Goal: Task Accomplishment & Management: Complete application form

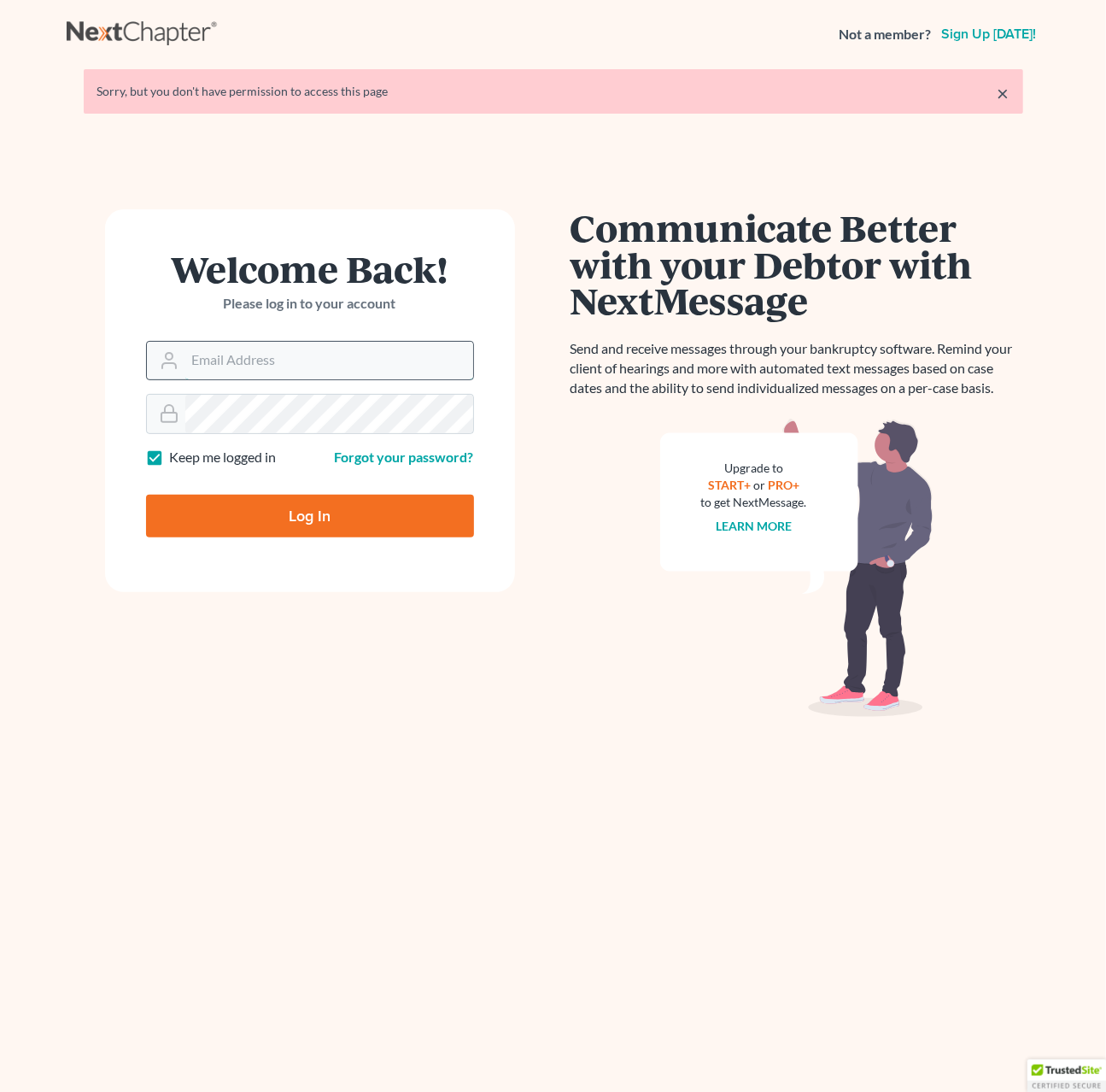
click at [194, 357] on input "Email Address" at bounding box center [329, 360] width 288 height 38
type input "[EMAIL_ADDRESS][DOMAIN_NAME]"
click at [270, 513] on input "Log In" at bounding box center [310, 517] width 328 height 43
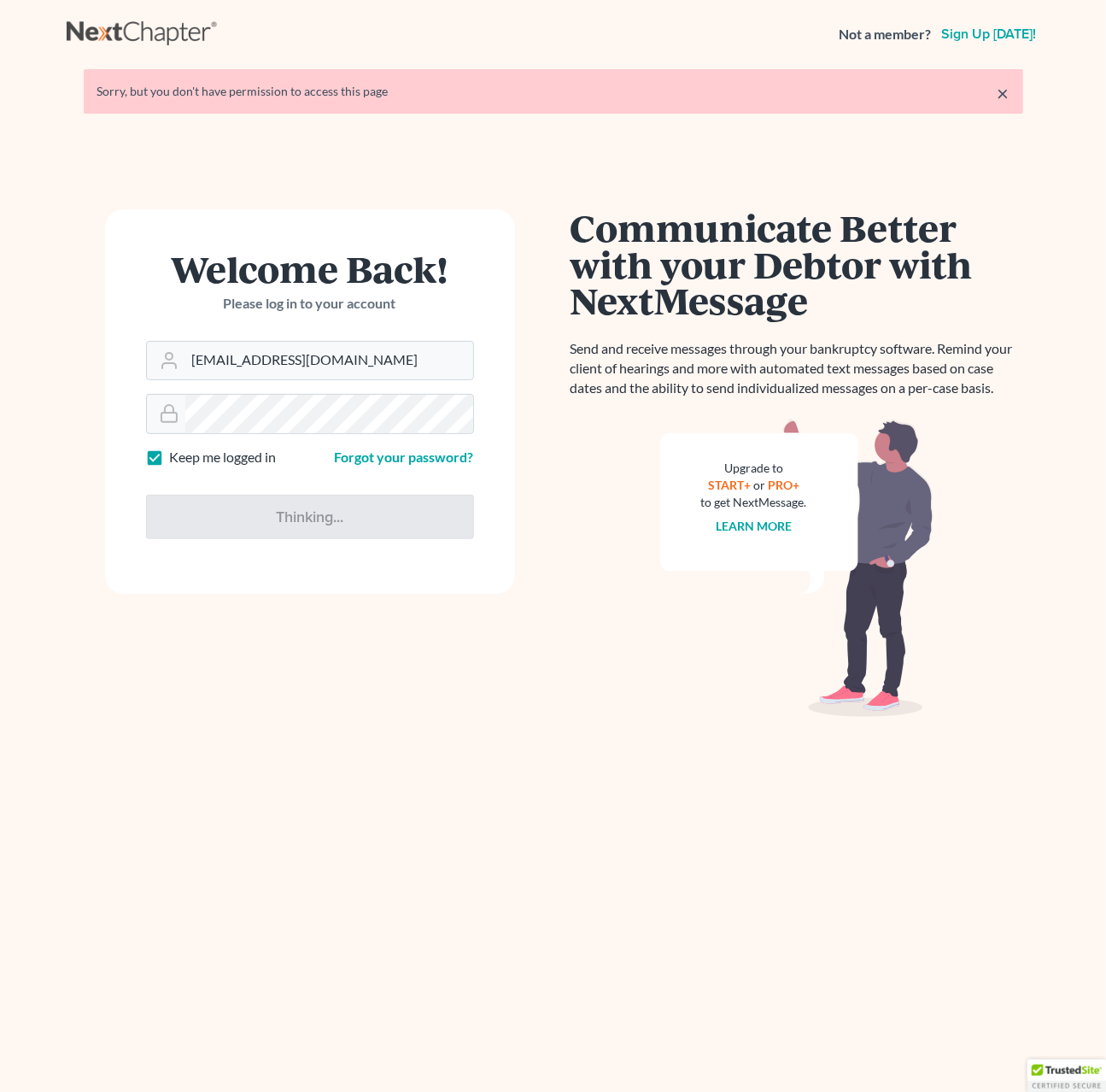
type input "Thinking..."
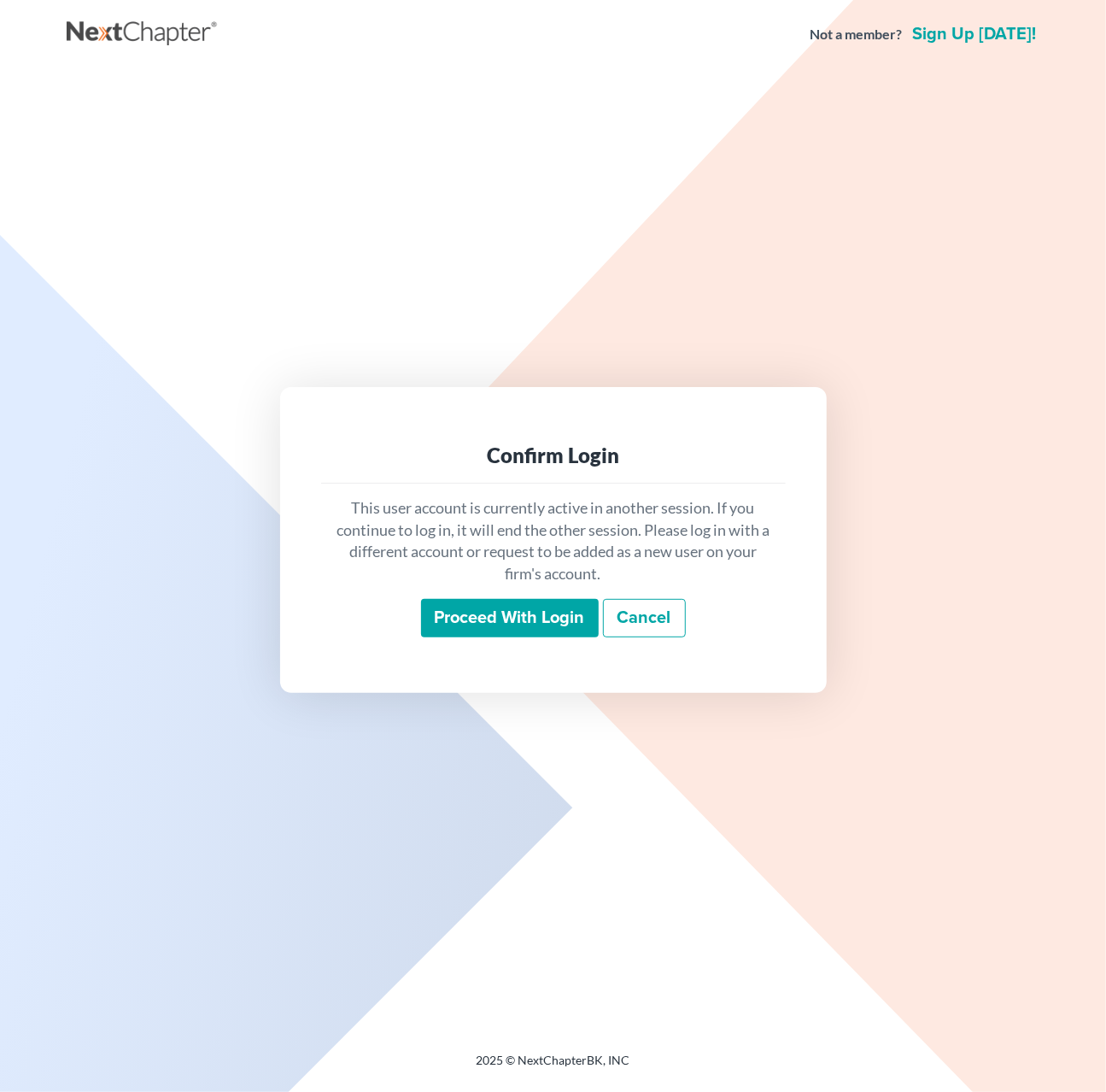
click at [478, 600] on input "Proceed with login" at bounding box center [510, 619] width 178 height 40
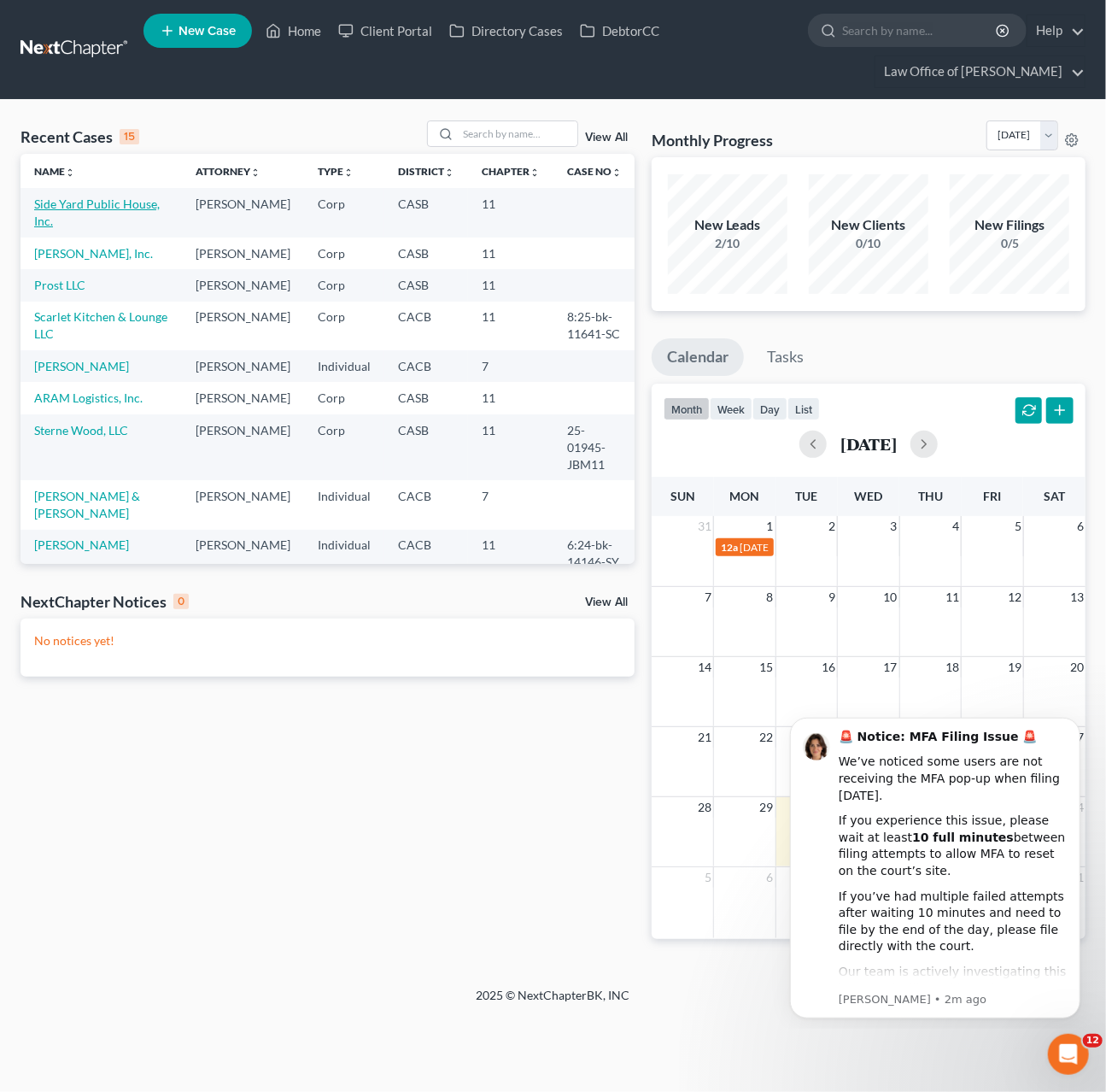
click at [131, 206] on link "Side Yard Public House, Inc." at bounding box center [97, 212] width 126 height 31
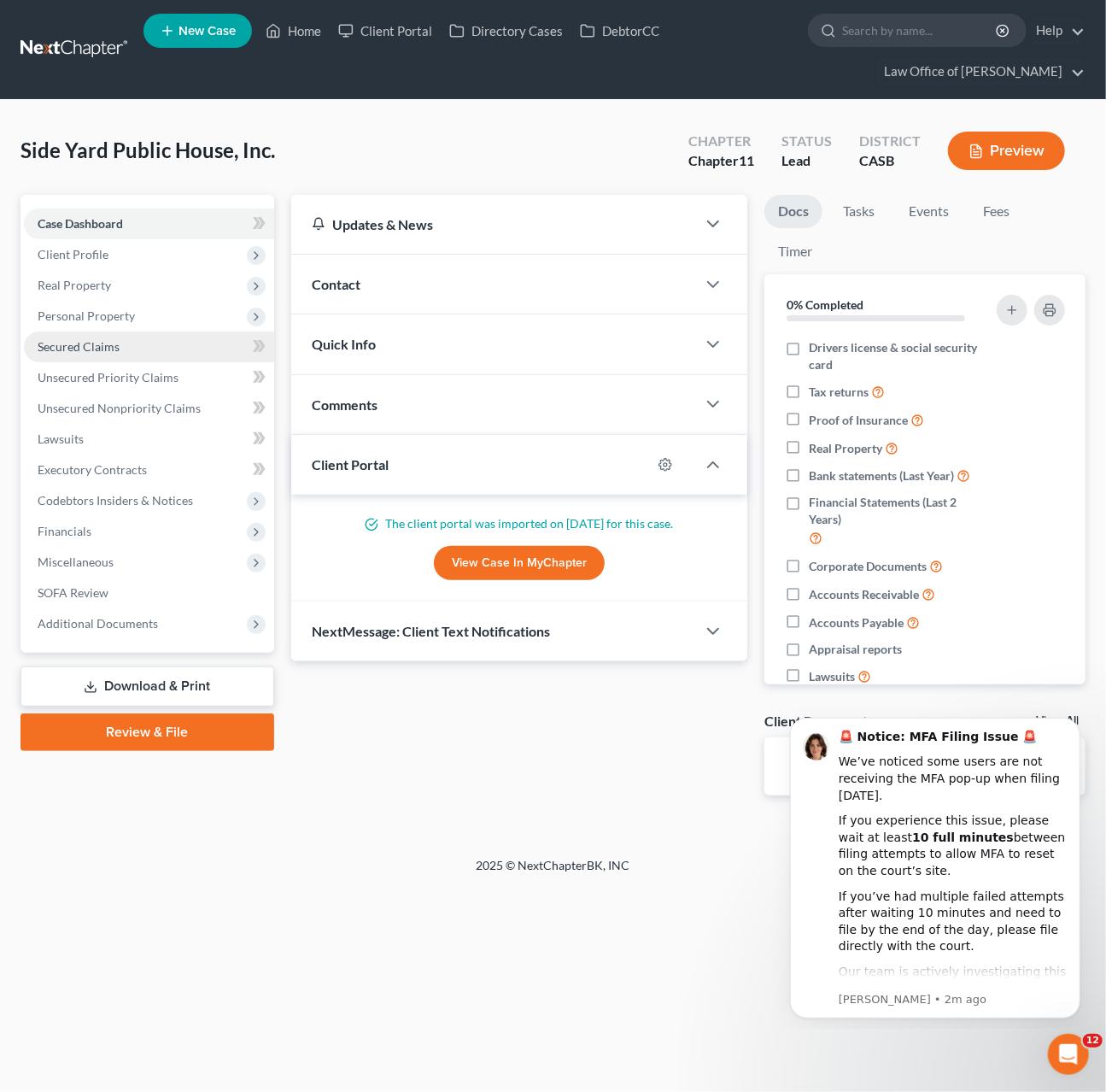
click at [100, 349] on span "Secured Claims" at bounding box center [78, 347] width 82 height 14
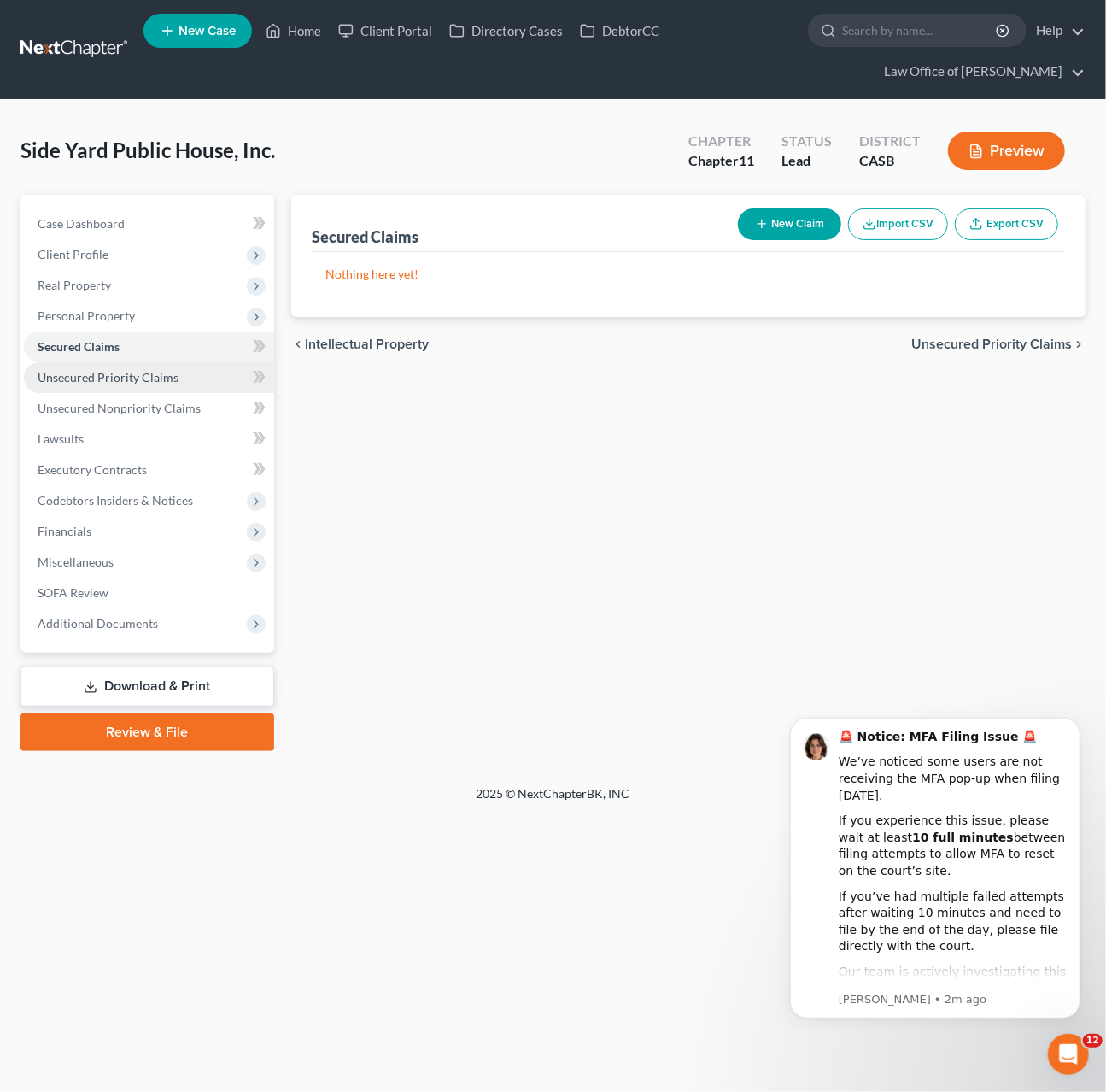
click at [111, 386] on link "Unsecured Priority Claims" at bounding box center [149, 377] width 251 height 31
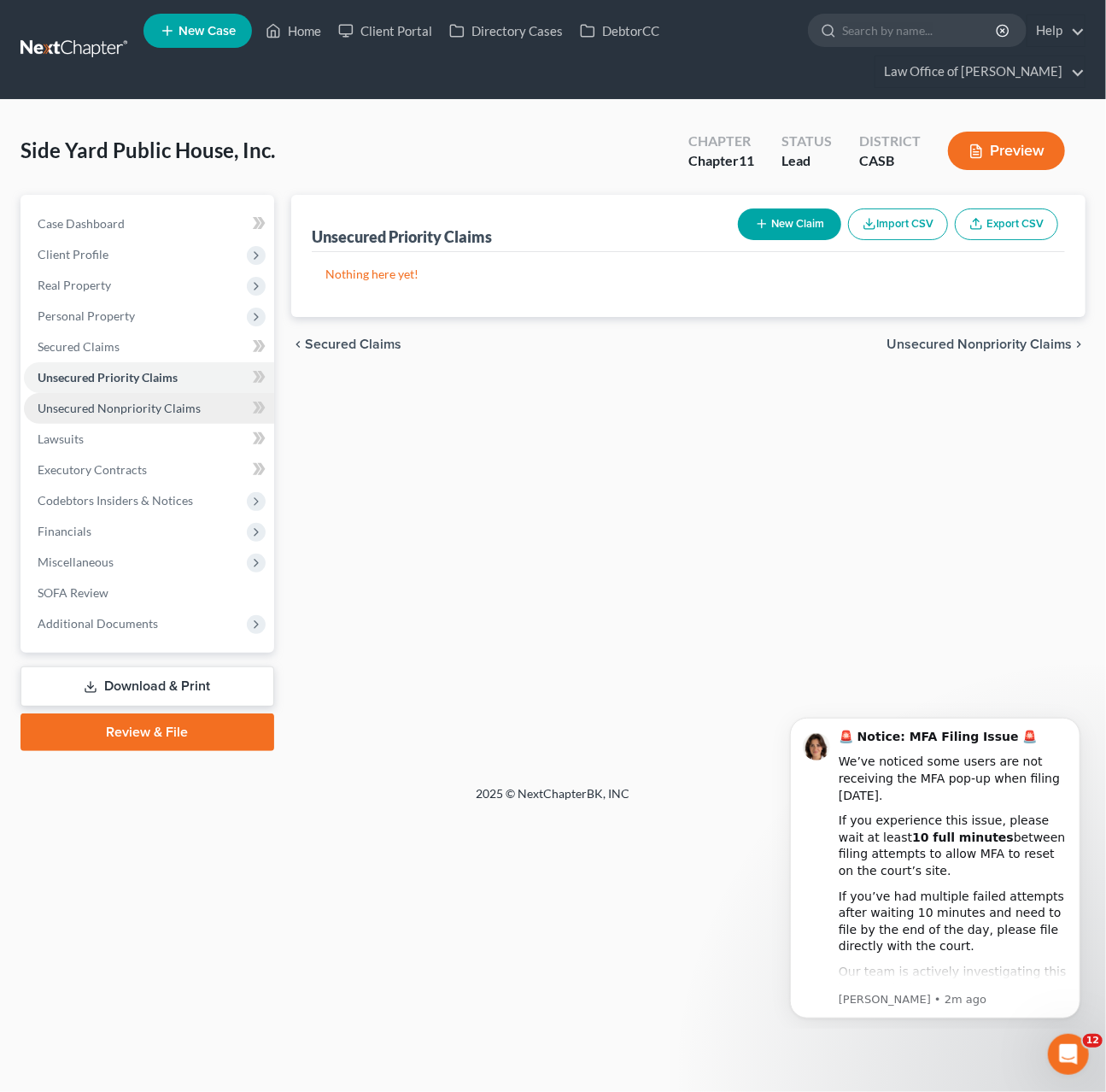
click at [122, 405] on span "Unsecured Nonpriority Claims" at bounding box center [119, 408] width 164 height 14
click at [98, 40] on link at bounding box center [75, 49] width 110 height 31
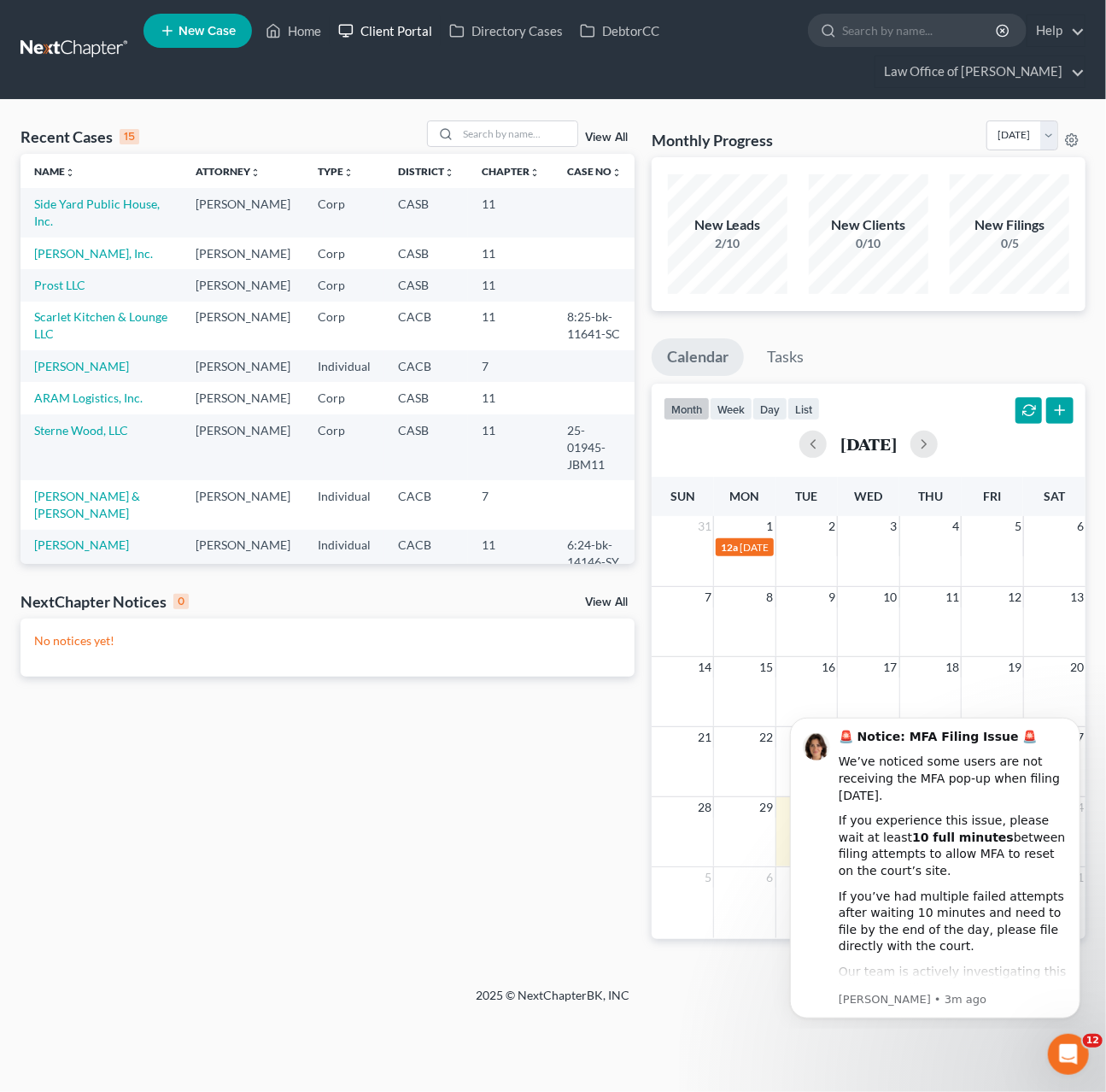
click at [370, 35] on link "Client Portal" at bounding box center [385, 31] width 111 height 31
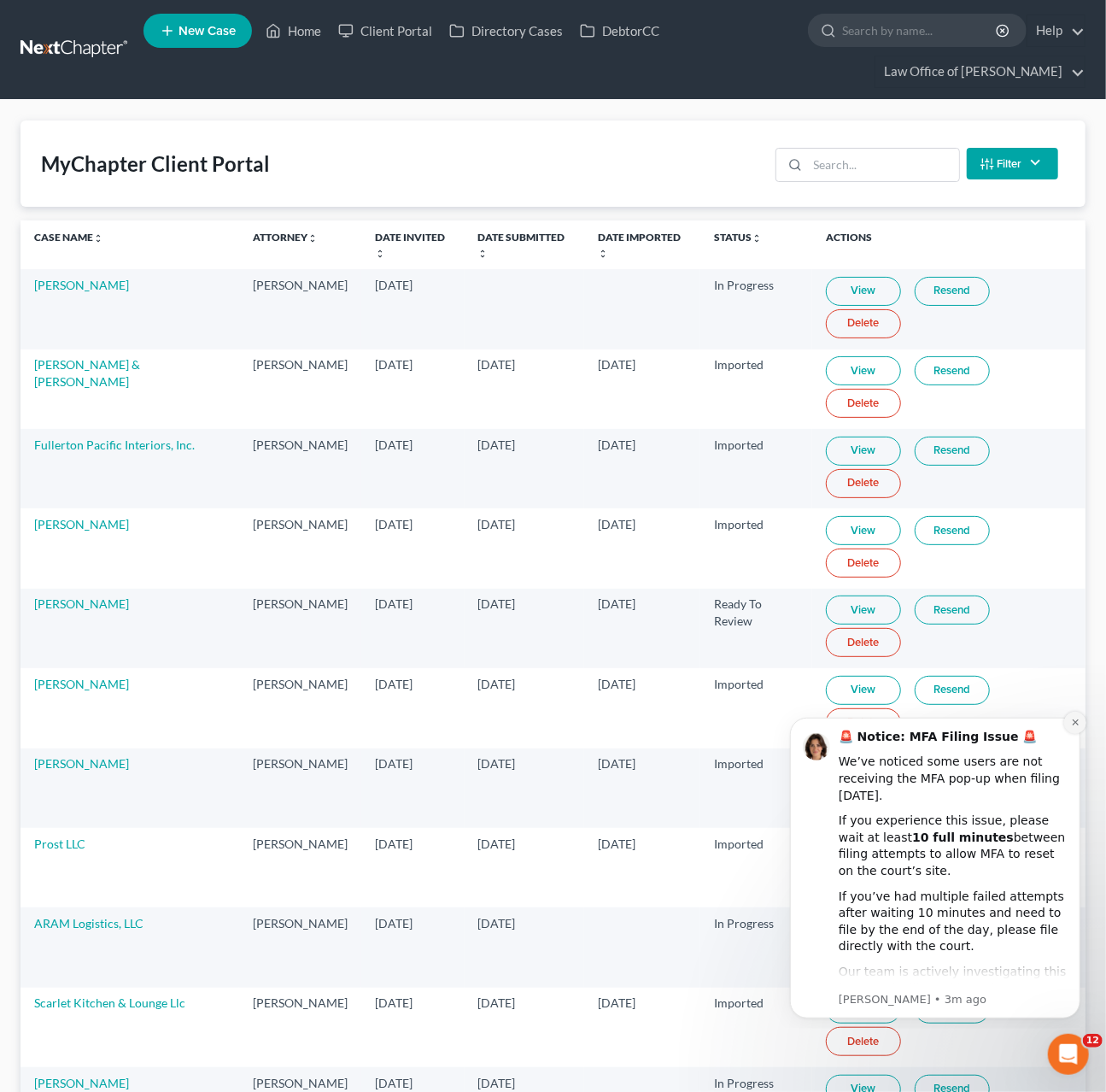
click at [1075, 723] on icon "Dismiss notification" at bounding box center [1074, 722] width 6 height 6
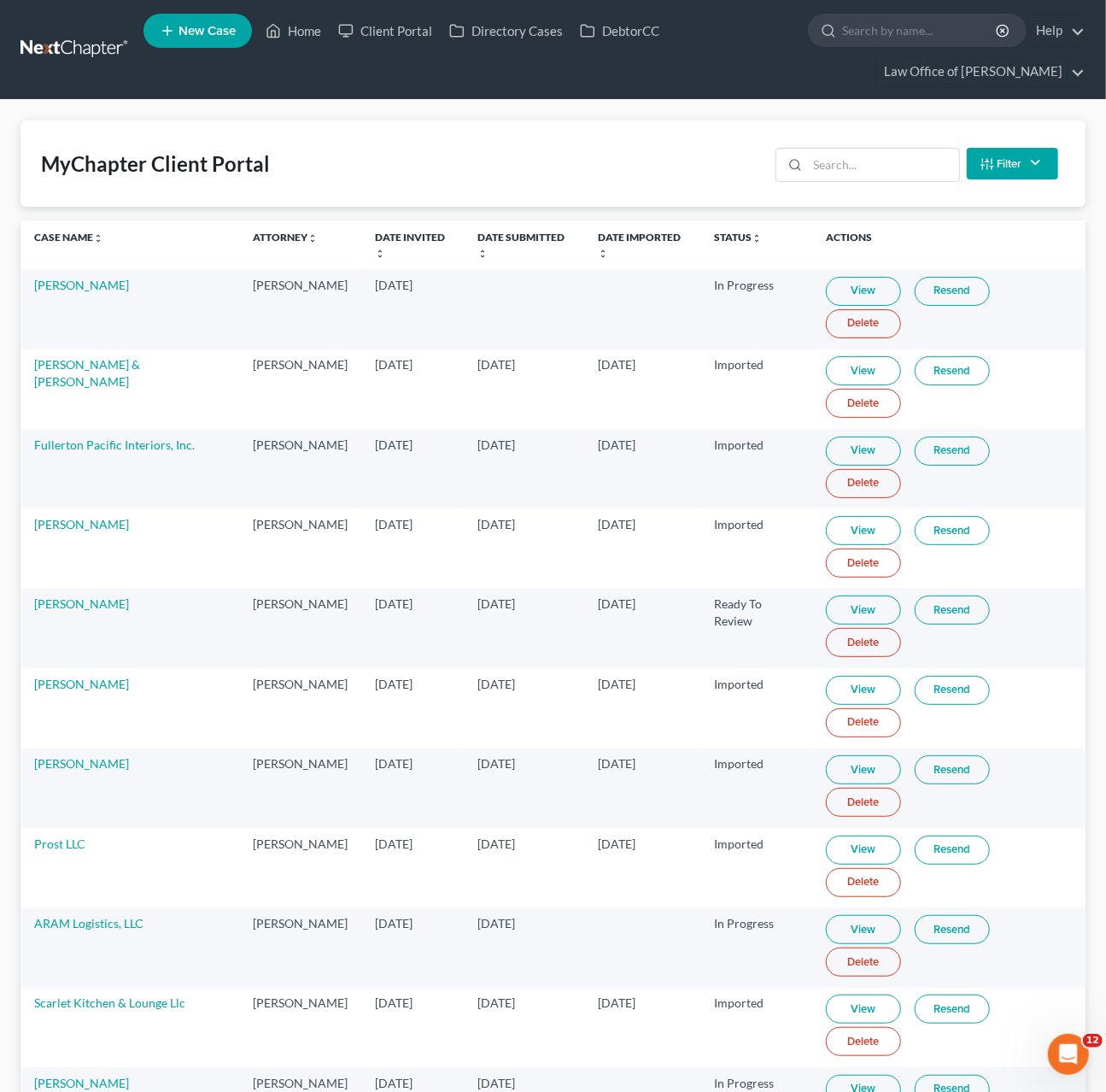
click at [437, 140] on div "MyChapter Client Portal Filter Status Filter... Invited In Progress Ready To Re…" at bounding box center [553, 164] width 1066 height 86
click at [0, 154] on div "MyChapter Client Portal Filter Status Filter... Invited In Progress Ready To Re…" at bounding box center [553, 727] width 1106 height 1255
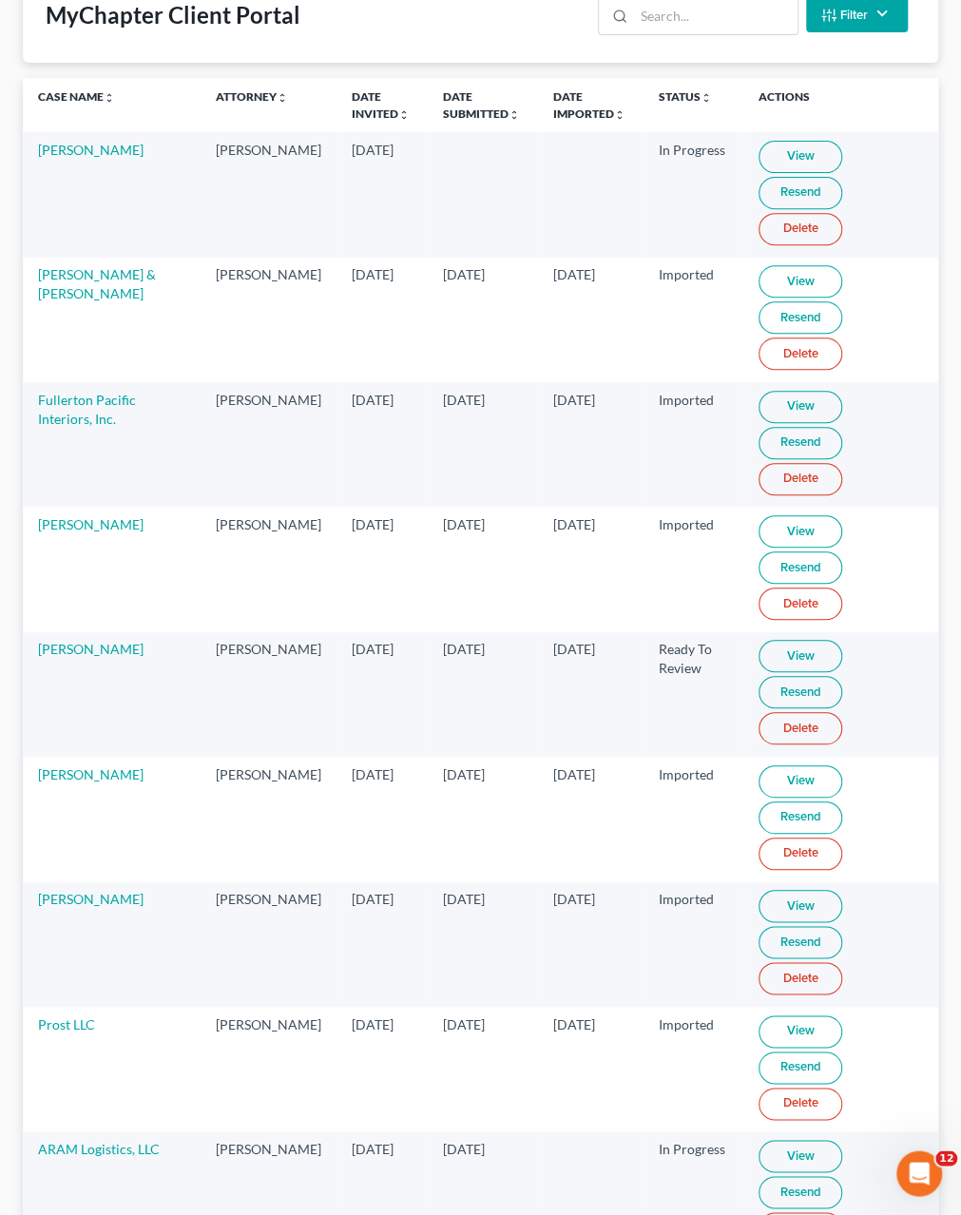
scroll to position [312, 0]
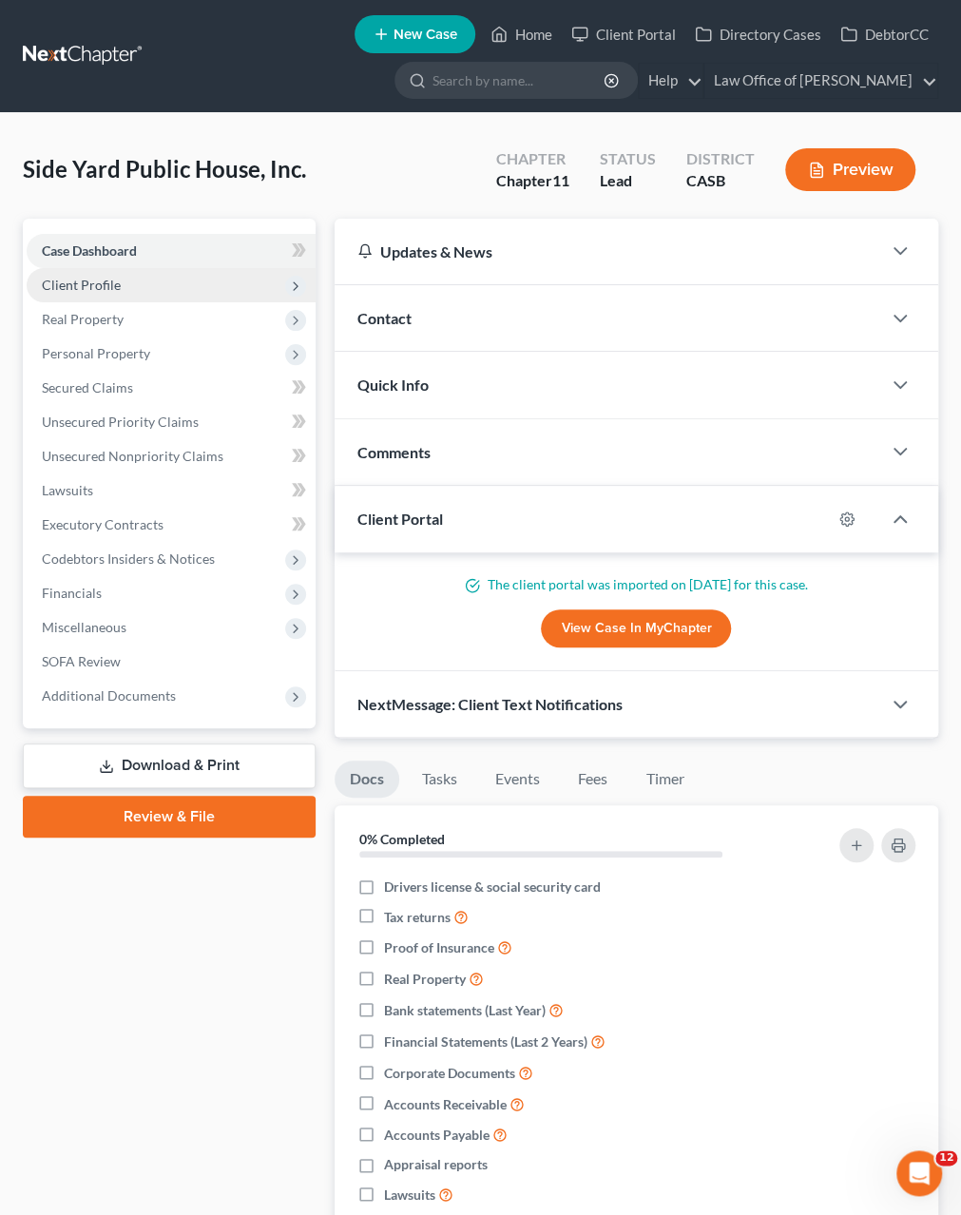
click at [133, 277] on span "Client Profile" at bounding box center [171, 285] width 289 height 34
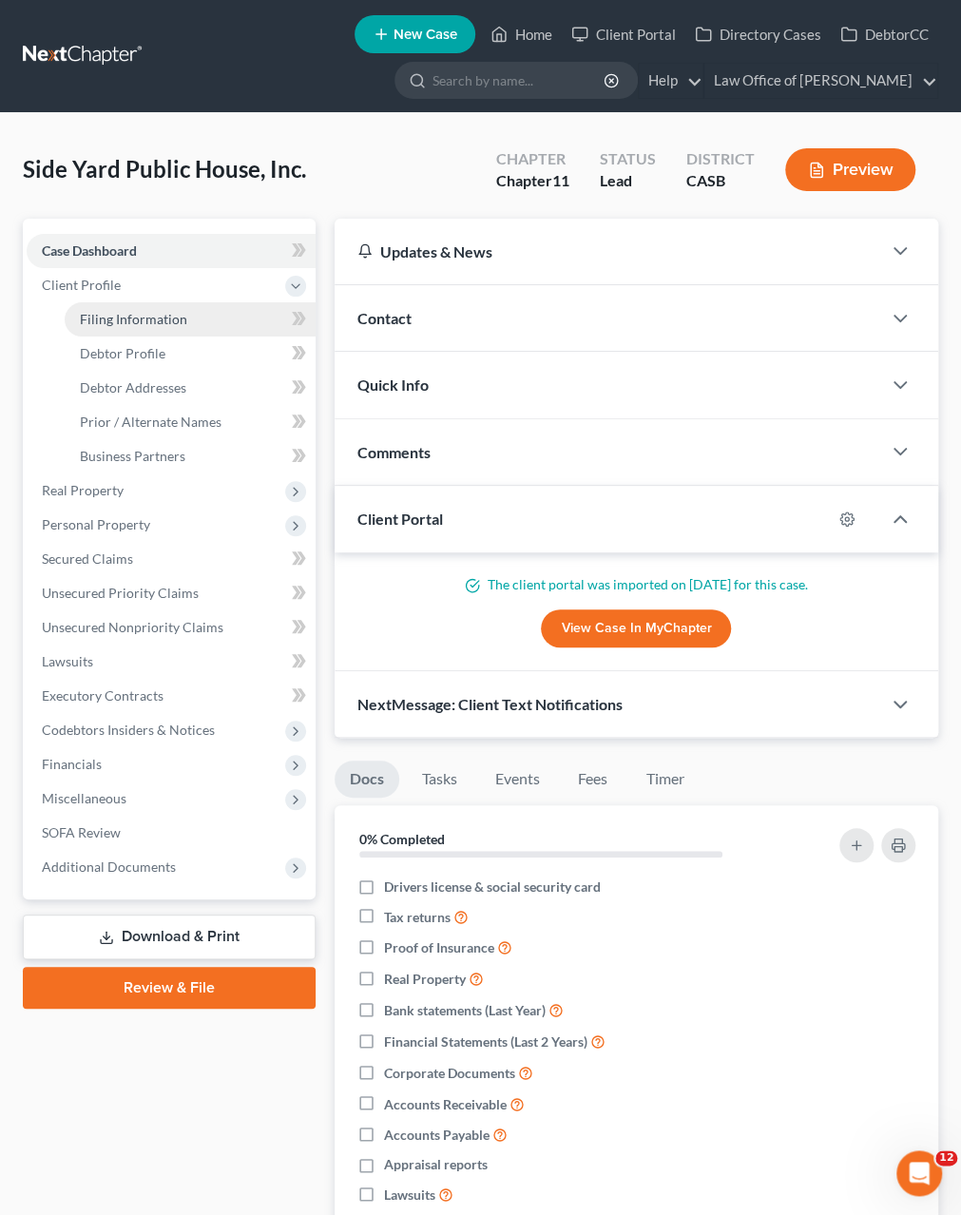
click at [138, 329] on link "Filing Information" at bounding box center [190, 319] width 251 height 34
select select "1"
select select "0"
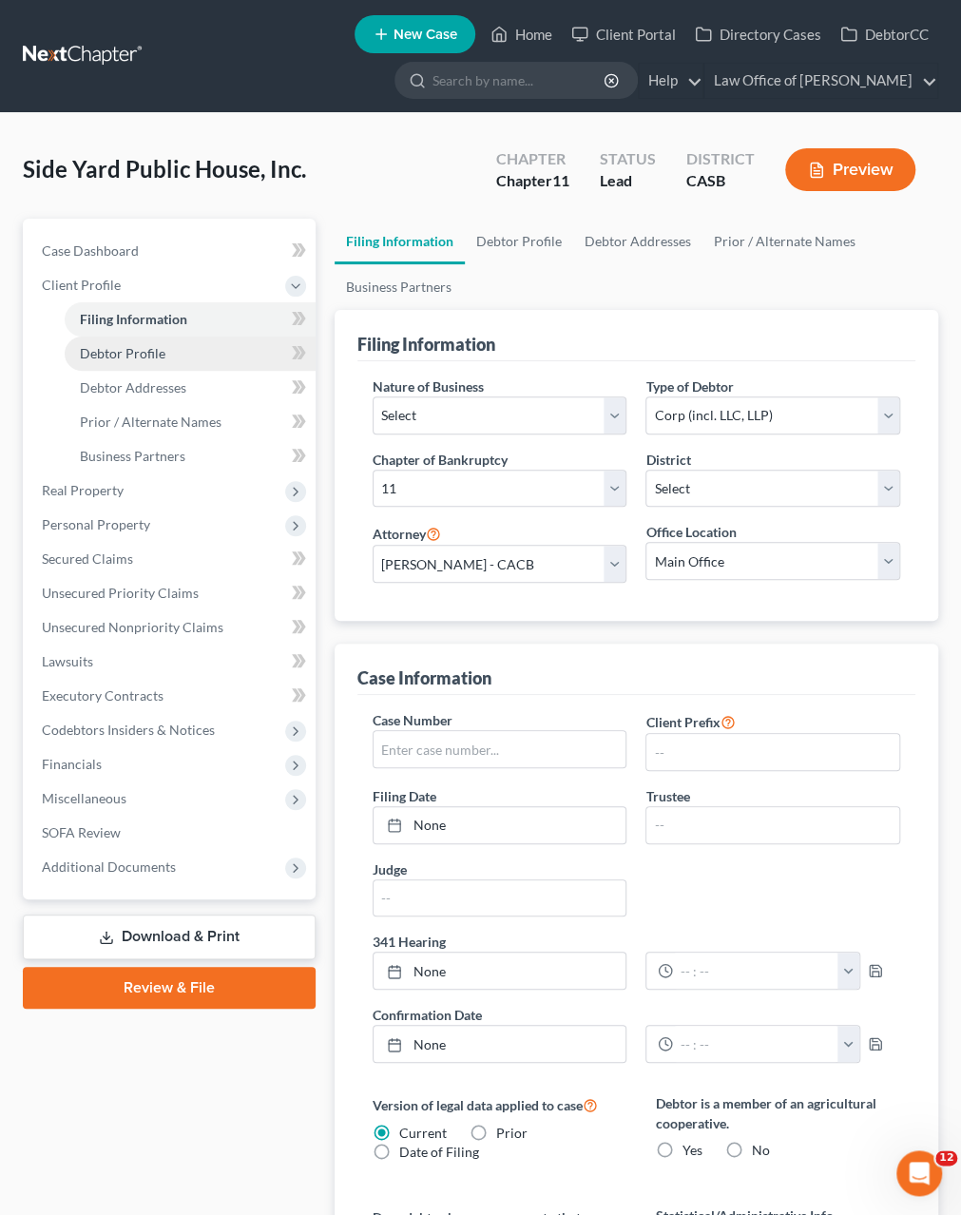
click at [131, 351] on span "Debtor Profile" at bounding box center [123, 353] width 86 height 16
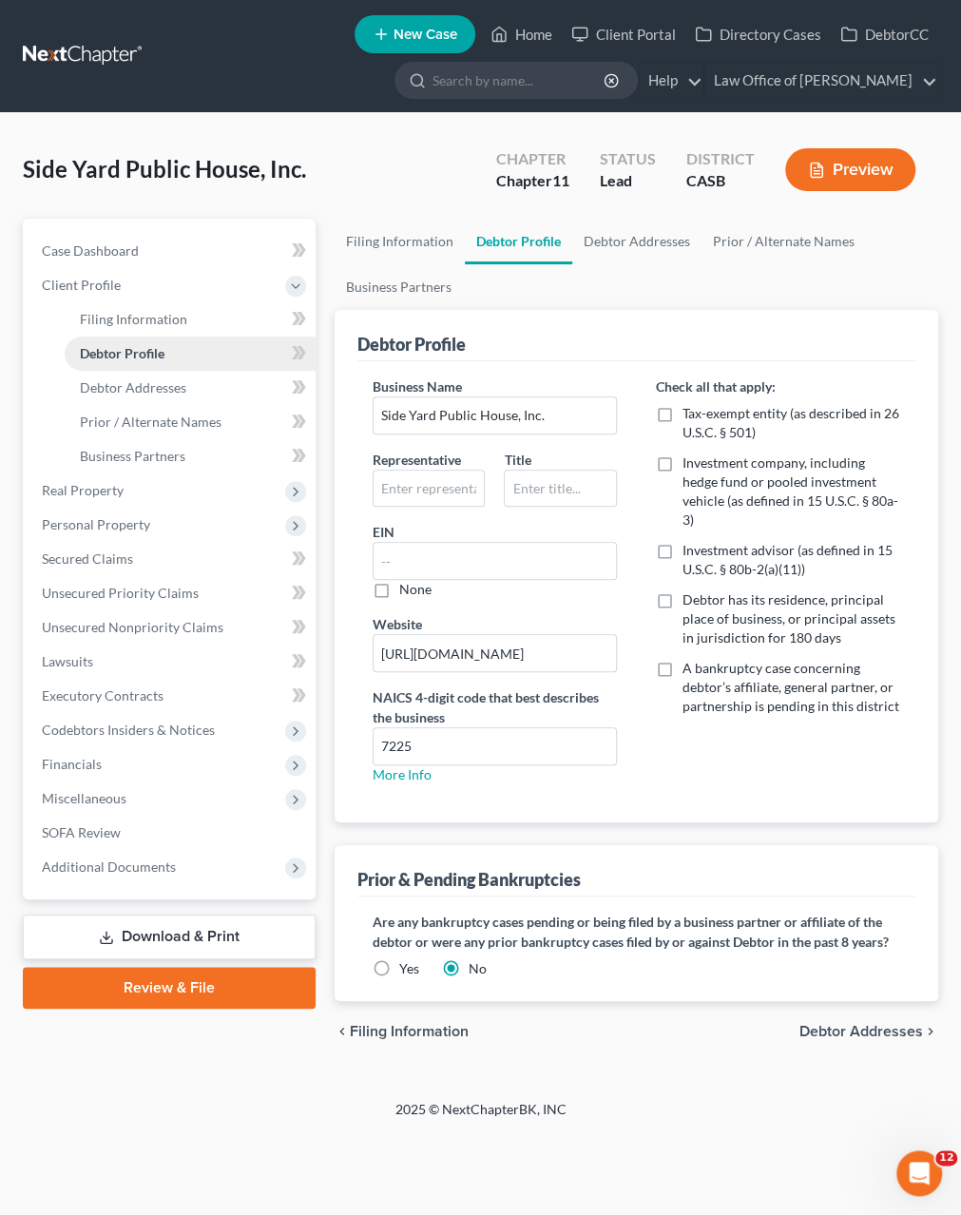
radio input "true"
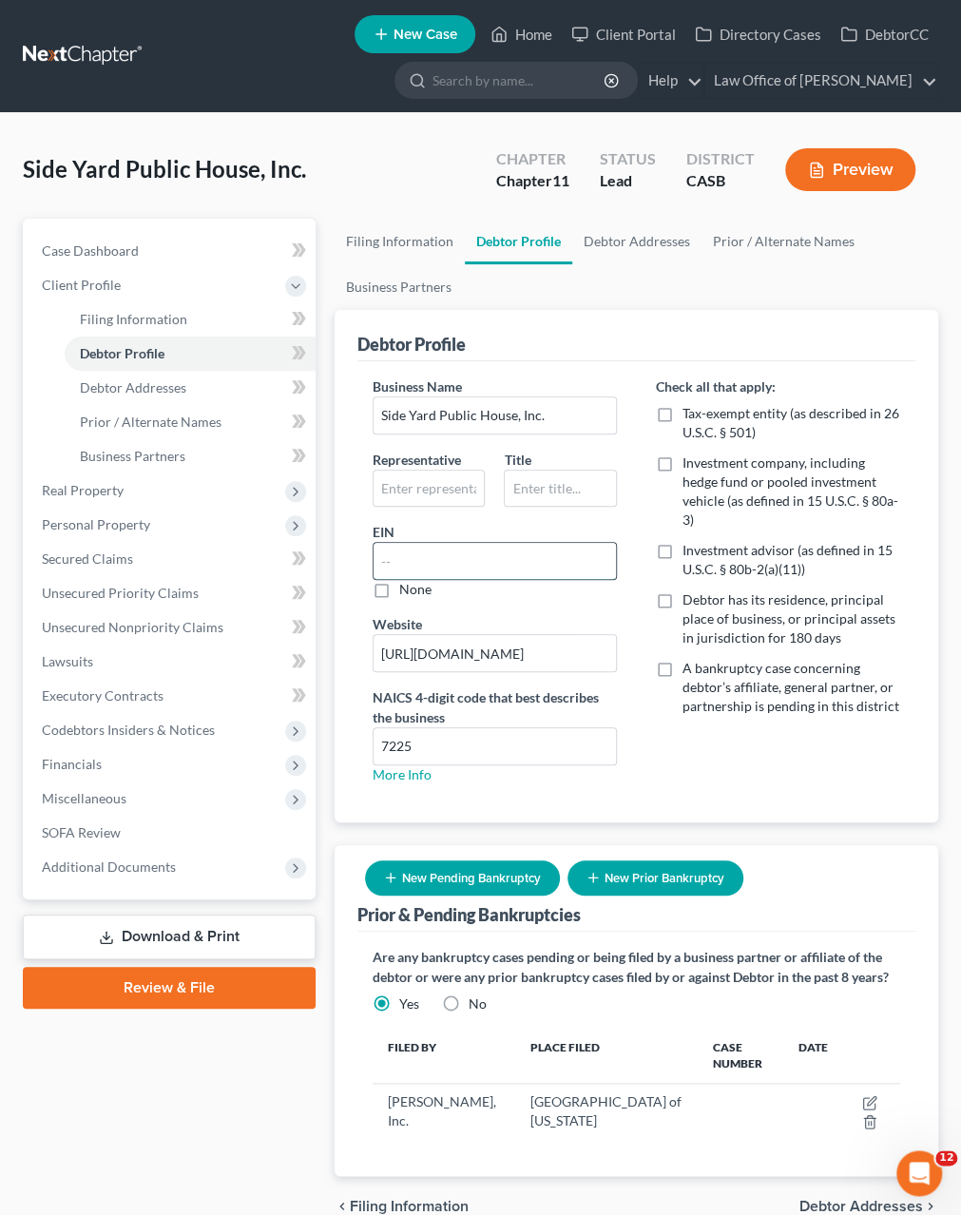
click at [402, 547] on input "text" at bounding box center [495, 561] width 243 height 36
paste input "87-4538689"
type input "87-4538689"
click at [423, 498] on input "text" at bounding box center [429, 489] width 111 height 36
click at [413, 486] on input "text" at bounding box center [429, 489] width 111 height 36
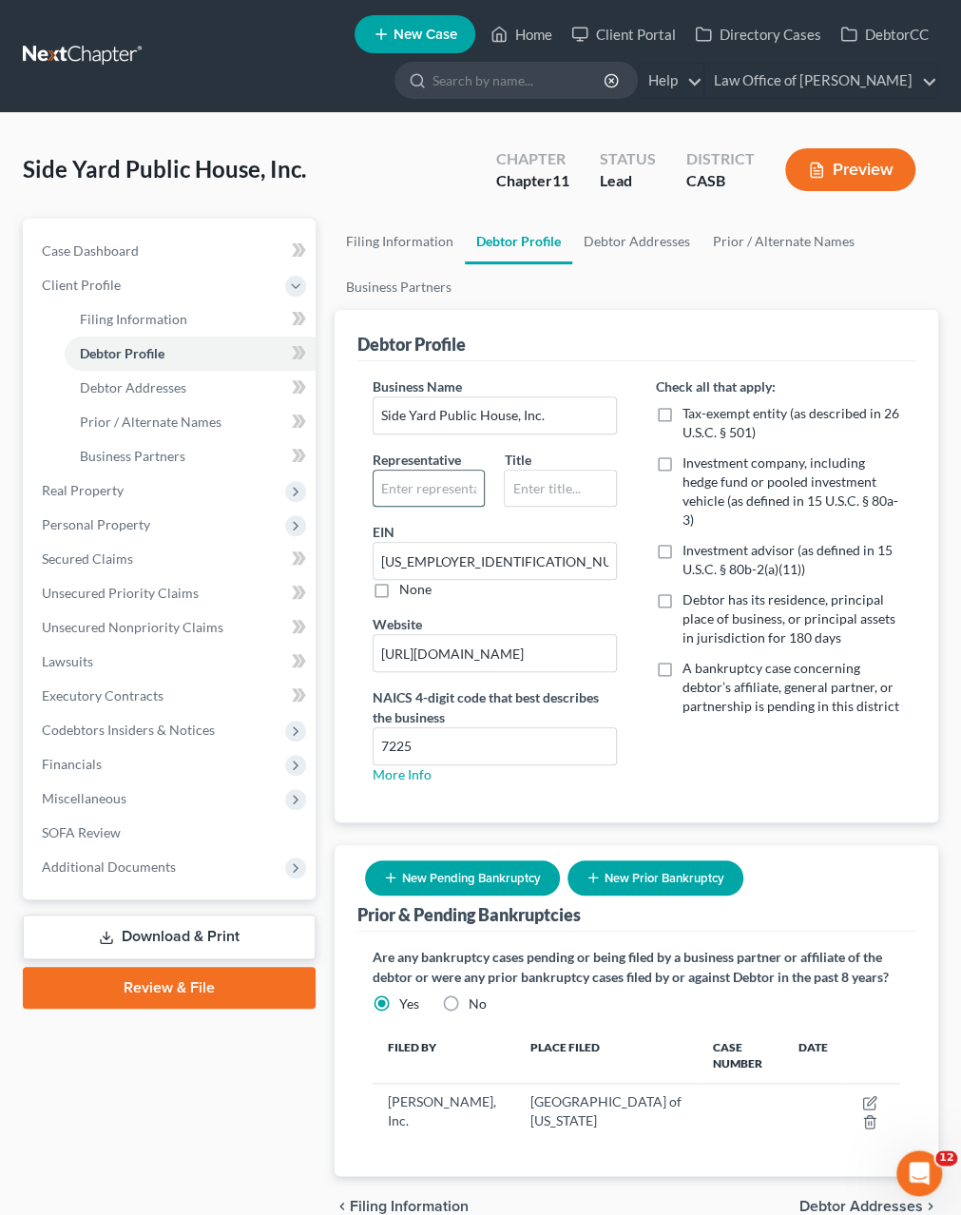
paste input "Shari Nickelson"
type input "Shari Nickelson"
click at [535, 484] on input "text" at bounding box center [560, 489] width 111 height 36
click at [536, 499] on input "text" at bounding box center [560, 489] width 111 height 36
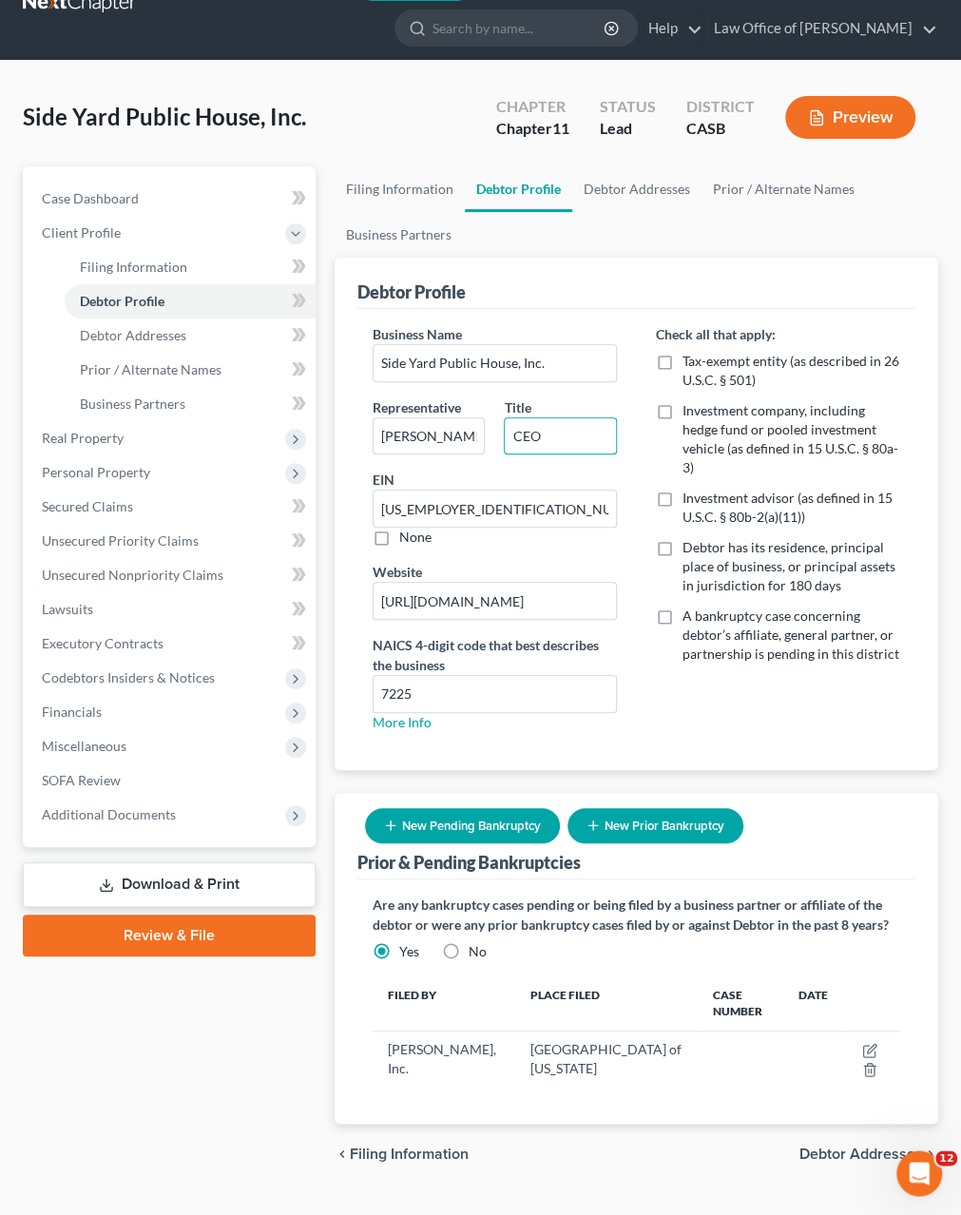
scroll to position [88, 0]
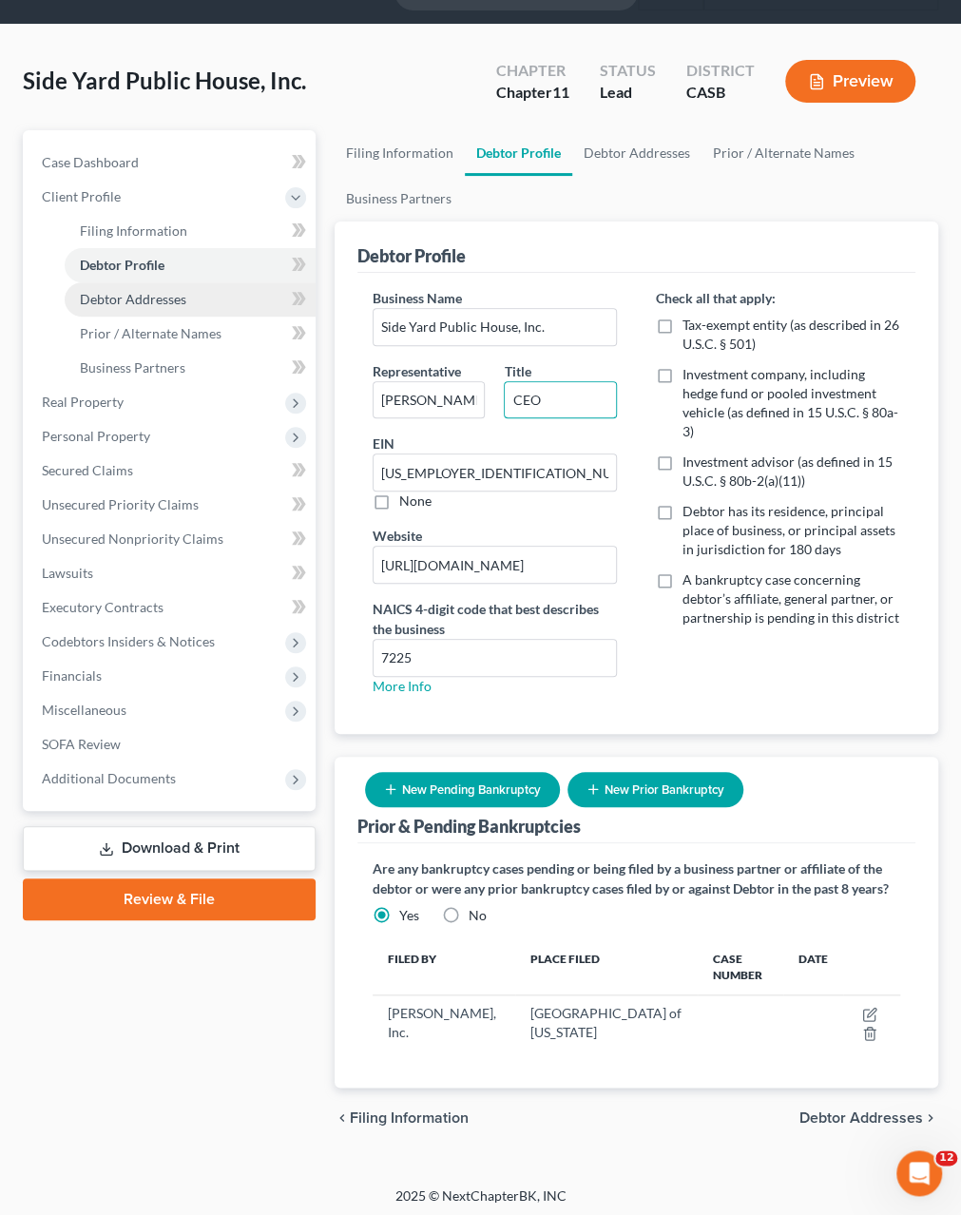
type input "CEO"
click at [105, 297] on span "Debtor Addresses" at bounding box center [133, 299] width 106 height 16
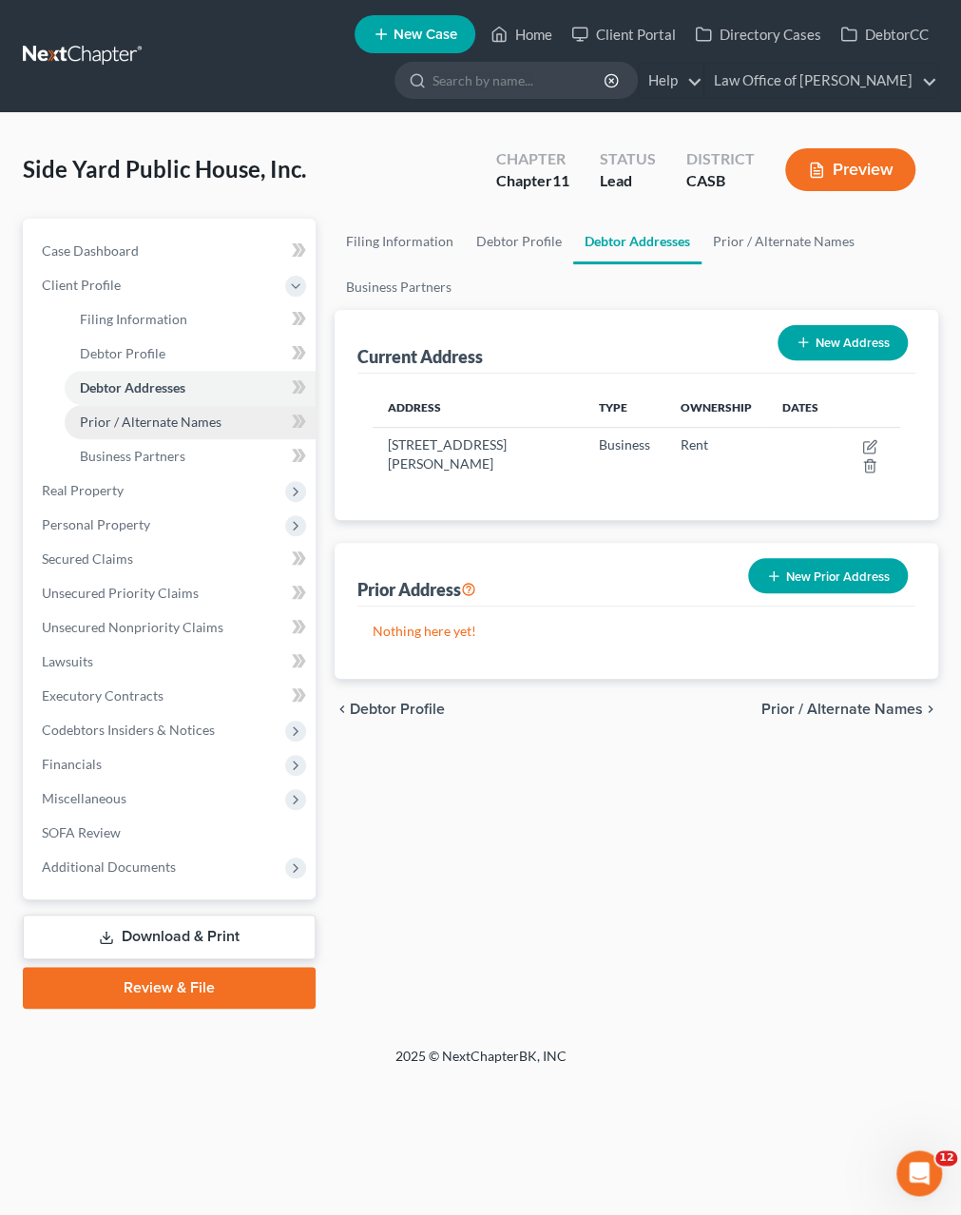
click at [124, 428] on span "Prior / Alternate Names" at bounding box center [151, 422] width 142 height 16
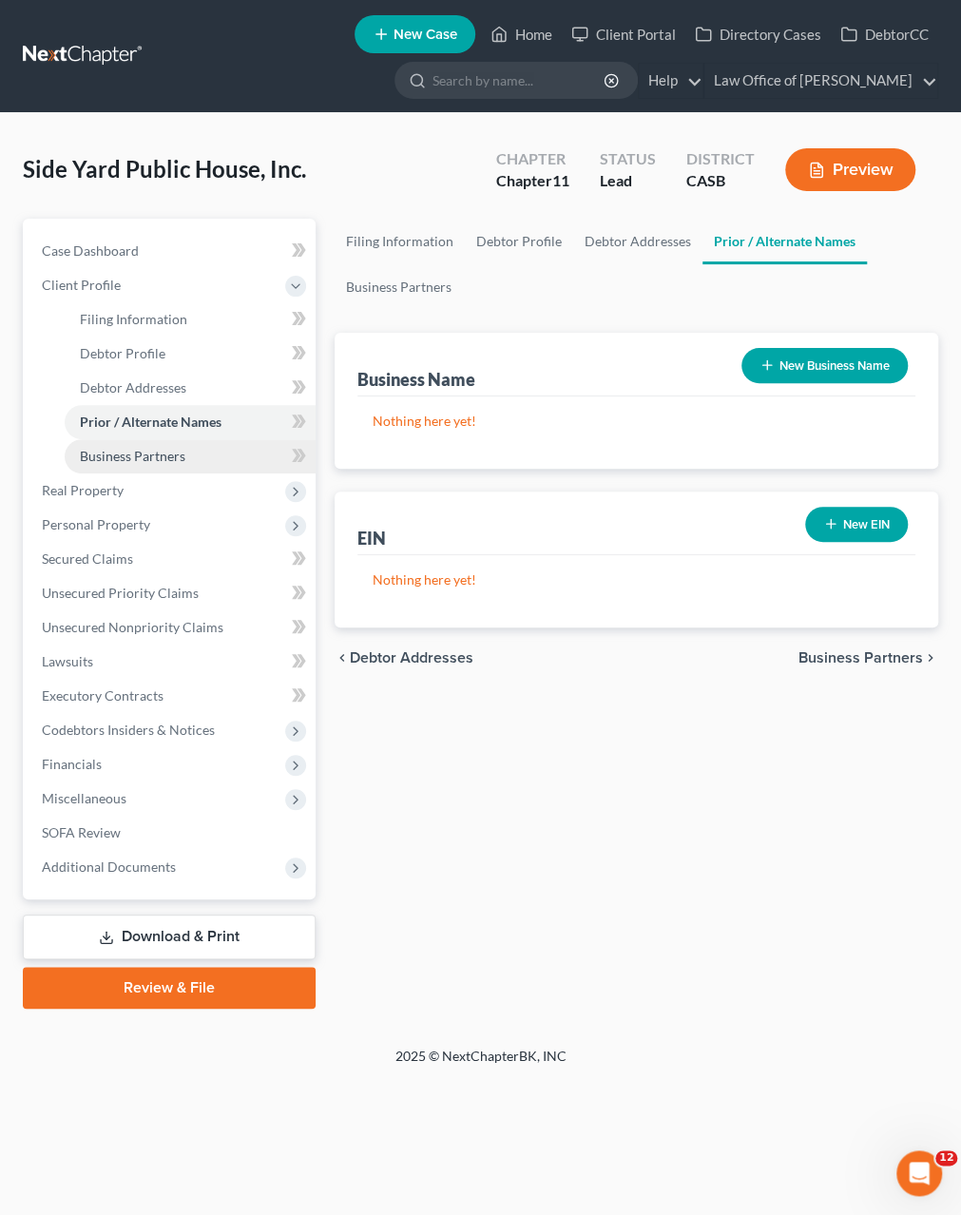
click at [106, 463] on link "Business Partners" at bounding box center [190, 456] width 251 height 34
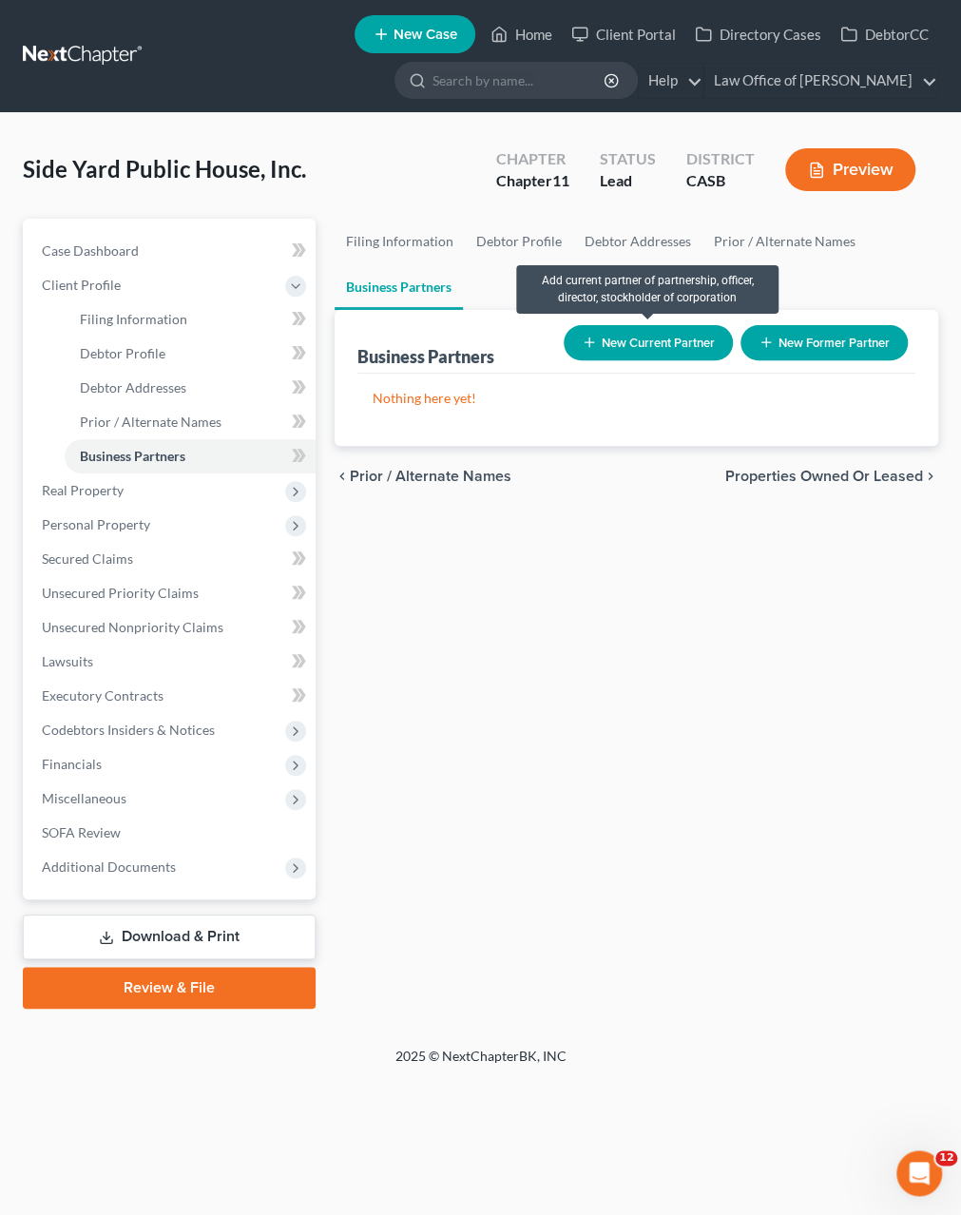
click at [625, 343] on button "New Current Partner" at bounding box center [648, 342] width 169 height 35
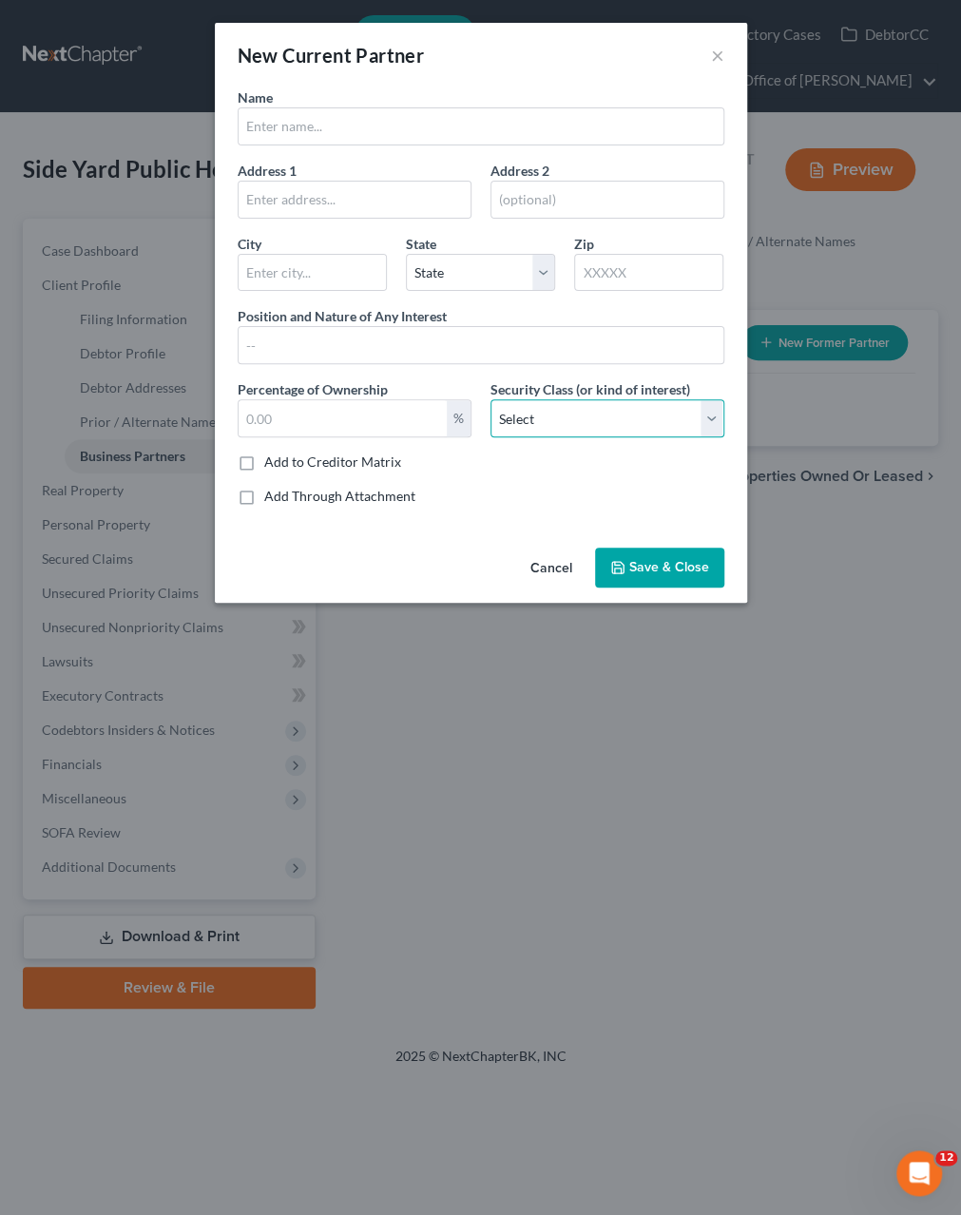
select select "0"
click option "Common Stockholder" at bounding box center [0, 0] width 0 height 0
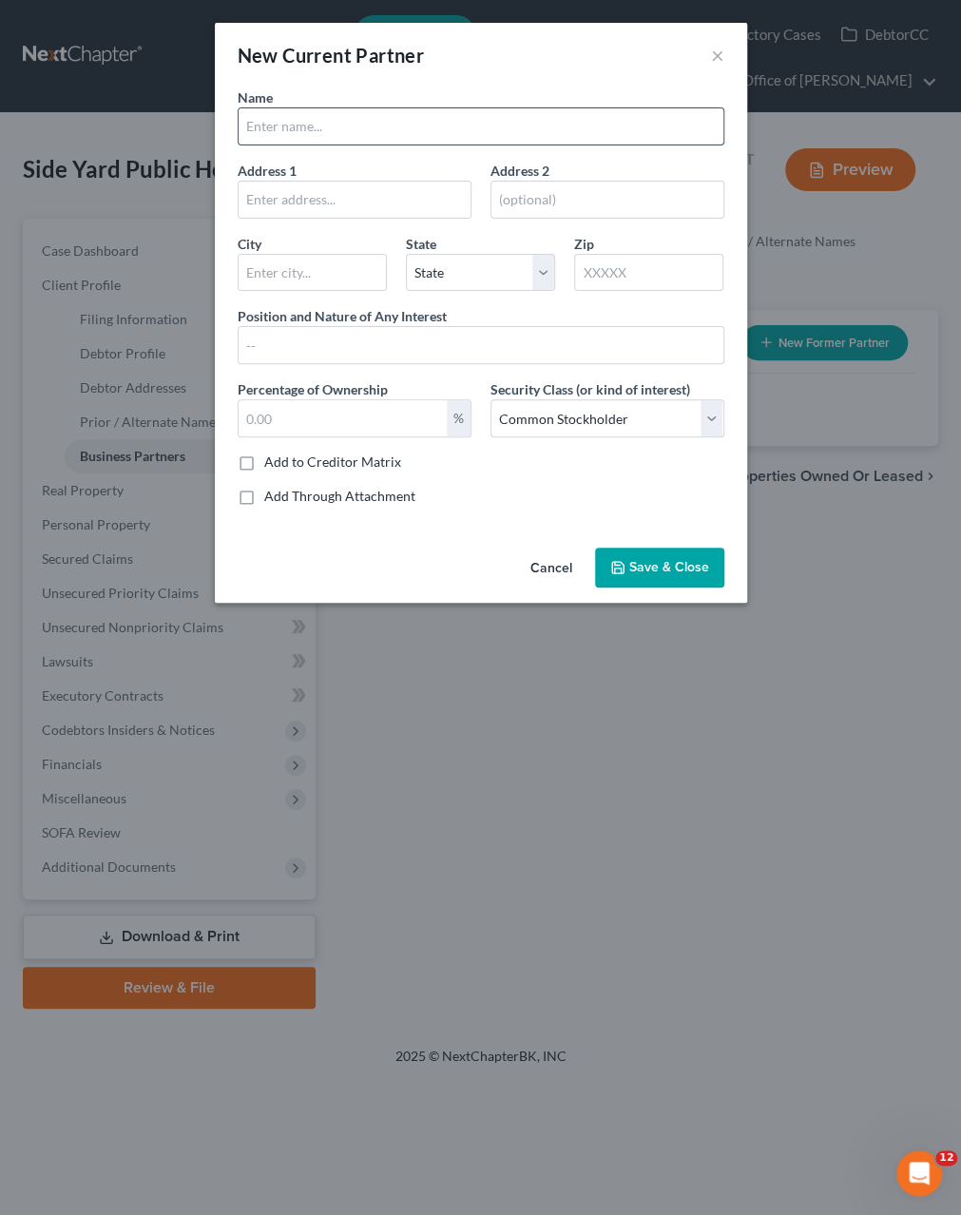
click at [320, 114] on input "text" at bounding box center [481, 126] width 485 height 36
type input "M"
type input "Shari Nickelson"
click at [559, 571] on button "Cancel" at bounding box center [551, 569] width 72 height 38
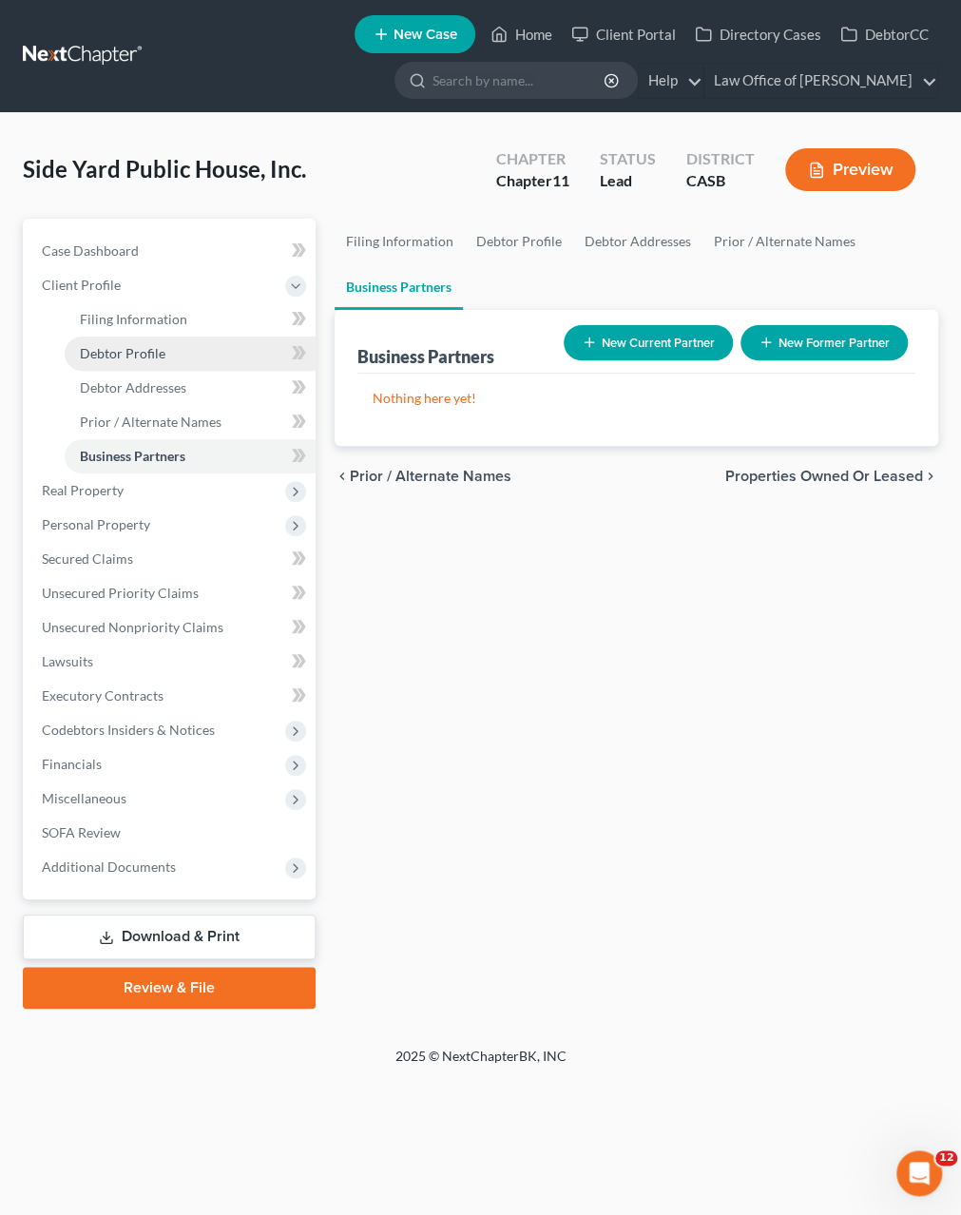
click at [112, 356] on span "Debtor Profile" at bounding box center [123, 353] width 86 height 16
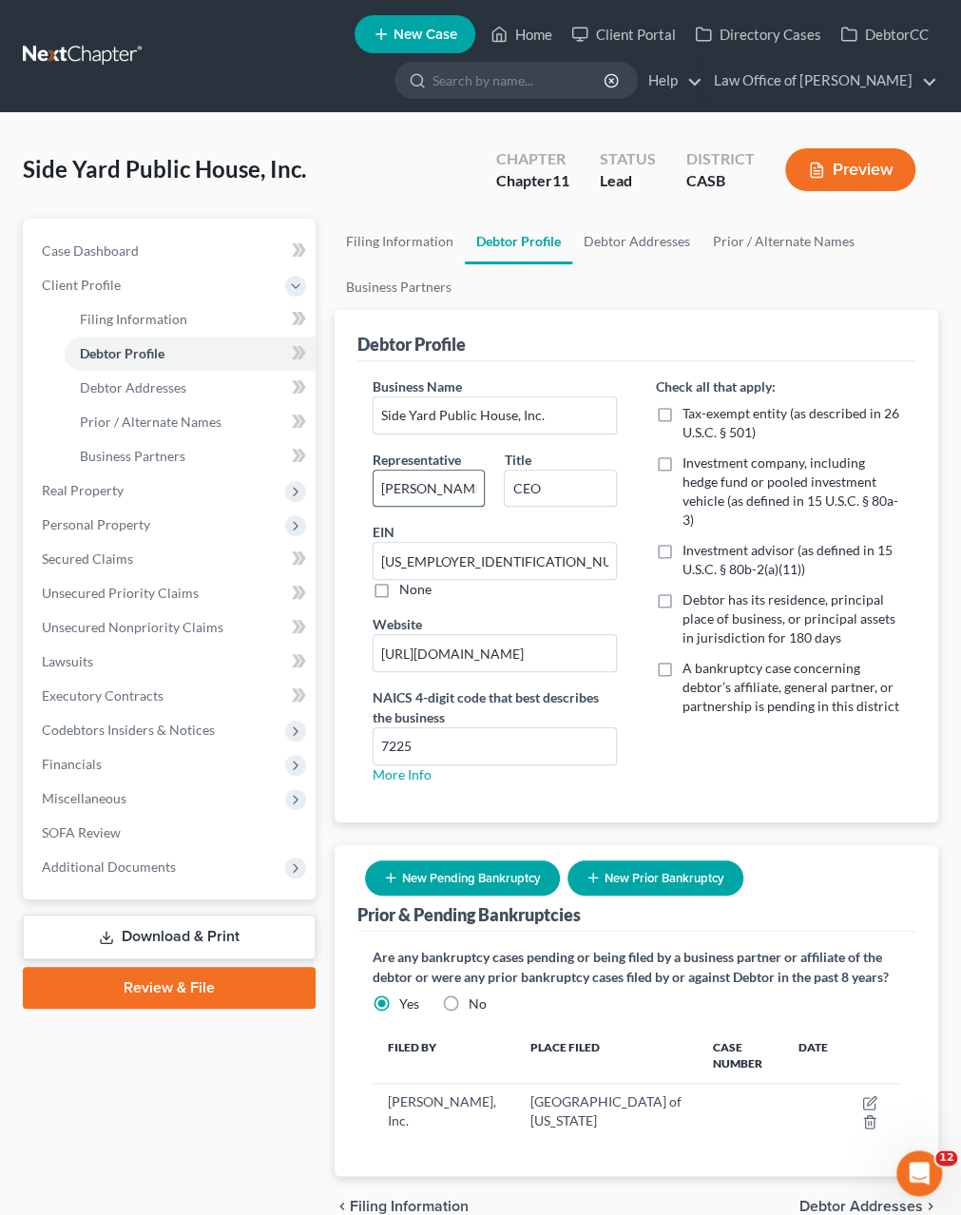
click at [449, 480] on input "Shari Nickelson" at bounding box center [429, 489] width 111 height 36
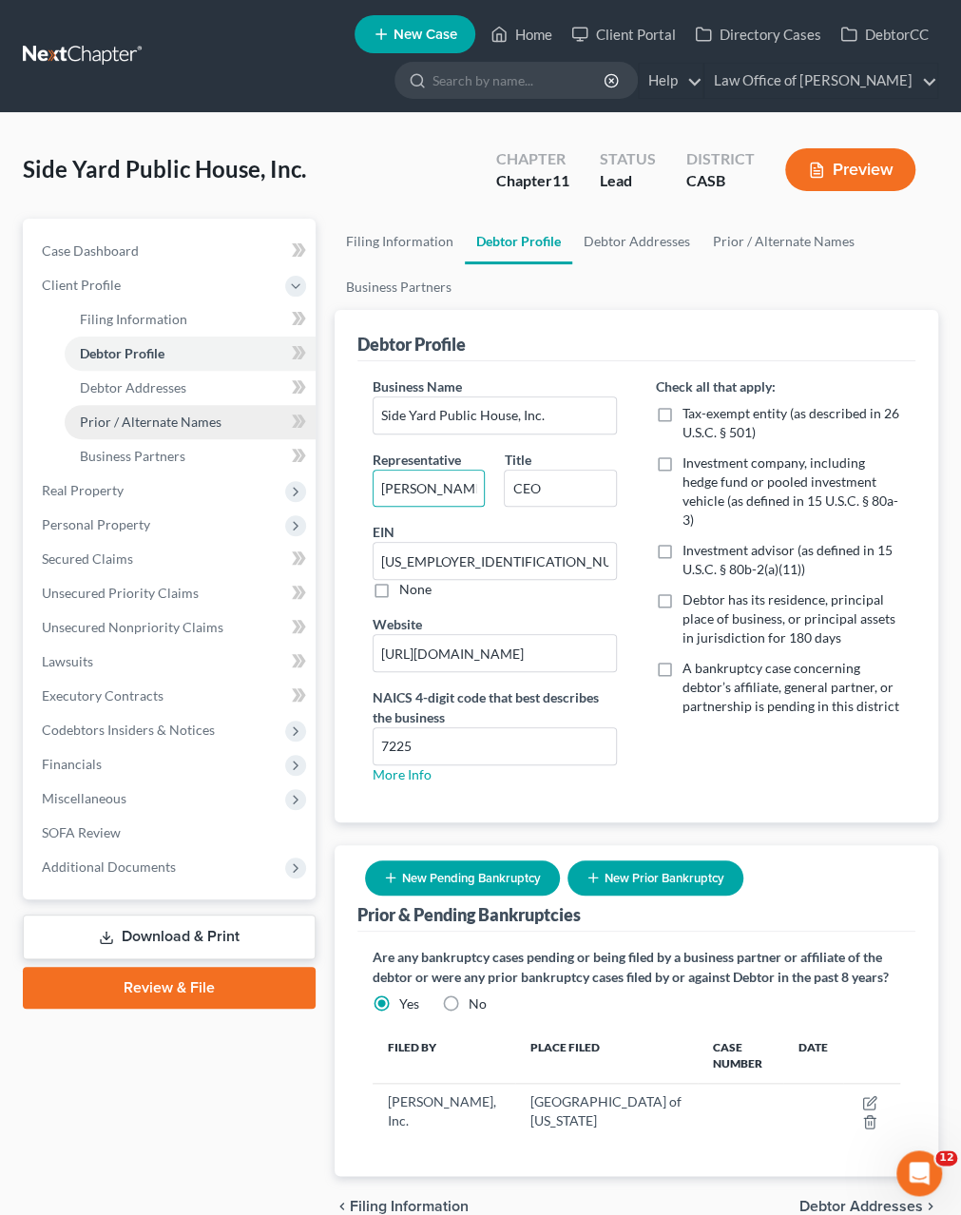
click at [130, 416] on span "Prior / Alternate Names" at bounding box center [151, 422] width 142 height 16
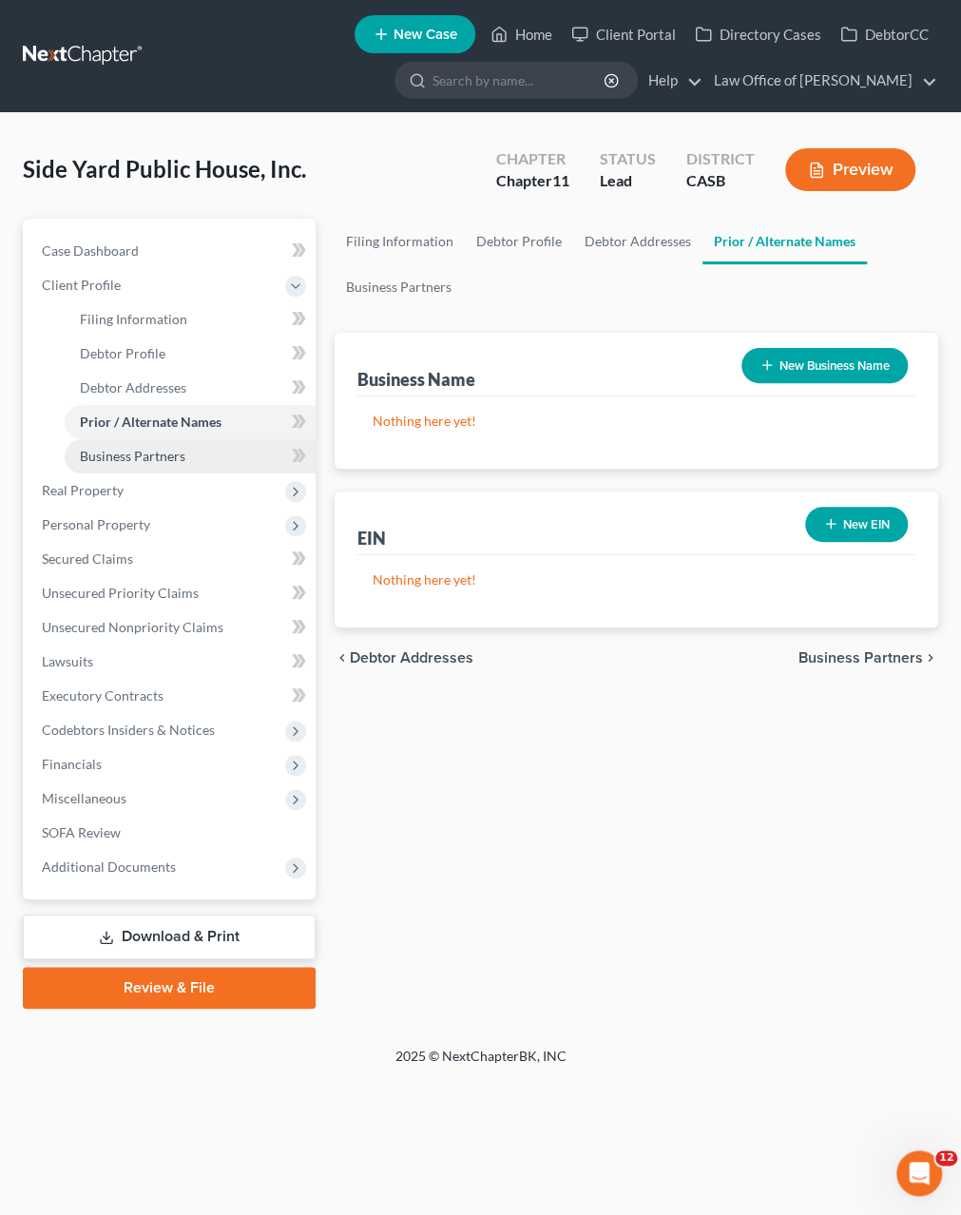
click at [138, 459] on span "Business Partners" at bounding box center [133, 456] width 106 height 16
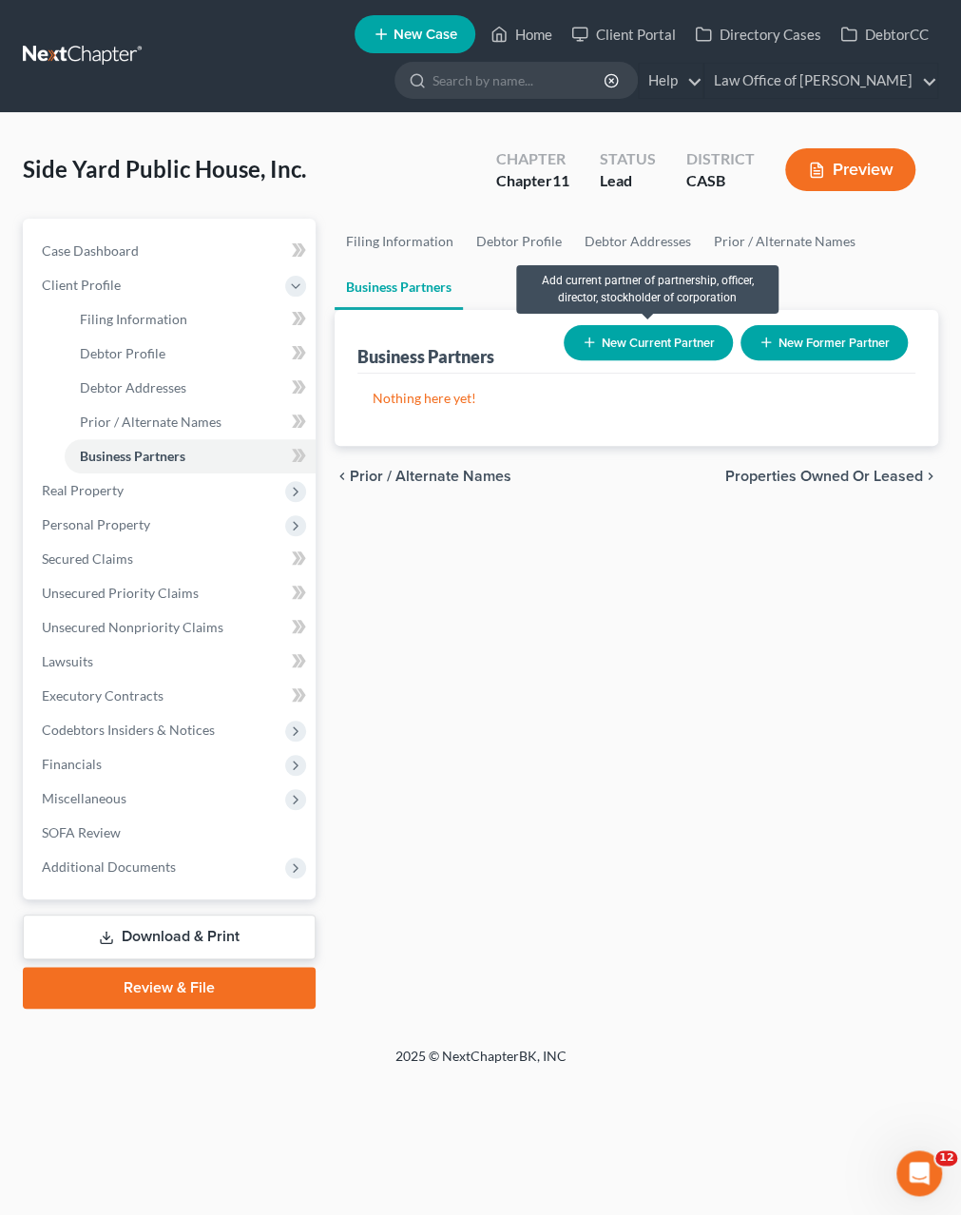
click at [625, 339] on button "New Current Partner" at bounding box center [648, 342] width 169 height 35
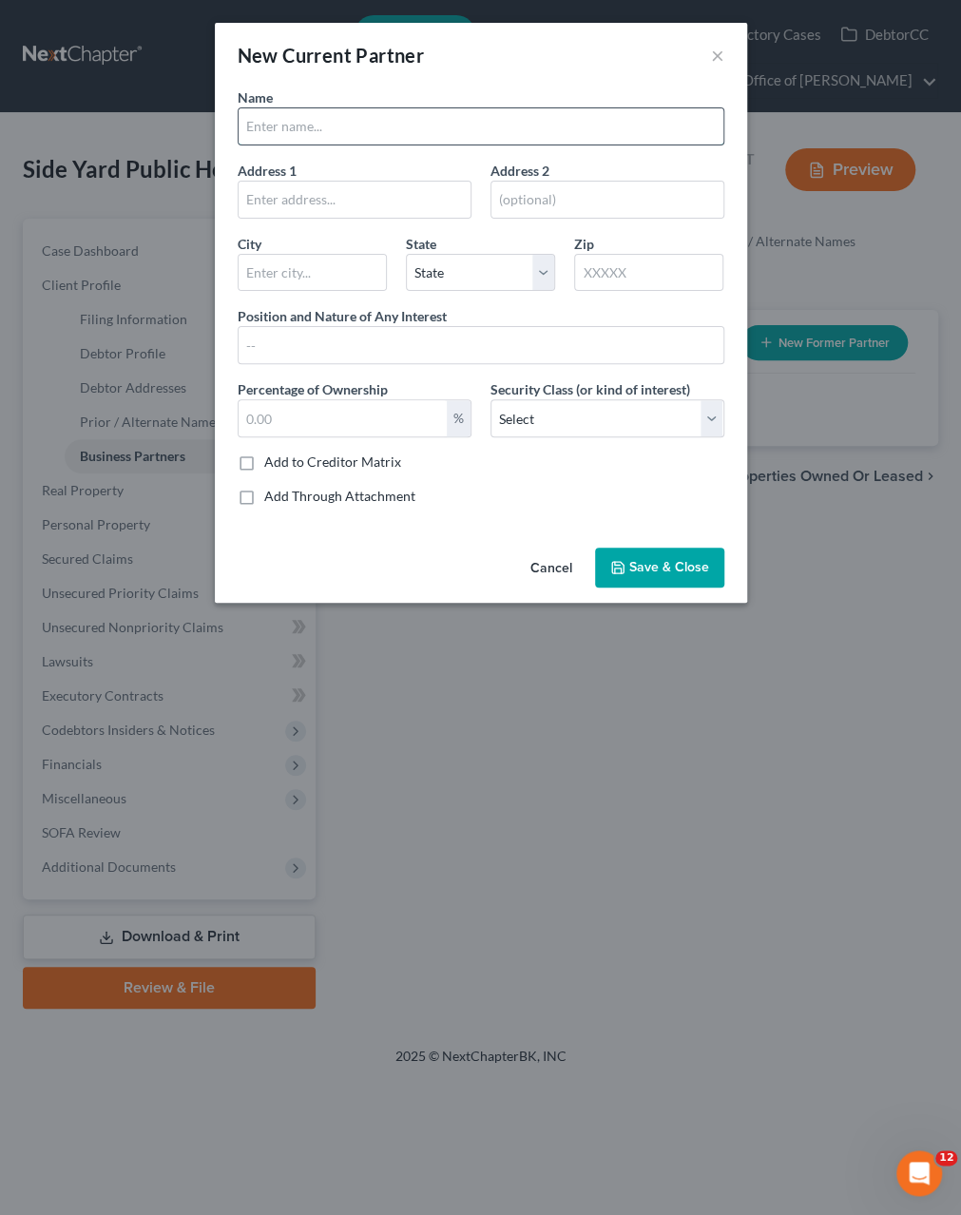
click at [335, 119] on input "text" at bounding box center [481, 126] width 485 height 36
paste input "Shari Nickelson"
type input "Shari Nickelson"
click at [491, 399] on select "Select Select Common Stockholder General Partner Limited Partner Managing Membe…" at bounding box center [608, 418] width 234 height 38
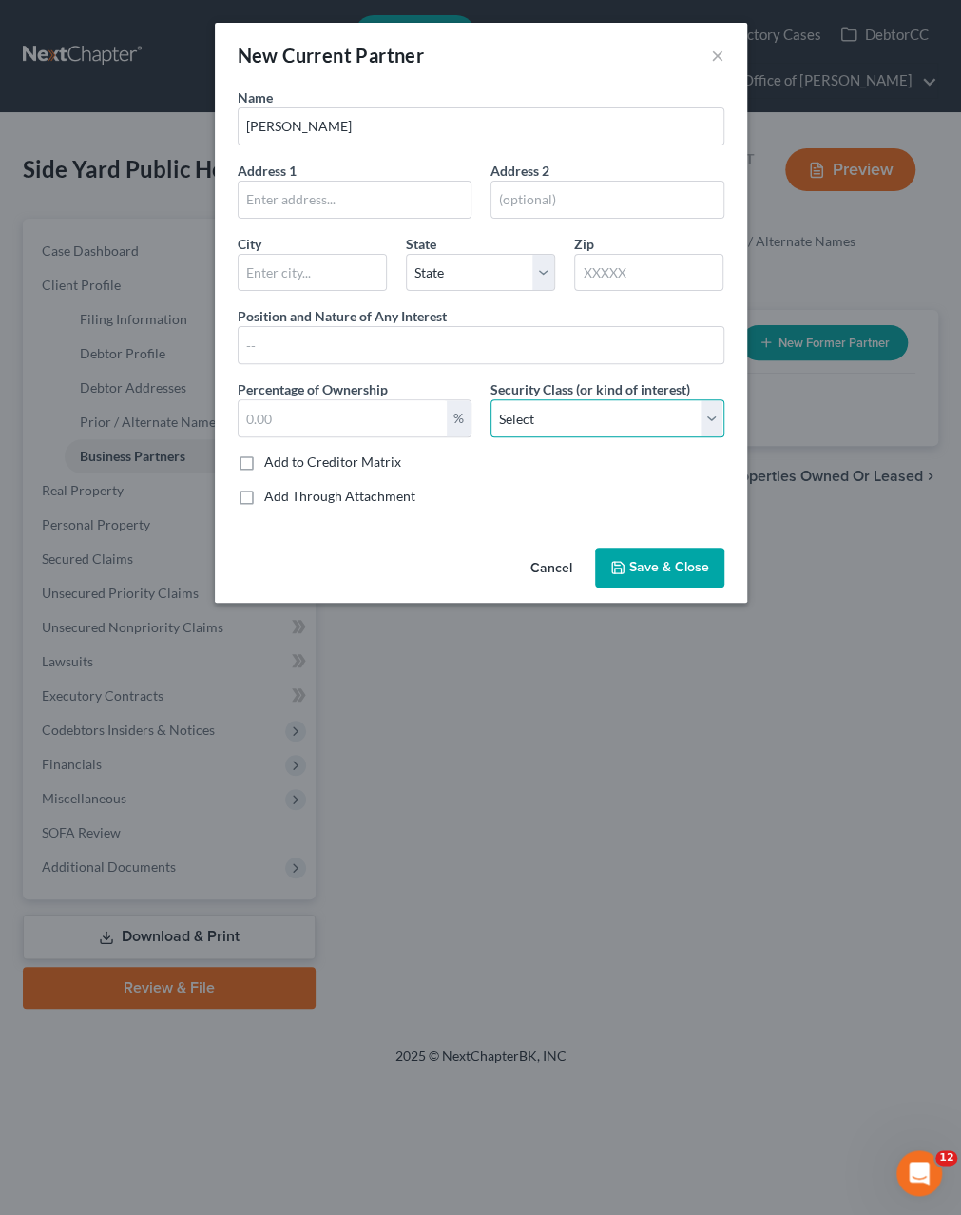
select select "0"
click option "Common Stockholder" at bounding box center [0, 0] width 0 height 0
click at [631, 564] on span "Save & Close" at bounding box center [669, 567] width 80 height 16
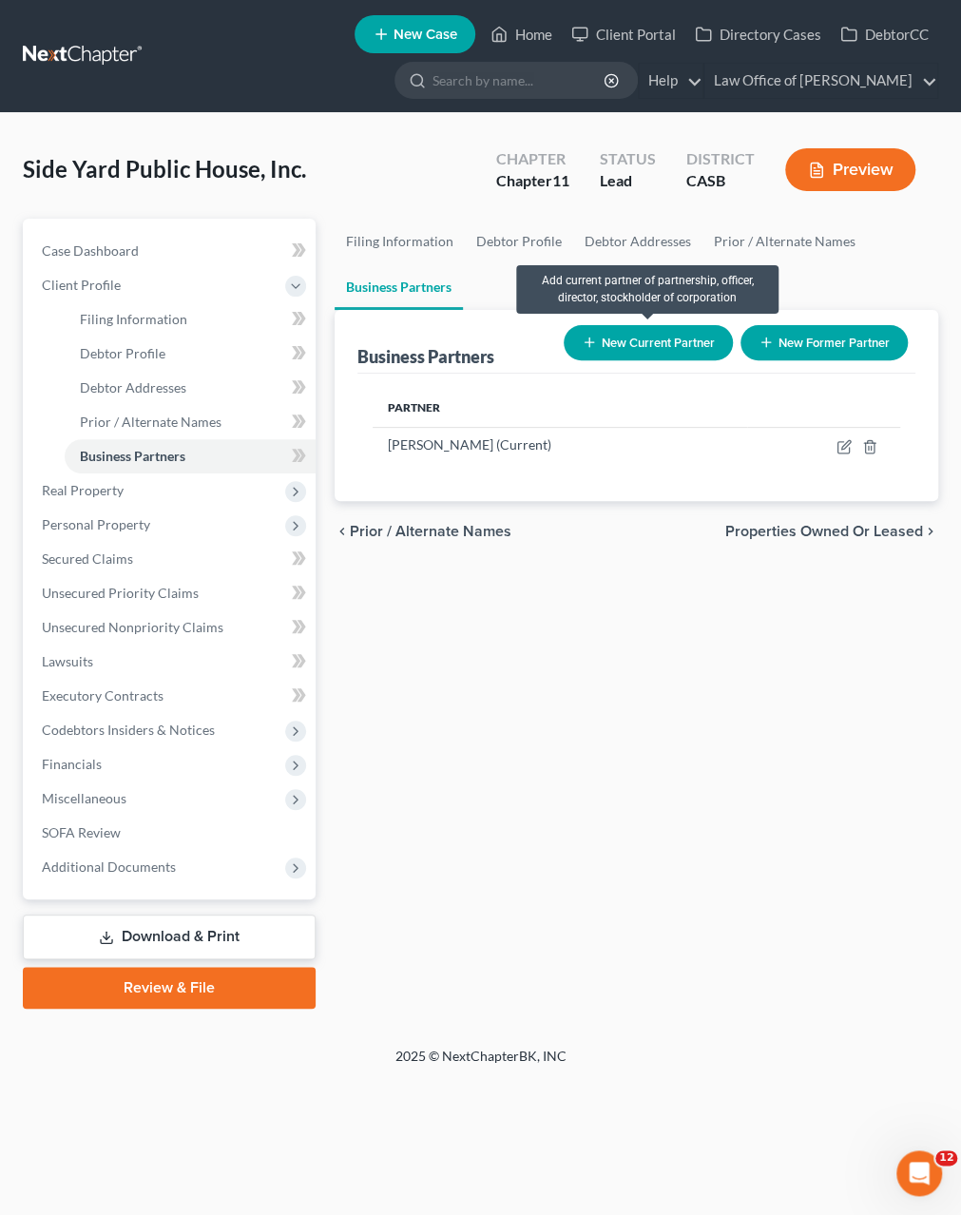
click at [606, 343] on button "New Current Partner" at bounding box center [648, 342] width 169 height 35
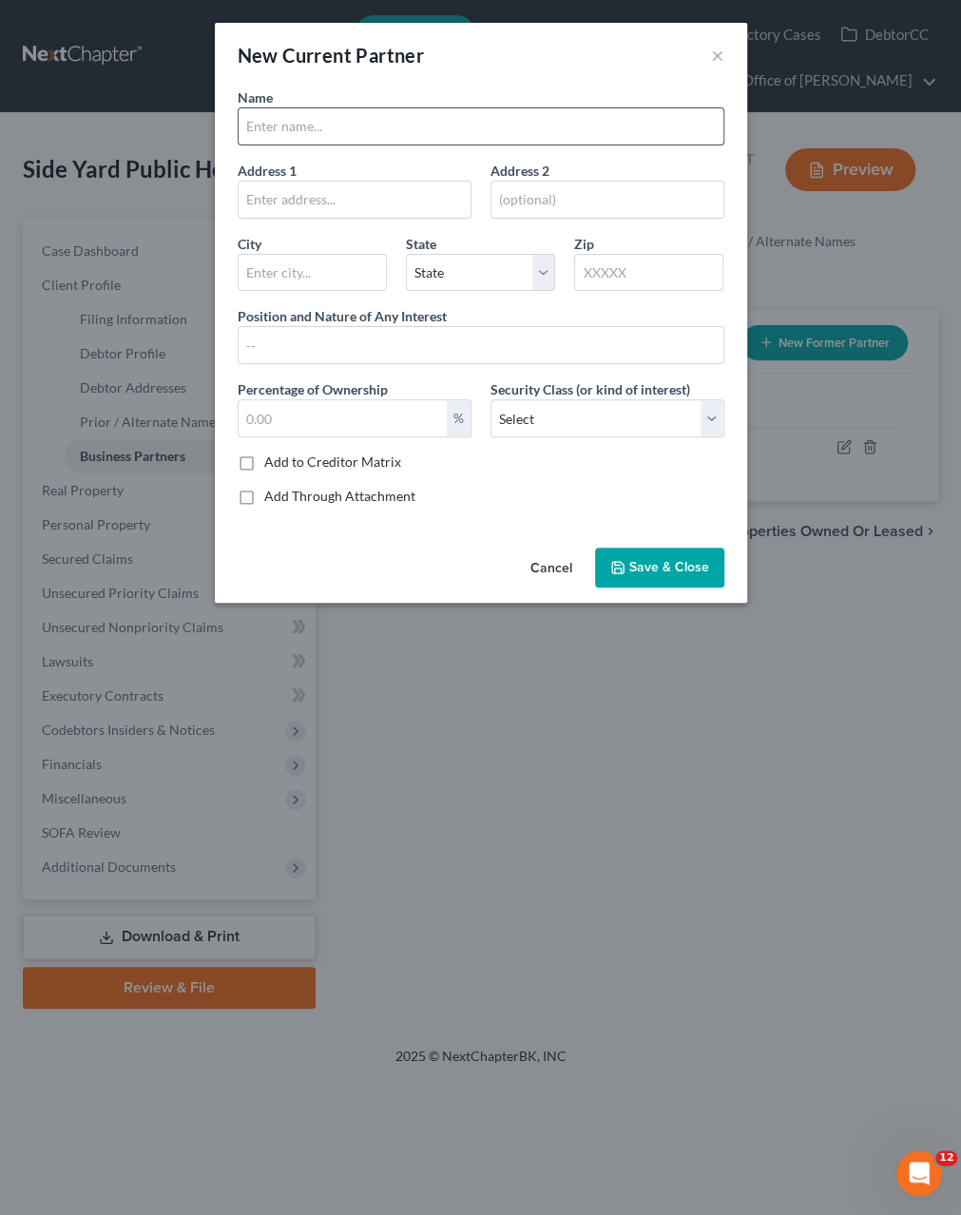
click at [294, 118] on input "text" at bounding box center [481, 126] width 485 height 36
click at [449, 503] on div "Name Nicholas Milovan Address 1 Address 2 City State State AL AK AR AZ CA CO CT…" at bounding box center [481, 304] width 506 height 434
click at [318, 121] on input "Nicholas Milovan" at bounding box center [481, 126] width 485 height 36
click at [281, 132] on input "Nicholas Petric" at bounding box center [481, 126] width 485 height 36
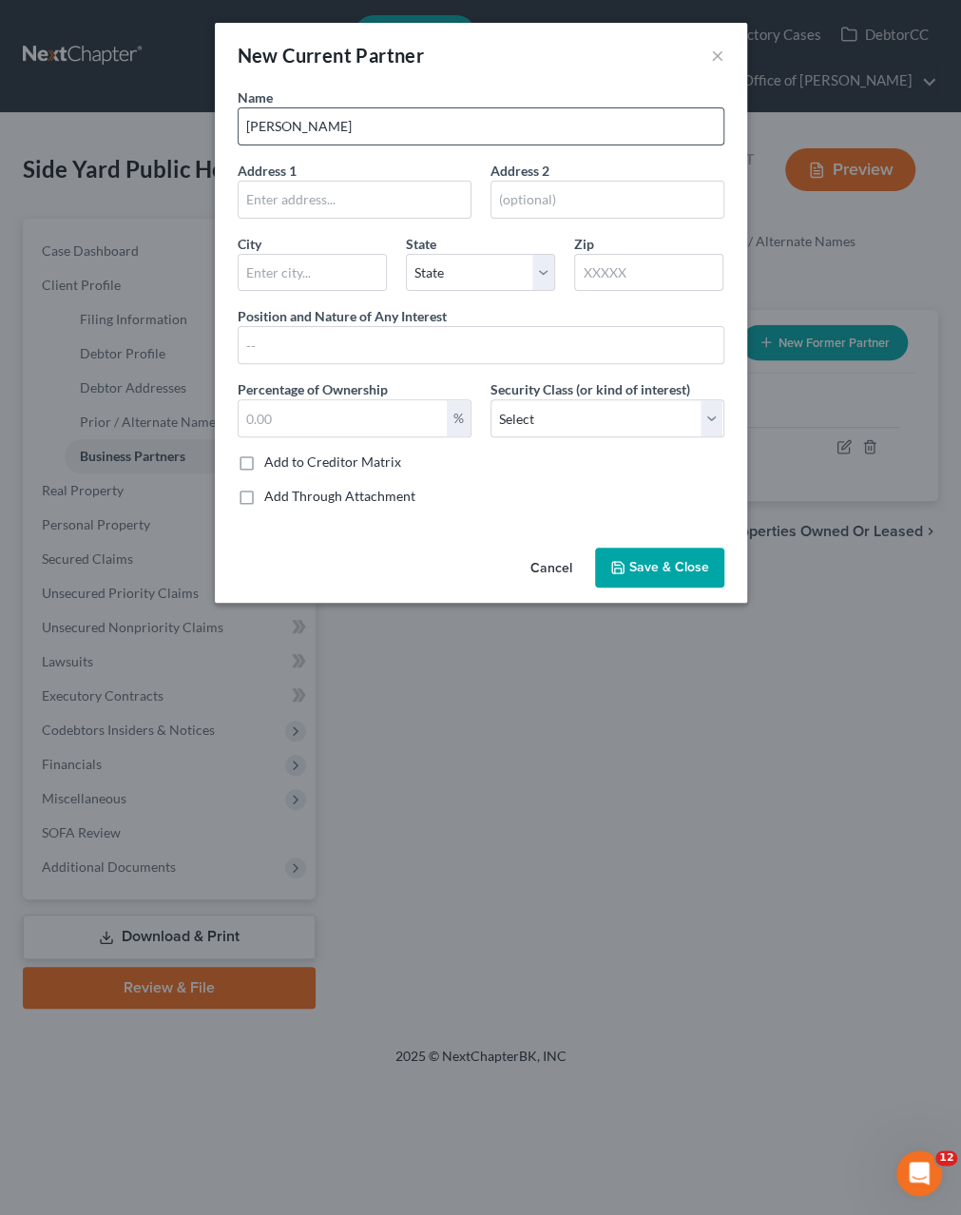
click at [281, 132] on input "Nicholas Petric" at bounding box center [481, 126] width 485 height 36
type input "Alexander Petric"
click at [657, 564] on span "Save & Close" at bounding box center [669, 567] width 80 height 16
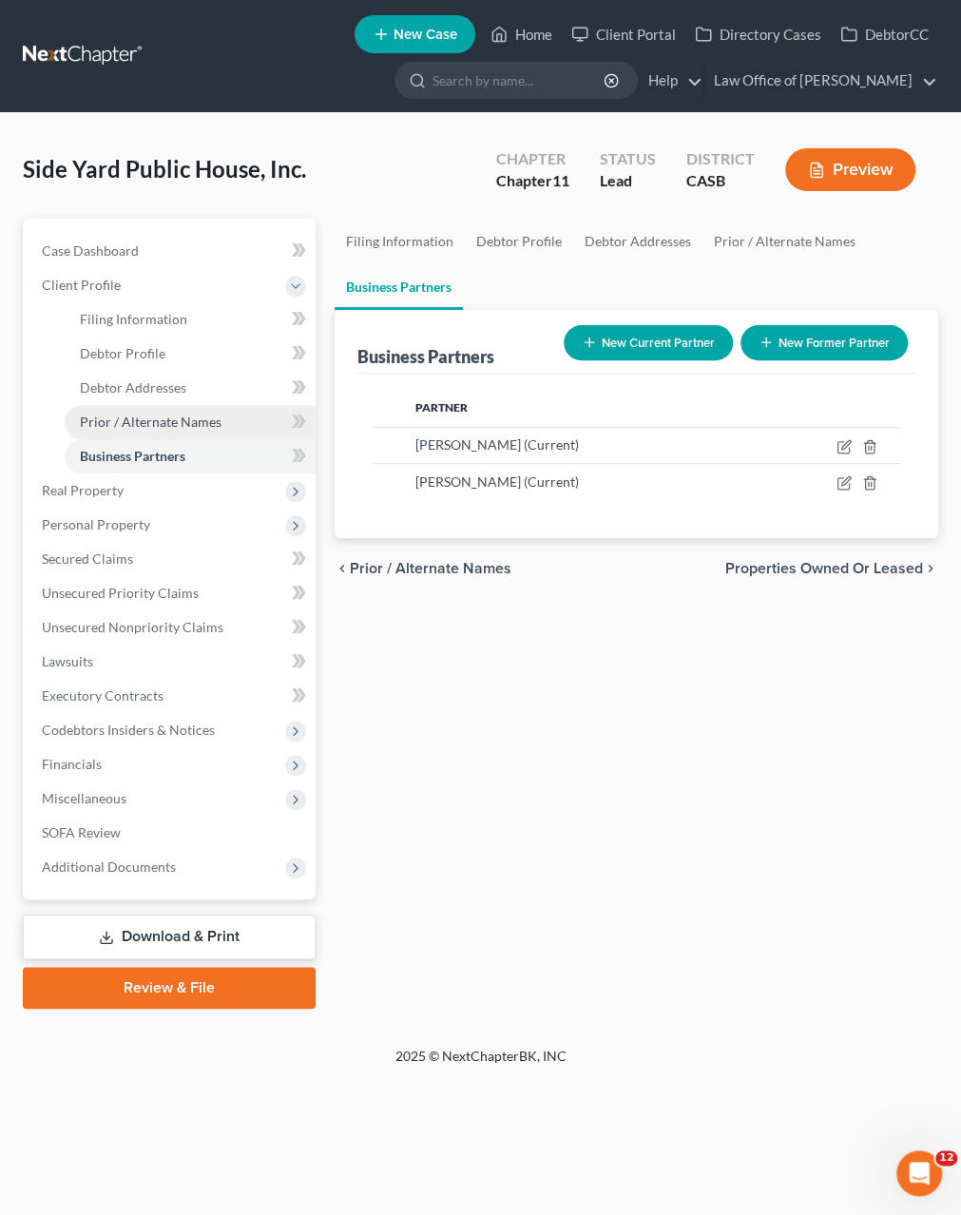
click at [132, 424] on span "Prior / Alternate Names" at bounding box center [151, 422] width 142 height 16
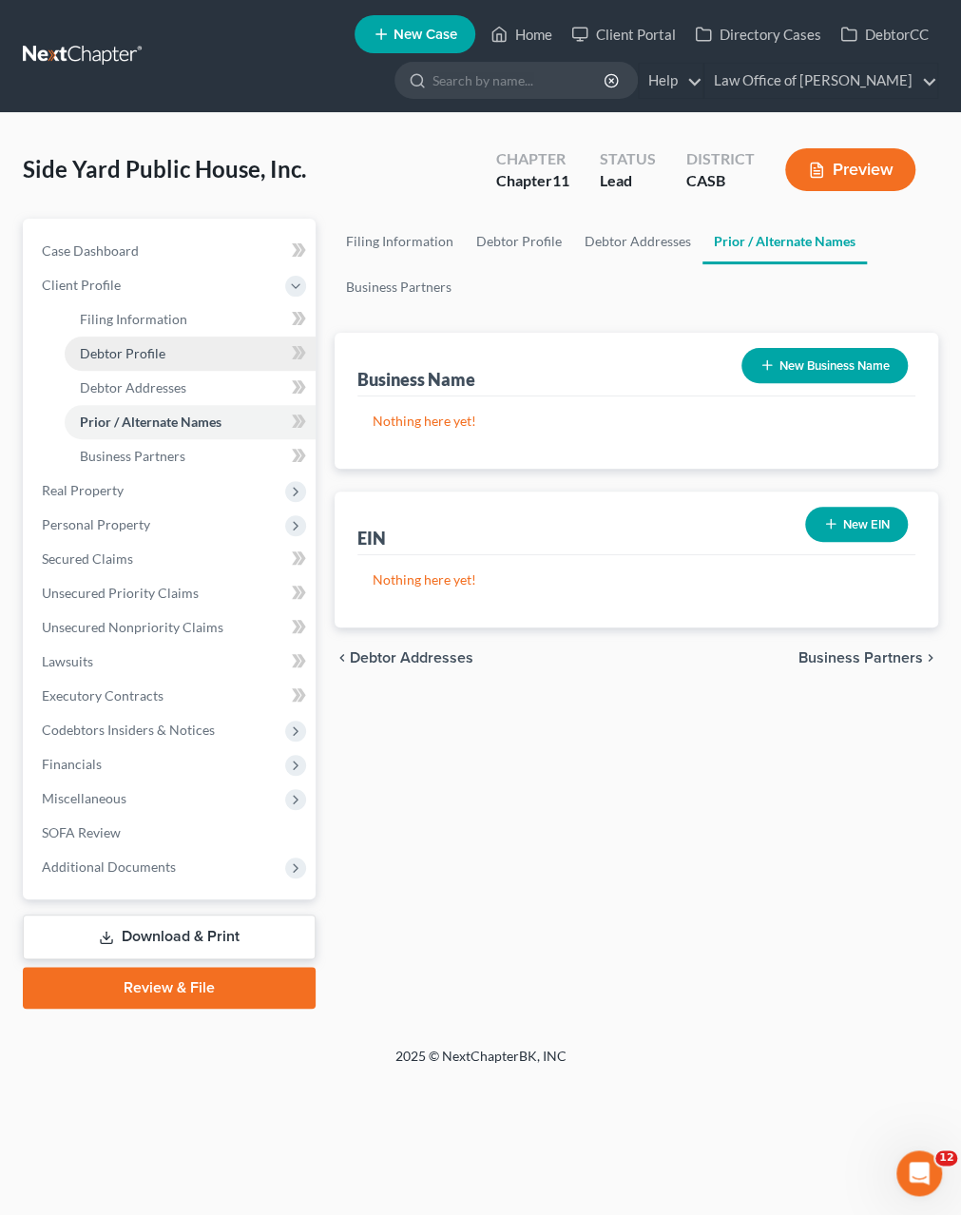
click at [121, 358] on span "Debtor Profile" at bounding box center [123, 353] width 86 height 16
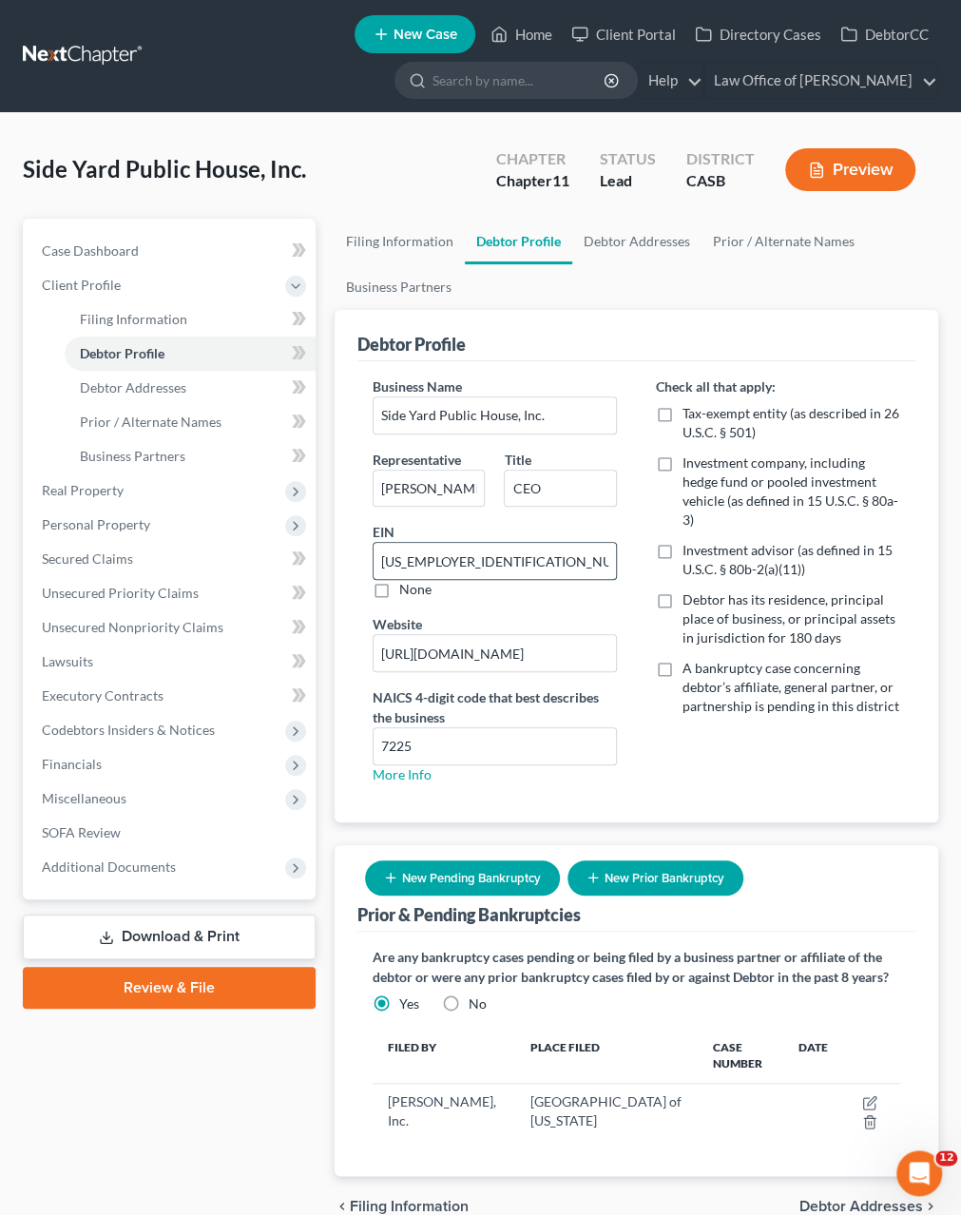
click at [416, 568] on input "87-4538689" at bounding box center [495, 561] width 243 height 36
click at [130, 424] on span "Prior / Alternate Names" at bounding box center [151, 422] width 142 height 16
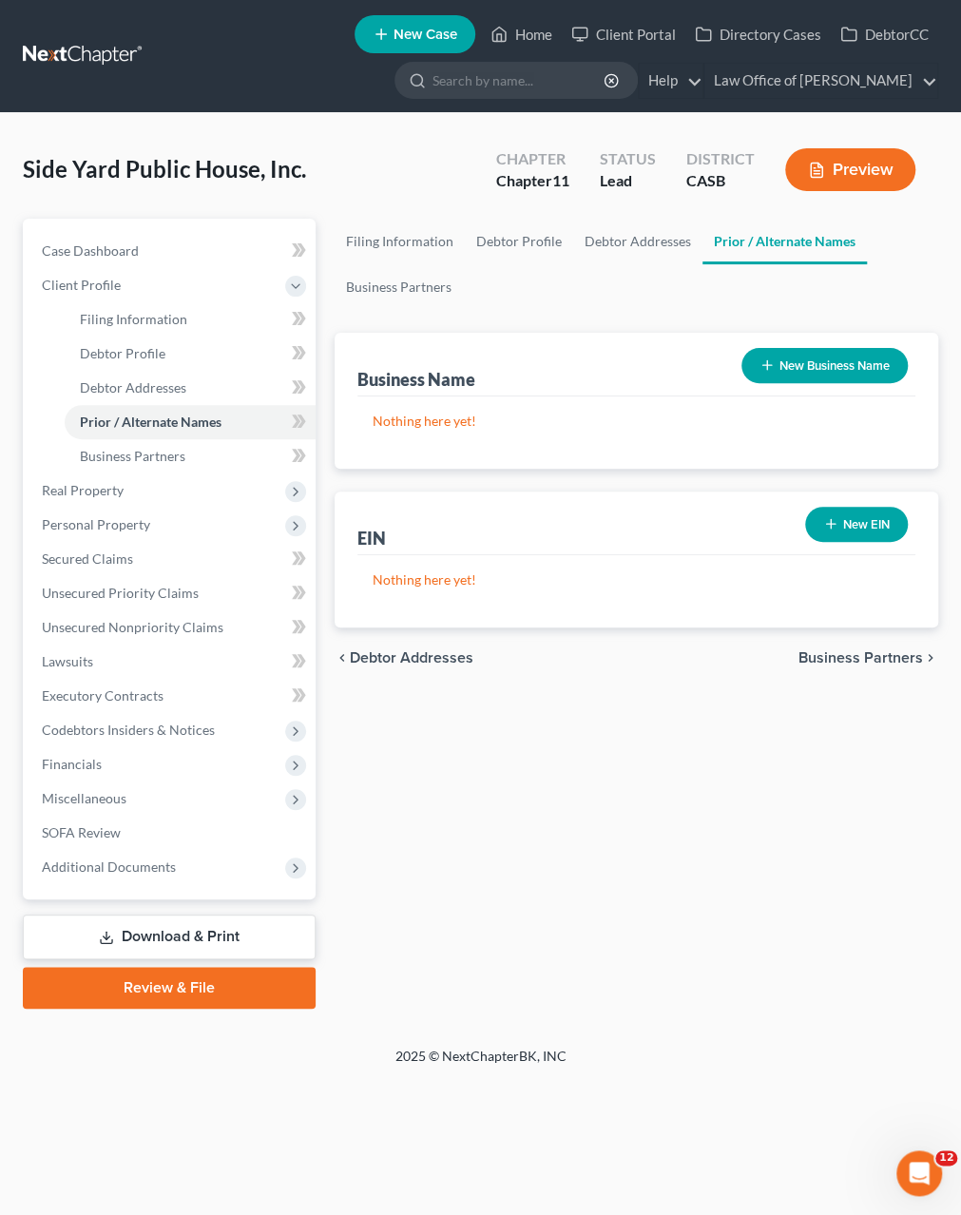
click at [845, 531] on button "New EIN" at bounding box center [856, 524] width 103 height 35
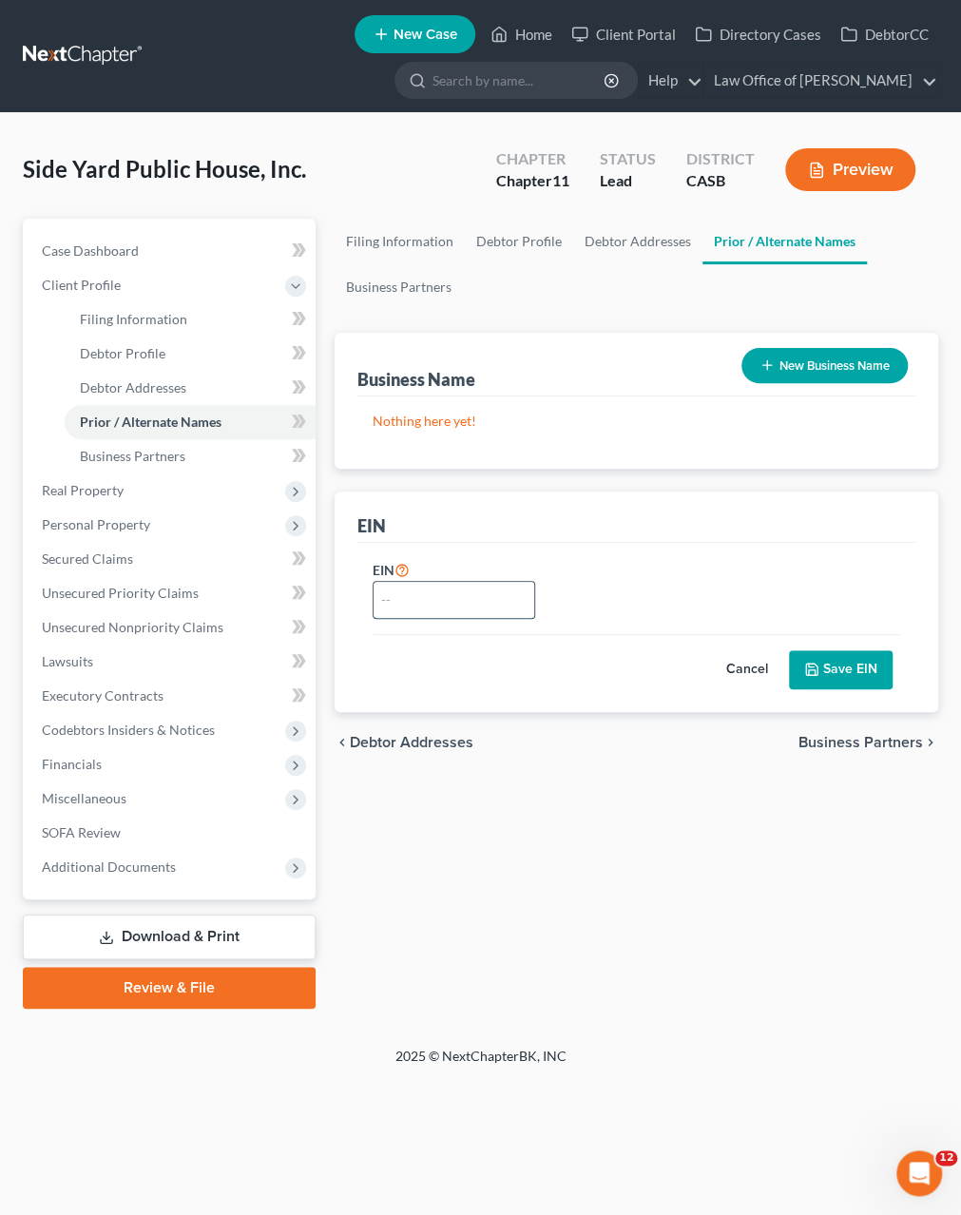
click at [412, 585] on input "text" at bounding box center [455, 600] width 162 height 36
paste input "87-4538689"
type input "87-4538689"
click at [851, 661] on button "Save EIN" at bounding box center [841, 670] width 104 height 40
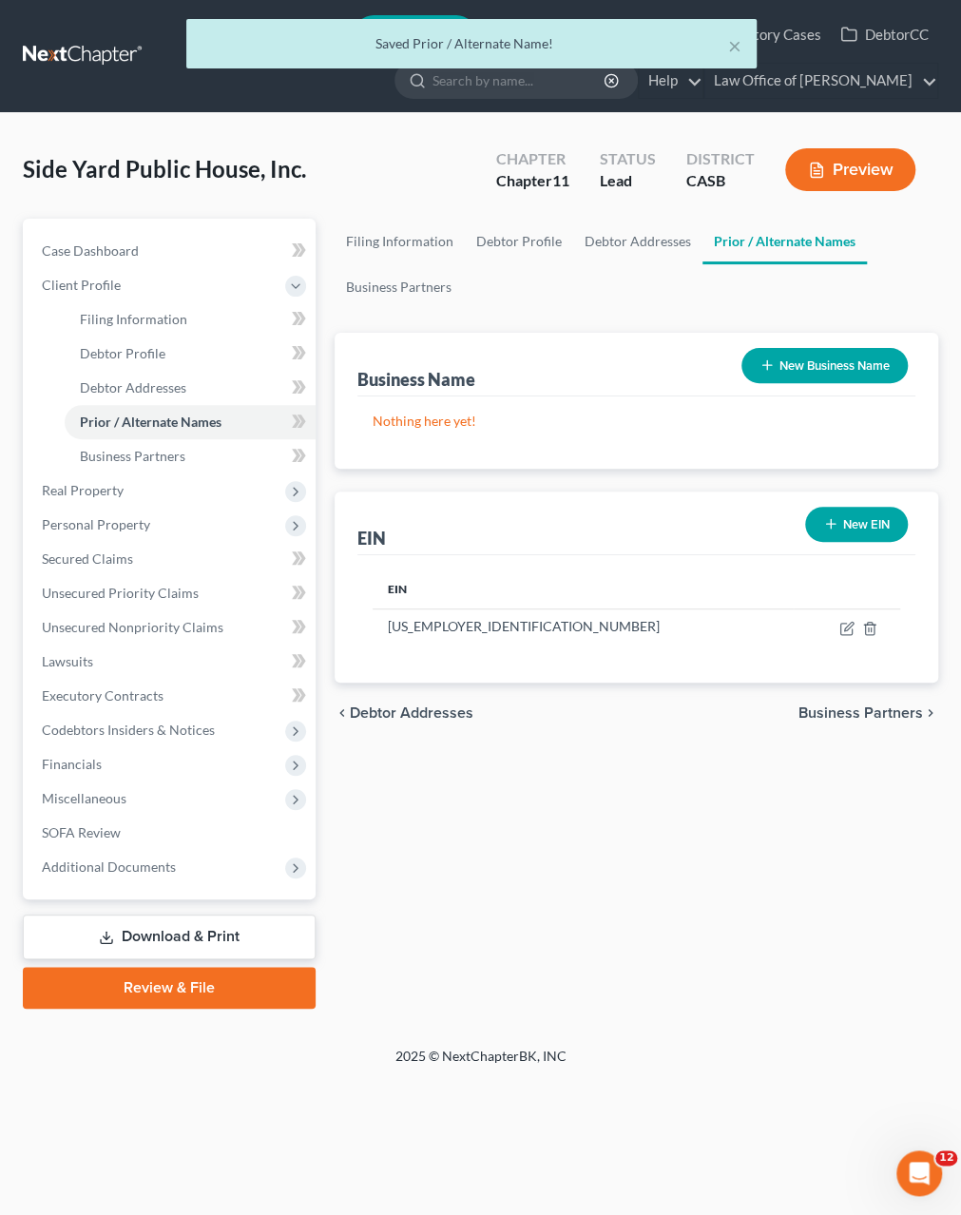
click at [779, 367] on button "New Business Name" at bounding box center [825, 365] width 166 height 35
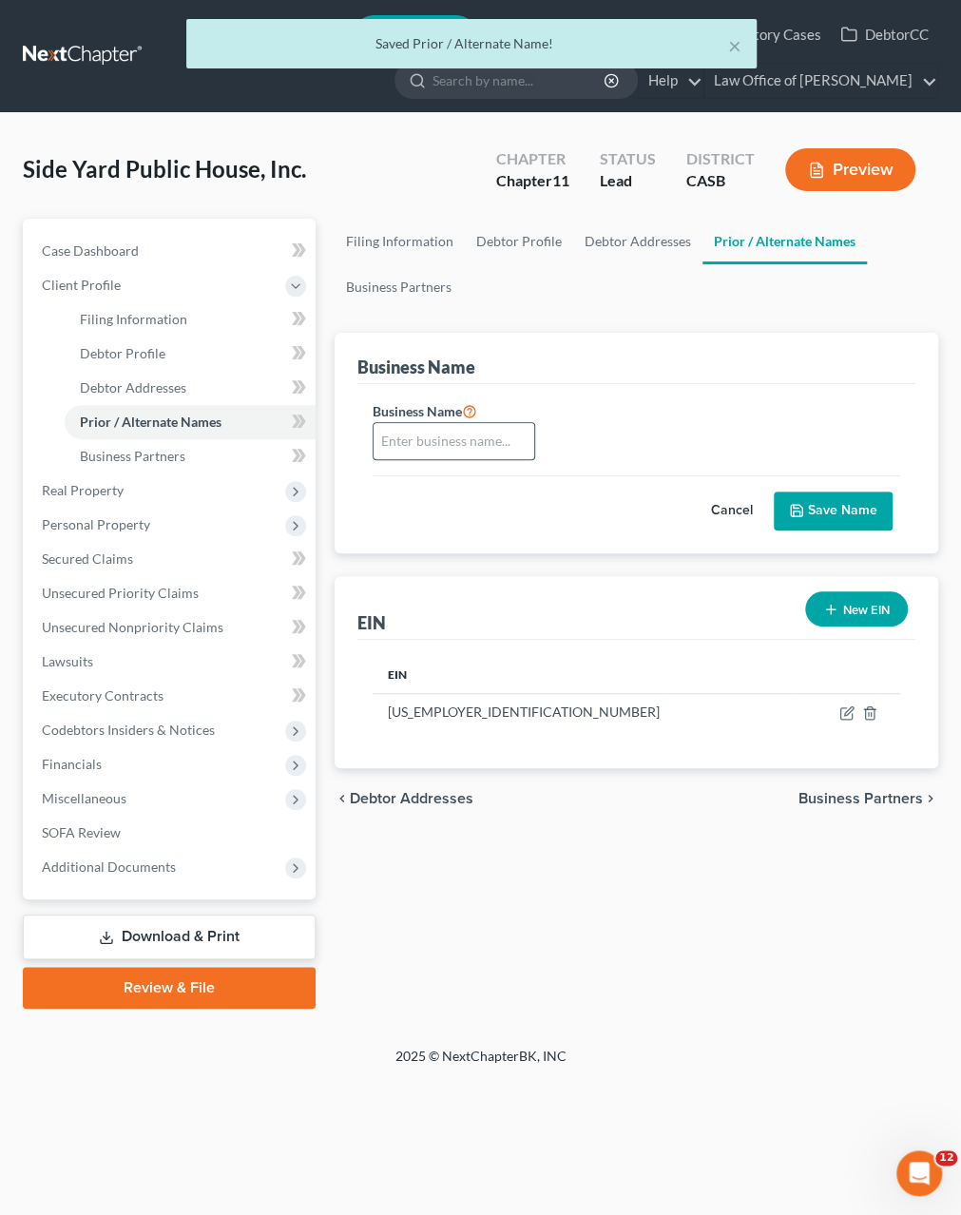
click at [471, 435] on input "text" at bounding box center [455, 441] width 162 height 36
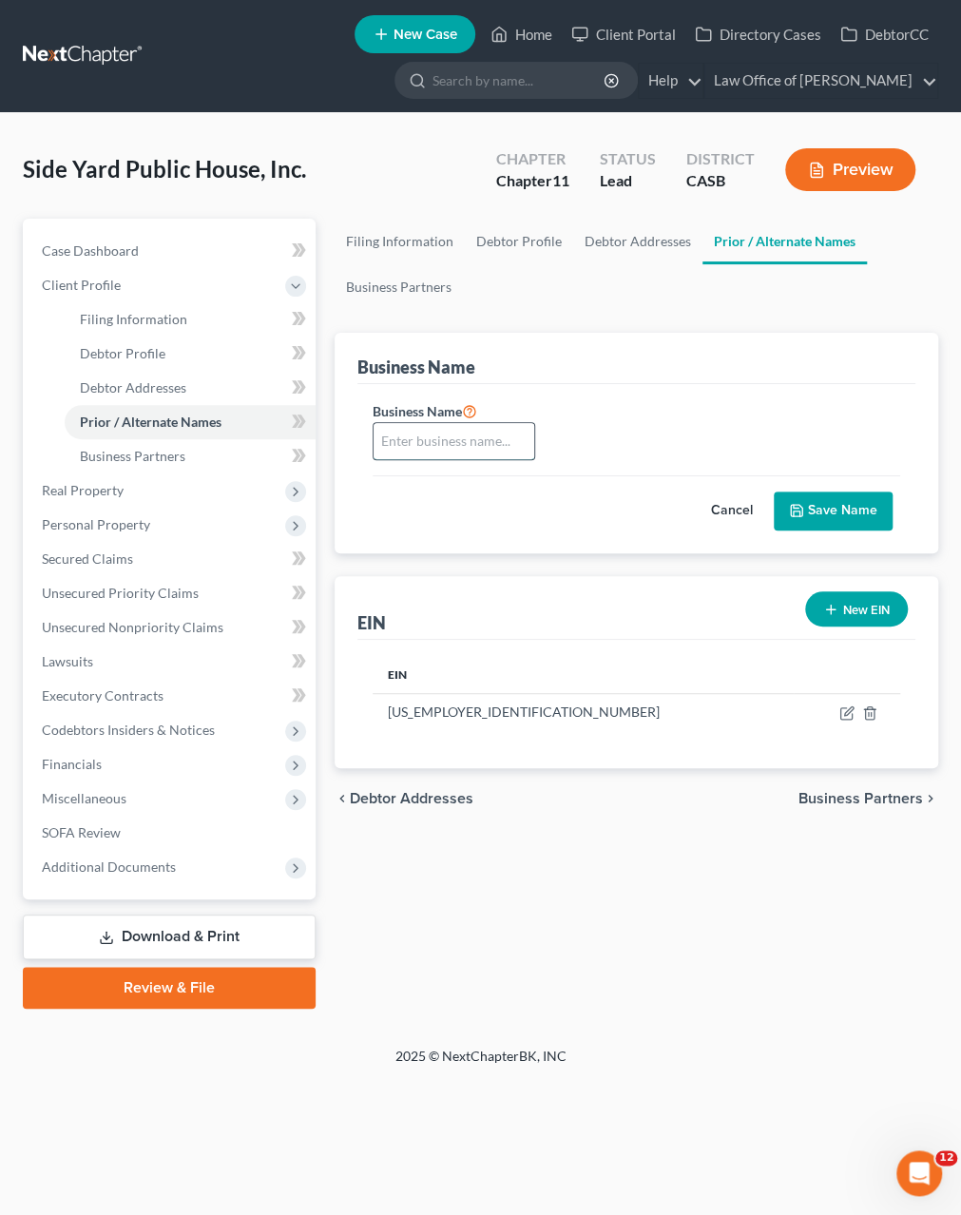
click at [455, 438] on input "text" at bounding box center [455, 441] width 162 height 36
type input "Side Yard Public House"
click at [849, 503] on button "Save Name" at bounding box center [833, 512] width 119 height 40
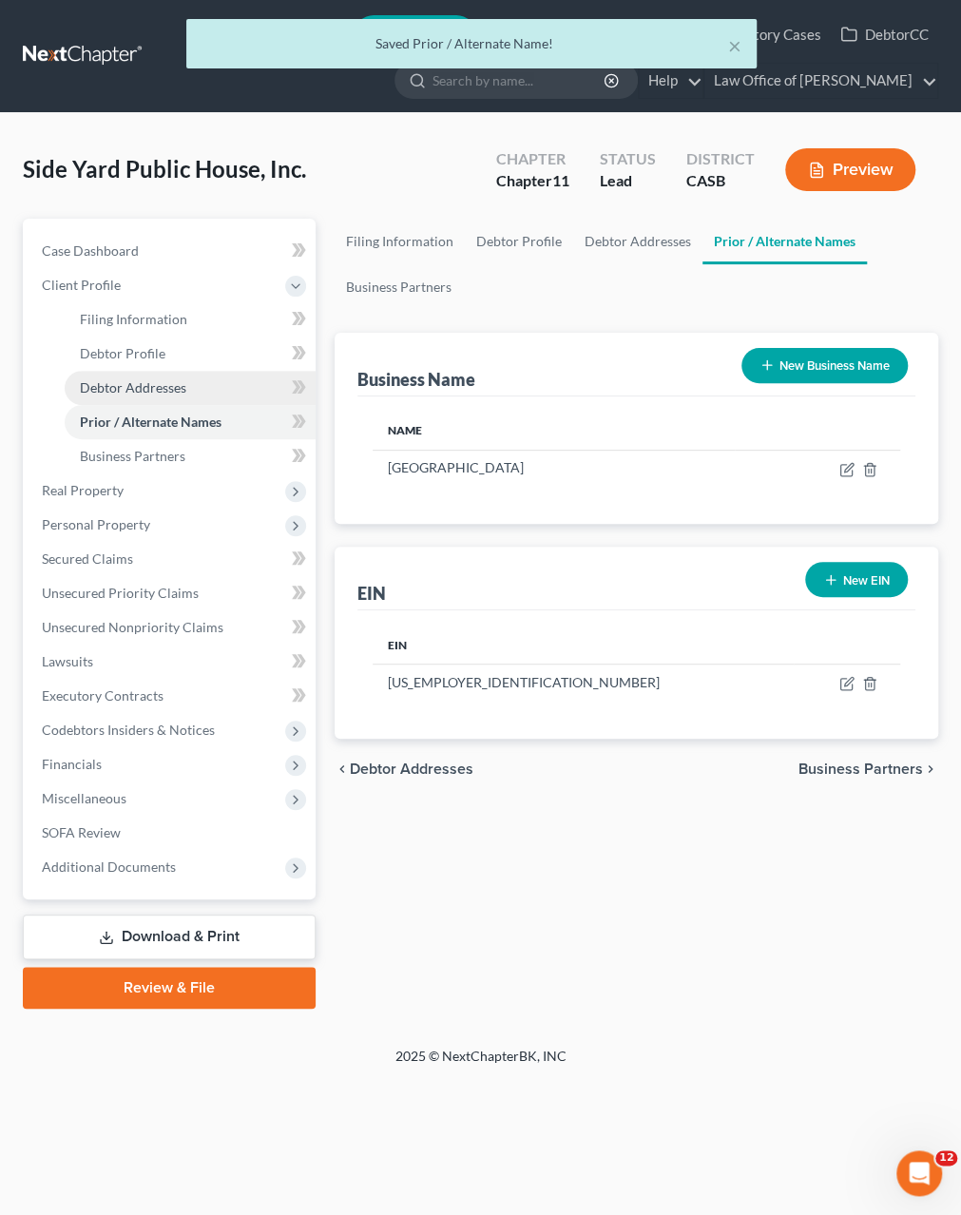
click at [121, 385] on span "Debtor Addresses" at bounding box center [133, 387] width 106 height 16
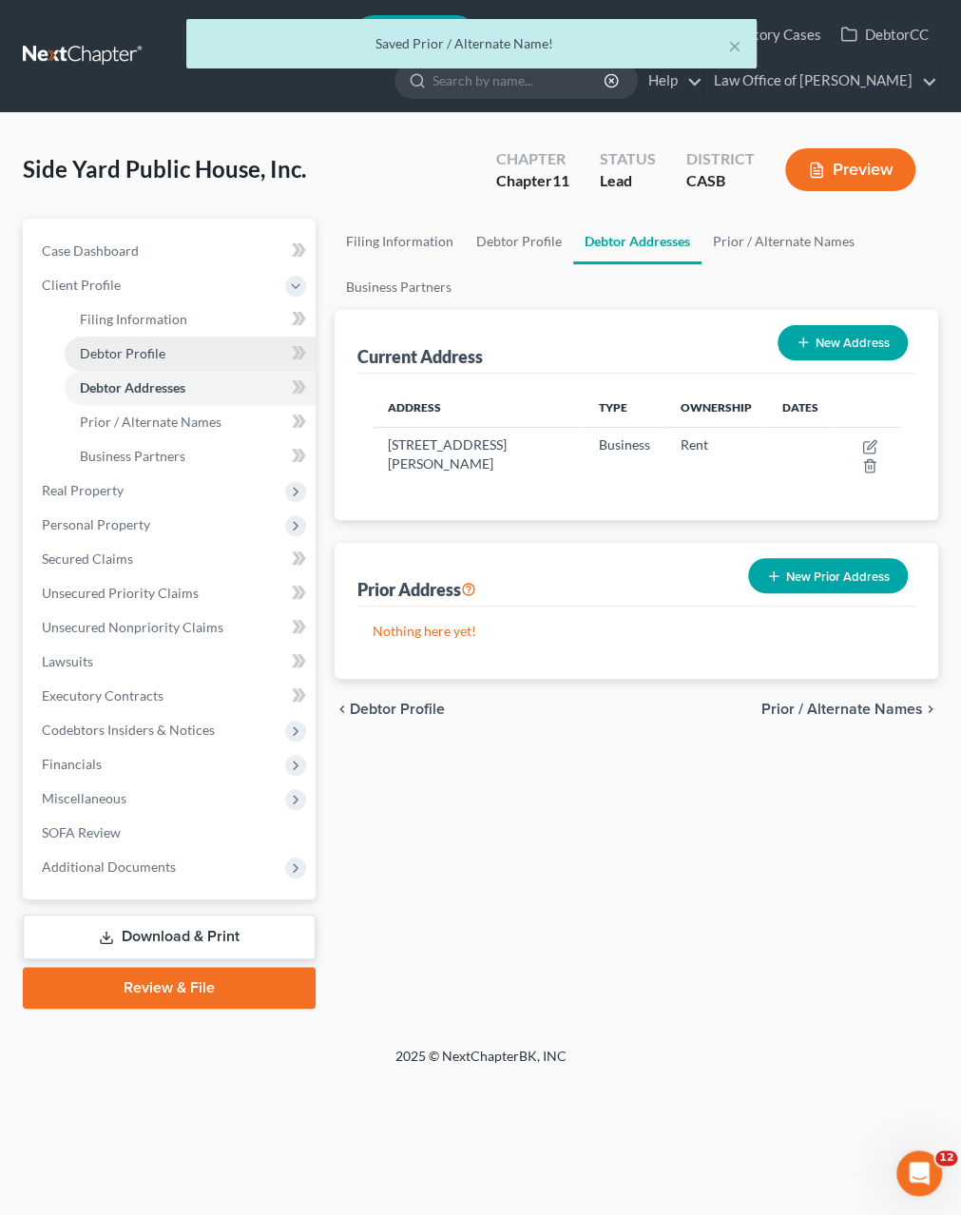
click at [128, 360] on link "Debtor Profile" at bounding box center [190, 354] width 251 height 34
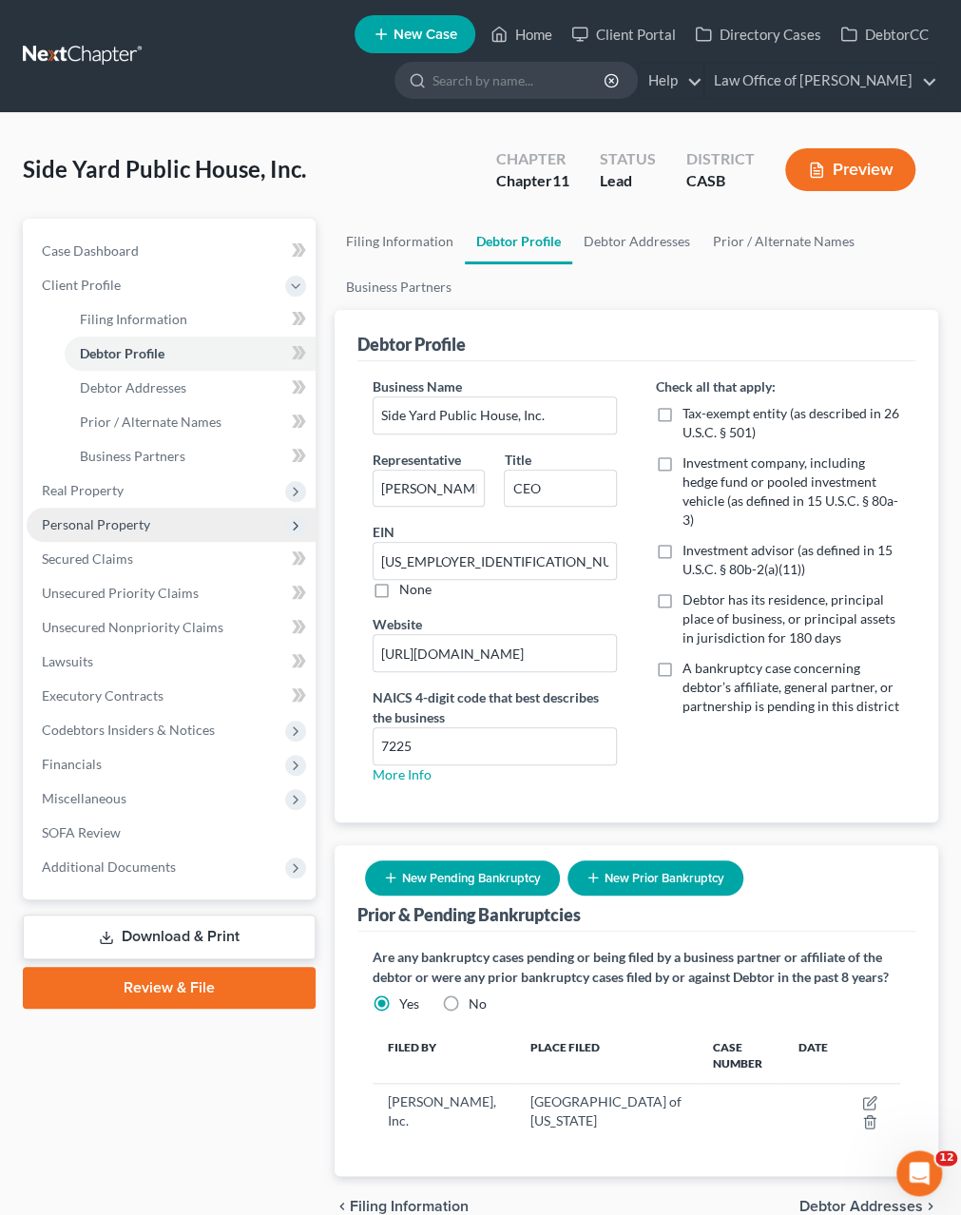
click at [99, 516] on span "Personal Property" at bounding box center [96, 524] width 108 height 16
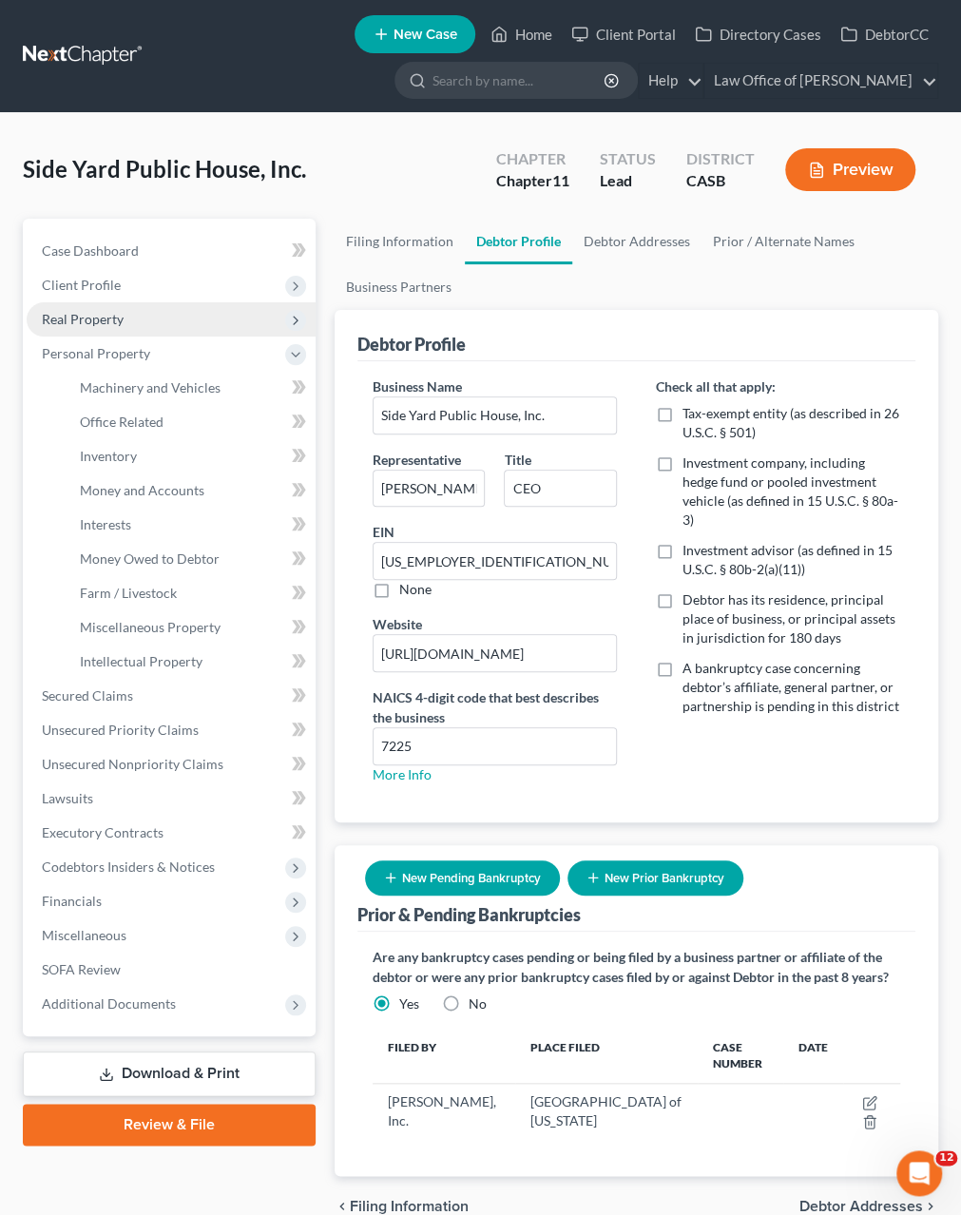
click at [95, 324] on span "Real Property" at bounding box center [83, 319] width 82 height 16
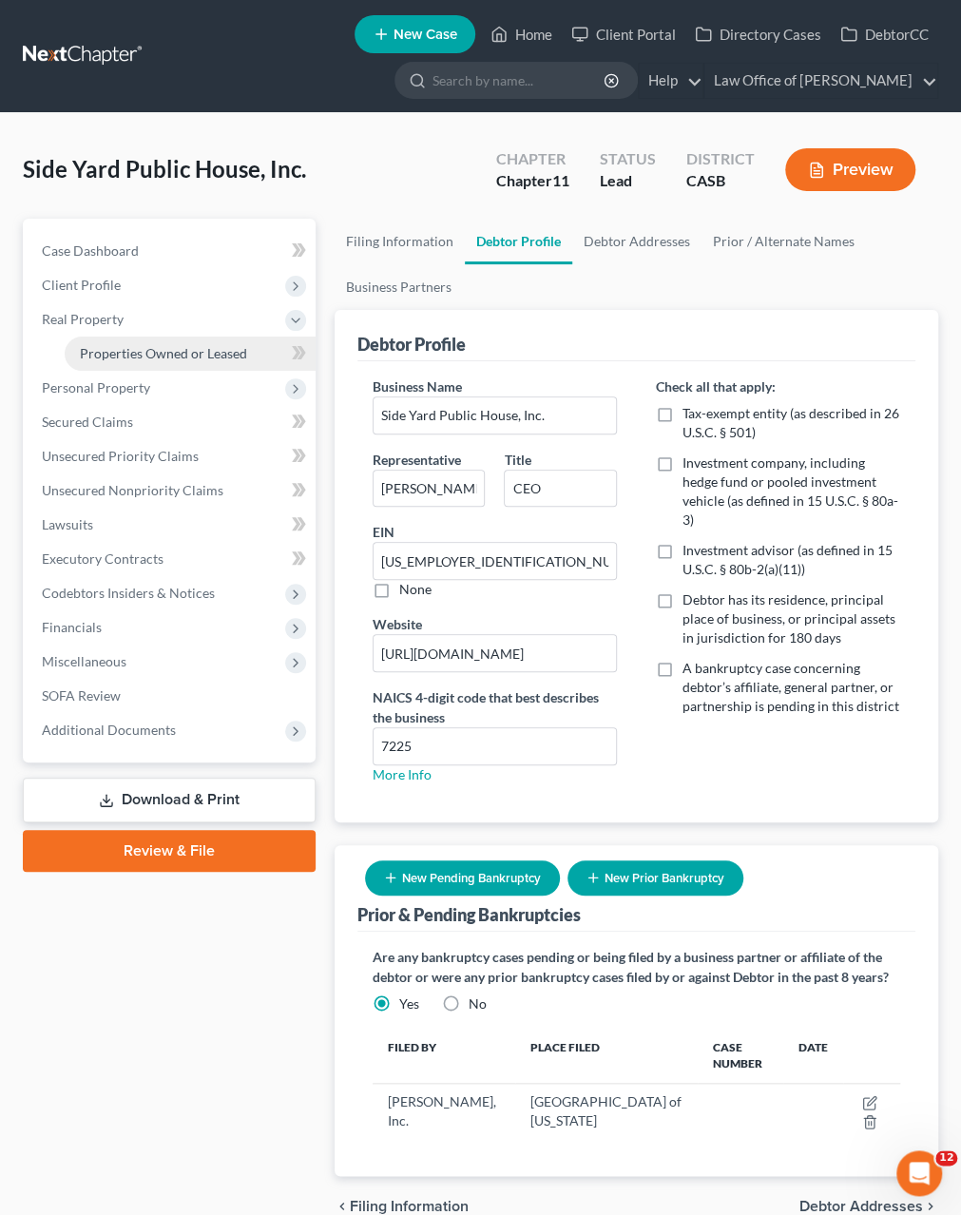
click at [105, 349] on span "Properties Owned or Leased" at bounding box center [163, 353] width 167 height 16
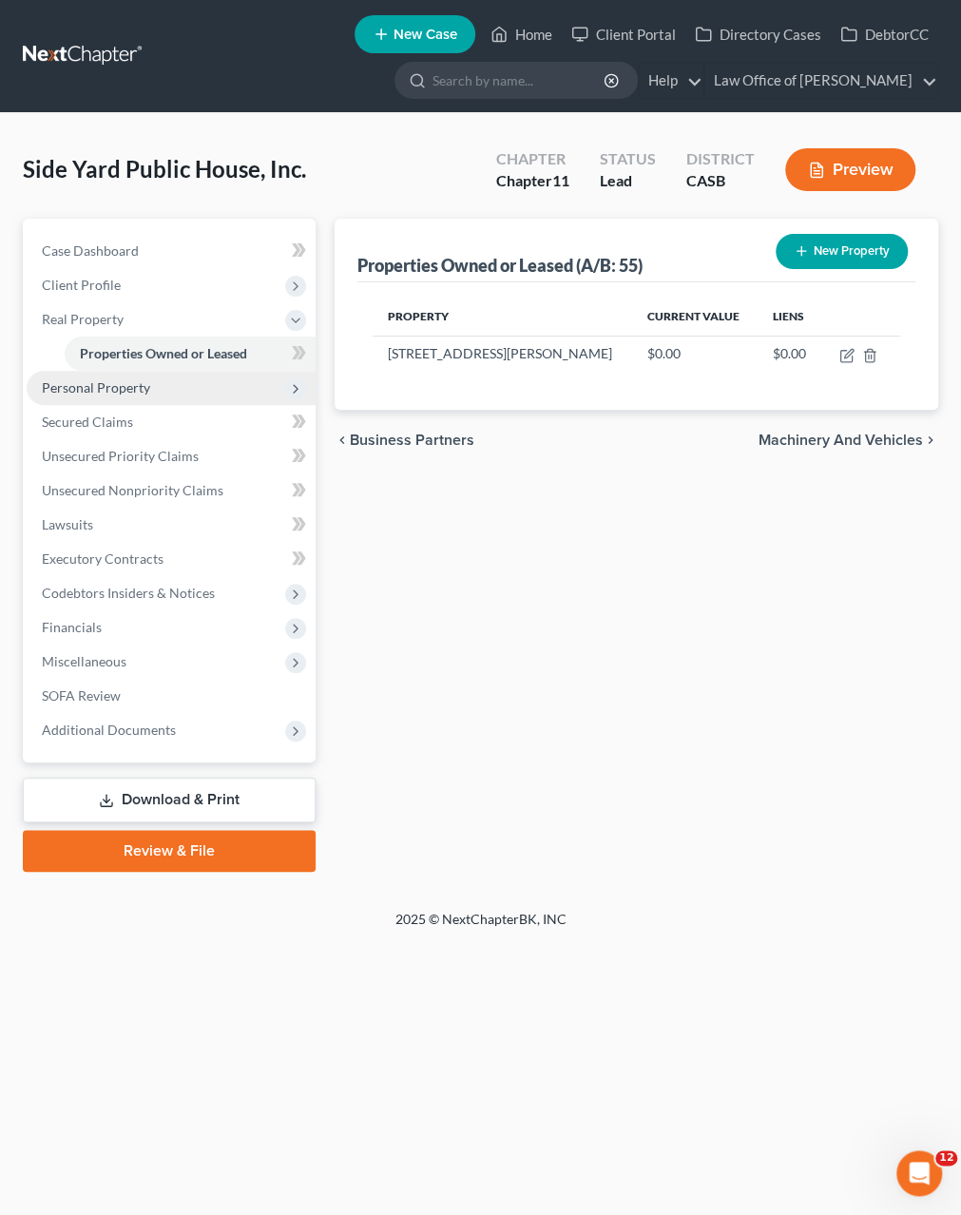
click at [100, 379] on span "Personal Property" at bounding box center [96, 387] width 108 height 16
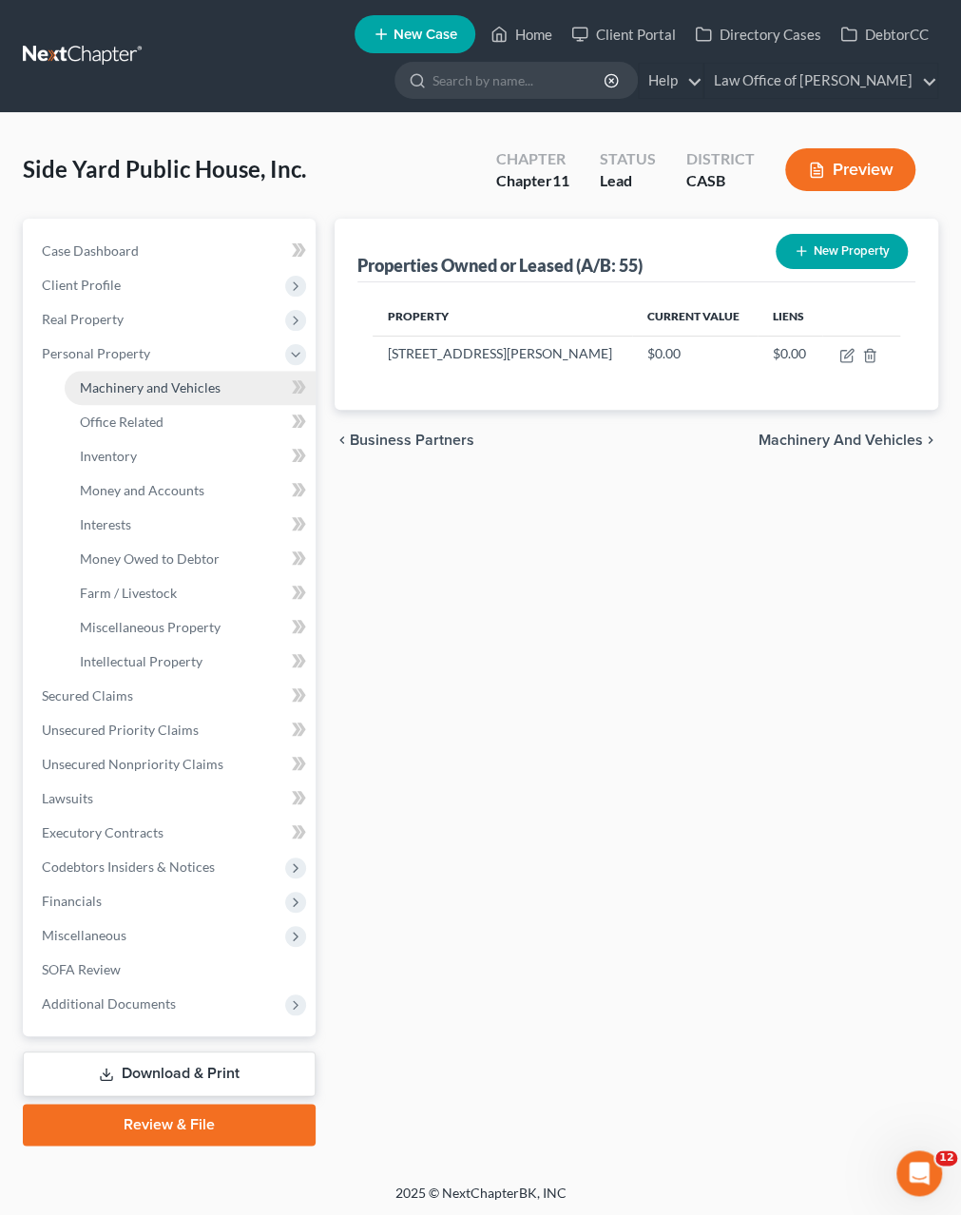
click at [115, 389] on span "Machinery and Vehicles" at bounding box center [150, 387] width 141 height 16
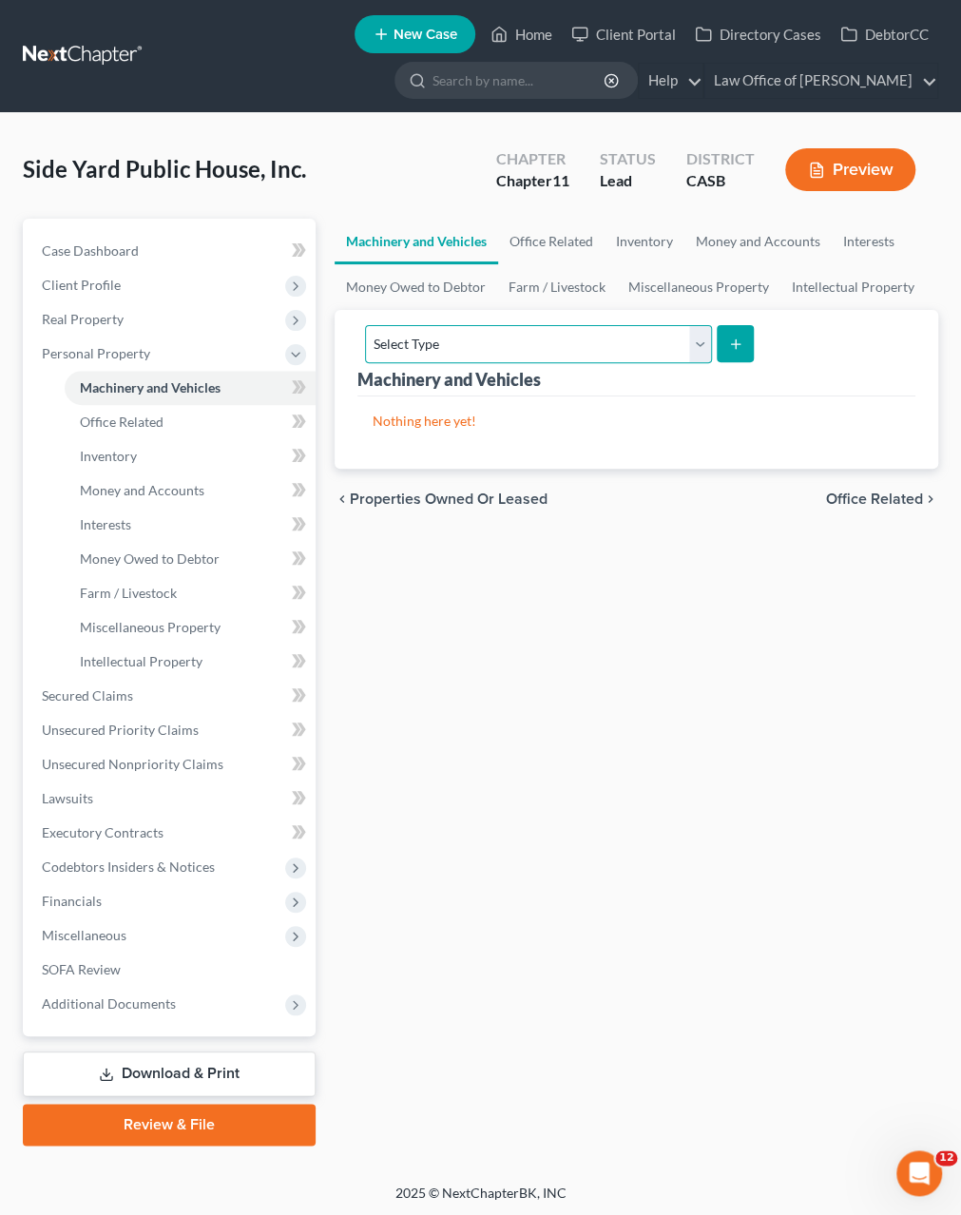
click at [365, 325] on select "Select Type Aircraft (A/B: 49) Other Machinery, Fixtures and Equipment (A/B: 50…" at bounding box center [538, 344] width 347 height 38
drag, startPoint x: 670, startPoint y: 344, endPoint x: 675, endPoint y: 626, distance: 281.5
click at [675, 626] on div "Machinery and Vehicles Office Related Inventory Money and Accounts Interests Mo…" at bounding box center [636, 682] width 623 height 927
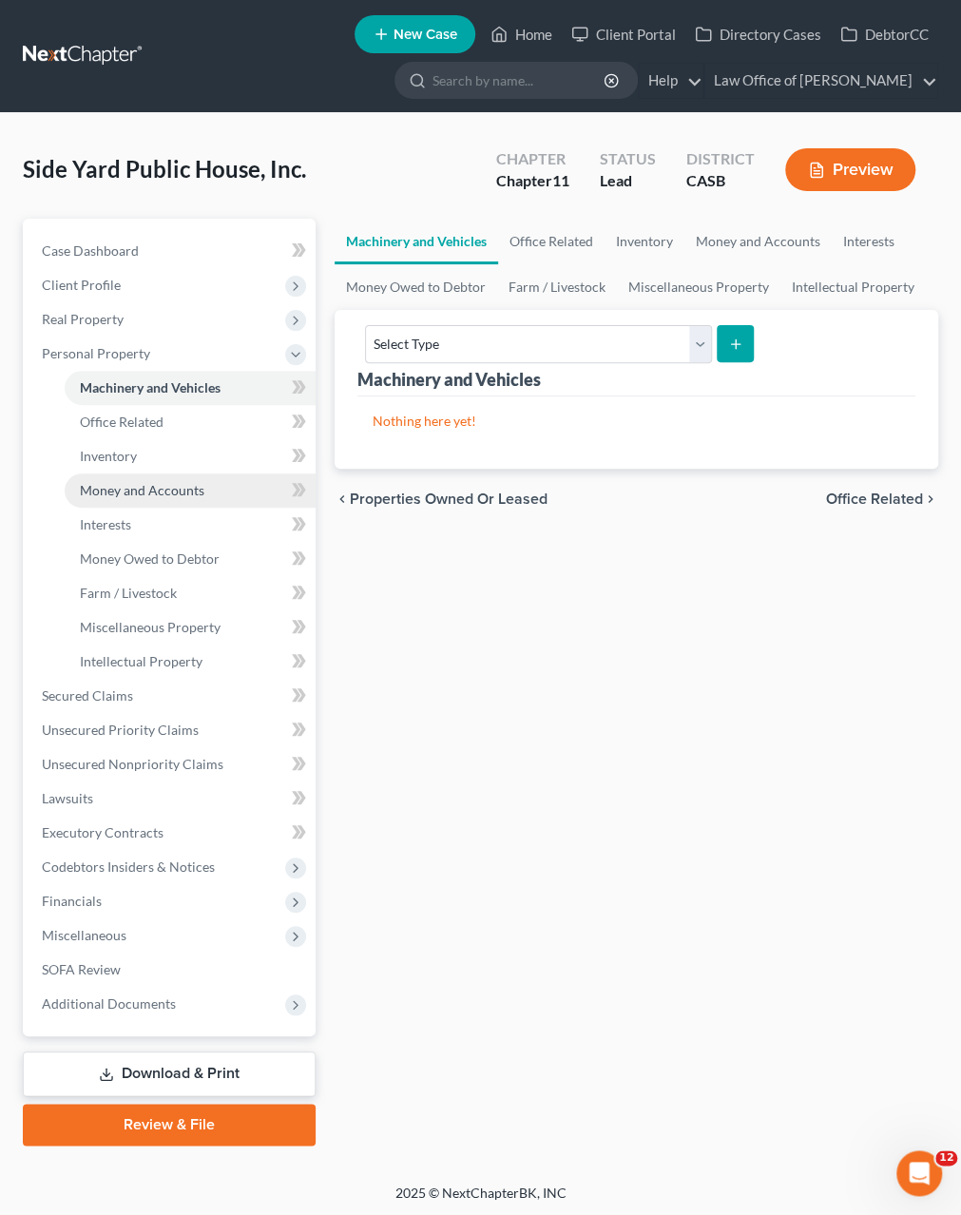
click at [100, 490] on span "Money and Accounts" at bounding box center [142, 490] width 125 height 16
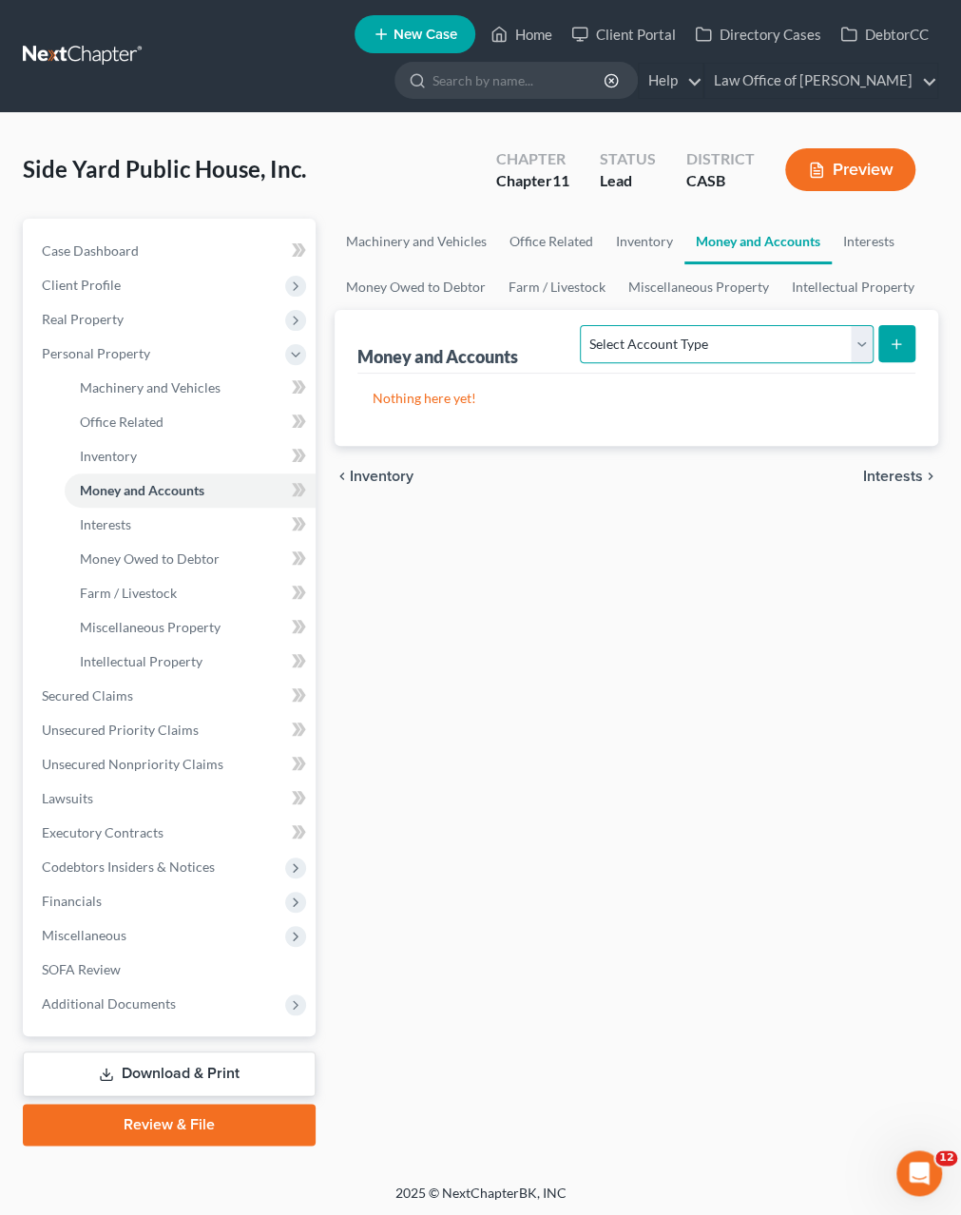
click at [580, 325] on select "Select Account Type Brokerage (A/B: 3, SOFA: 18) Cash on Hand (A/B: 2) Certific…" at bounding box center [726, 344] width 293 height 38
select select "checking"
click option "Checking Account (A/B: 3, SOFA: 18)" at bounding box center [0, 0] width 0 height 0
click at [897, 342] on line "submit" at bounding box center [897, 343] width 0 height 9
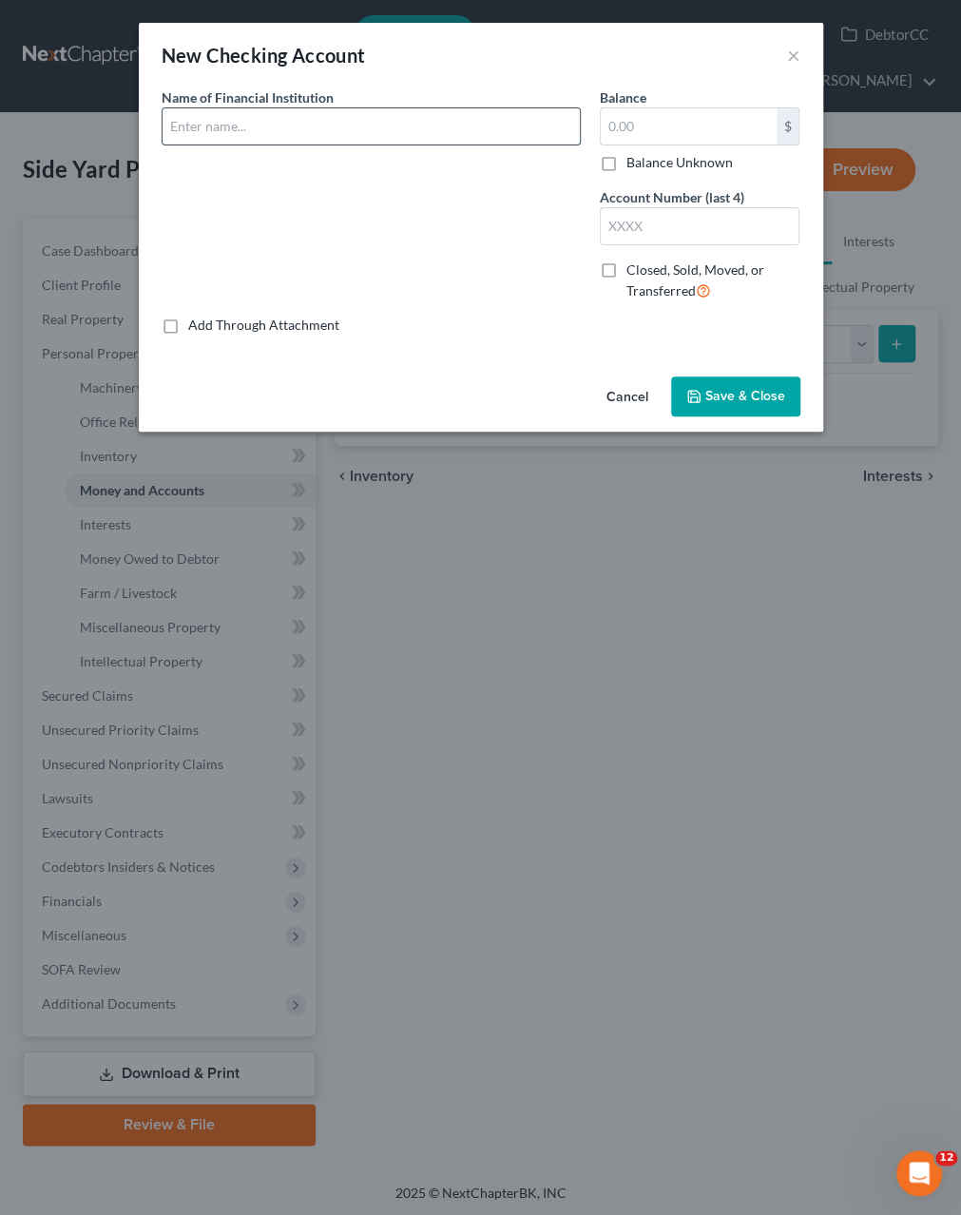
click at [406, 125] on input "text" at bounding box center [371, 126] width 417 height 36
type input "California Bank & Trust"
click at [642, 223] on input "text" at bounding box center [700, 226] width 199 height 36
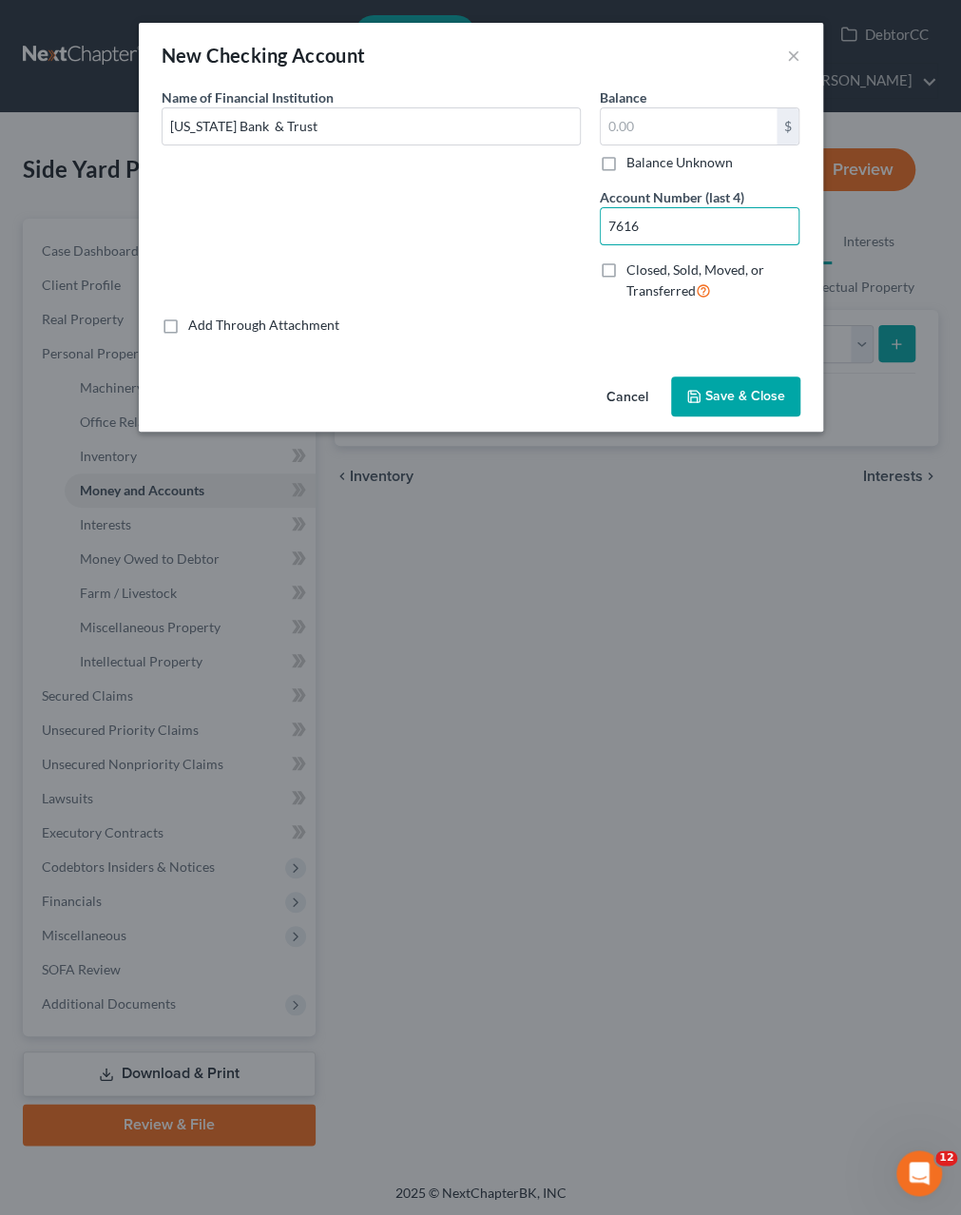
type input "7616"
click at [704, 397] on button "Save & Close" at bounding box center [735, 397] width 129 height 40
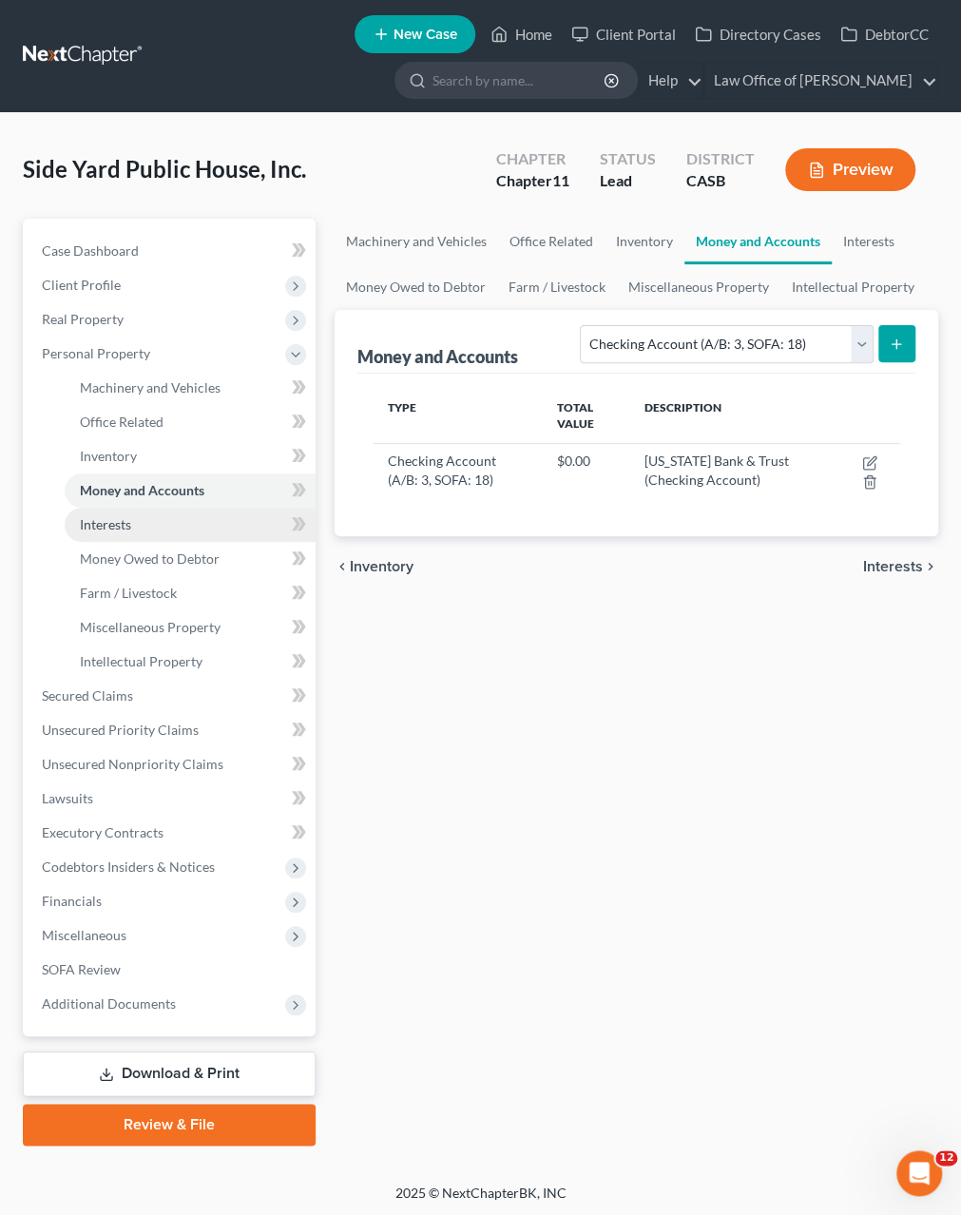
click at [117, 528] on span "Interests" at bounding box center [105, 524] width 51 height 16
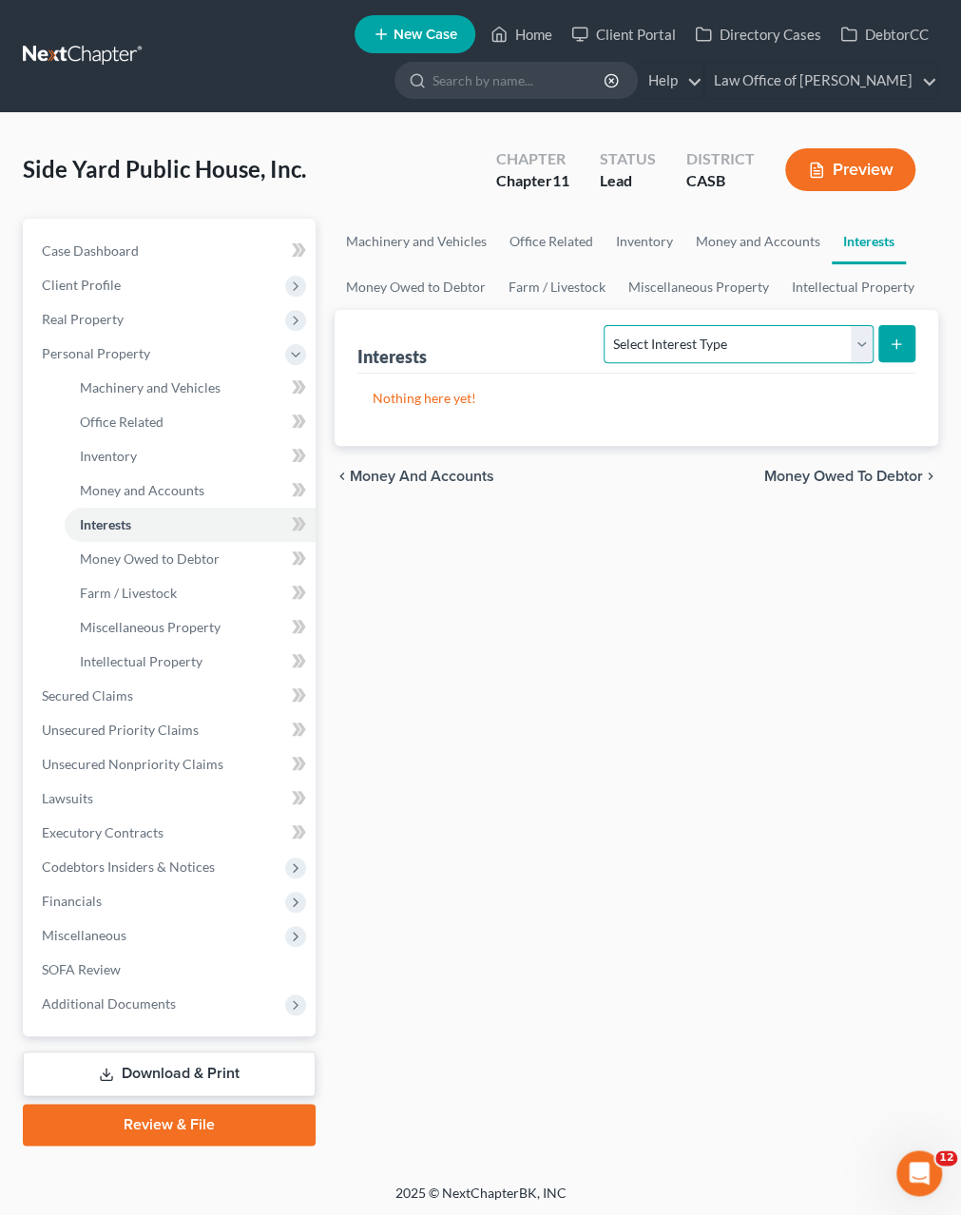
click at [604, 325] on select "Select Interest Type Bond (A/B: 16) Incorporated Business (A/B: 15) Insurance P…" at bounding box center [738, 344] width 269 height 38
click at [740, 245] on link "Money and Accounts" at bounding box center [758, 242] width 147 height 46
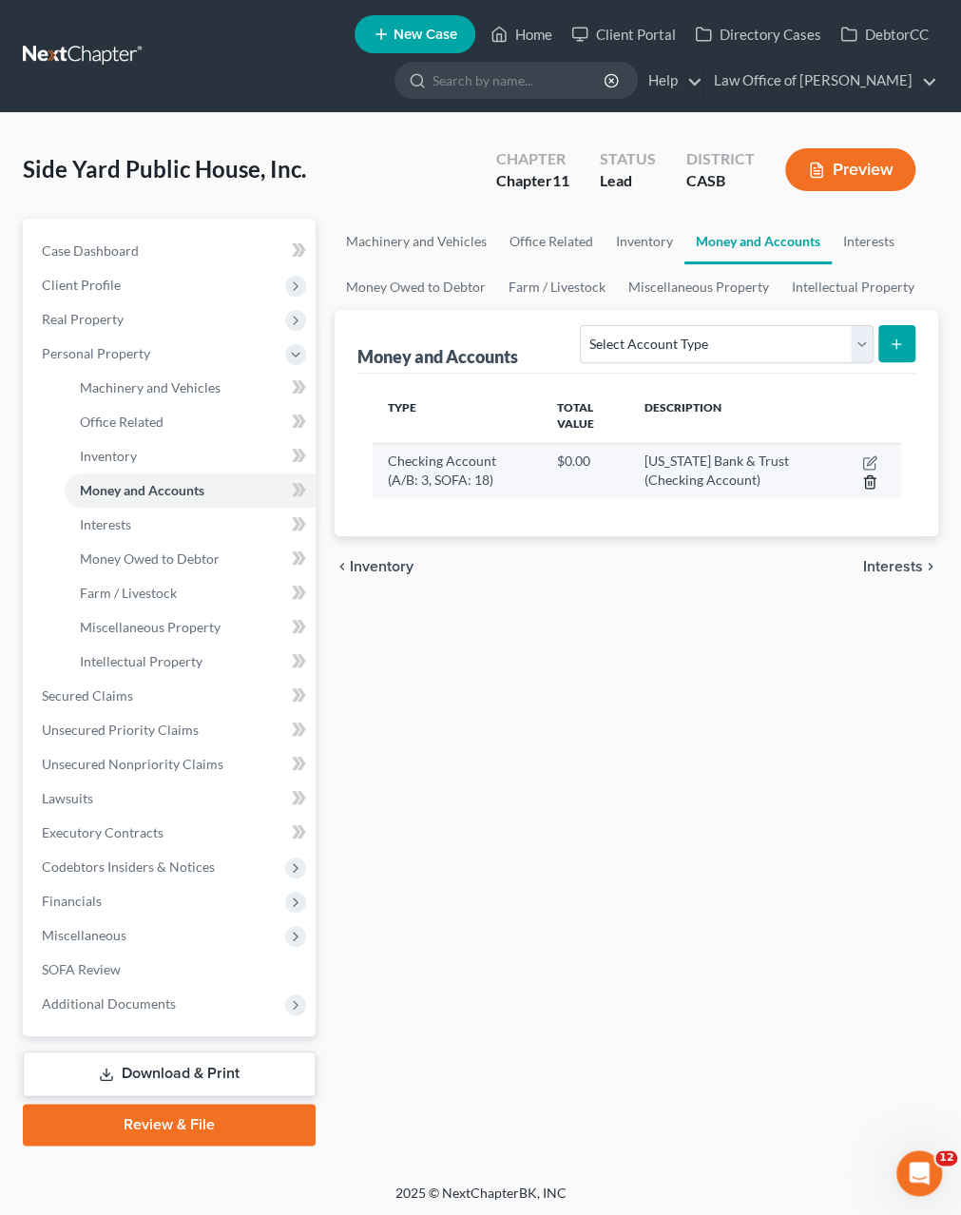
click at [875, 487] on icon "button" at bounding box center [869, 481] width 15 height 15
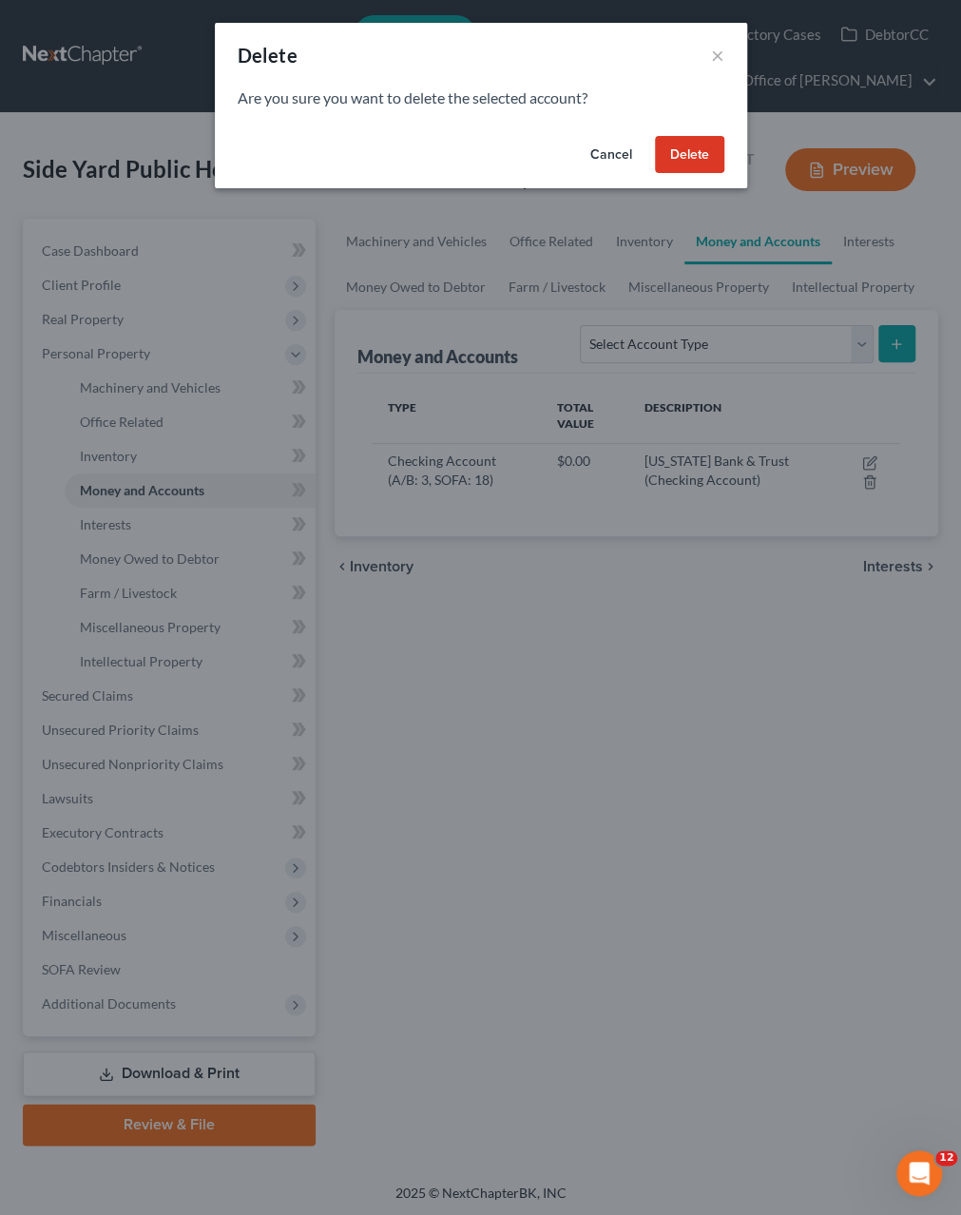
click at [687, 150] on button "Delete" at bounding box center [689, 155] width 69 height 38
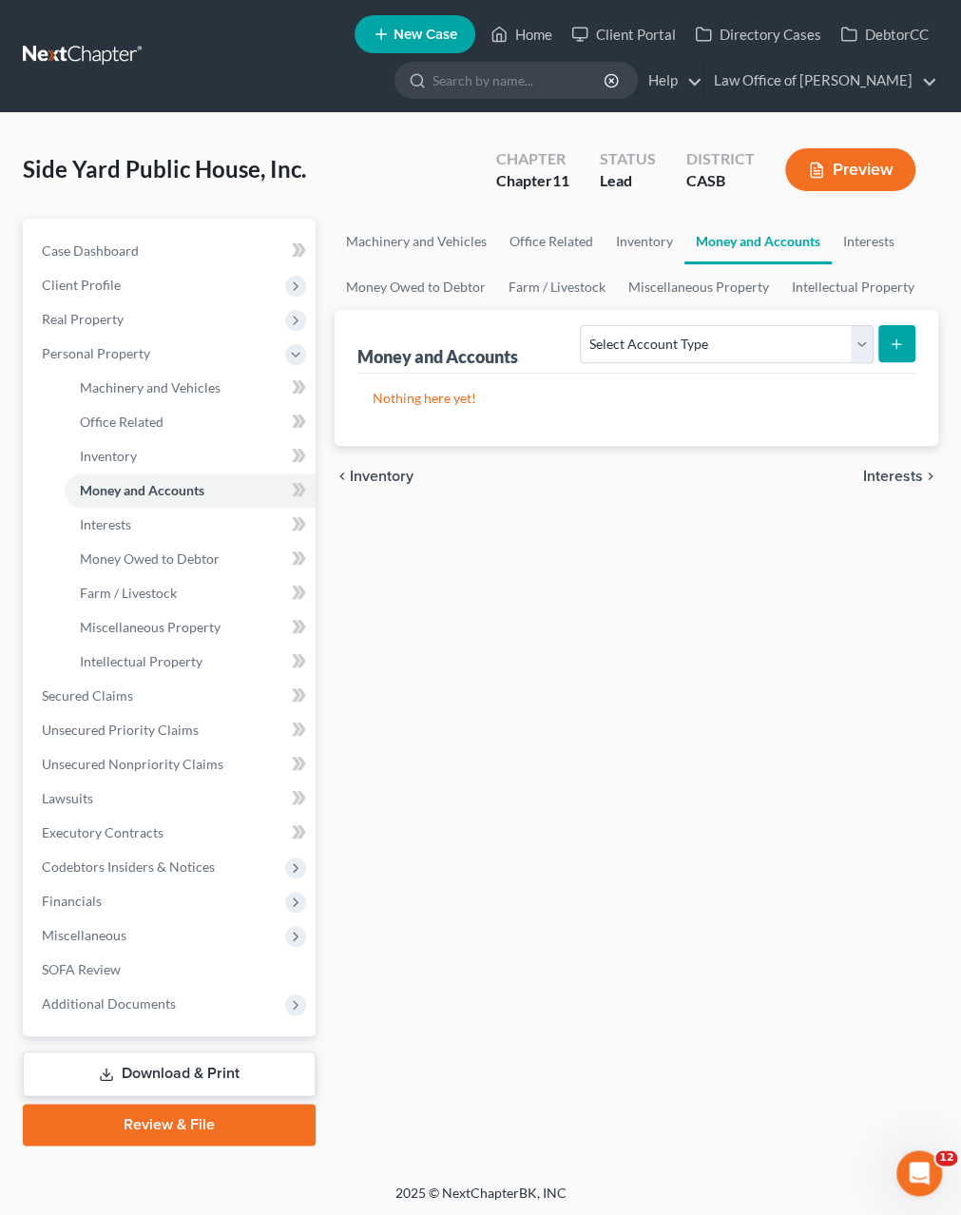
click at [484, 718] on div "Machinery and Vehicles Office Related Inventory Money and Accounts Interests Mo…" at bounding box center [636, 682] width 623 height 927
select select "checking"
click option "Checking Account (A/B: 3, SOFA: 18)" at bounding box center [0, 0] width 0 height 0
click at [898, 345] on icon "submit" at bounding box center [896, 344] width 15 height 15
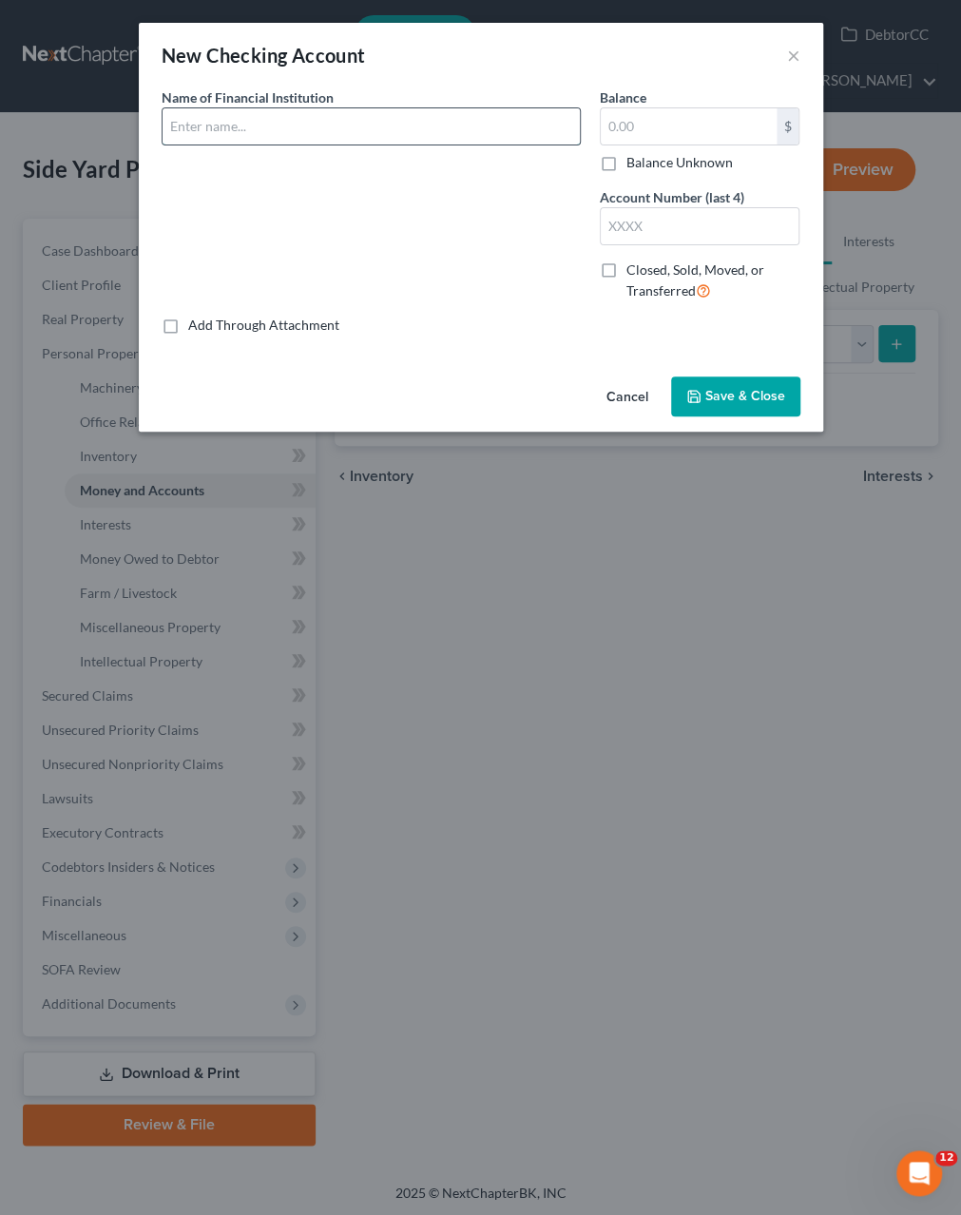
click at [228, 134] on input "text" at bounding box center [371, 126] width 417 height 36
type input "California Bank & Trust"
click at [682, 130] on input "text" at bounding box center [689, 126] width 176 height 36
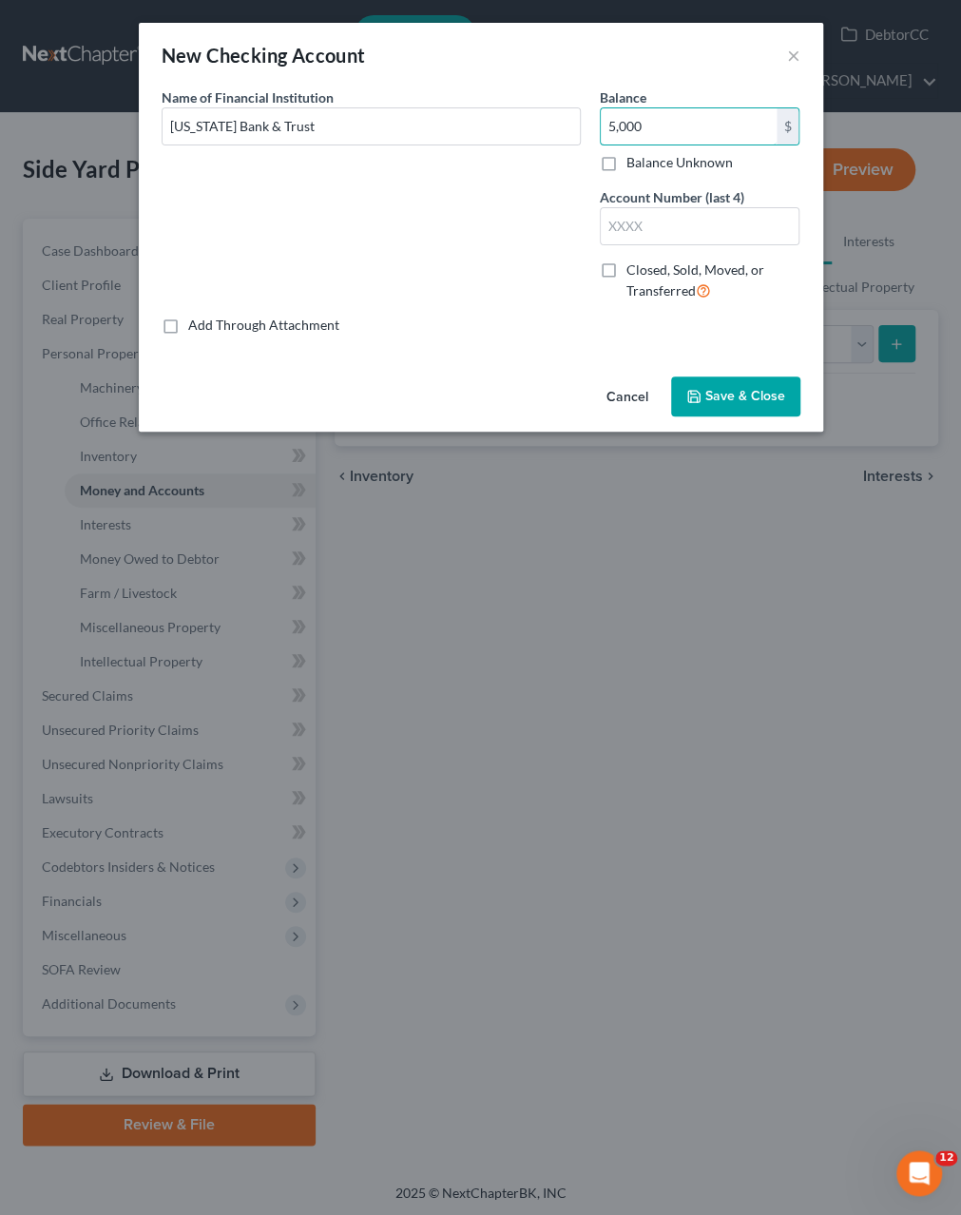
type input "5,000"
click at [653, 220] on input "text" at bounding box center [700, 226] width 199 height 36
type input "4486"
click at [746, 387] on button "Save & Close" at bounding box center [735, 397] width 129 height 40
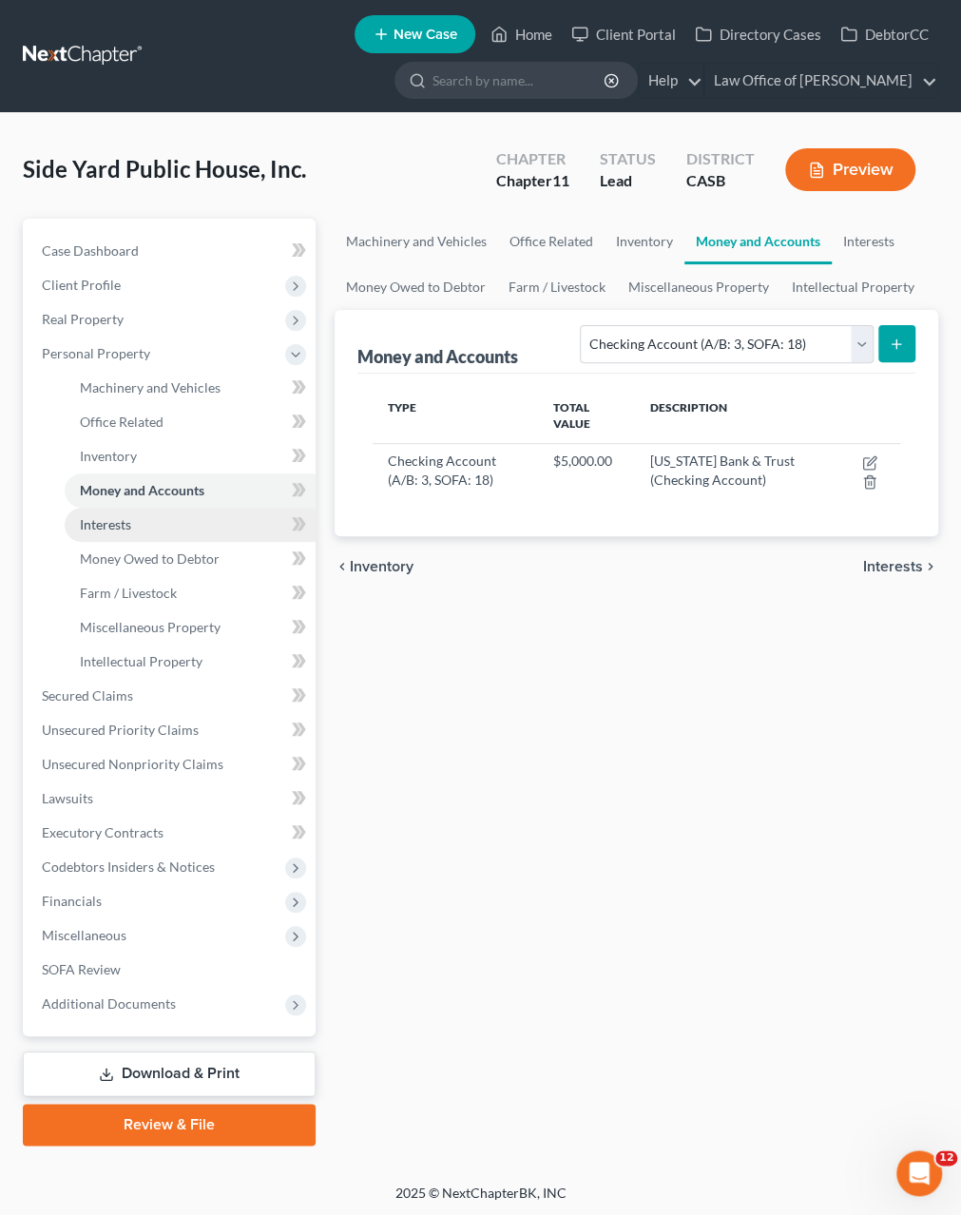
click at [113, 526] on span "Interests" at bounding box center [105, 524] width 51 height 16
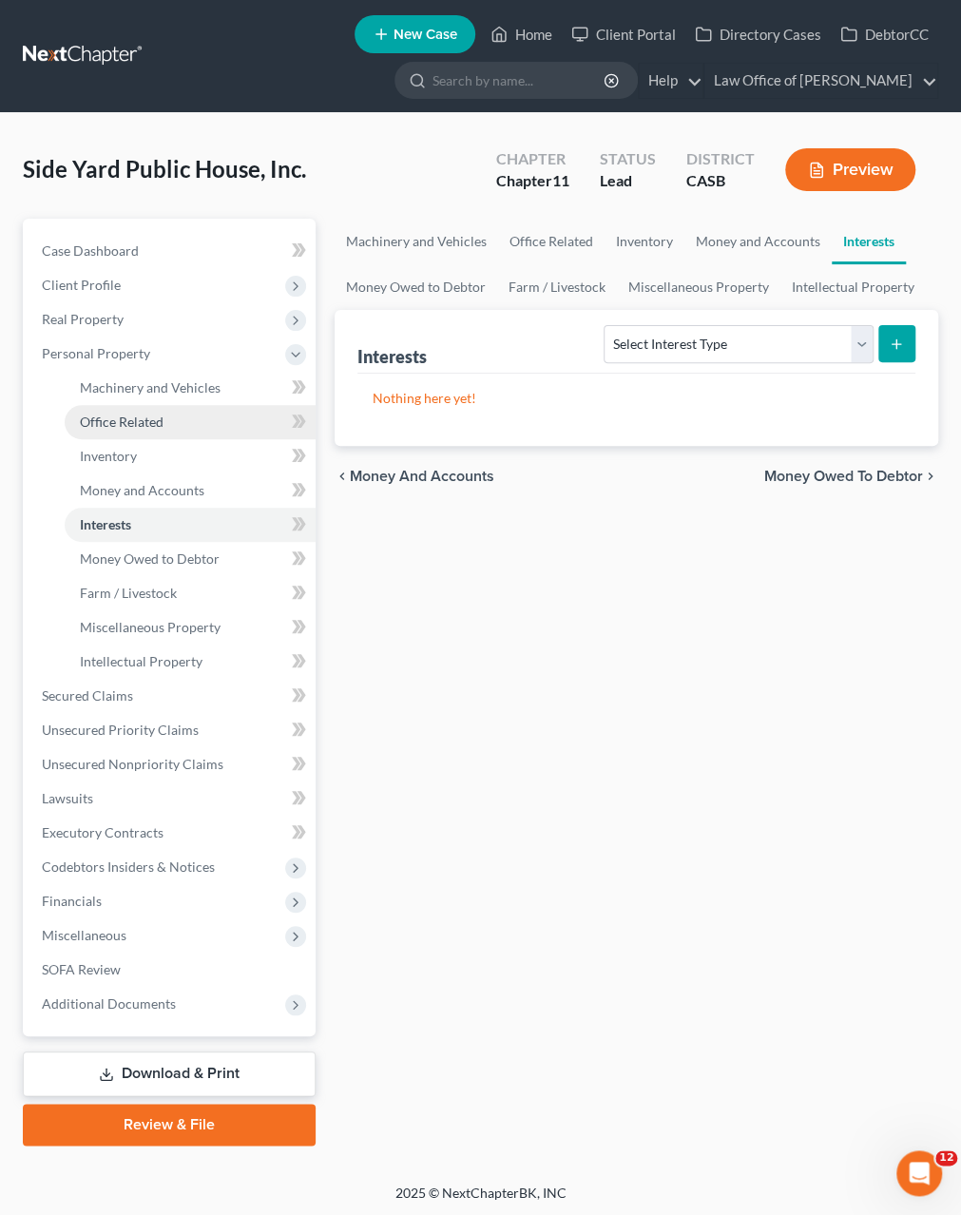
click at [111, 407] on link "Office Related" at bounding box center [190, 422] width 251 height 34
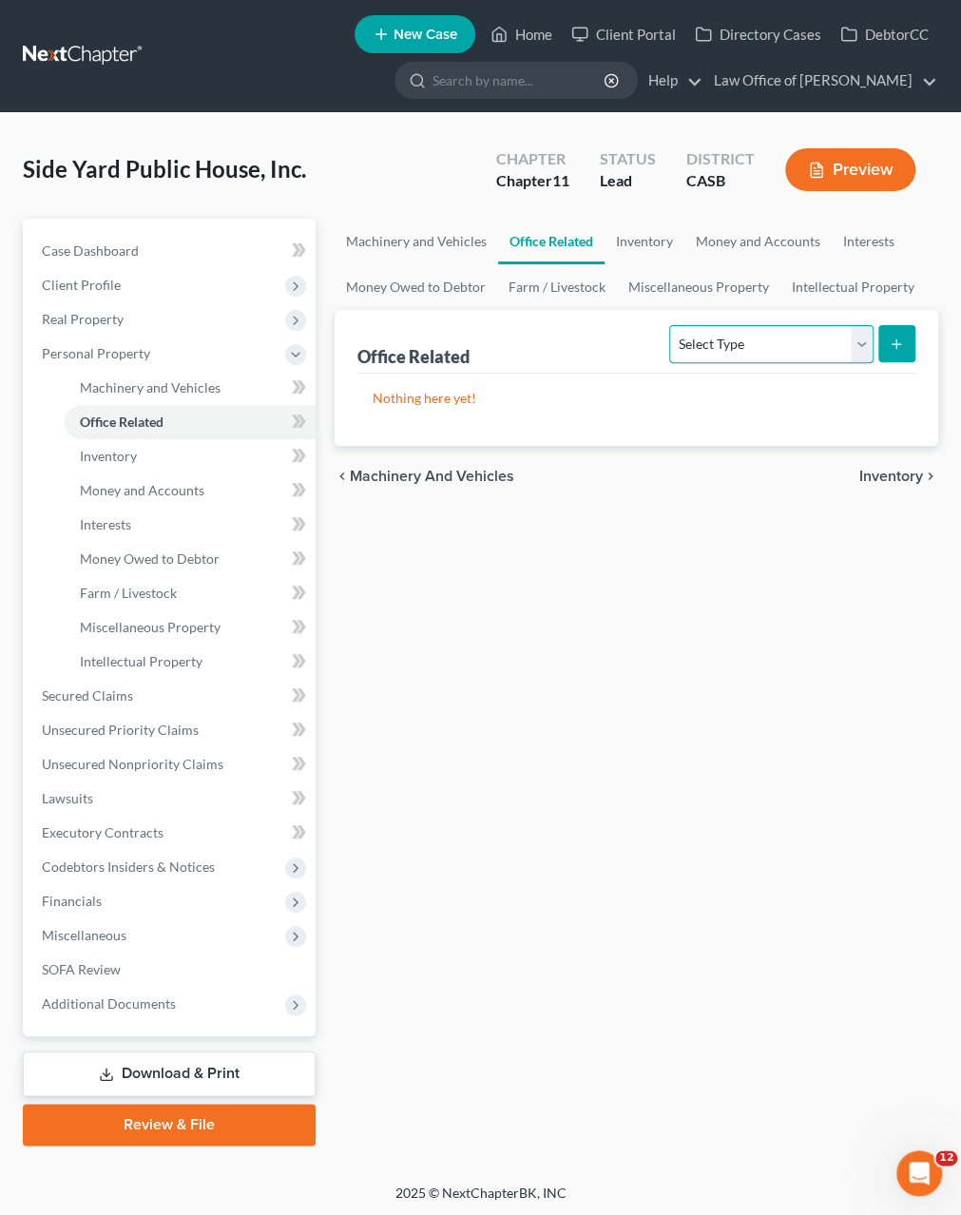
click at [669, 325] on select "Select Type Collectibles (A/B: 42) Office Equipment (A/B: 41) Office Fixtures (…" at bounding box center [770, 344] width 203 height 38
click at [693, 286] on link "Miscellaneous Property" at bounding box center [699, 287] width 164 height 46
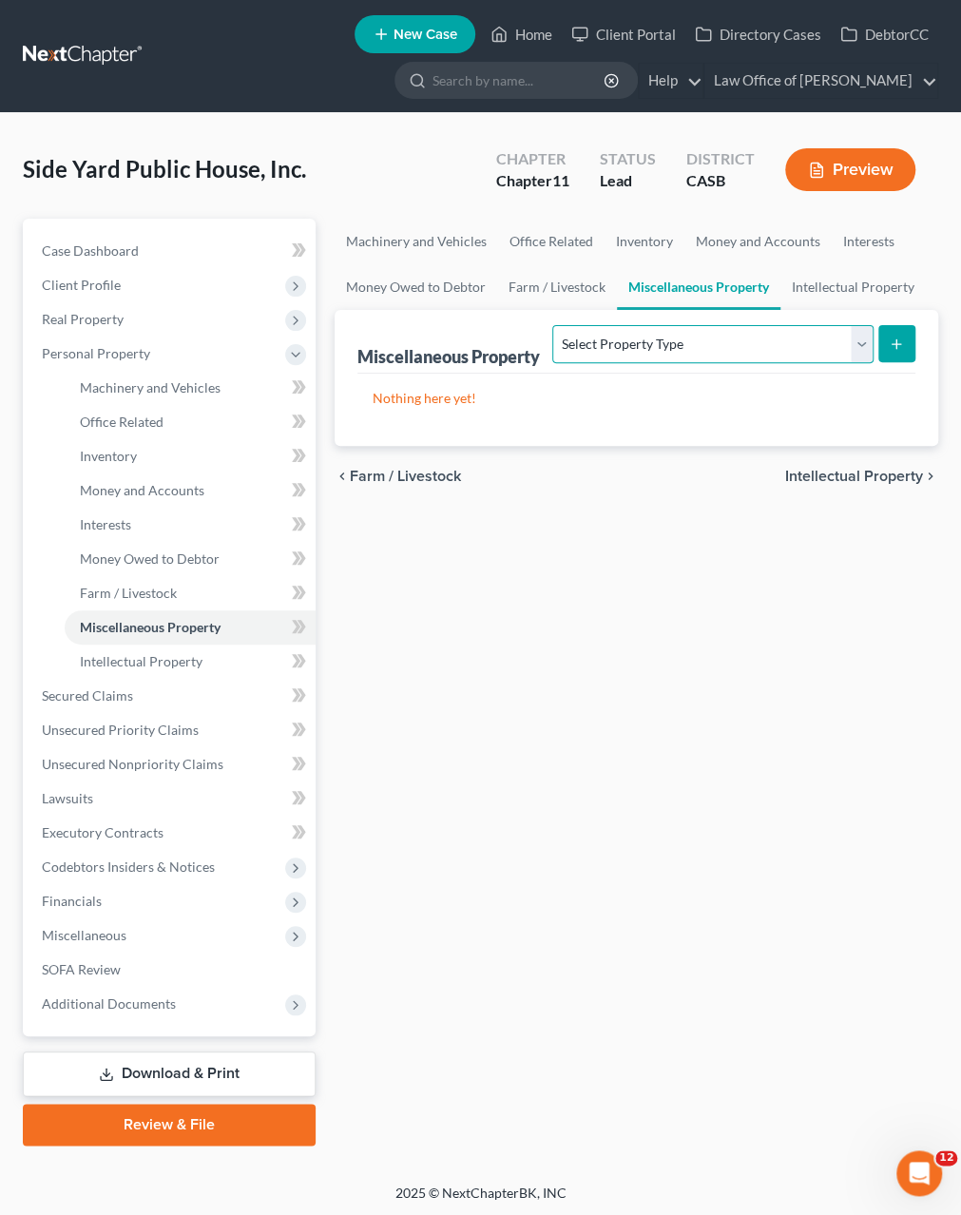
click at [552, 325] on select "Select Property Type Assigned for Creditor Benefit Within 120 Days (SOFA: 8) As…" at bounding box center [712, 344] width 320 height 38
click at [104, 585] on span "Farm / Livestock" at bounding box center [128, 593] width 97 height 16
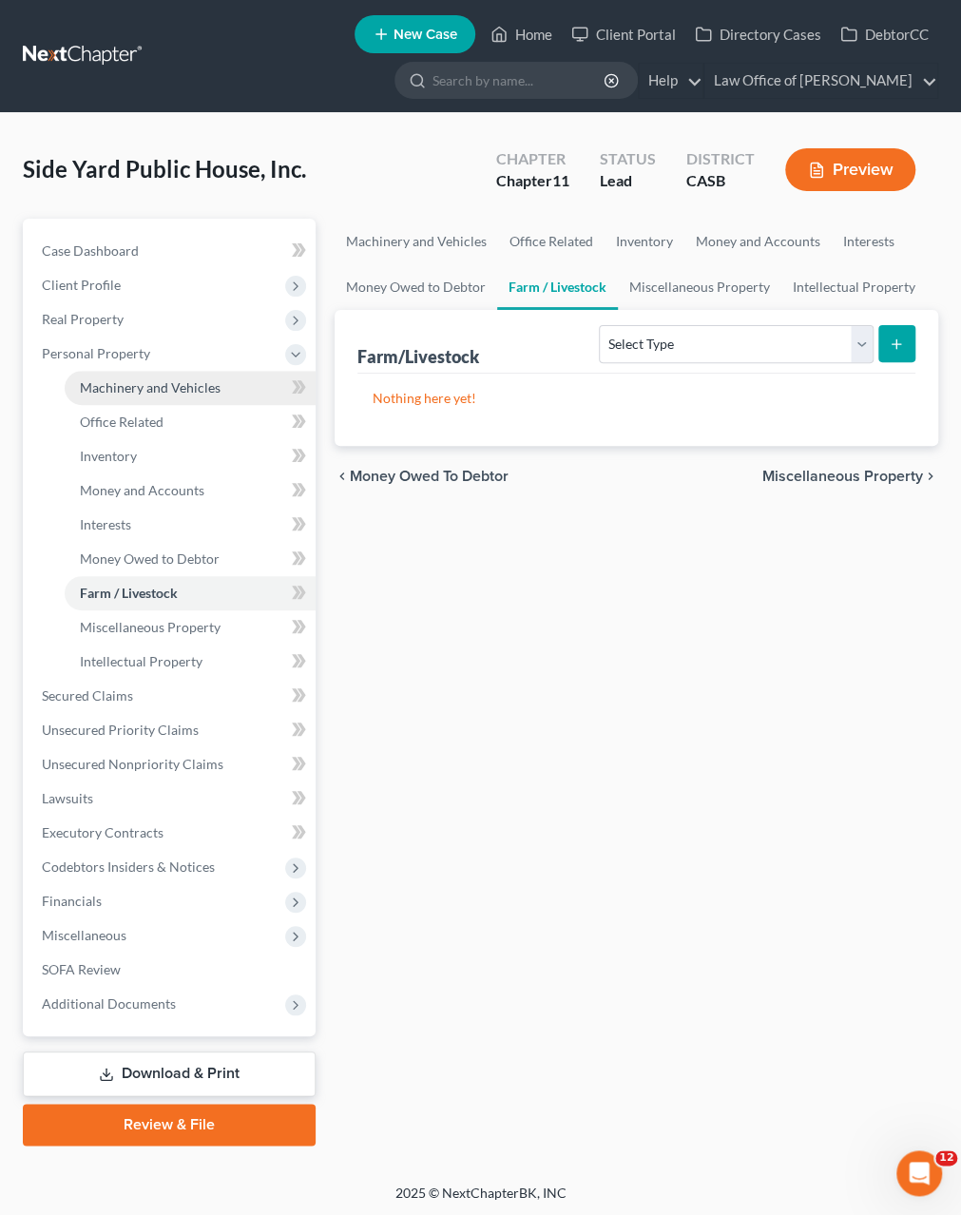
click at [104, 378] on link "Machinery and Vehicles" at bounding box center [190, 388] width 251 height 34
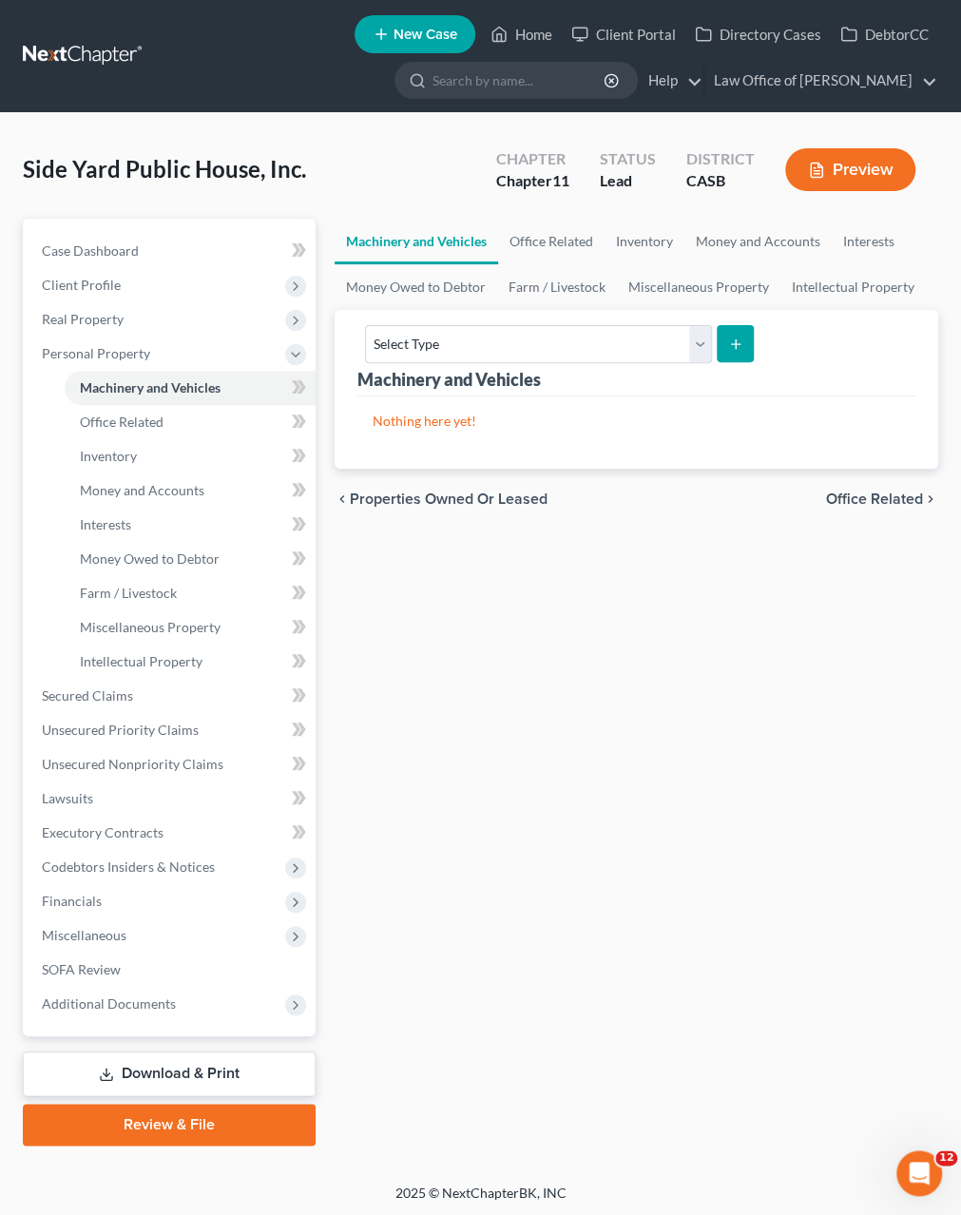
click at [509, 362] on div "Select Type Aircraft (A/B: 49) Other Machinery, Fixtures and Equipment (A/B: 50…" at bounding box center [556, 343] width 397 height 50
click at [365, 325] on select "Select Type Aircraft (A/B: 49) Other Machinery, Fixtures and Equipment (A/B: 50…" at bounding box center [538, 344] width 347 height 38
select select "other"
click option "Other Machinery, Fixtures and Equipment (A/B: 50)" at bounding box center [0, 0] width 0 height 0
click at [723, 343] on button "submit" at bounding box center [735, 343] width 37 height 37
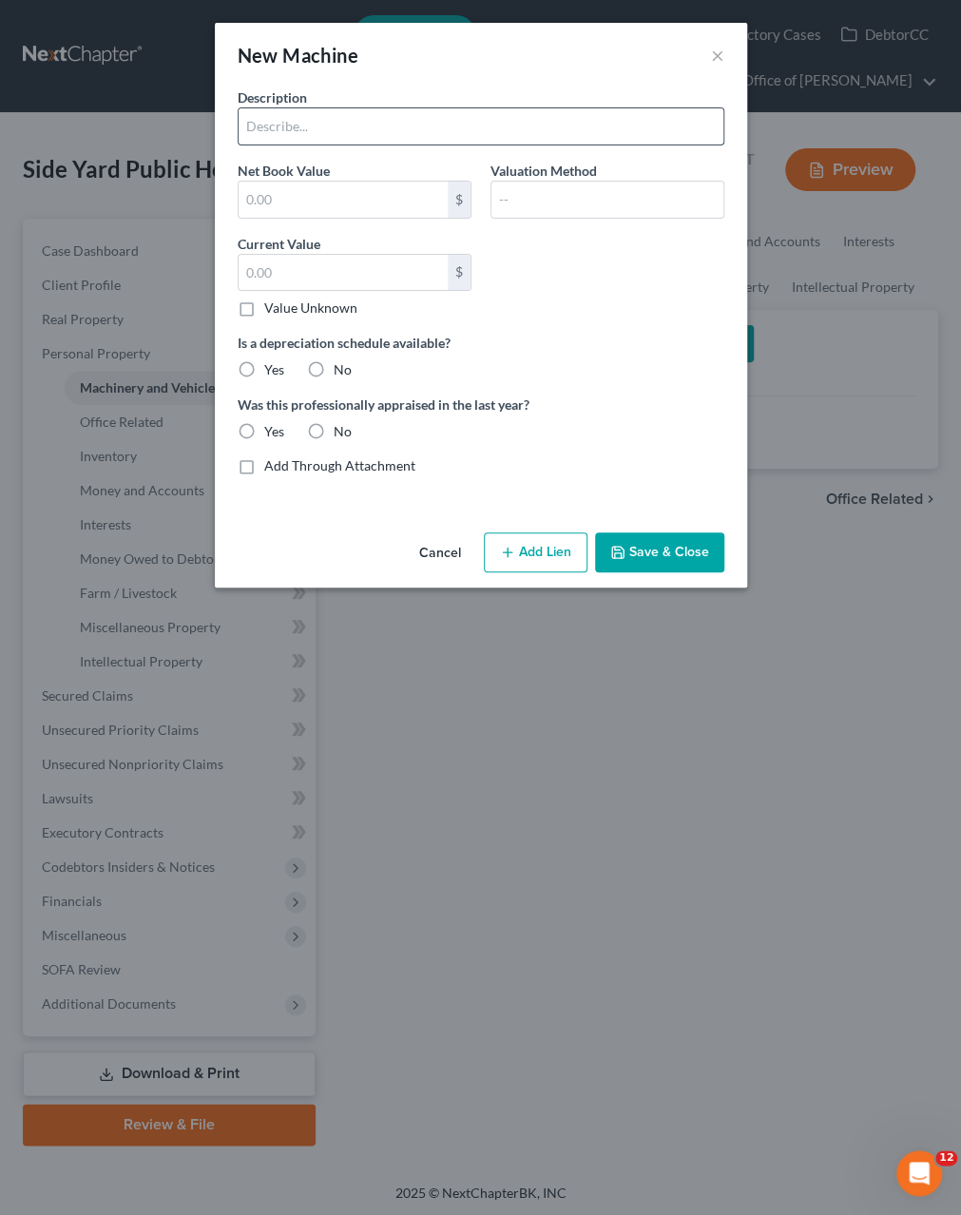
click at [338, 112] on input "text" at bounding box center [481, 126] width 485 height 36
type input "Kitchen Equipment"
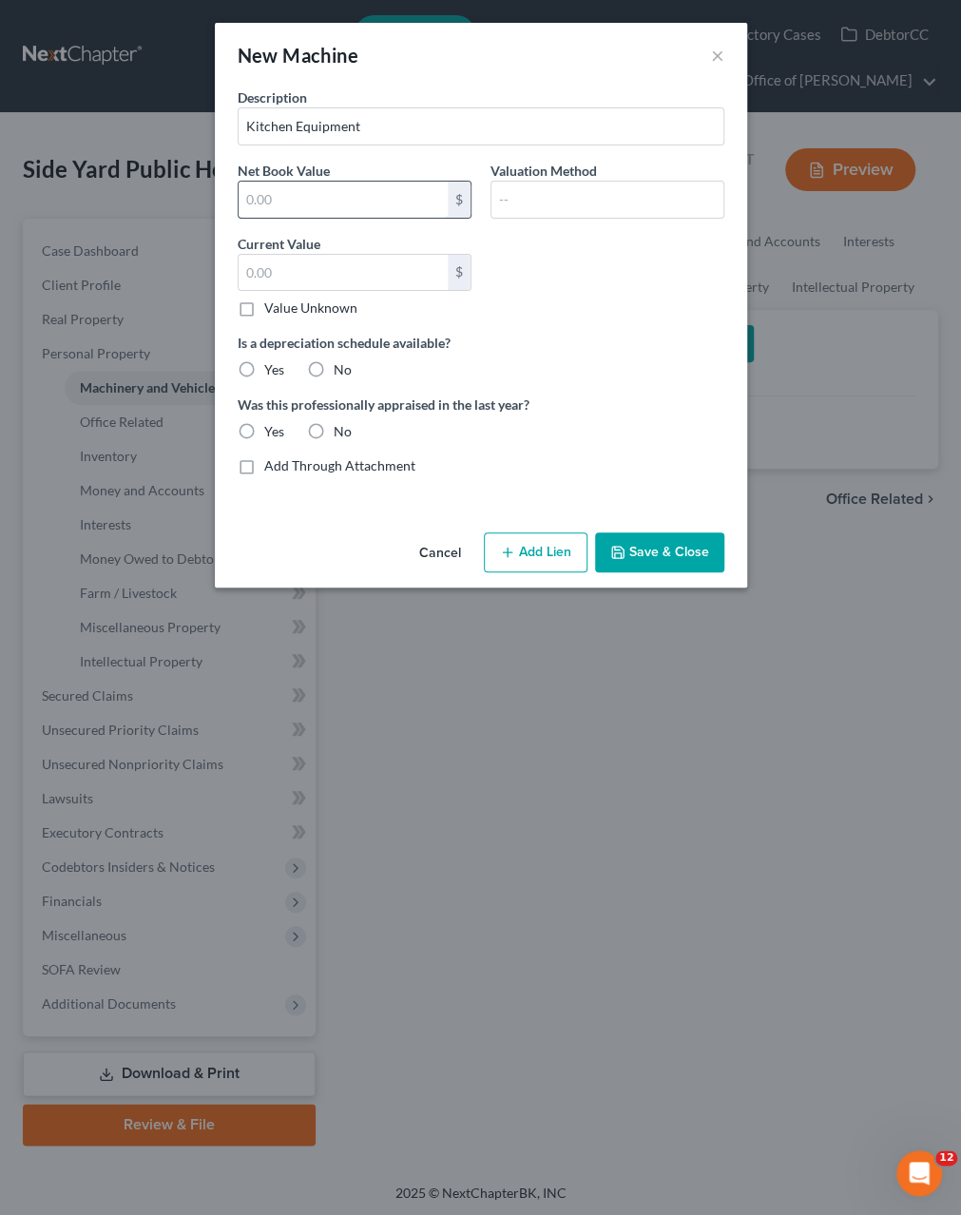
click at [378, 187] on input "text" at bounding box center [343, 200] width 209 height 36
click at [281, 269] on input "text" at bounding box center [343, 273] width 209 height 36
type input "50,000"
click at [514, 197] on input "text" at bounding box center [608, 200] width 232 height 36
type input "E"
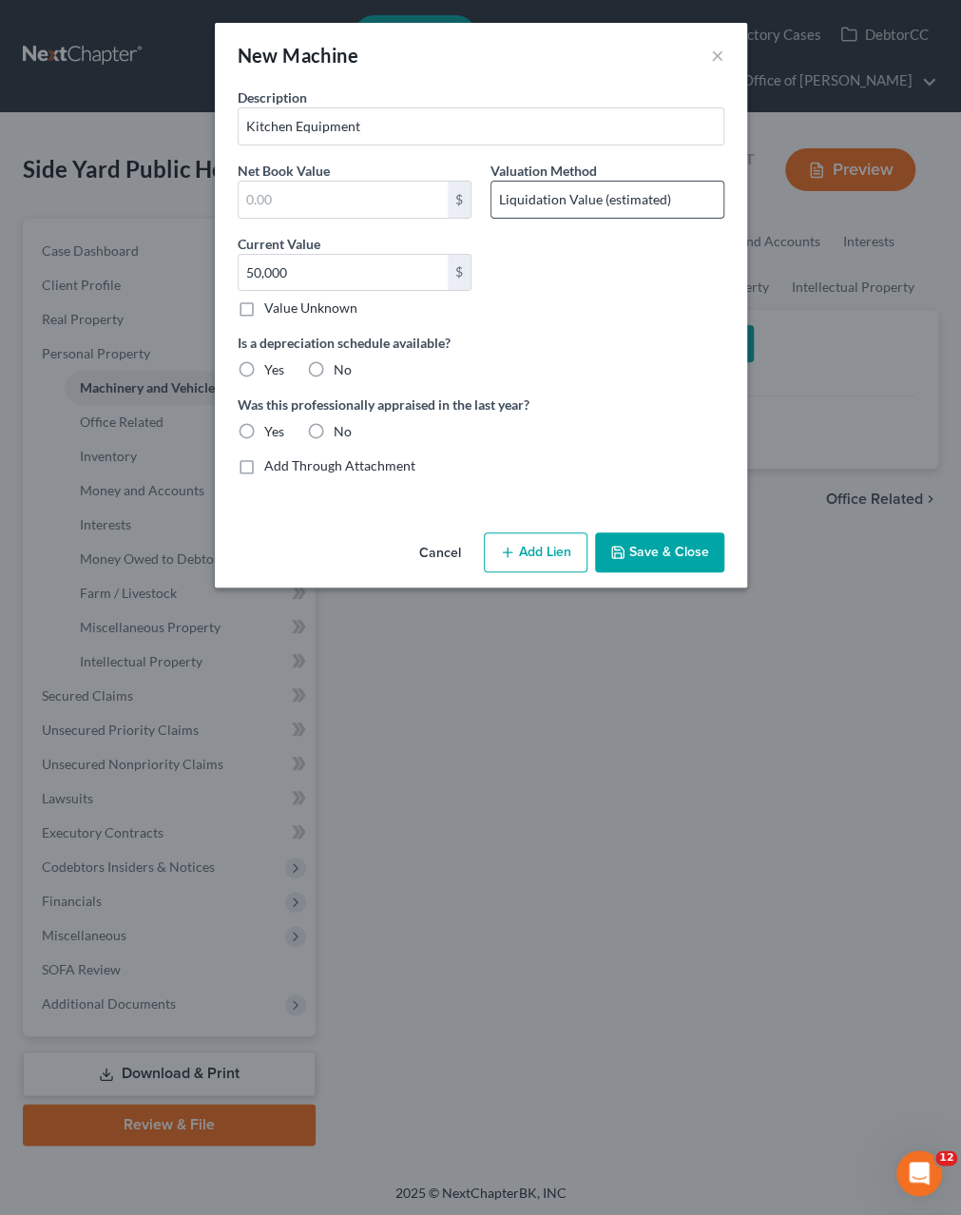
click at [602, 201] on input "Liquidation Value (estimated)" at bounding box center [608, 200] width 232 height 36
type input "Liquidation"
click at [648, 555] on button "Save & Close" at bounding box center [659, 552] width 129 height 40
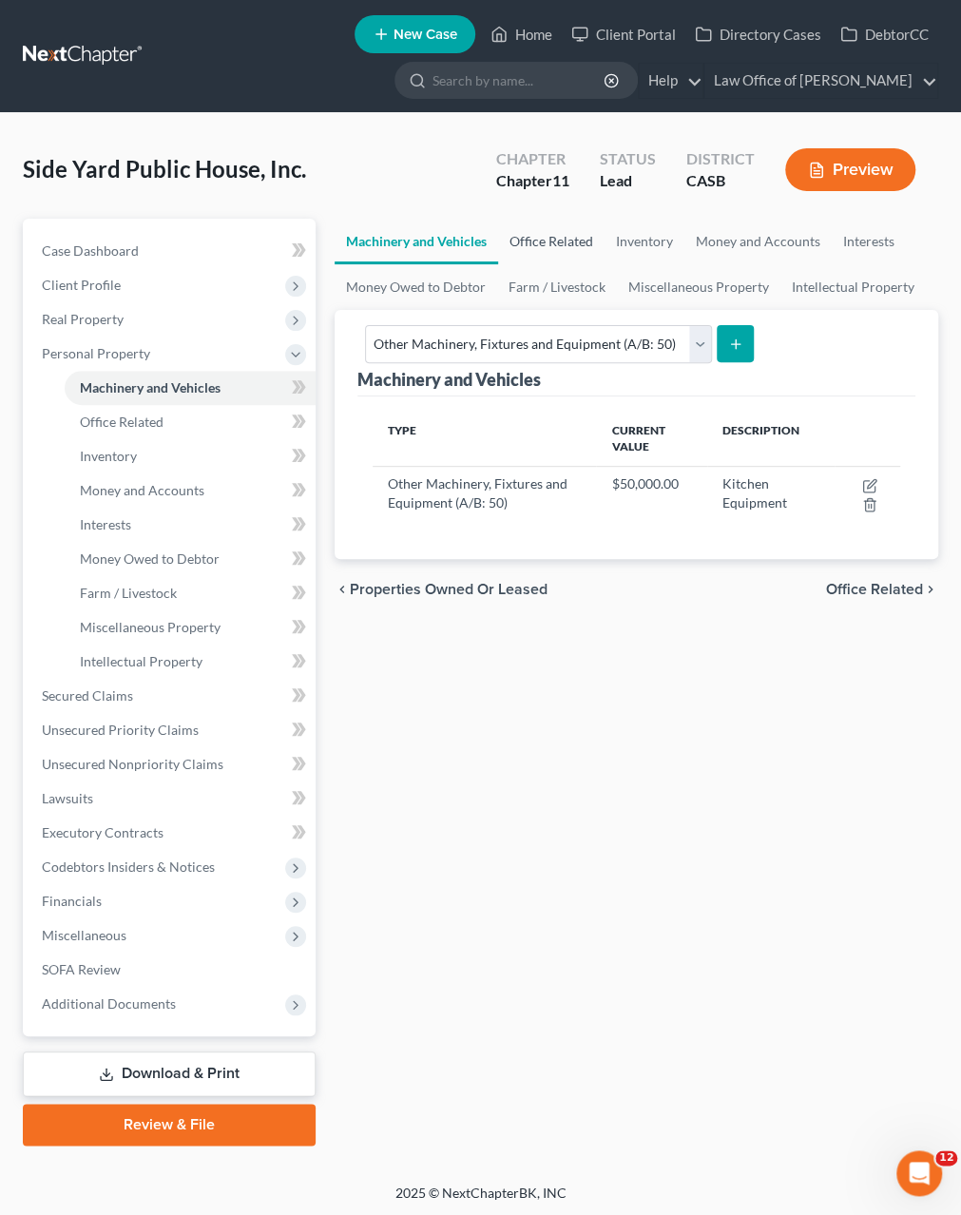
click at [542, 242] on link "Office Related" at bounding box center [551, 242] width 106 height 46
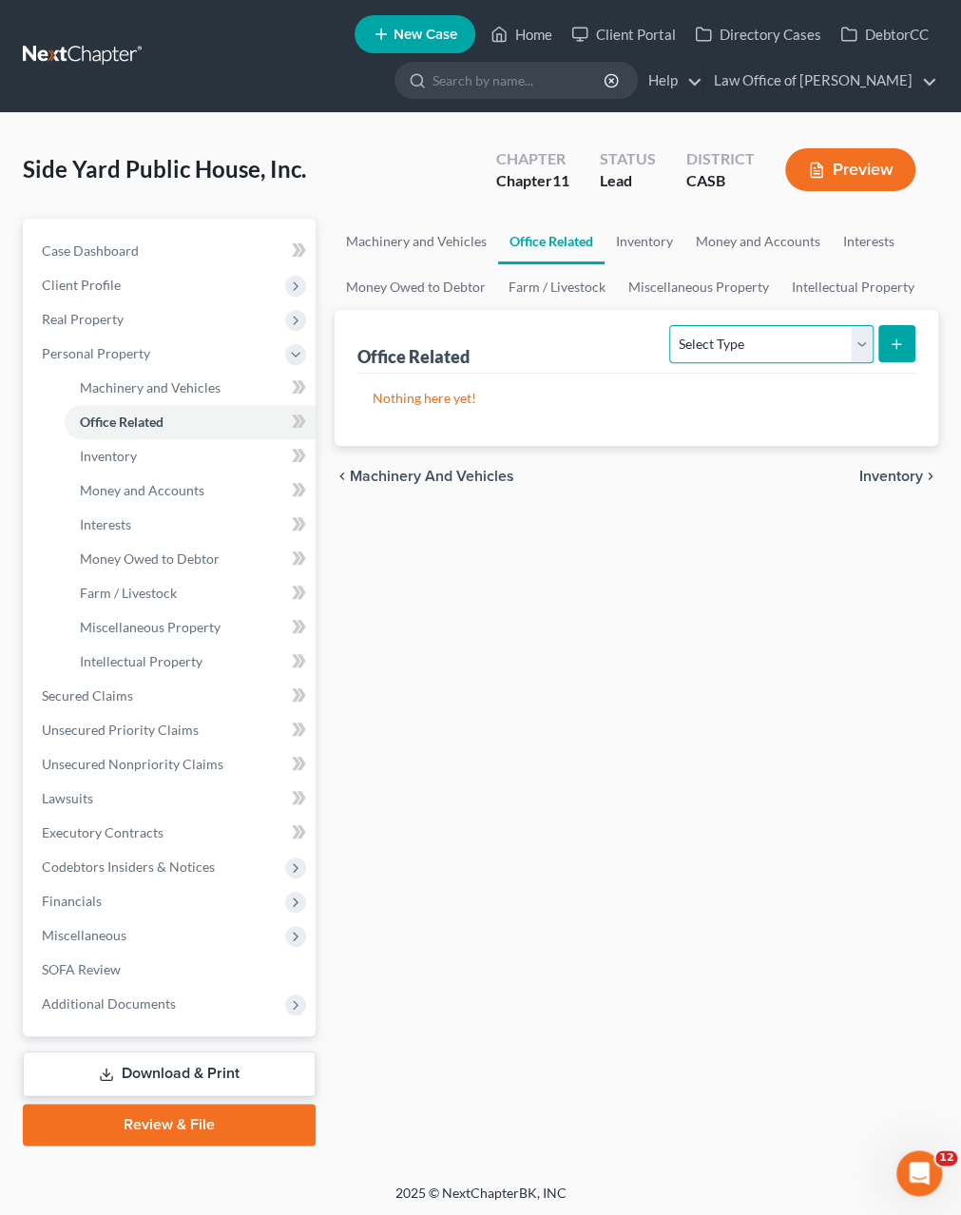
click at [669, 325] on select "Select Type Collectibles (A/B: 42) Office Equipment (A/B: 41) Office Fixtures (…" at bounding box center [770, 344] width 203 height 38
select select "furniture"
click option "Office Furniture (A/B: 39)" at bounding box center [0, 0] width 0 height 0
click at [901, 337] on icon "submit" at bounding box center [896, 344] width 15 height 15
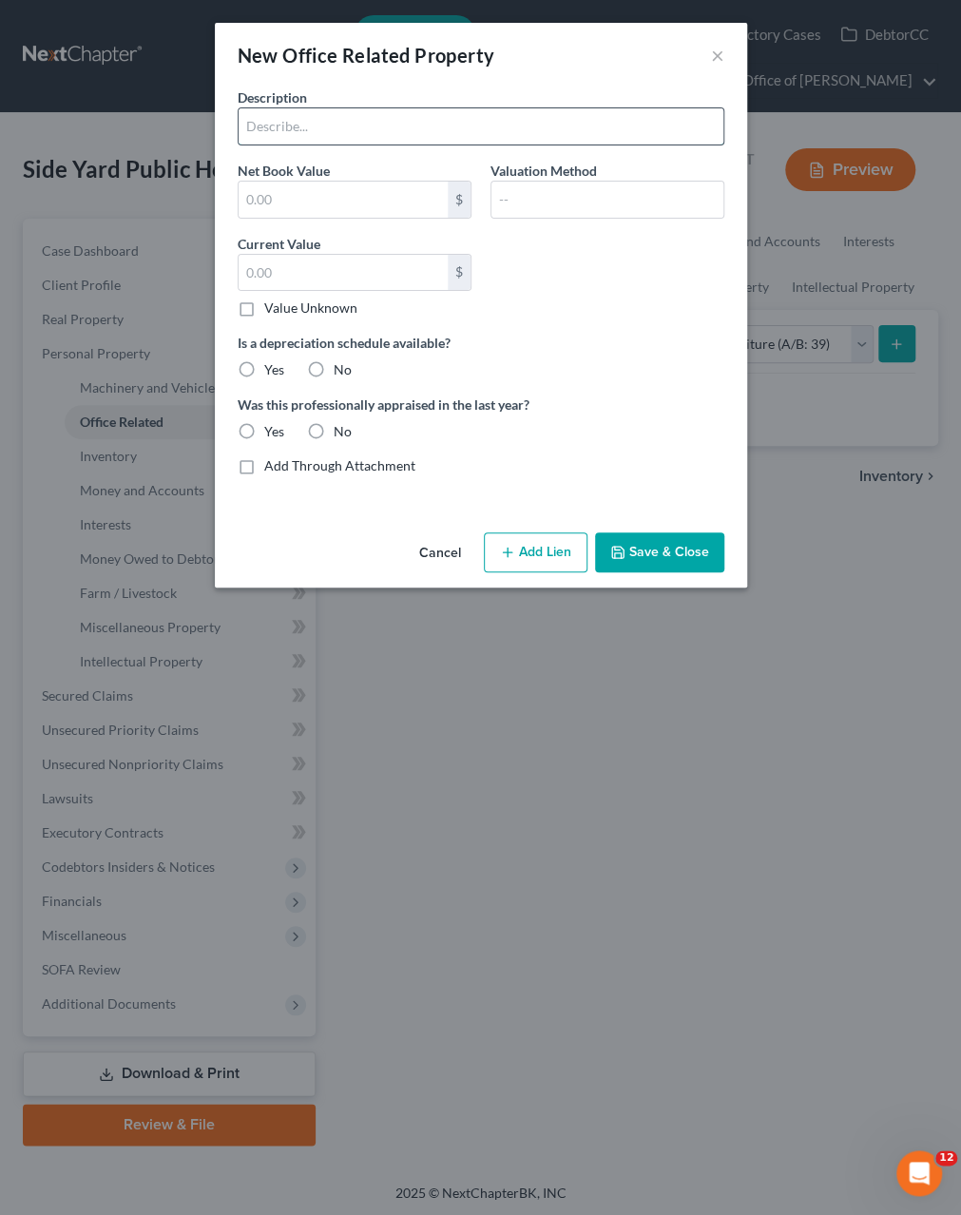
click at [288, 134] on input "text" at bounding box center [481, 126] width 485 height 36
type input "Dining Furniture"
type input "Liquidation"
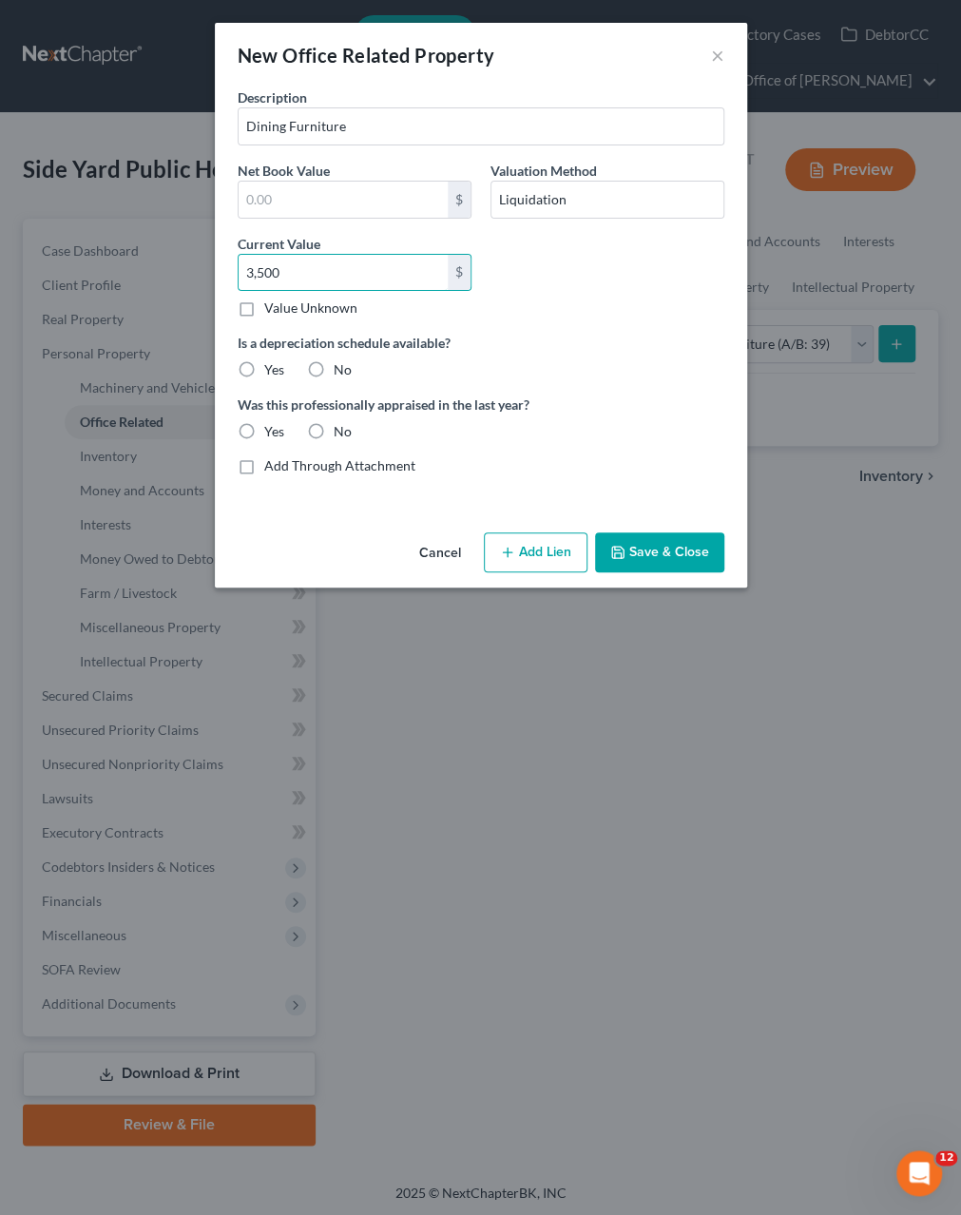
type input "3,500"
click at [678, 551] on button "Save & Close" at bounding box center [659, 552] width 129 height 40
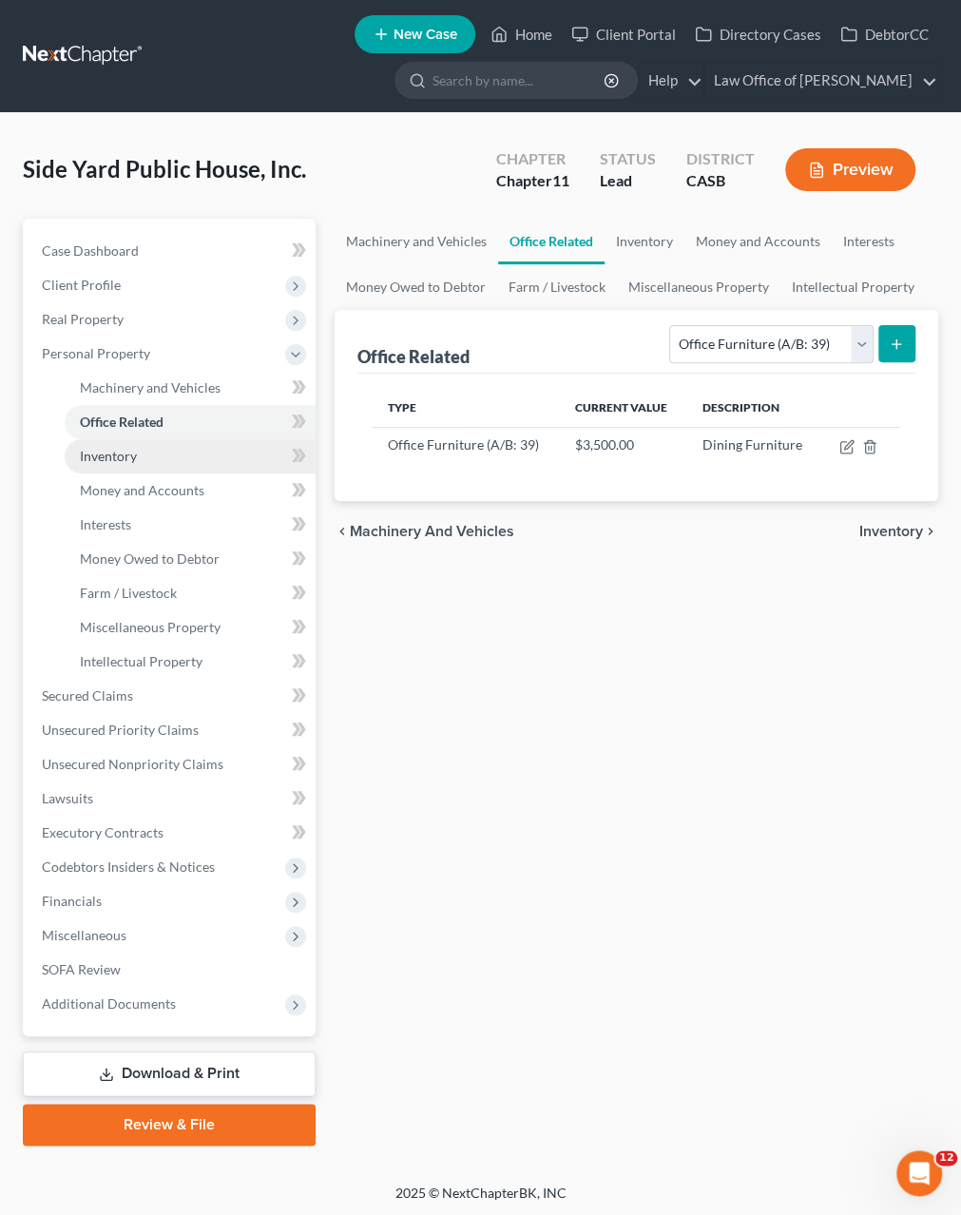
click at [125, 450] on span "Inventory" at bounding box center [108, 456] width 57 height 16
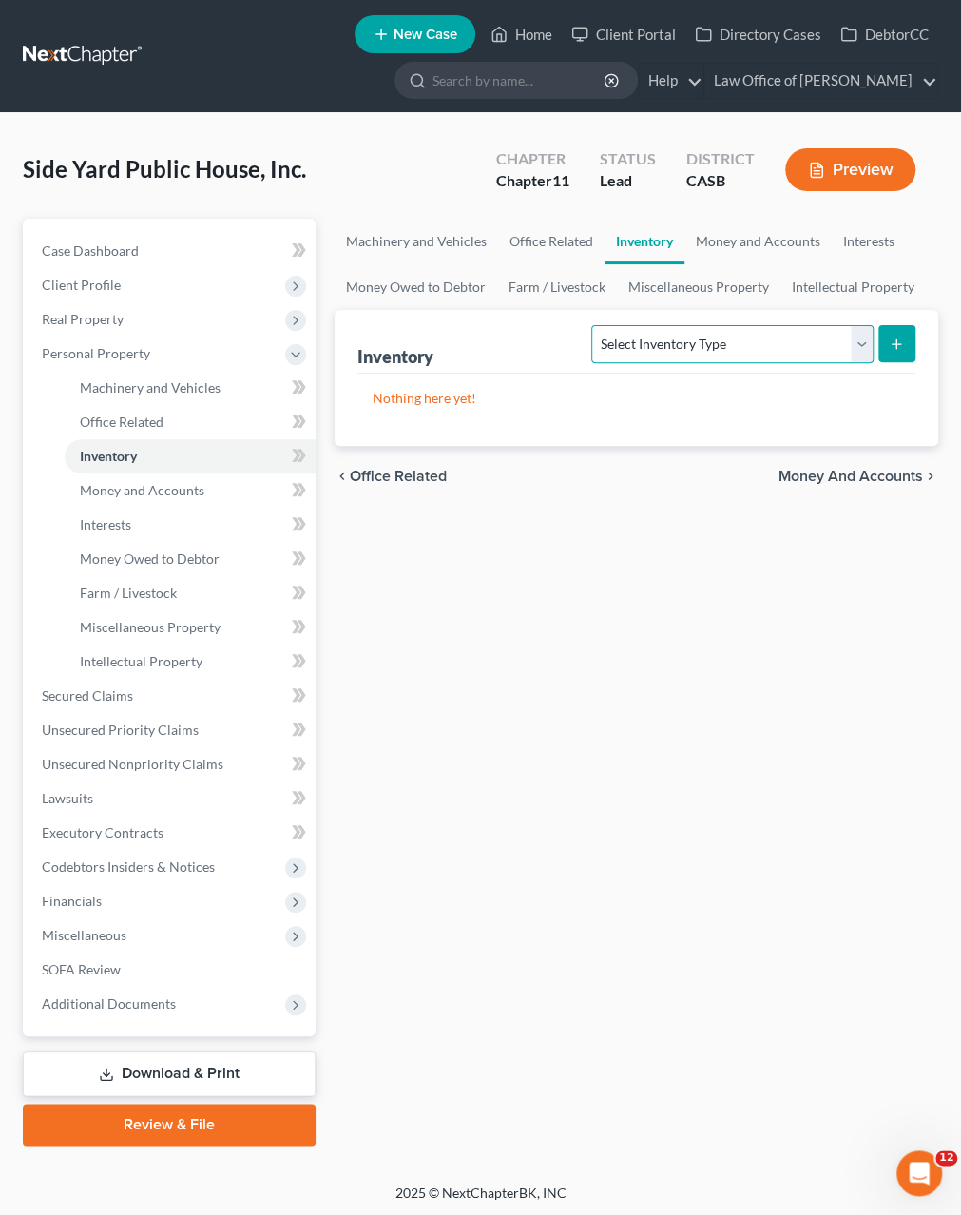
click at [591, 325] on select "Select Inventory Type Finished Goods (A/B: 21) Other Inventory or Supplies (A/B…" at bounding box center [731, 344] width 281 height 38
select select "other"
click option "Other Inventory or Supplies (A/B: 22)" at bounding box center [0, 0] width 0 height 0
click at [591, 325] on select "Select Inventory Type Finished Goods (A/B: 21) Other Inventory or Supplies (A/B…" at bounding box center [731, 344] width 281 height 38
click option "Other Inventory or Supplies (A/B: 22)" at bounding box center [0, 0] width 0 height 0
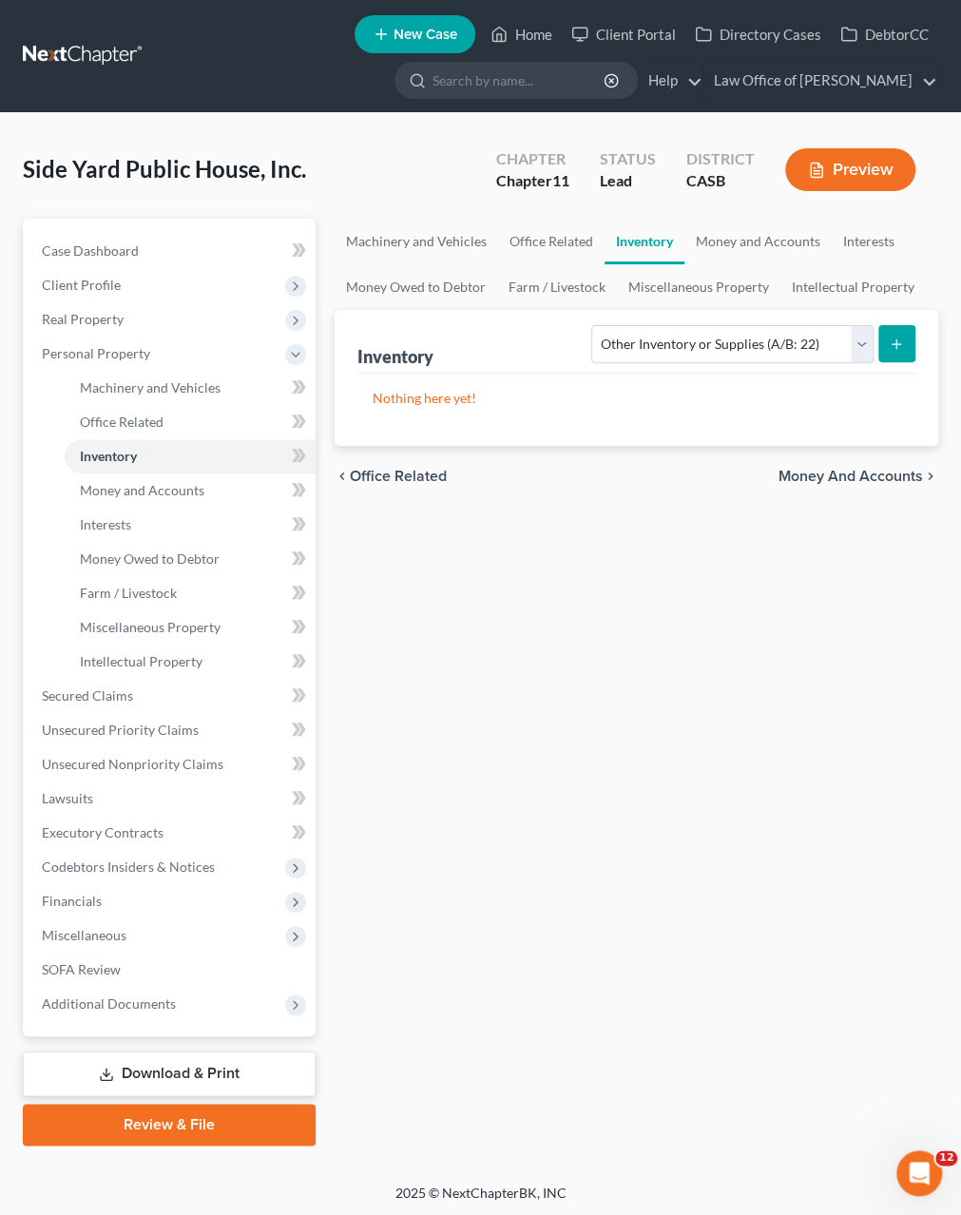
click at [894, 349] on icon "submit" at bounding box center [896, 344] width 15 height 15
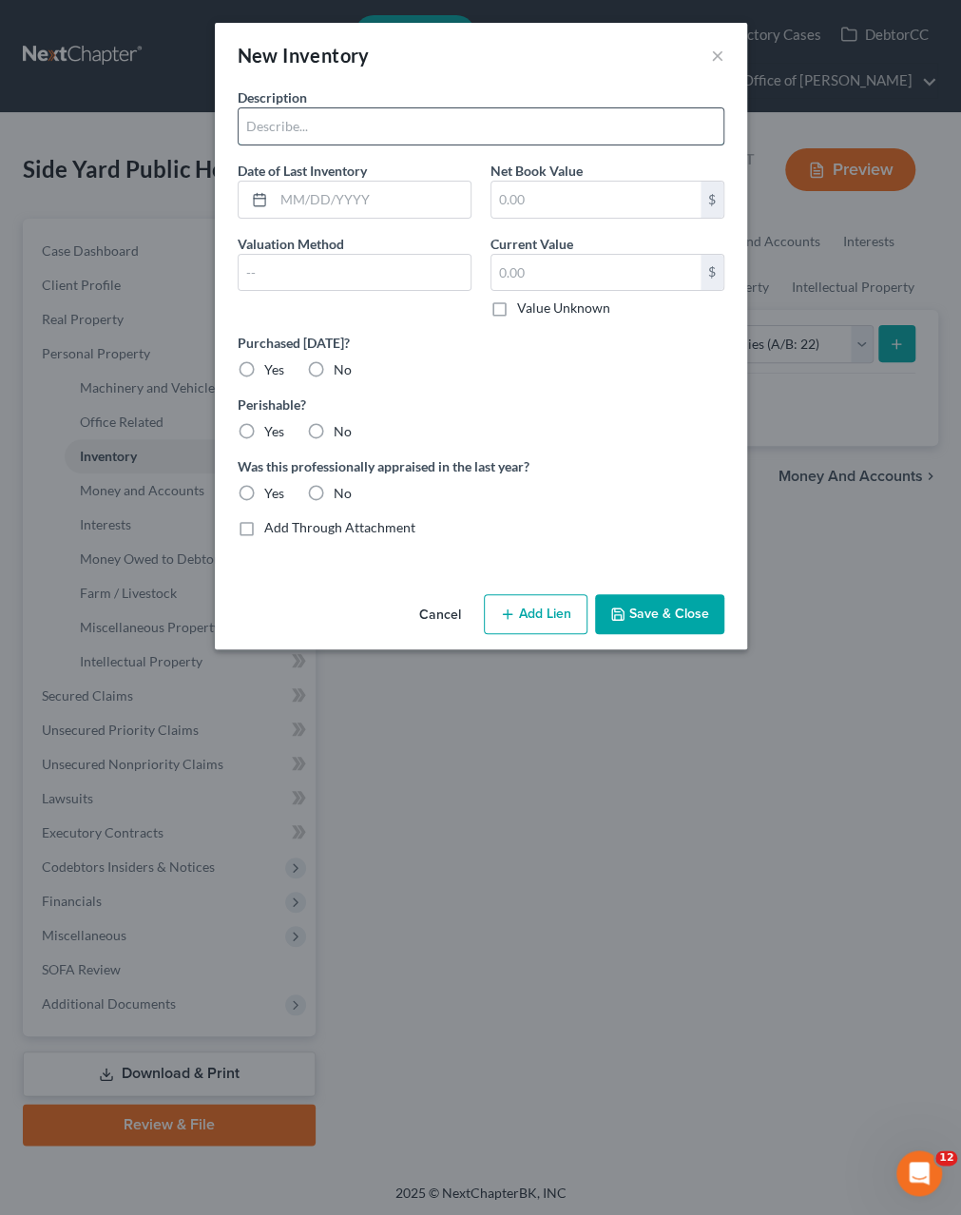
click at [446, 132] on input "text" at bounding box center [481, 126] width 485 height 36
type input "Food and Alcohol"
click at [317, 269] on input "text" at bounding box center [355, 273] width 232 height 36
type input "Replacement"
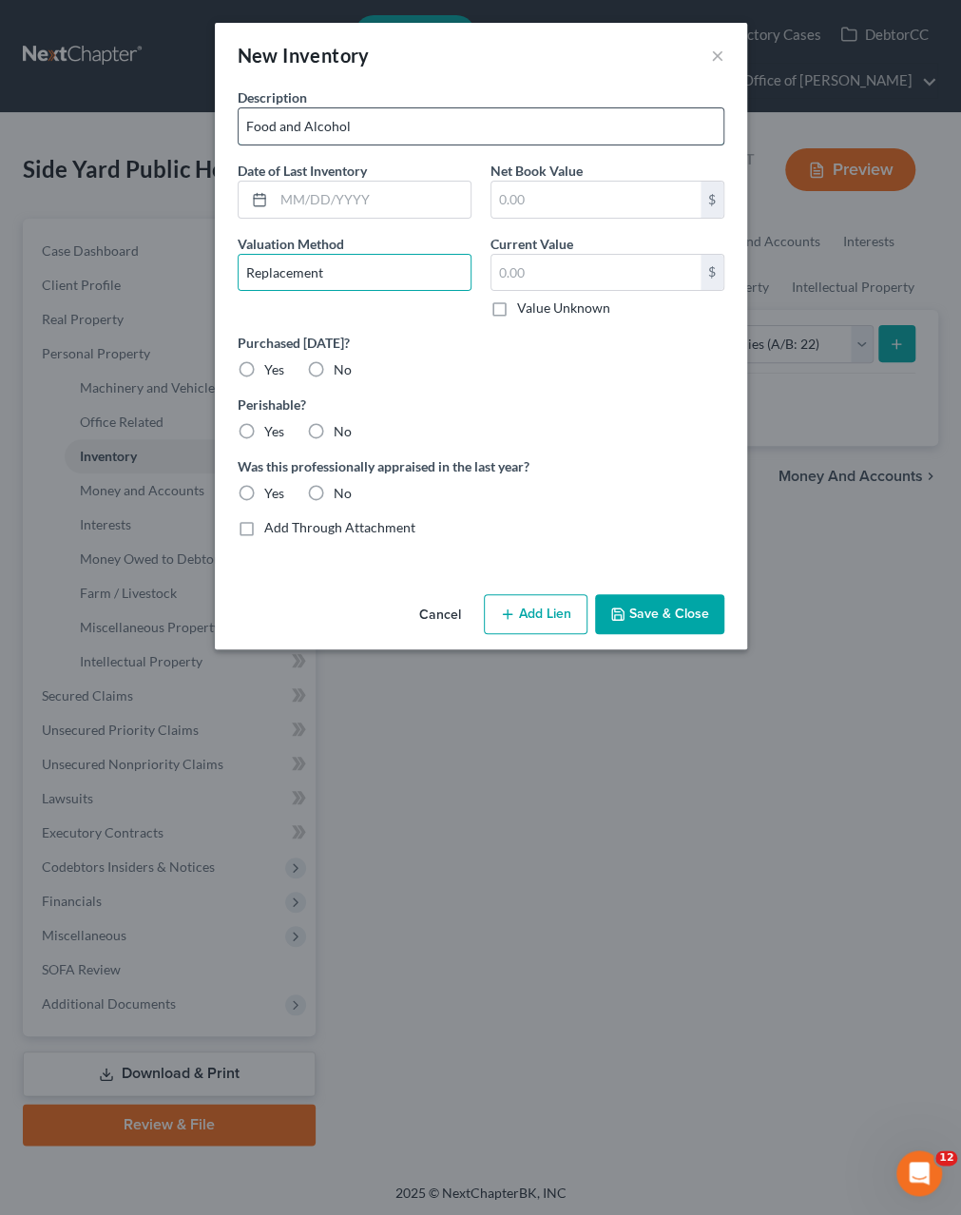
click at [298, 125] on input "Food and Alcohol" at bounding box center [481, 126] width 485 height 36
drag, startPoint x: 298, startPoint y: 125, endPoint x: 338, endPoint y: 125, distance: 39.9
click at [338, 125] on input "Food and Alcohol" at bounding box center [481, 126] width 485 height 36
click at [655, 615] on button "Save & Close" at bounding box center [659, 614] width 129 height 40
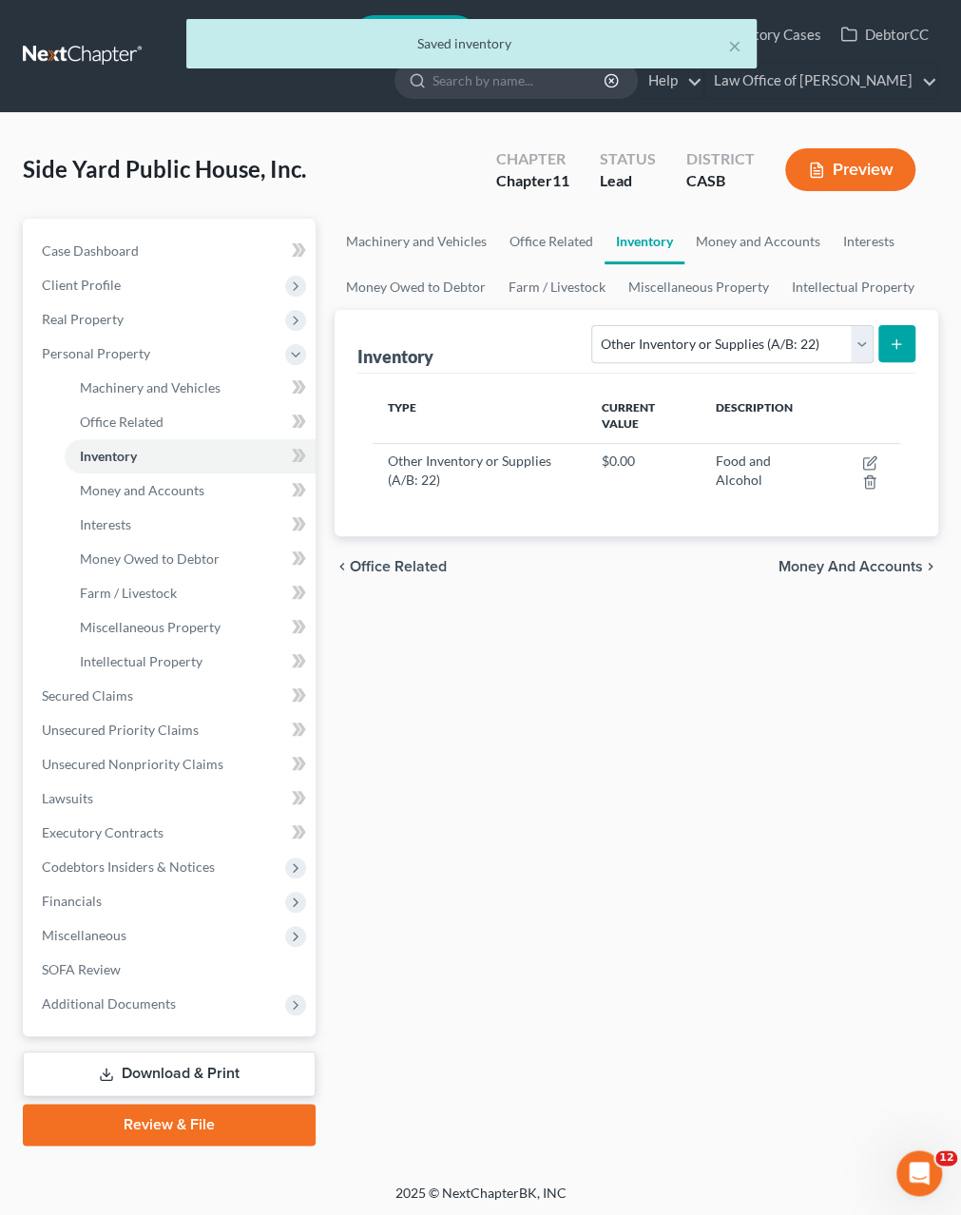
click at [897, 343] on line "submit" at bounding box center [897, 343] width 0 height 9
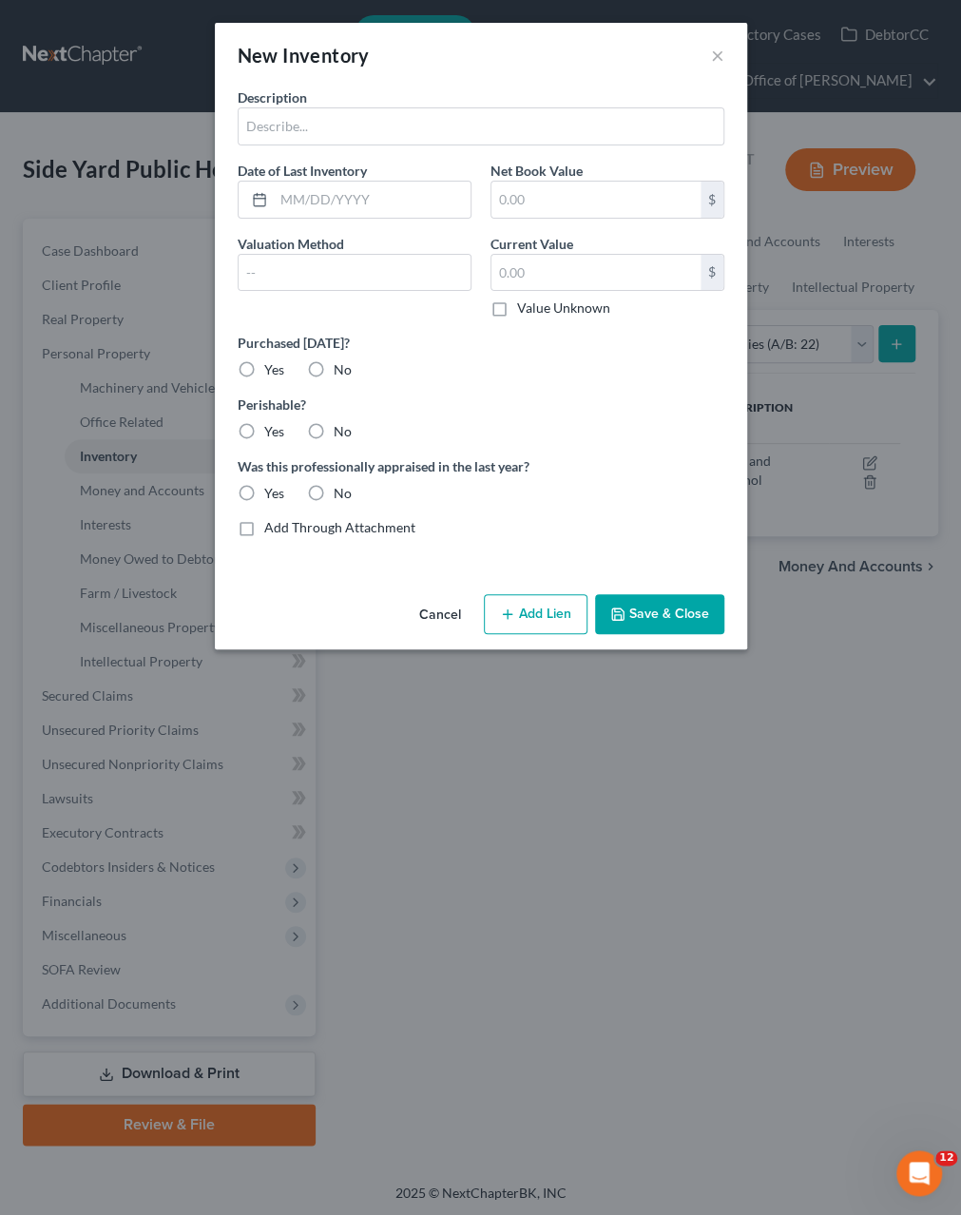
click at [433, 611] on button "Cancel" at bounding box center [440, 615] width 72 height 38
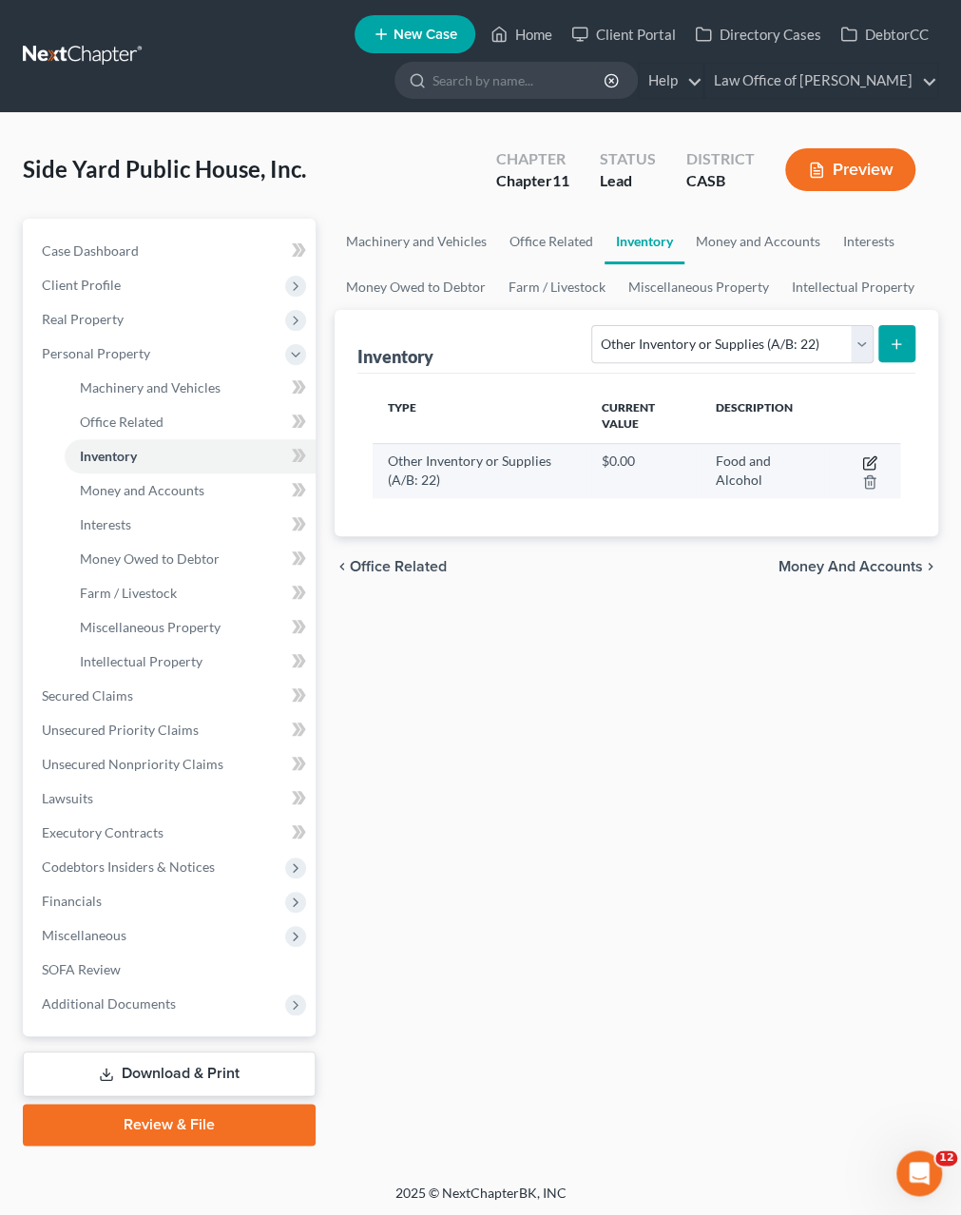
click at [873, 457] on icon "button" at bounding box center [869, 462] width 15 height 15
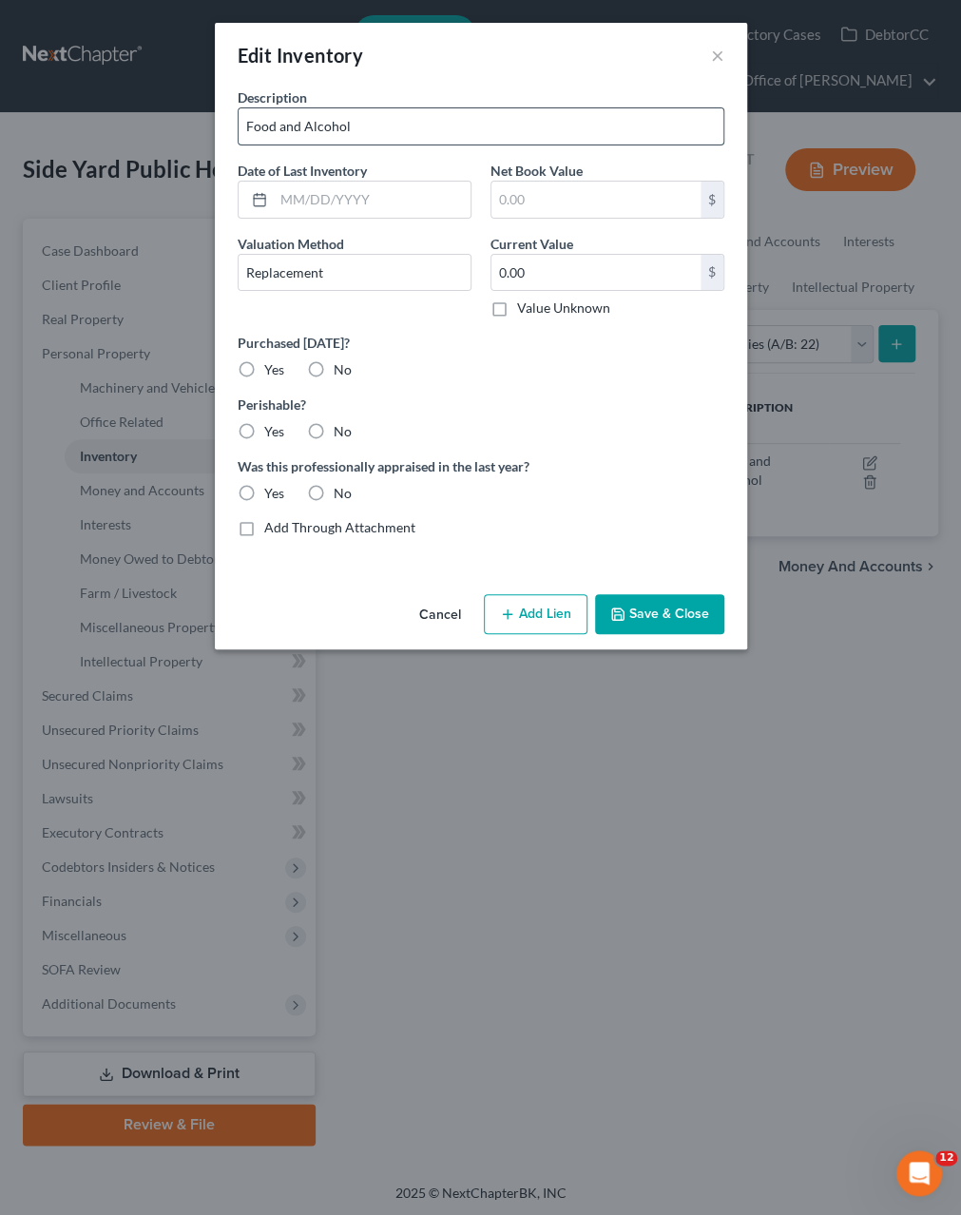
click at [293, 123] on input "Food and Alcohol" at bounding box center [481, 126] width 485 height 36
click at [387, 123] on input "Food and Alcohol" at bounding box center [481, 126] width 485 height 36
click at [389, 123] on input "Food, Alcohol, and Misc. Supplies" at bounding box center [481, 126] width 485 height 36
type input "Food, Alcohol, and Misc. Supplies"
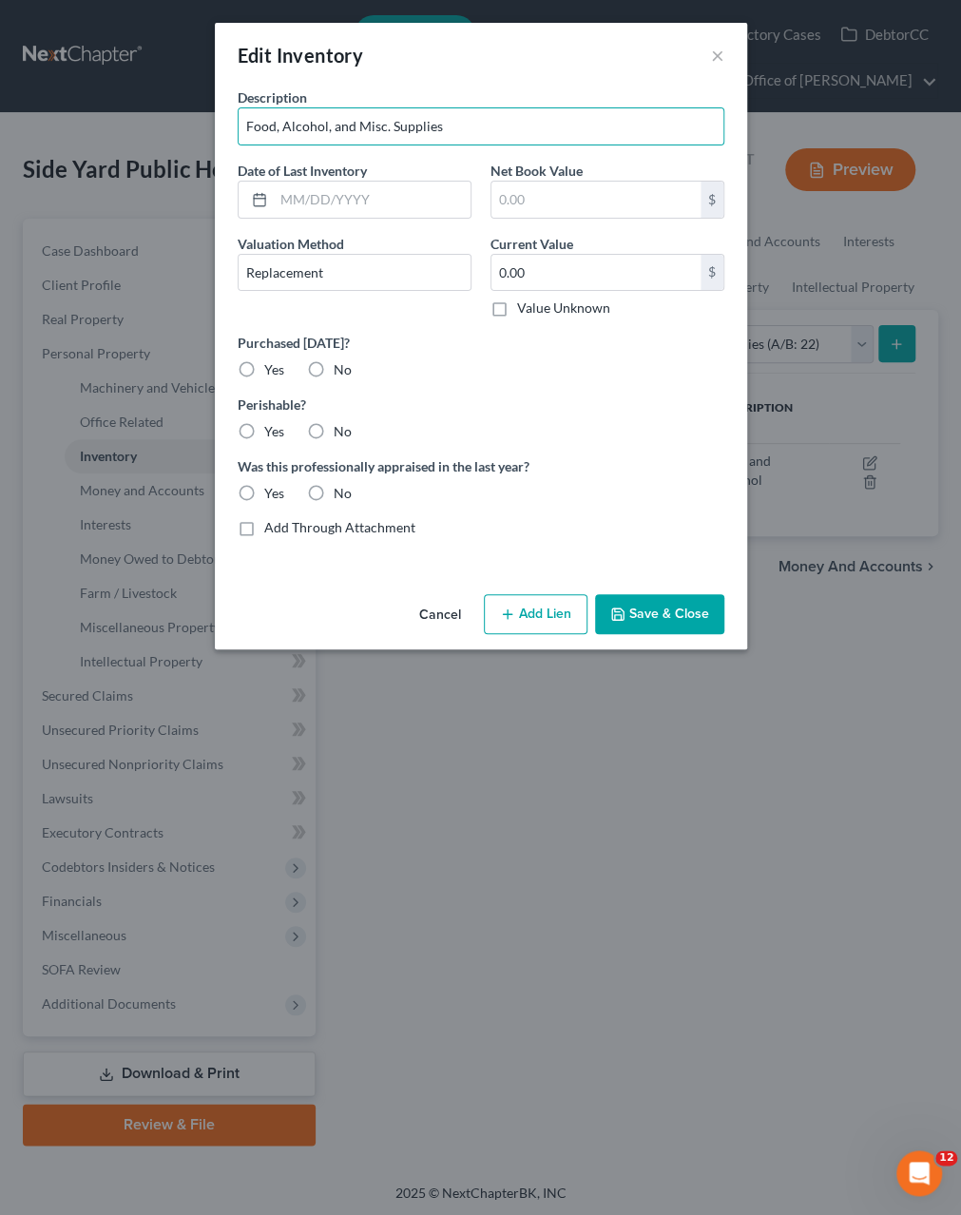
click at [655, 615] on button "Save & Close" at bounding box center [659, 614] width 129 height 40
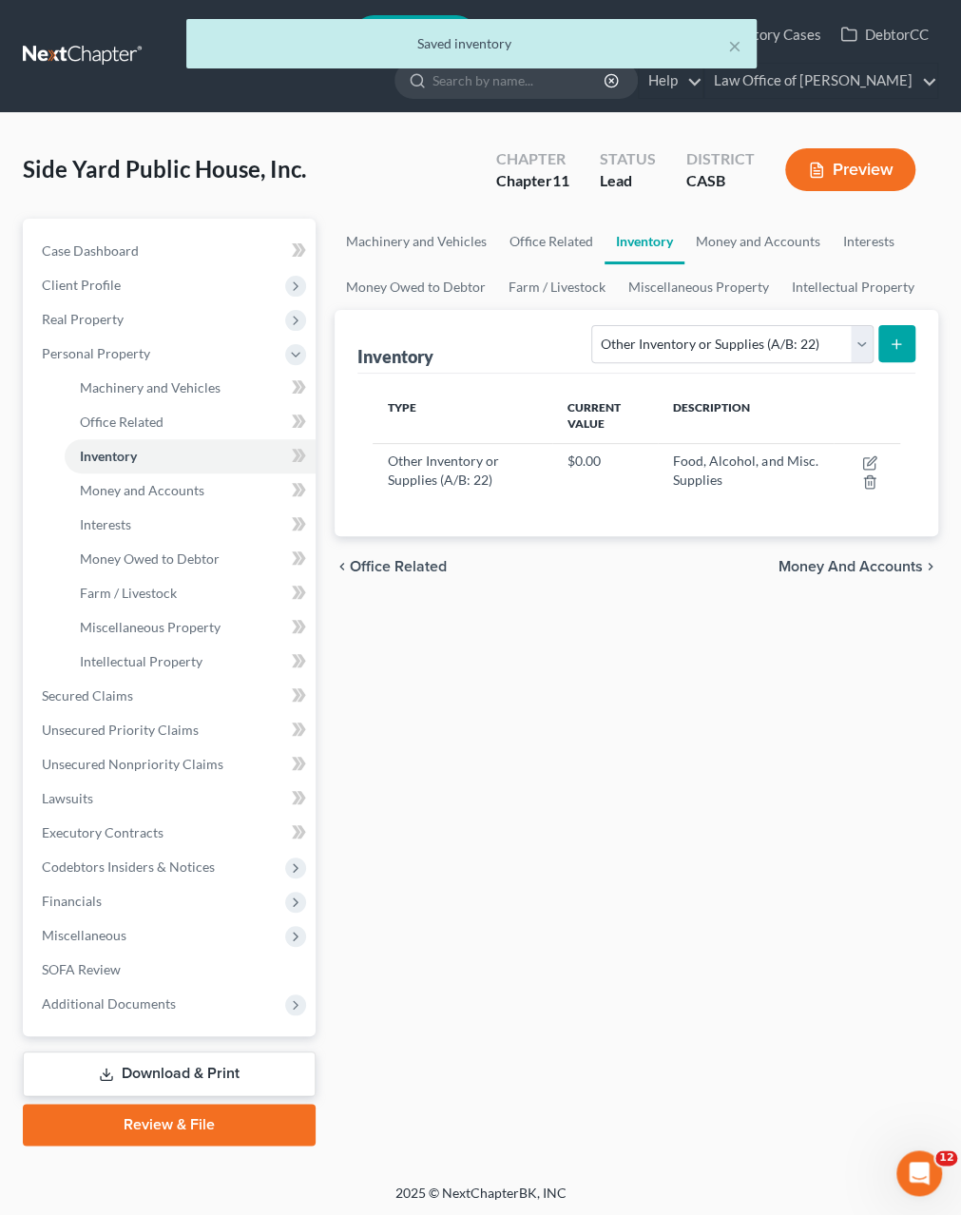
click at [688, 651] on div "Machinery and Vehicles Office Related Inventory Money and Accounts Interests Mo…" at bounding box center [636, 682] width 623 height 927
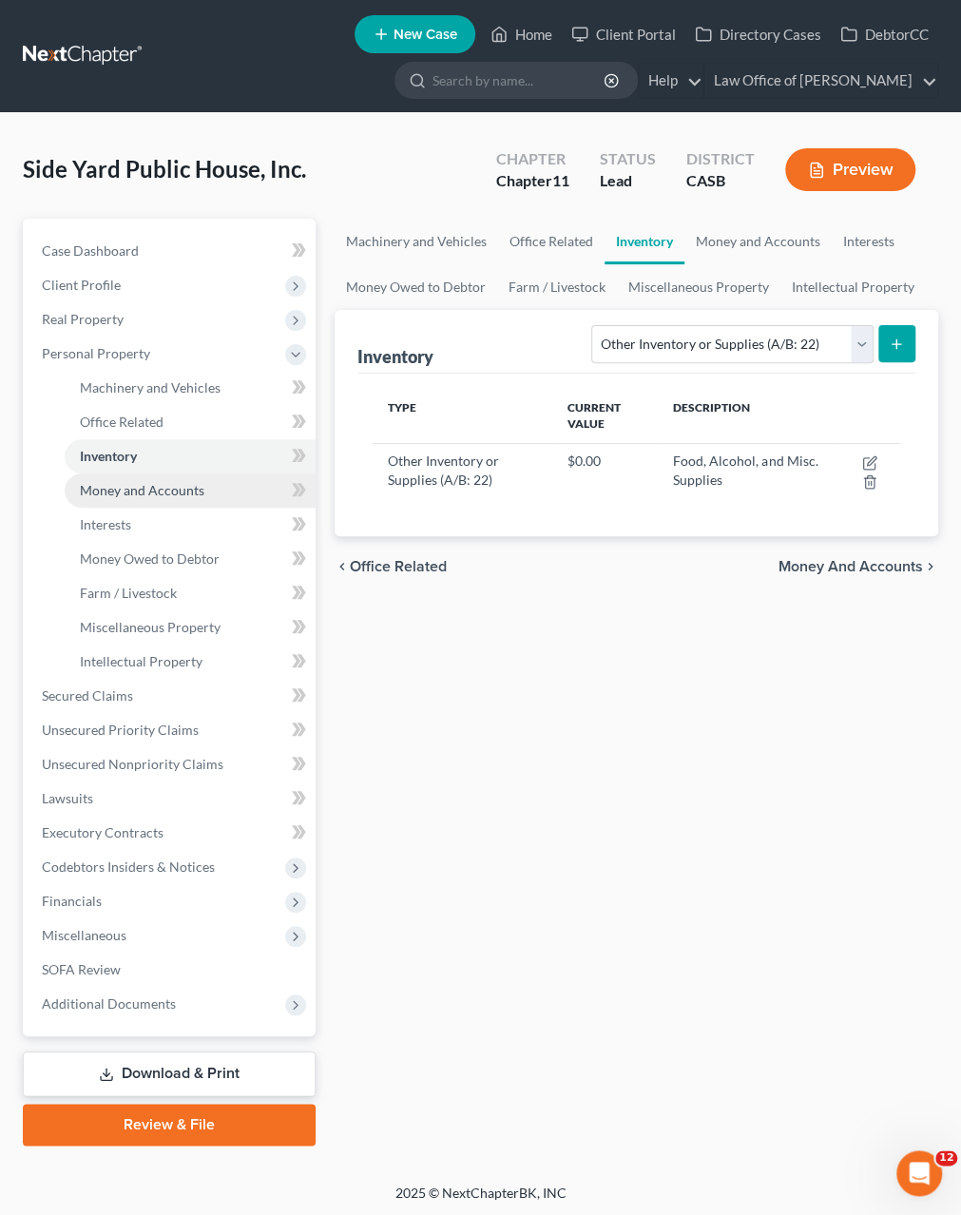
click at [130, 488] on span "Money and Accounts" at bounding box center [142, 490] width 125 height 16
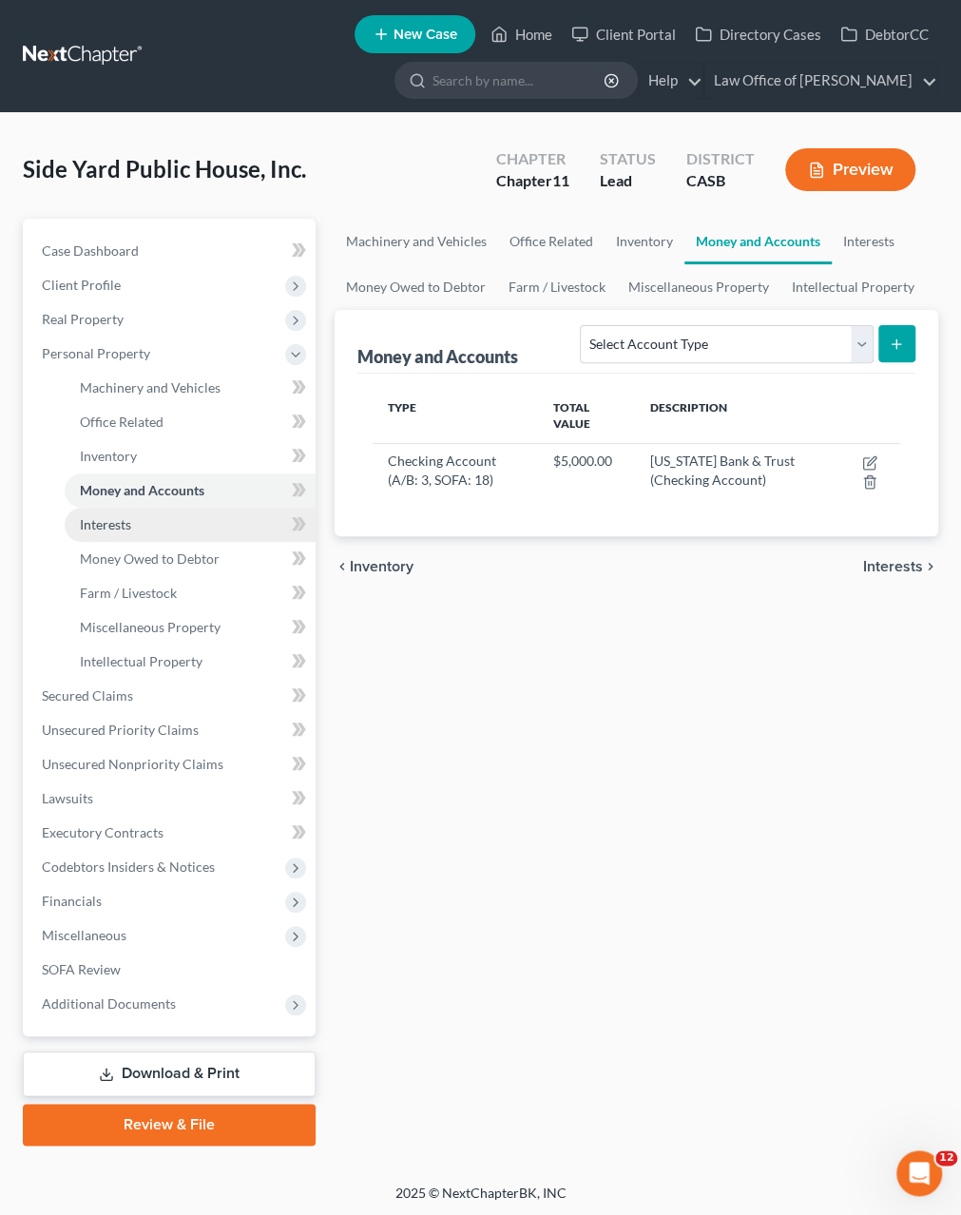
click at [109, 528] on span "Interests" at bounding box center [105, 524] width 51 height 16
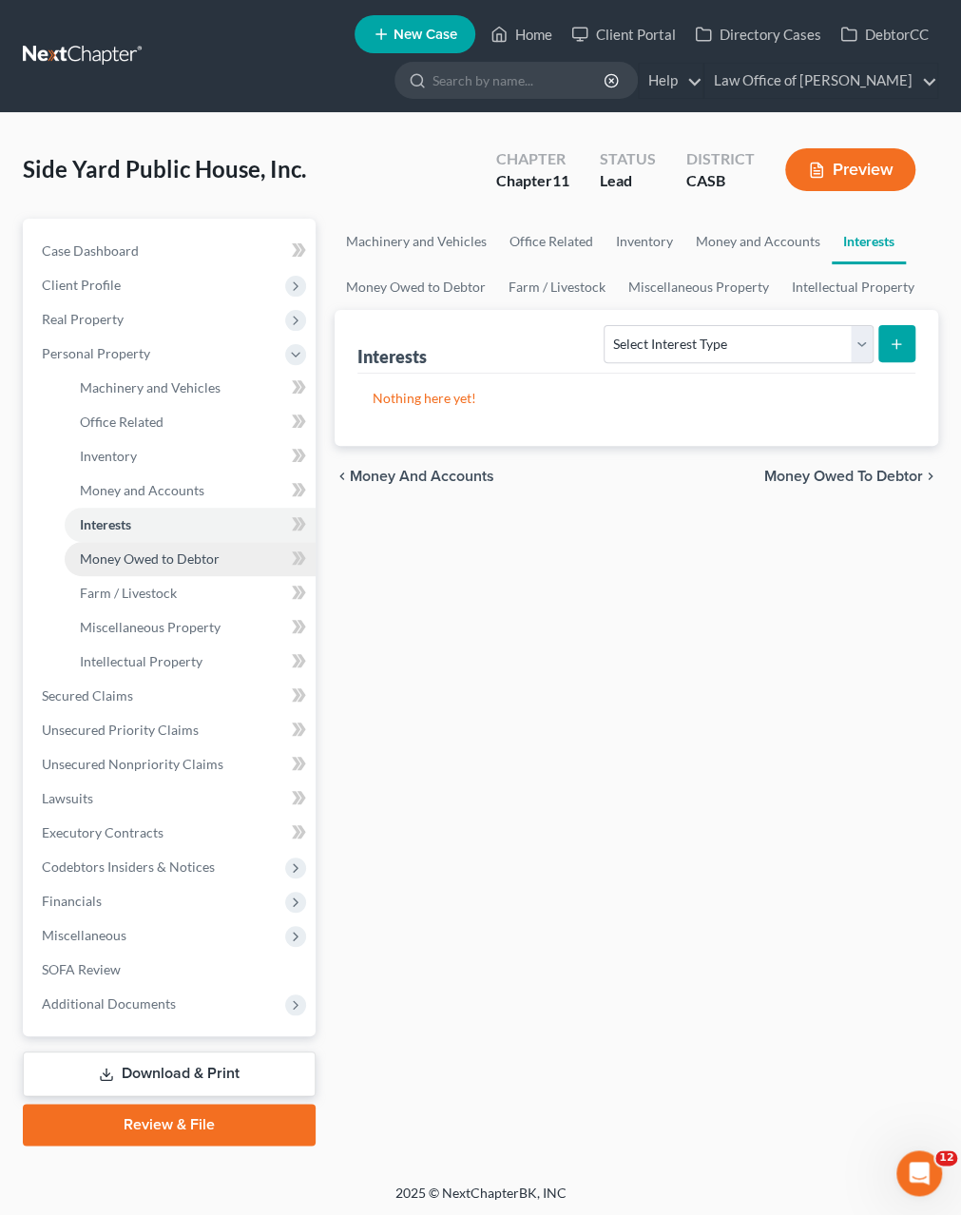
click at [111, 556] on span "Money Owed to Debtor" at bounding box center [150, 559] width 140 height 16
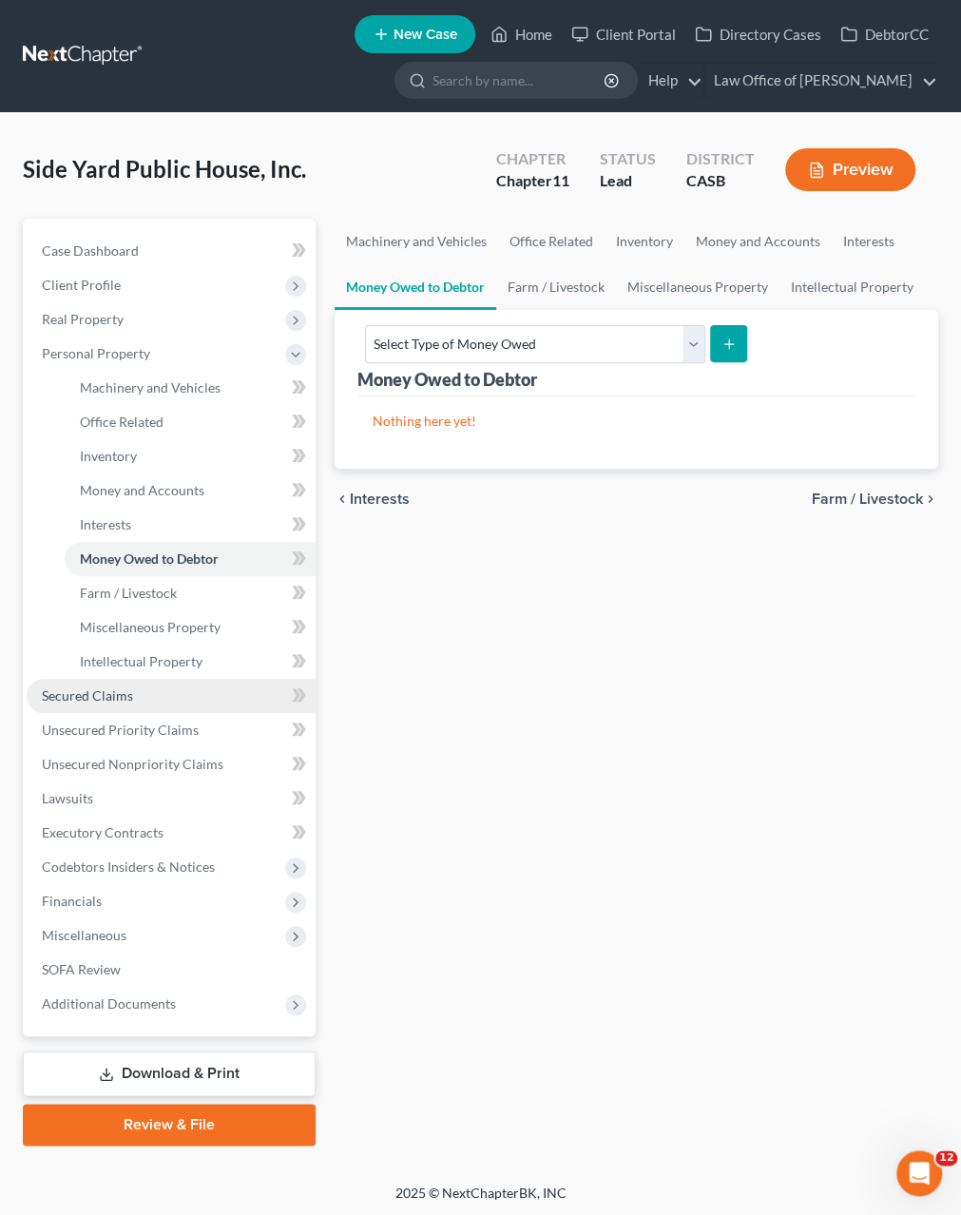
click at [98, 693] on span "Secured Claims" at bounding box center [87, 695] width 91 height 16
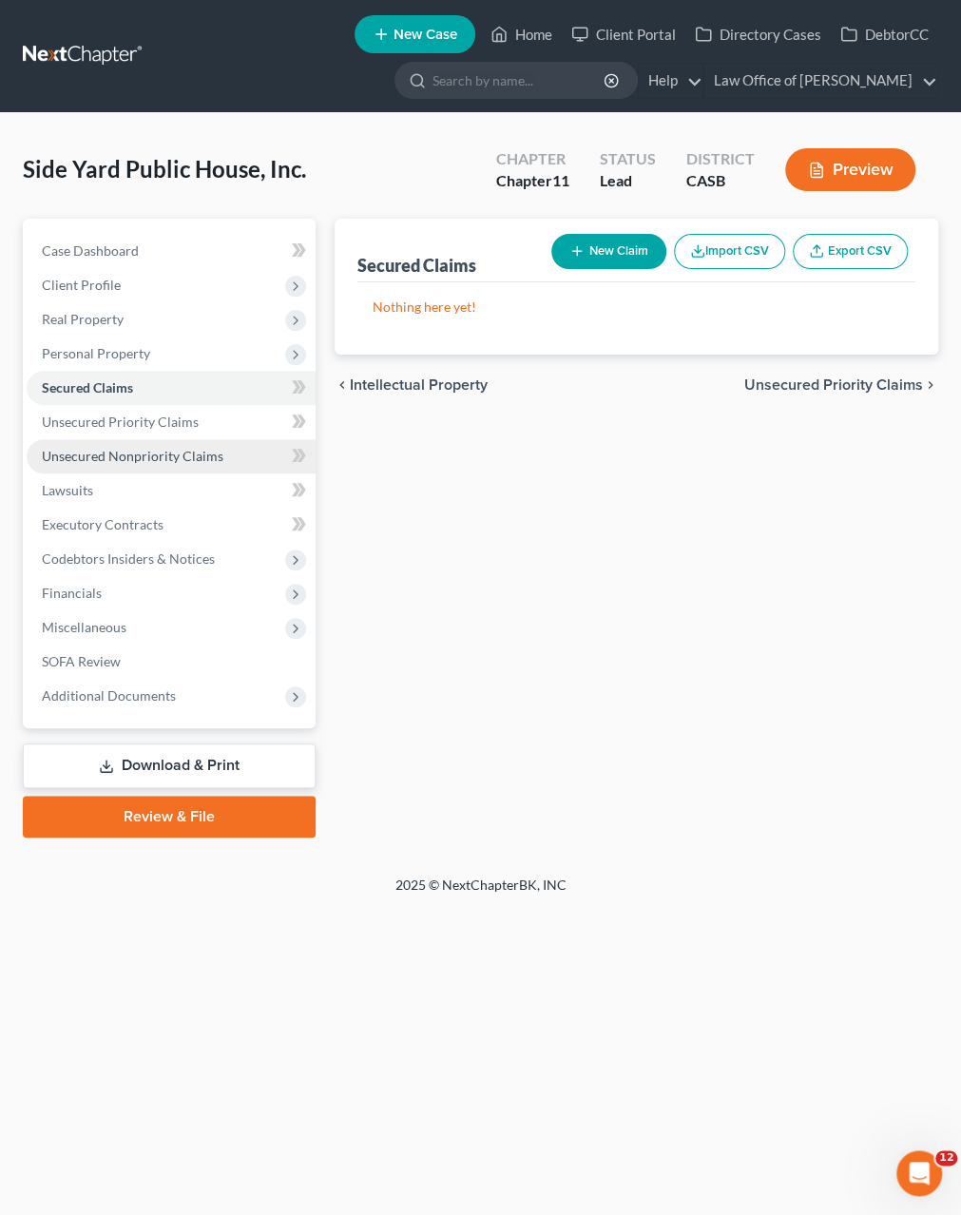
click at [142, 452] on span "Unsecured Nonpriority Claims" at bounding box center [133, 456] width 182 height 16
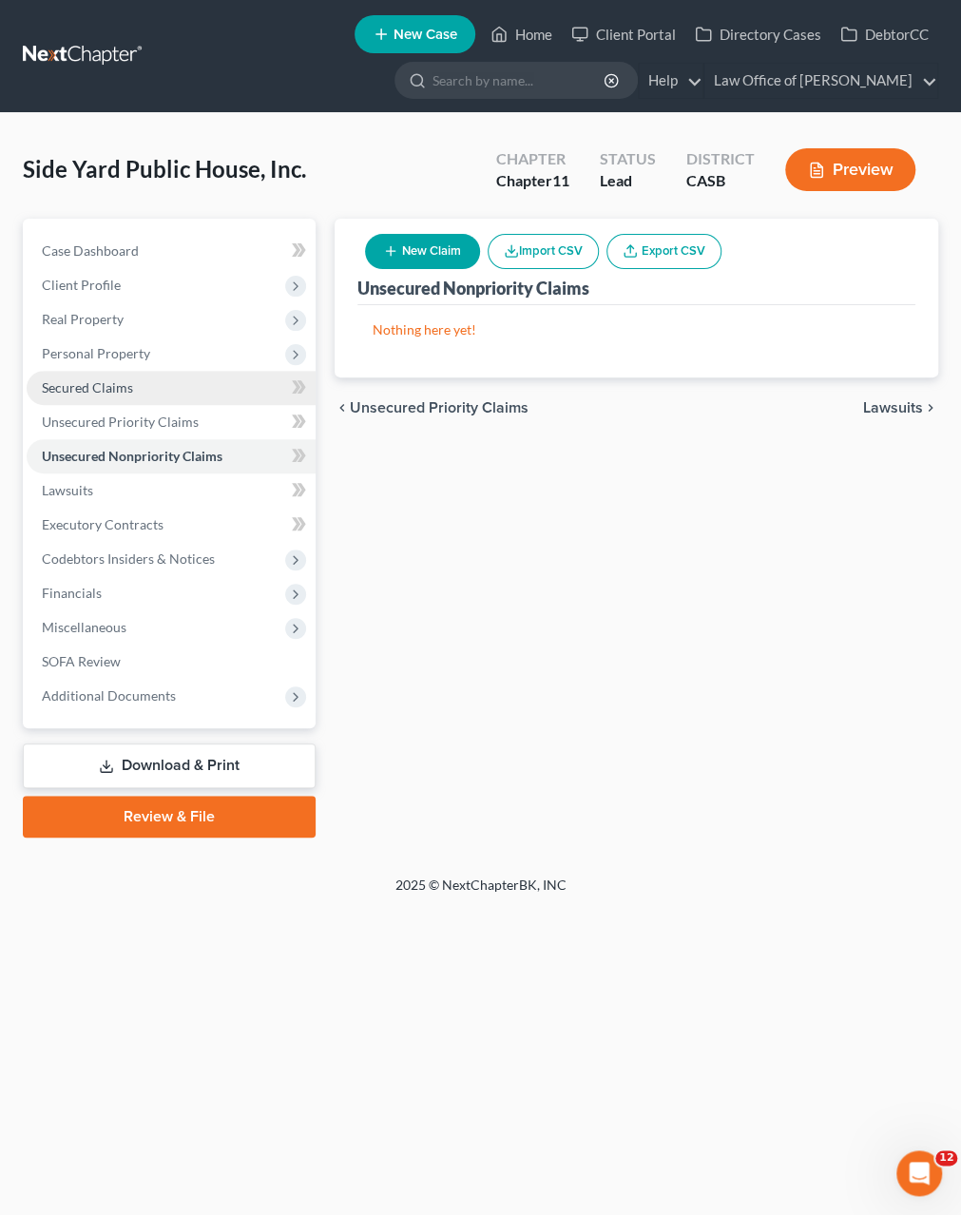
click at [117, 374] on link "Secured Claims" at bounding box center [171, 388] width 289 height 34
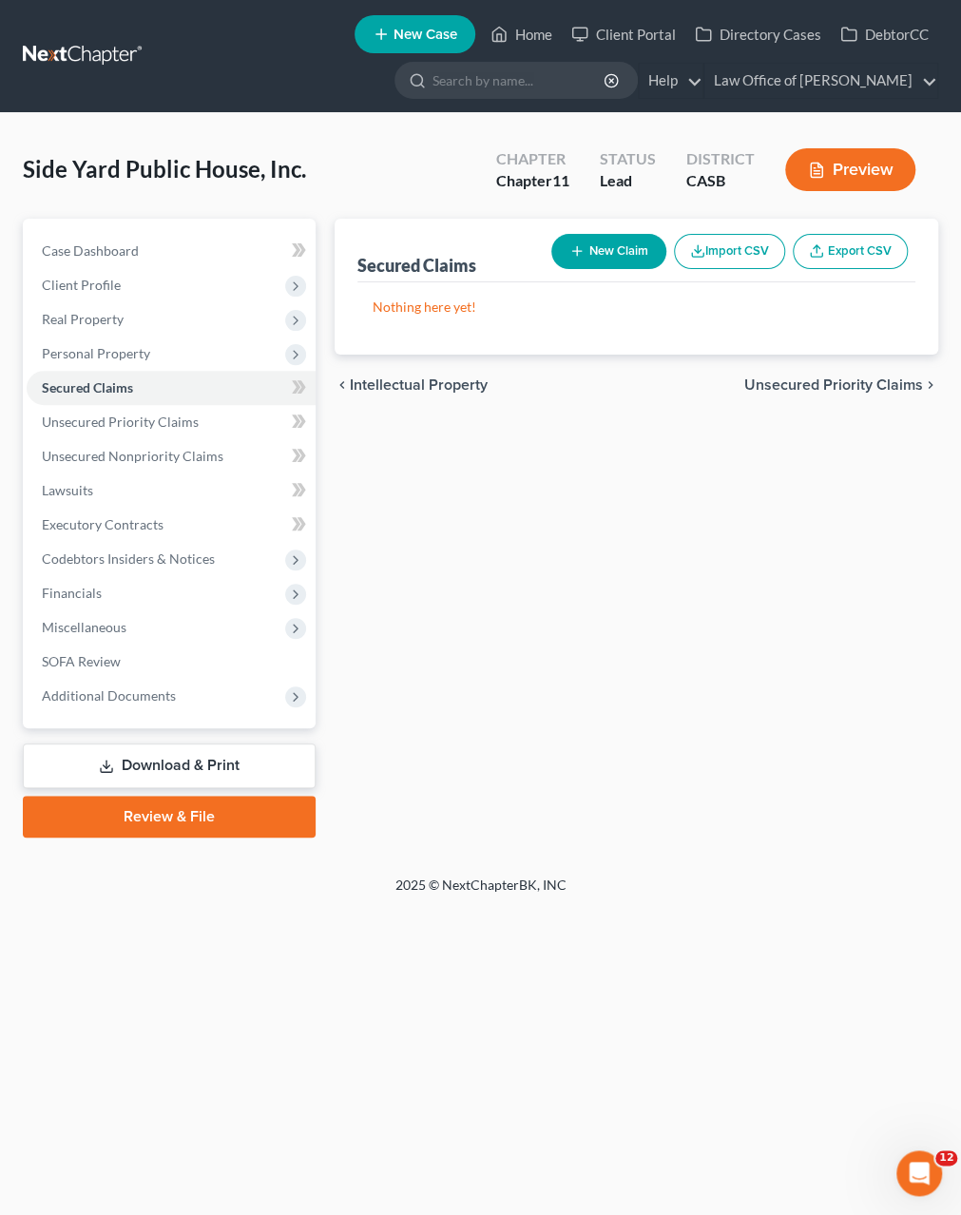
click at [639, 252] on button "New Claim" at bounding box center [609, 251] width 115 height 35
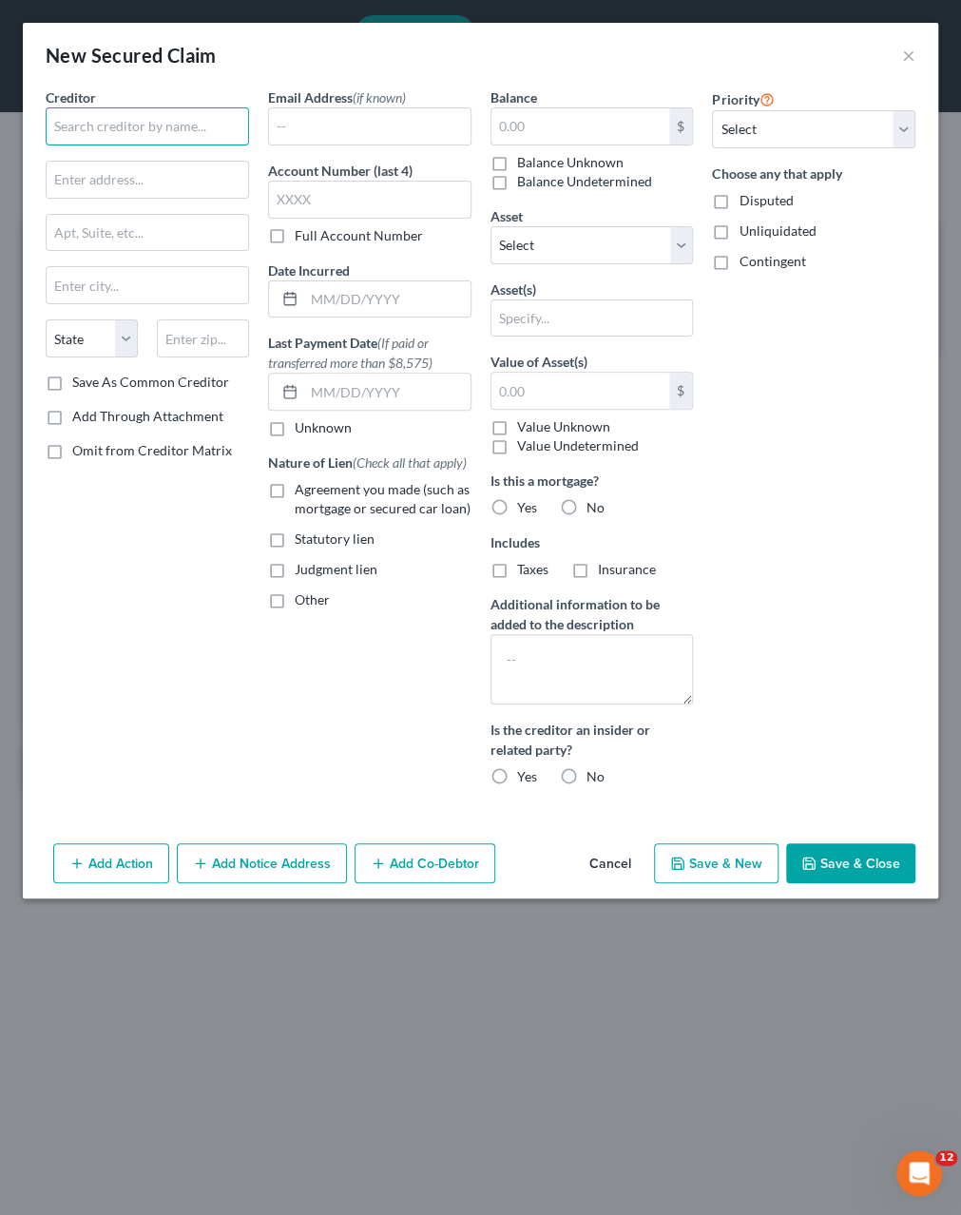
click at [185, 122] on input "text" at bounding box center [147, 126] width 203 height 38
type input "Suncoast Funding Group"
click at [350, 282] on input "text" at bounding box center [387, 299] width 166 height 36
type input "7/28/2023"
click at [66, 182] on input "text" at bounding box center [148, 180] width 202 height 36
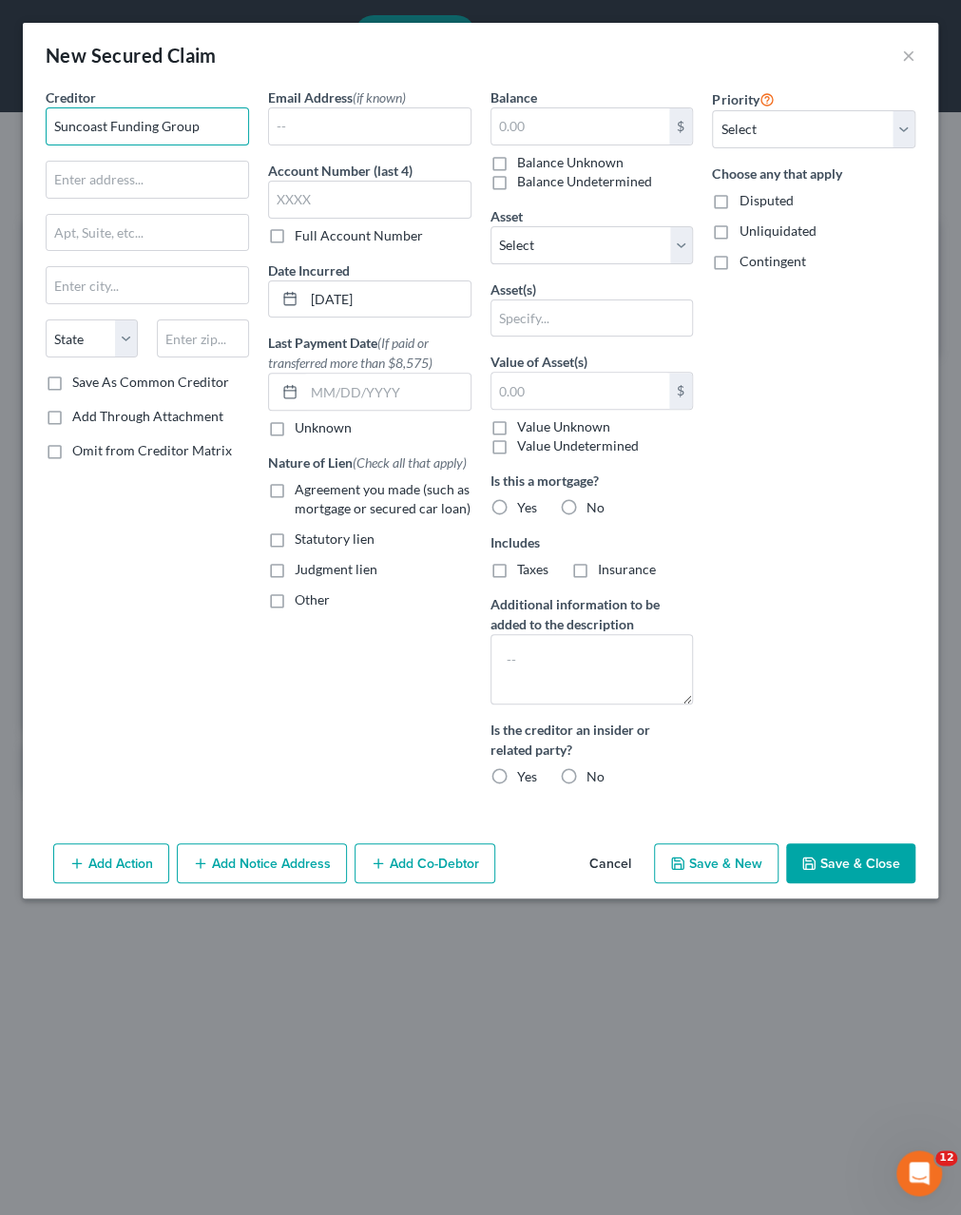
click at [115, 126] on input "Suncoast Funding Group" at bounding box center [147, 126] width 203 height 38
click at [92, 171] on input "text" at bounding box center [148, 180] width 202 height 36
click at [272, 870] on button "Add Notice Address" at bounding box center [262, 863] width 170 height 40
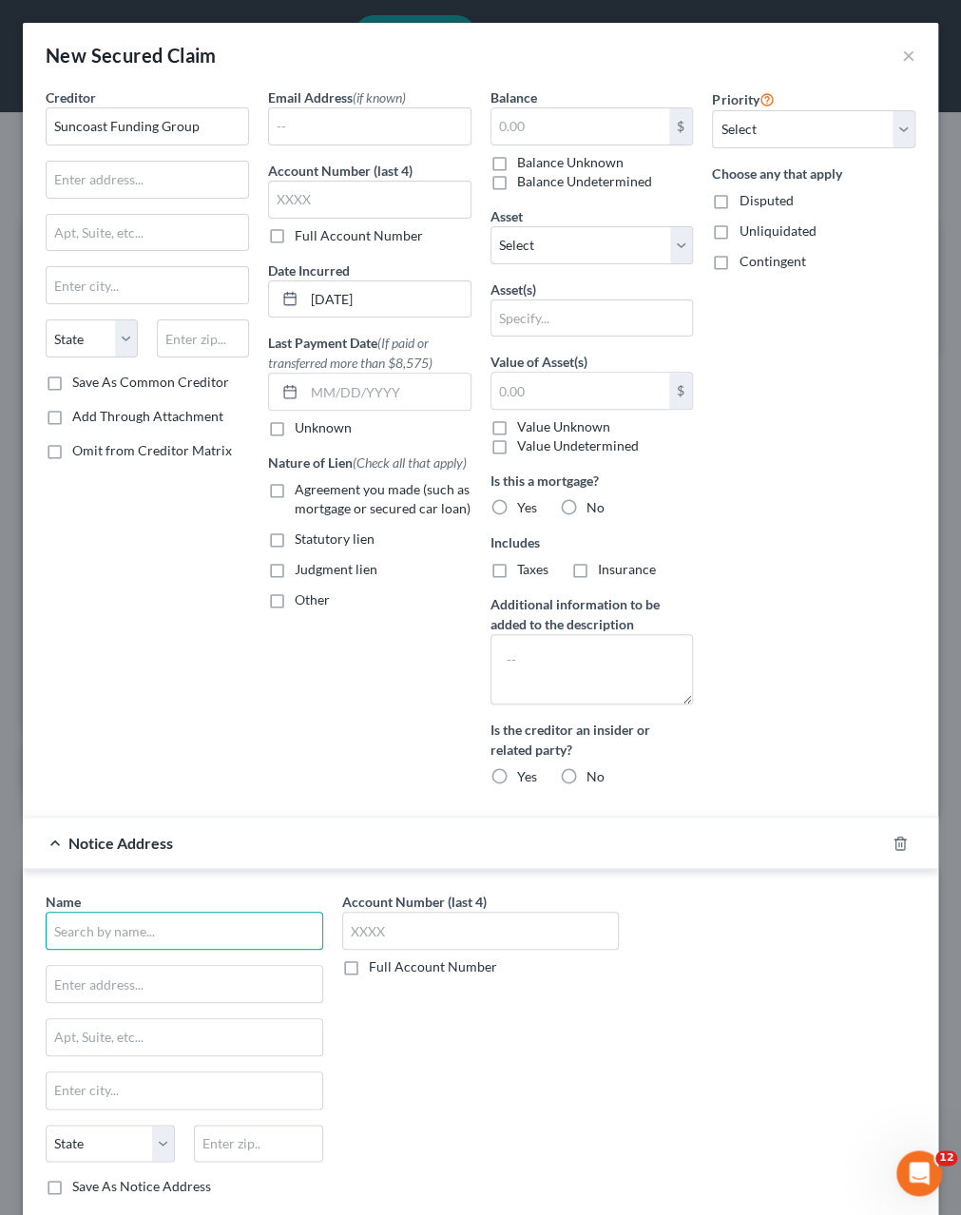
click at [130, 925] on input "text" at bounding box center [185, 931] width 278 height 38
type input "Triton Recovery Group"
click at [155, 975] on input "text" at bounding box center [185, 984] width 276 height 36
type input "3111 N. University Dr."
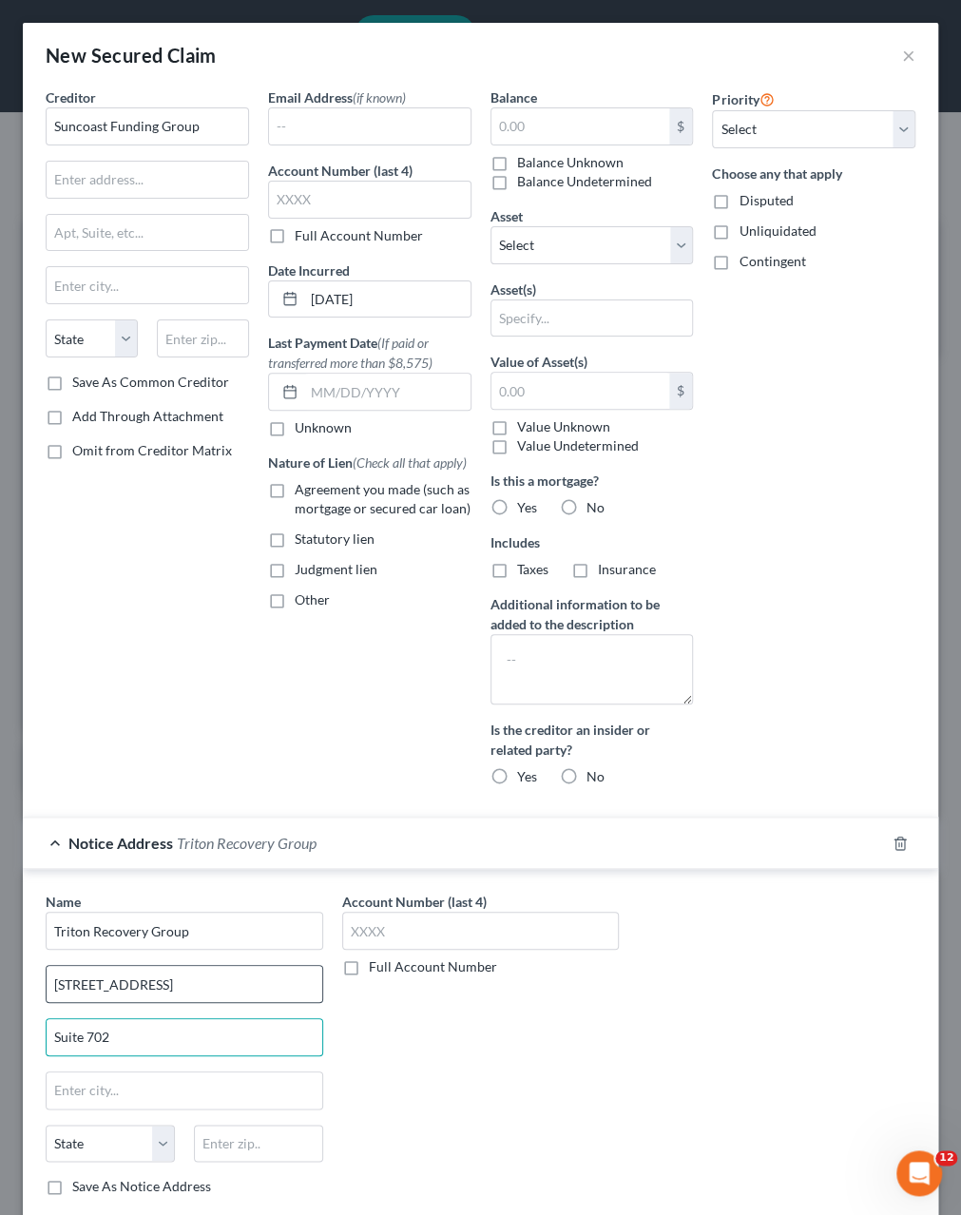
type input "Suite 702"
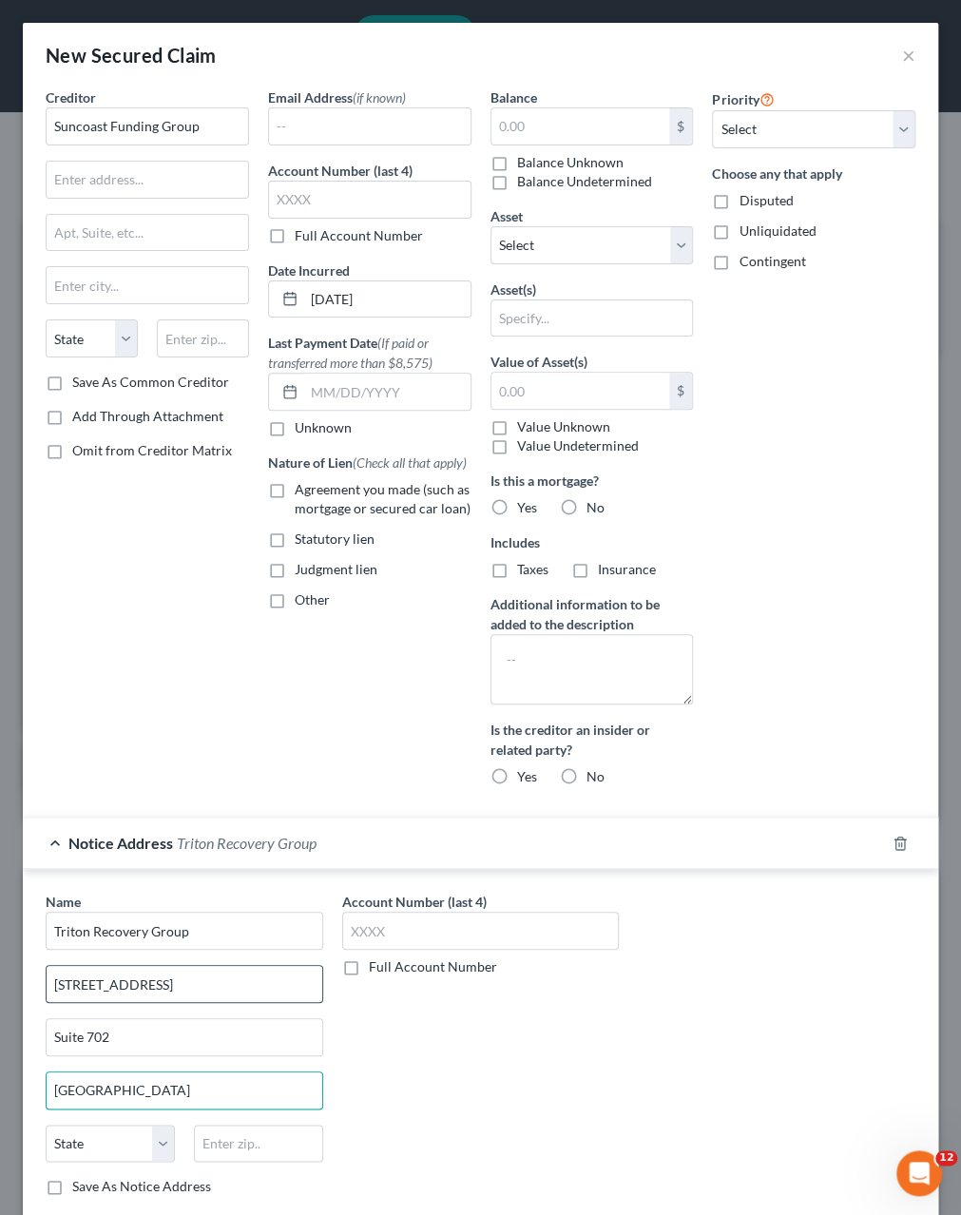
type input "Coral Springs"
select select "9"
type input "33065"
click at [494, 1062] on div "Account Number (last 4) Full Account Number" at bounding box center [481, 1069] width 297 height 354
type input "Pompano Beach"
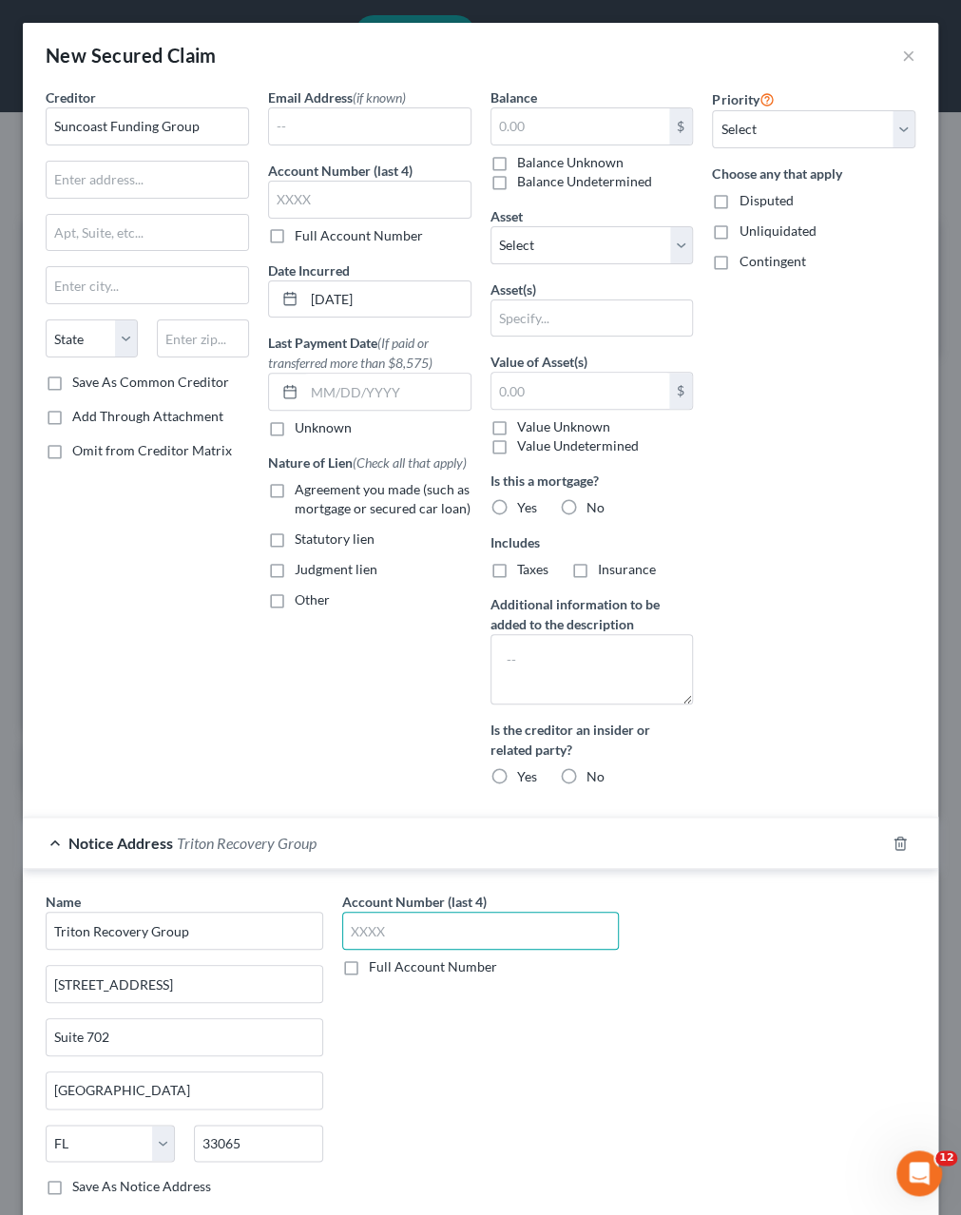
click at [406, 923] on input "text" at bounding box center [481, 931] width 278 height 38
paste input "2023"
click at [369, 927] on input "2023" at bounding box center [481, 931] width 278 height 38
type input "2023"
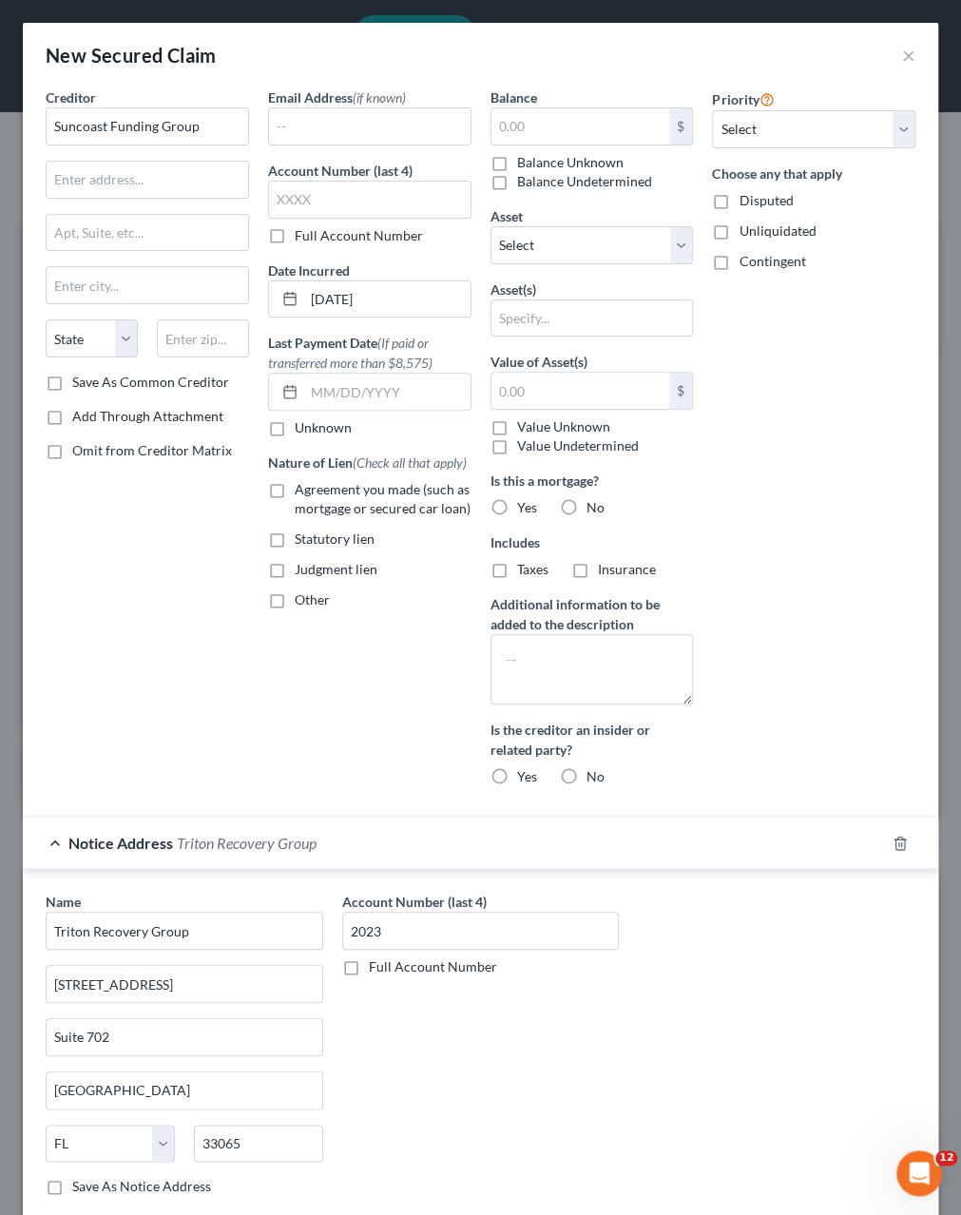
click at [369, 963] on label "Full Account Number" at bounding box center [433, 967] width 128 height 19
click at [377, 963] on input "Full Account Number" at bounding box center [383, 964] width 12 height 12
click at [358, 931] on input "2023" at bounding box center [481, 931] width 278 height 38
paste input "-4507"
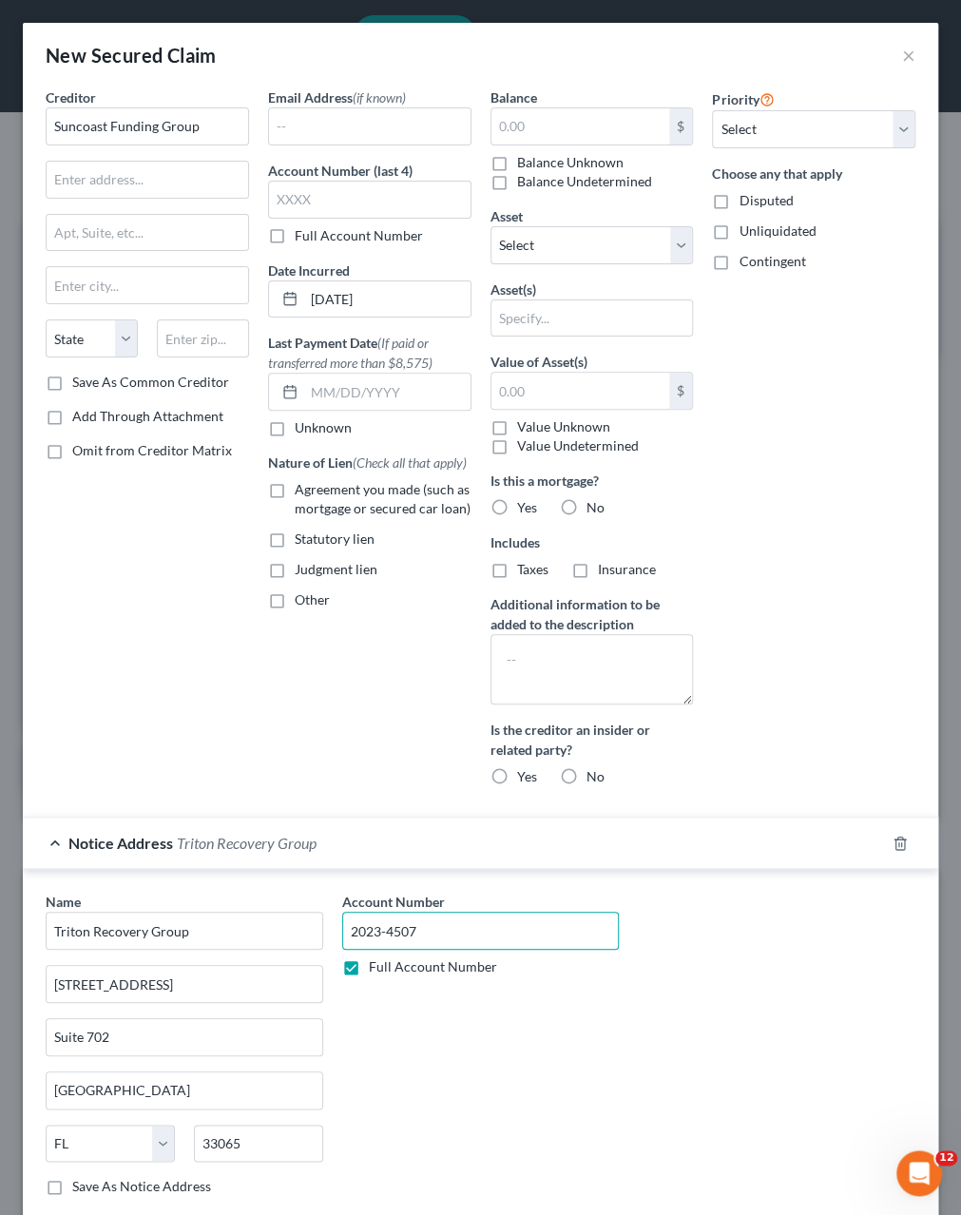
type input "2023-4507"
click at [449, 1036] on div "Account Number 2023-4507 Full Account Number" at bounding box center [481, 1069] width 297 height 354
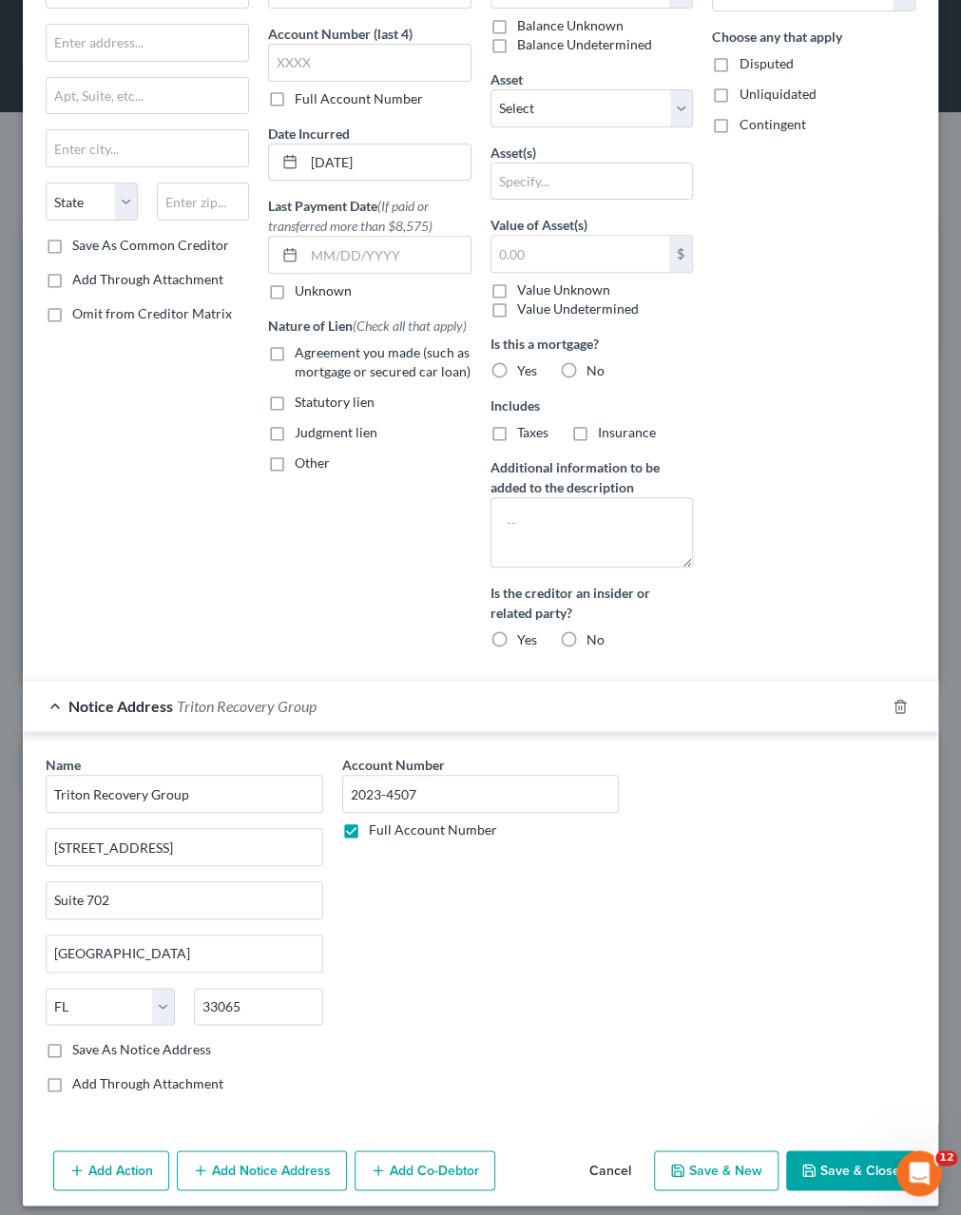
scroll to position [143, 0]
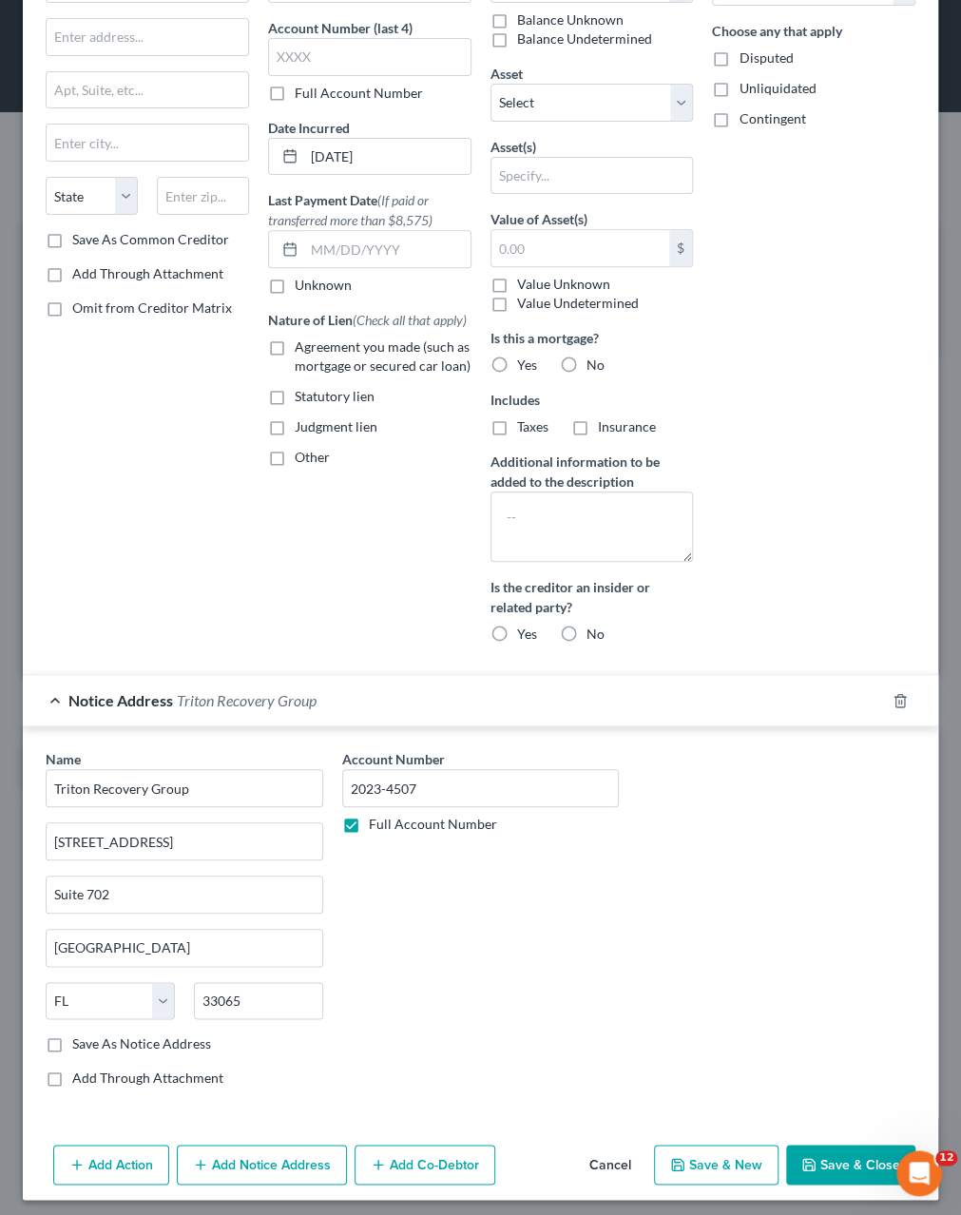
click at [79, 1039] on label "Save As Notice Address" at bounding box center [141, 1044] width 139 height 19
click at [80, 1039] on input "Save As Notice Address" at bounding box center [86, 1041] width 12 height 12
checkbox input "true"
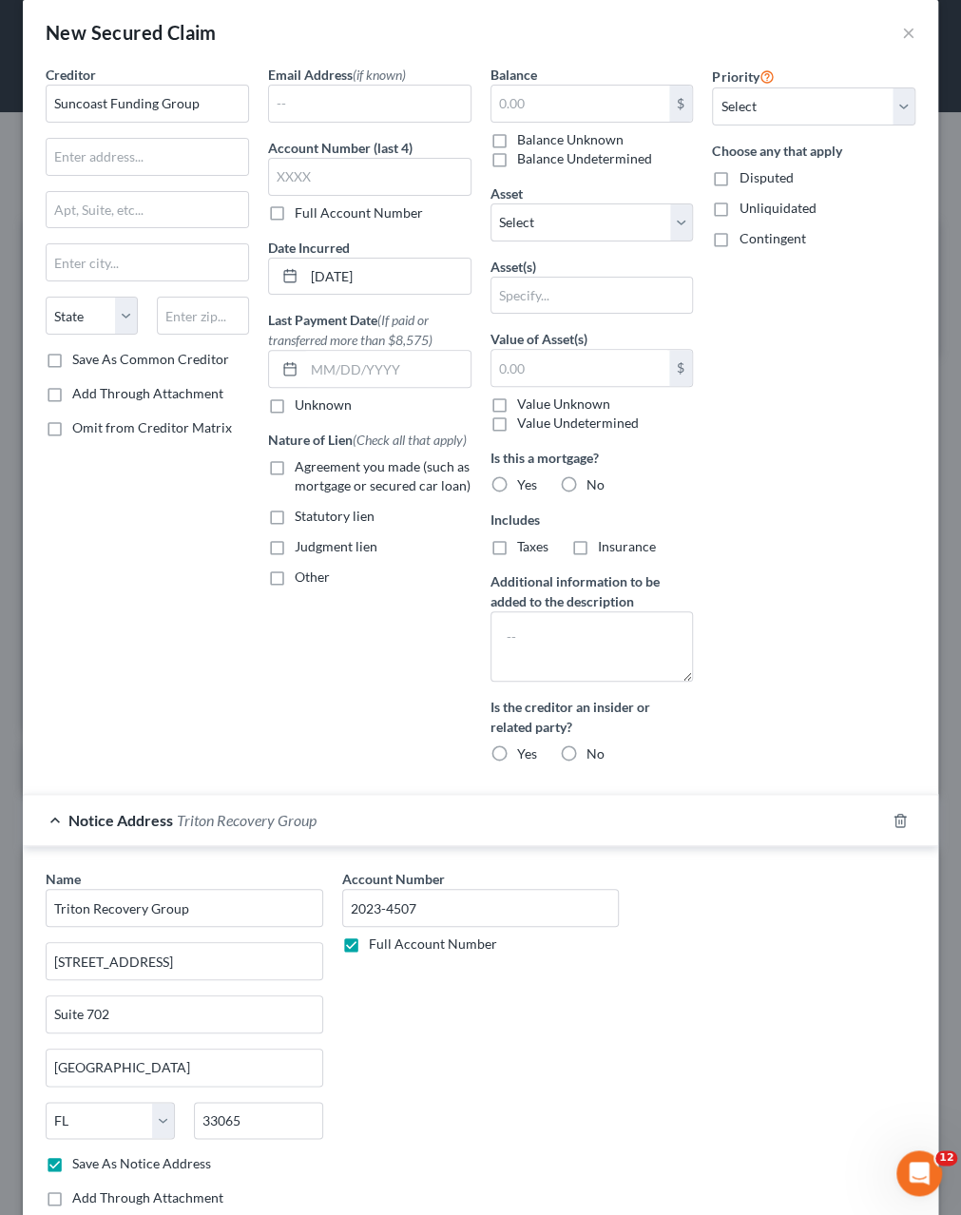
scroll to position [0, 0]
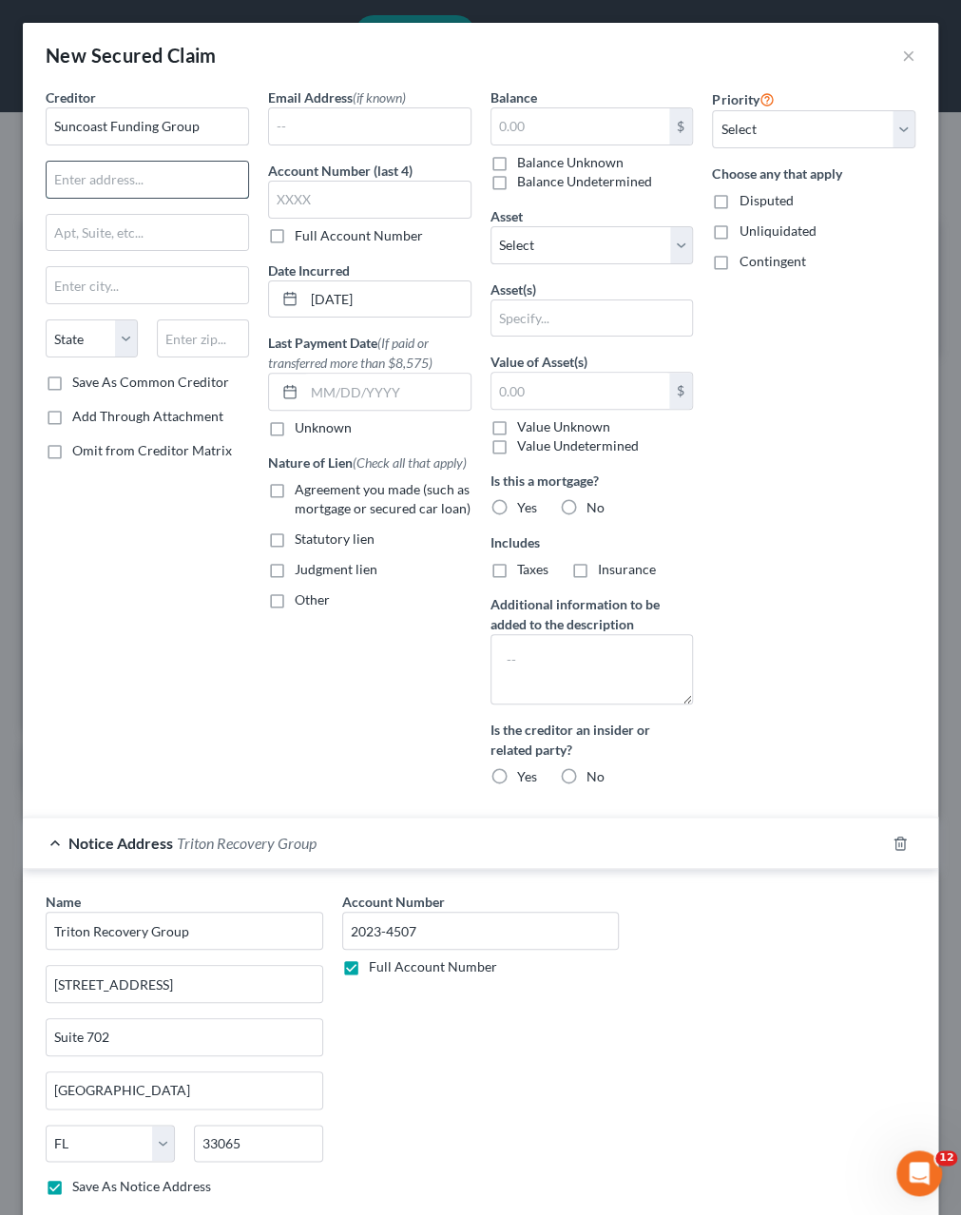
click at [170, 168] on input "text" at bounding box center [148, 180] width 202 height 36
paste input "2655 S Le Jeune Rd #902"
type input "2655 S Le Jeune Rd #902"
click at [121, 283] on input "text" at bounding box center [148, 285] width 202 height 36
paste input "Coral Gables"
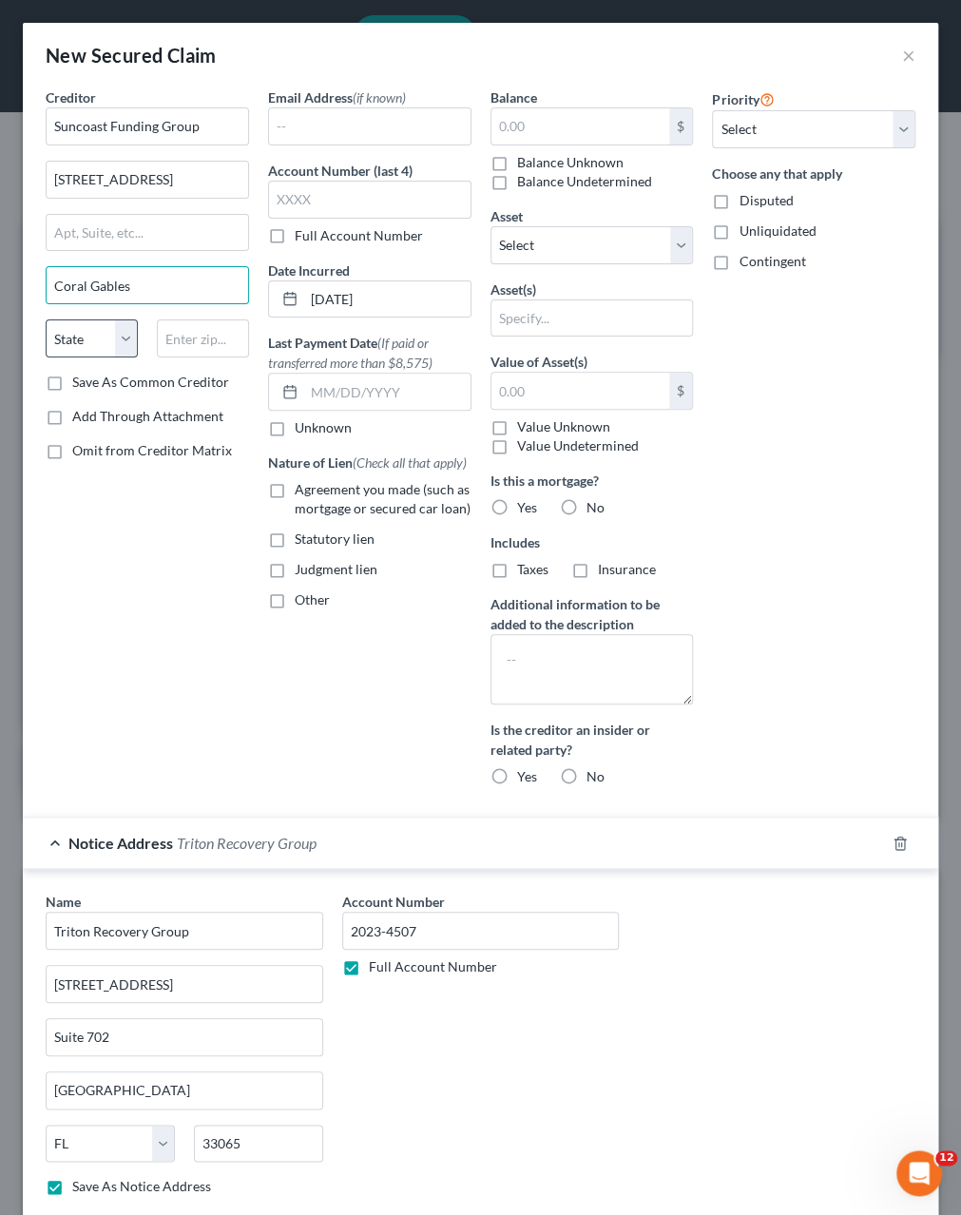
type input "Coral Gables"
select select "9"
click option "FL" at bounding box center [0, 0] width 0 height 0
click at [180, 338] on input "text" at bounding box center [203, 338] width 92 height 38
paste input "33134"
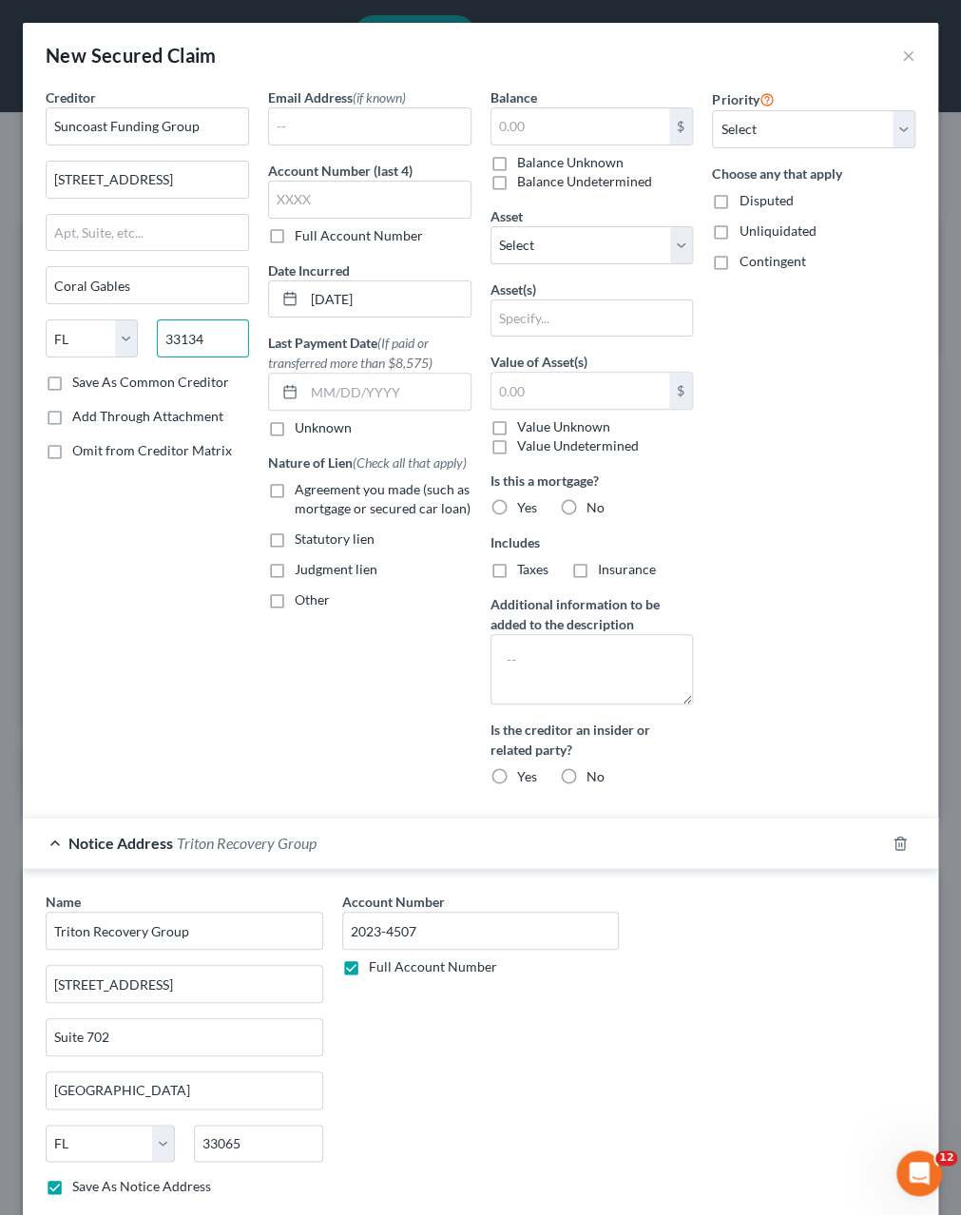
type input "33134"
type input "Miami"
drag, startPoint x: 172, startPoint y: 178, endPoint x: 228, endPoint y: 188, distance: 57.1
click at [228, 188] on input "2655 S Le Jeune Rd #902" at bounding box center [148, 180] width 202 height 36
type input "2655 S Le Jeune Rd"
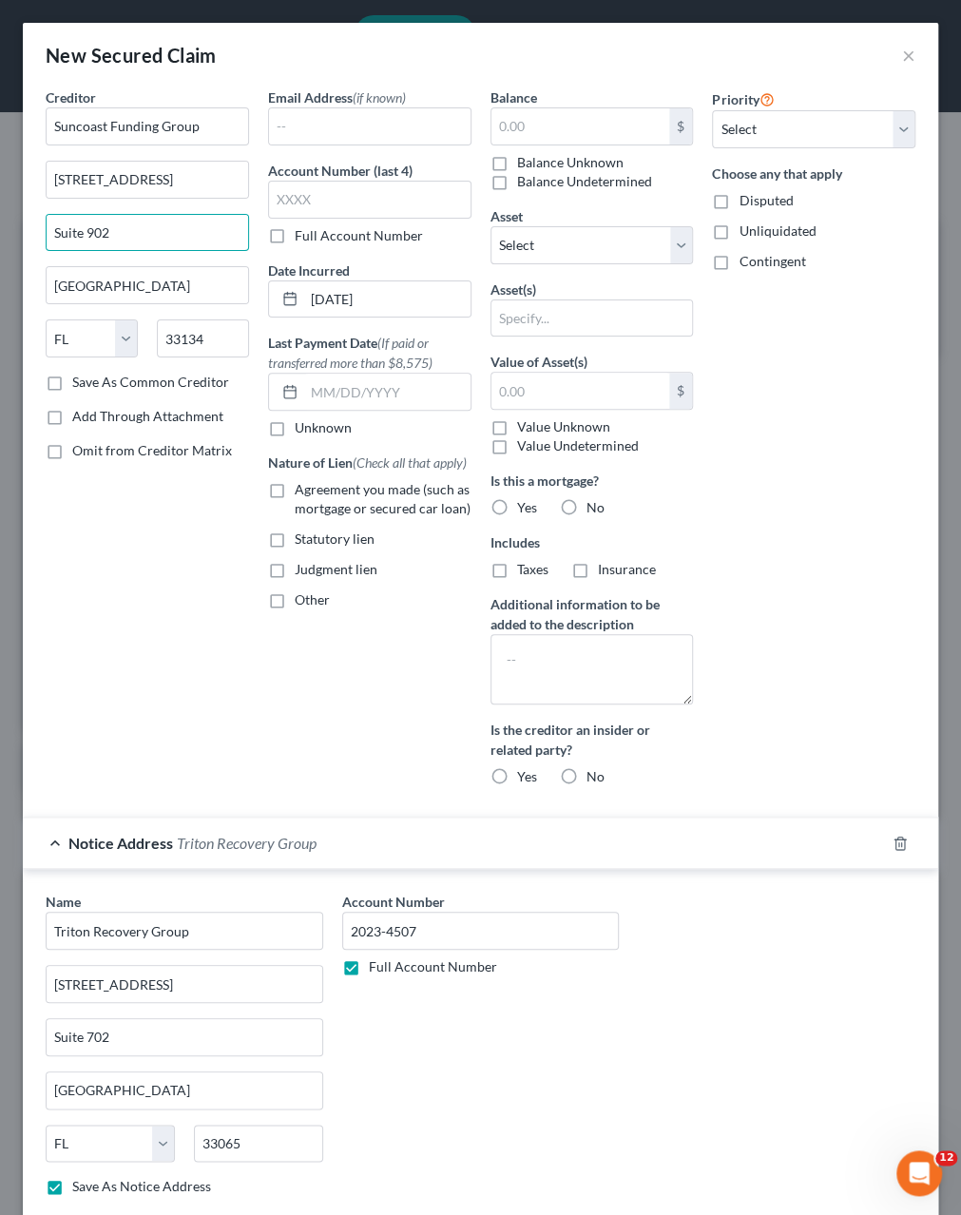
type input "Suite 902"
click at [295, 242] on label "Full Account Number" at bounding box center [359, 235] width 128 height 19
click at [302, 239] on input "Full Account Number" at bounding box center [308, 232] width 12 height 12
click at [361, 920] on input "2023-4507" at bounding box center [481, 931] width 278 height 38
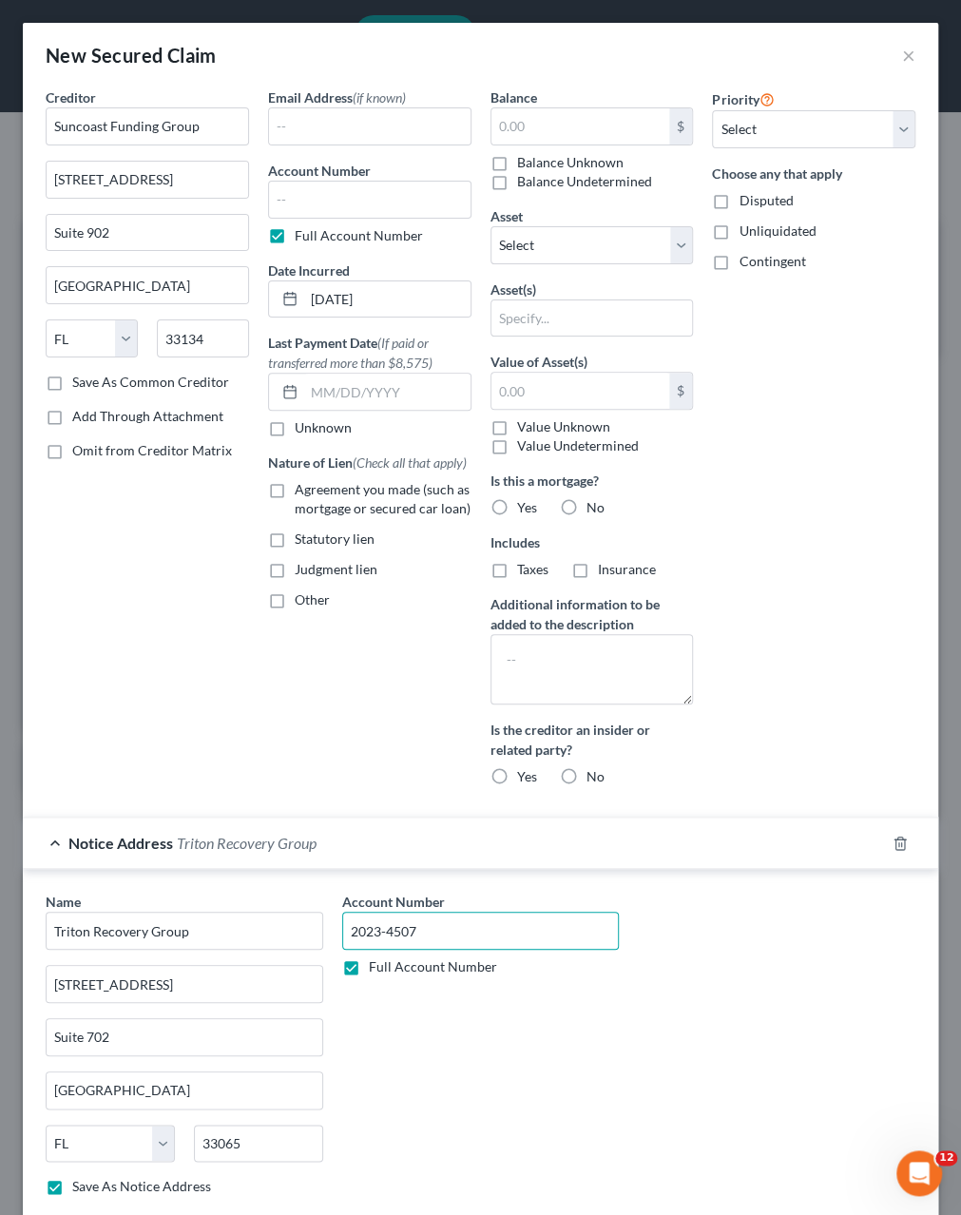
click at [361, 920] on input "2023-4507" at bounding box center [481, 931] width 278 height 38
click at [290, 195] on input "text" at bounding box center [369, 200] width 203 height 38
paste input "2023-4507"
type input "2023-4507"
click at [766, 208] on label "Disputed" at bounding box center [766, 200] width 54 height 19
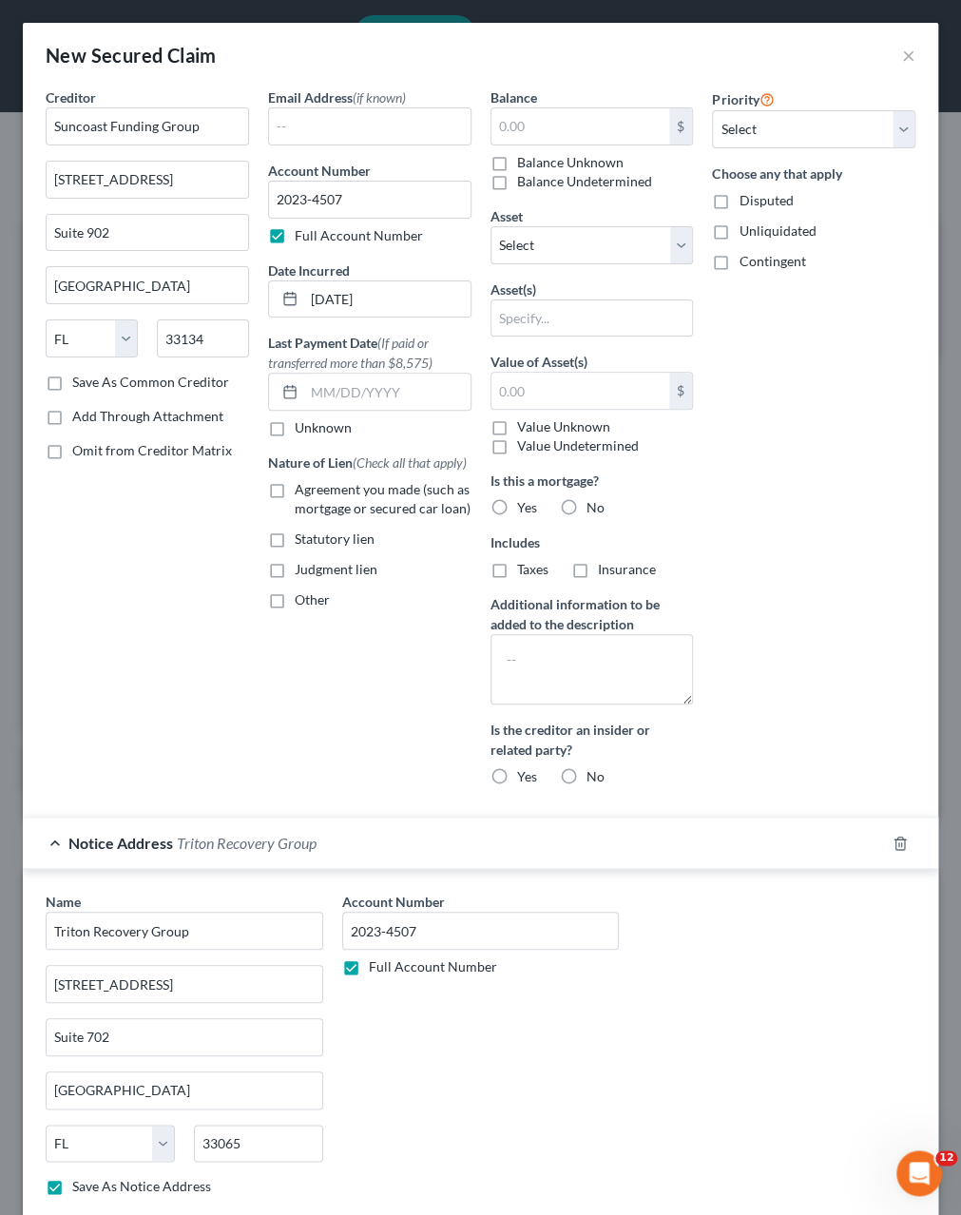
click at [759, 203] on input "Disputed" at bounding box center [752, 197] width 12 height 12
checkbox input "true"
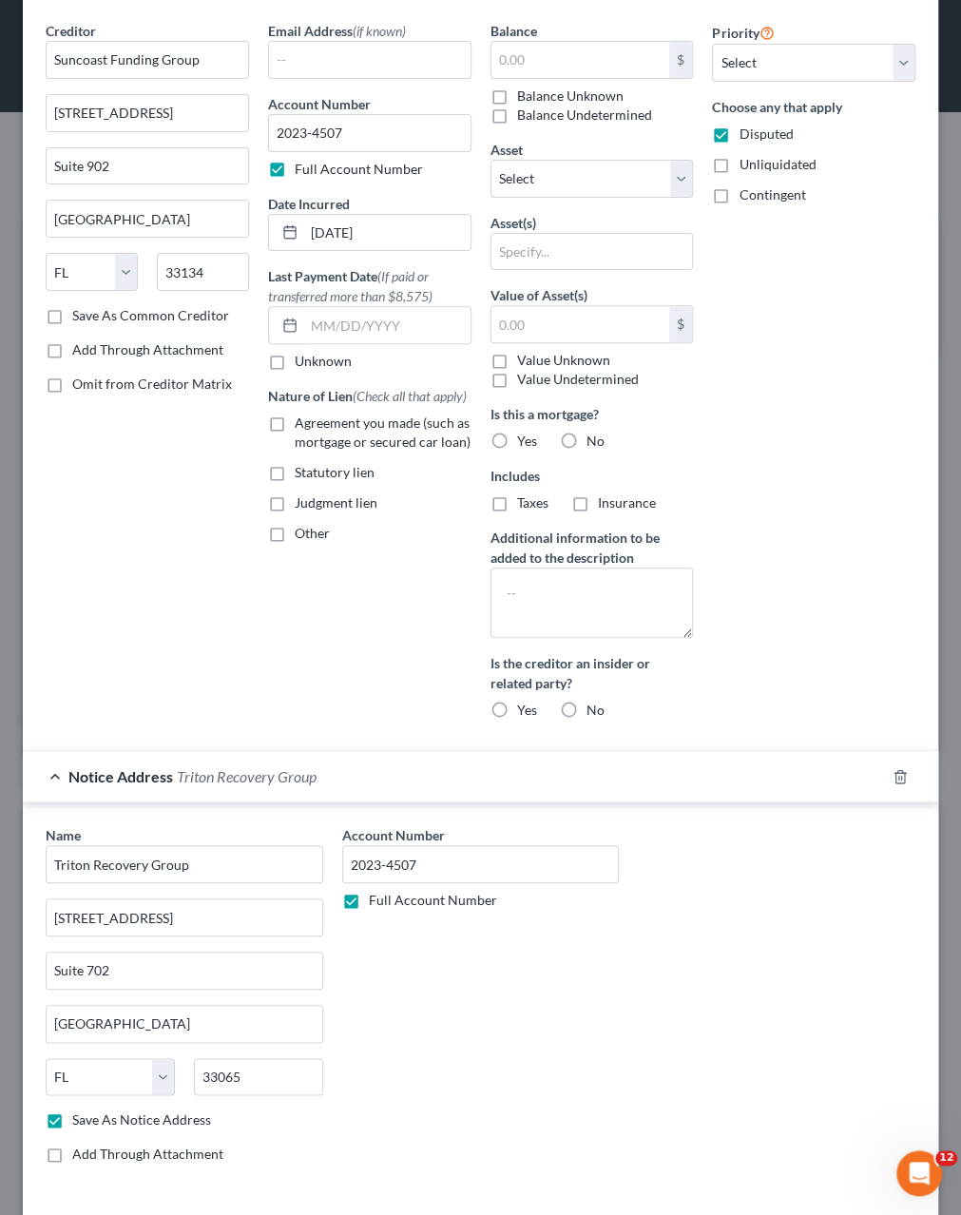
scroll to position [95, 0]
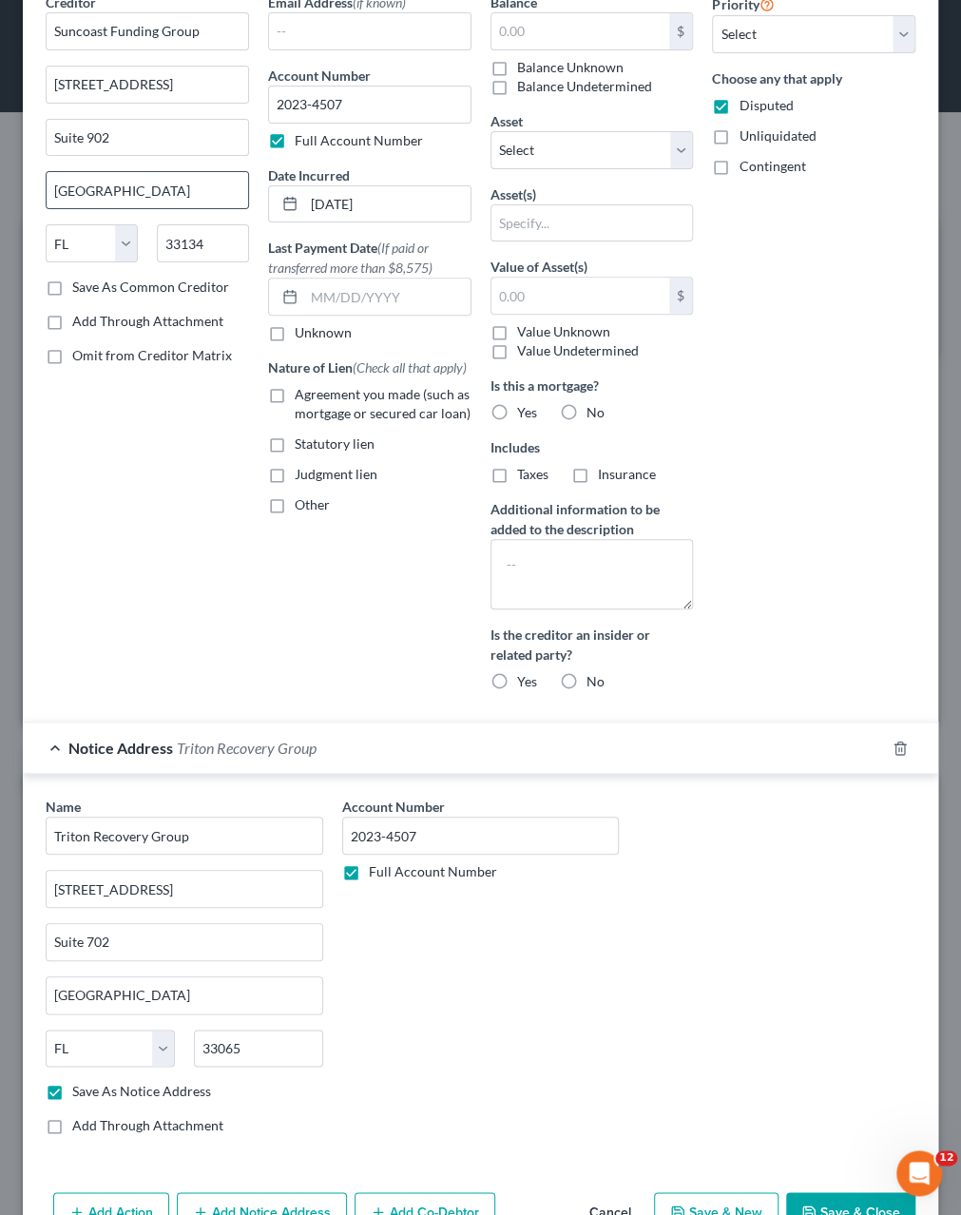
click at [69, 189] on input "Miami" at bounding box center [148, 190] width 202 height 36
type input "Coral Gables"
click at [161, 87] on input "2655 S Le Jeune Rd" at bounding box center [148, 85] width 202 height 36
click at [92, 80] on input "2655 S Le Jeune Road" at bounding box center [148, 85] width 202 height 36
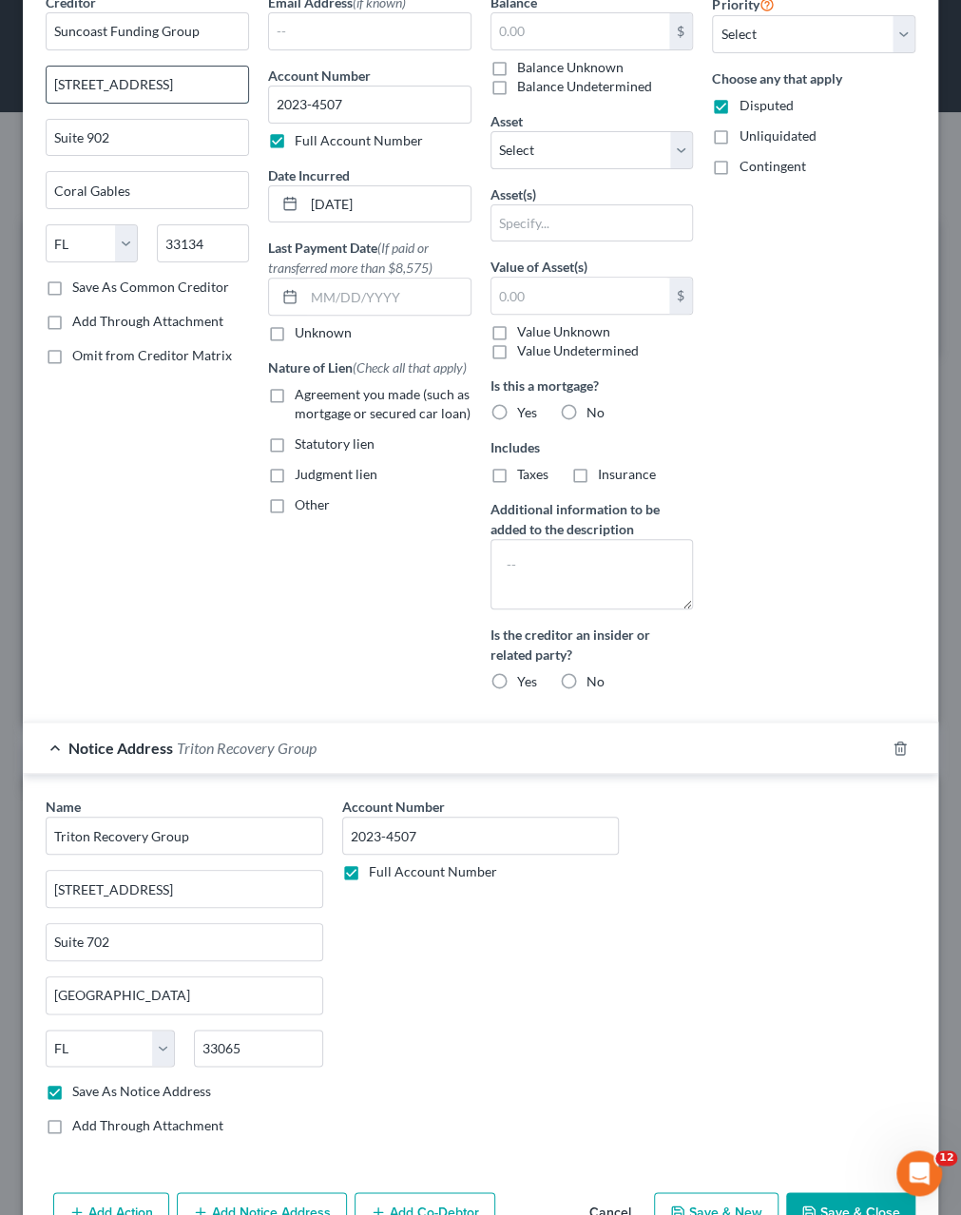
click at [92, 80] on input "2655 S Le Jeune Road" at bounding box center [148, 85] width 202 height 36
type input "2655 Le Jeune Road"
click at [522, 37] on input "text" at bounding box center [581, 31] width 179 height 36
paste input "$37,476.38"
type input "37,476.38"
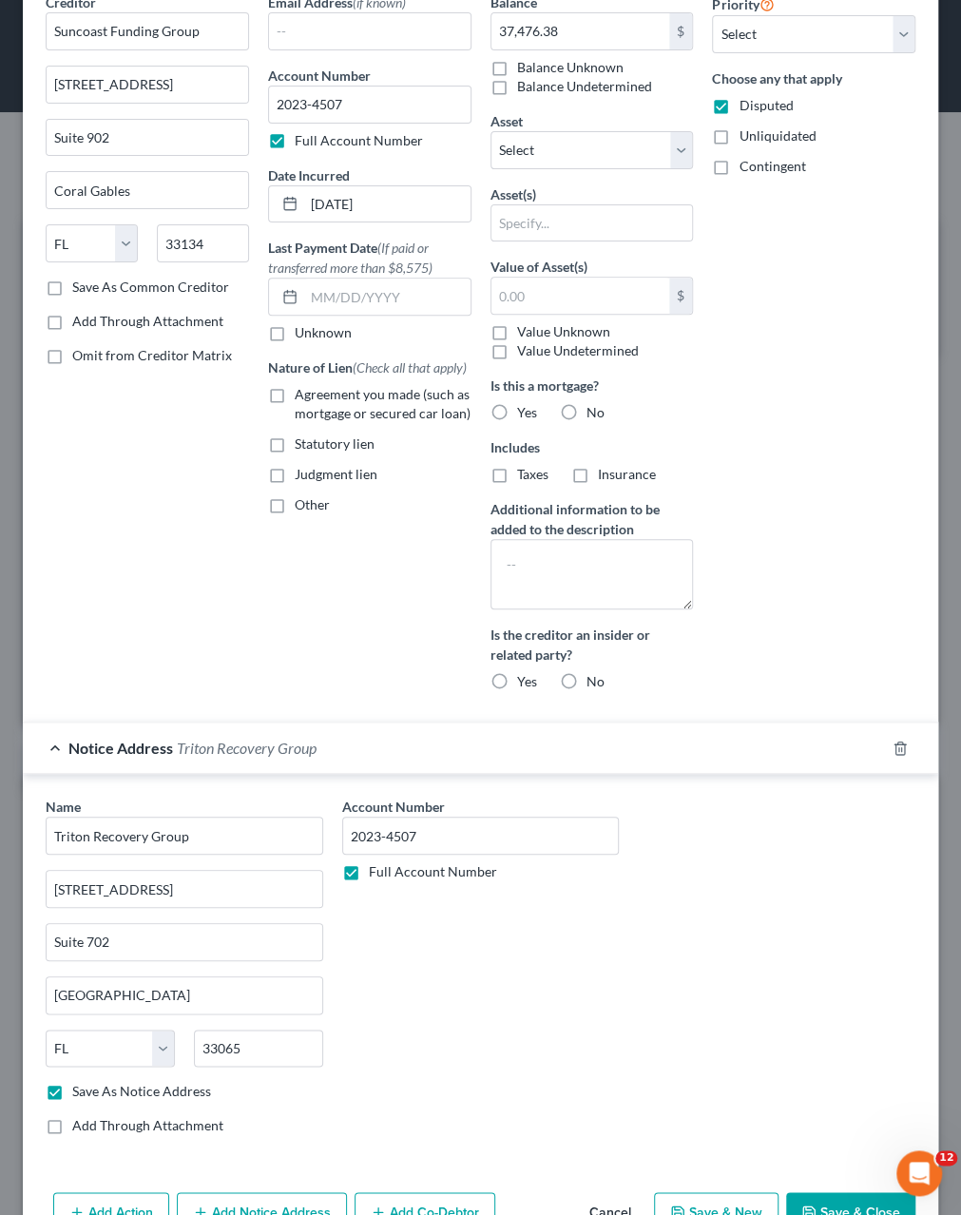
click at [830, 406] on div "Priority Select 1st 2nd 3rd 4th 5th 6th 7th 8th 9th 10th 11th 12th 13th 14th 15…" at bounding box center [814, 349] width 223 height 714
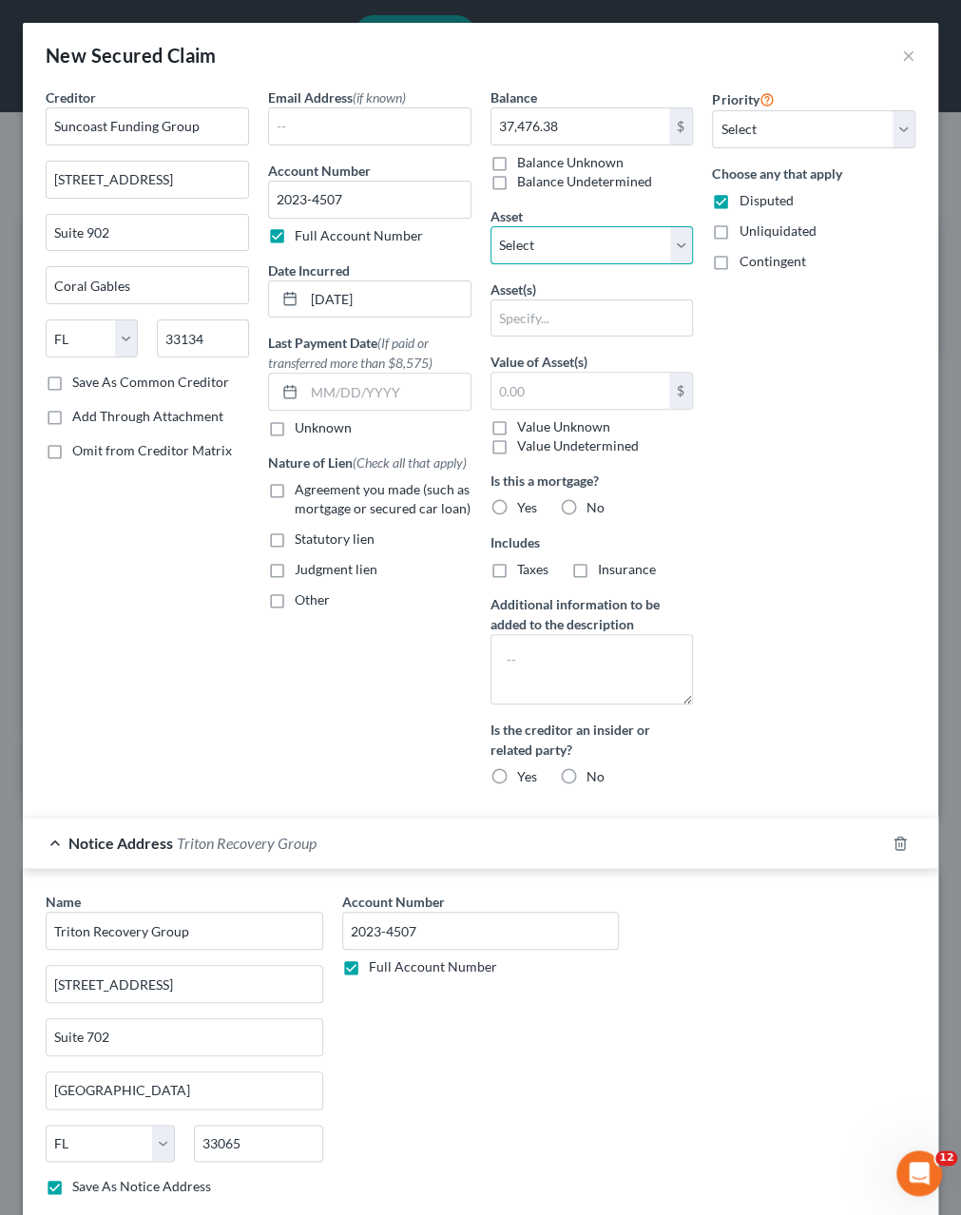
click at [491, 226] on select "Select Other Multiple Assets 10326 Meadow Glen Way E, Escondido, CA 92026 - $0.…" at bounding box center [592, 245] width 203 height 38
click option "Other" at bounding box center [0, 0] width 0 height 0
click at [577, 319] on input "text" at bounding box center [593, 318] width 202 height 36
type input "All Assets"
click at [712, 110] on select "Select 1st 2nd 3rd 4th 5th 6th 7th 8th 9th 10th 11th 12th 13th 14th 15th 16th 1…" at bounding box center [813, 129] width 203 height 38
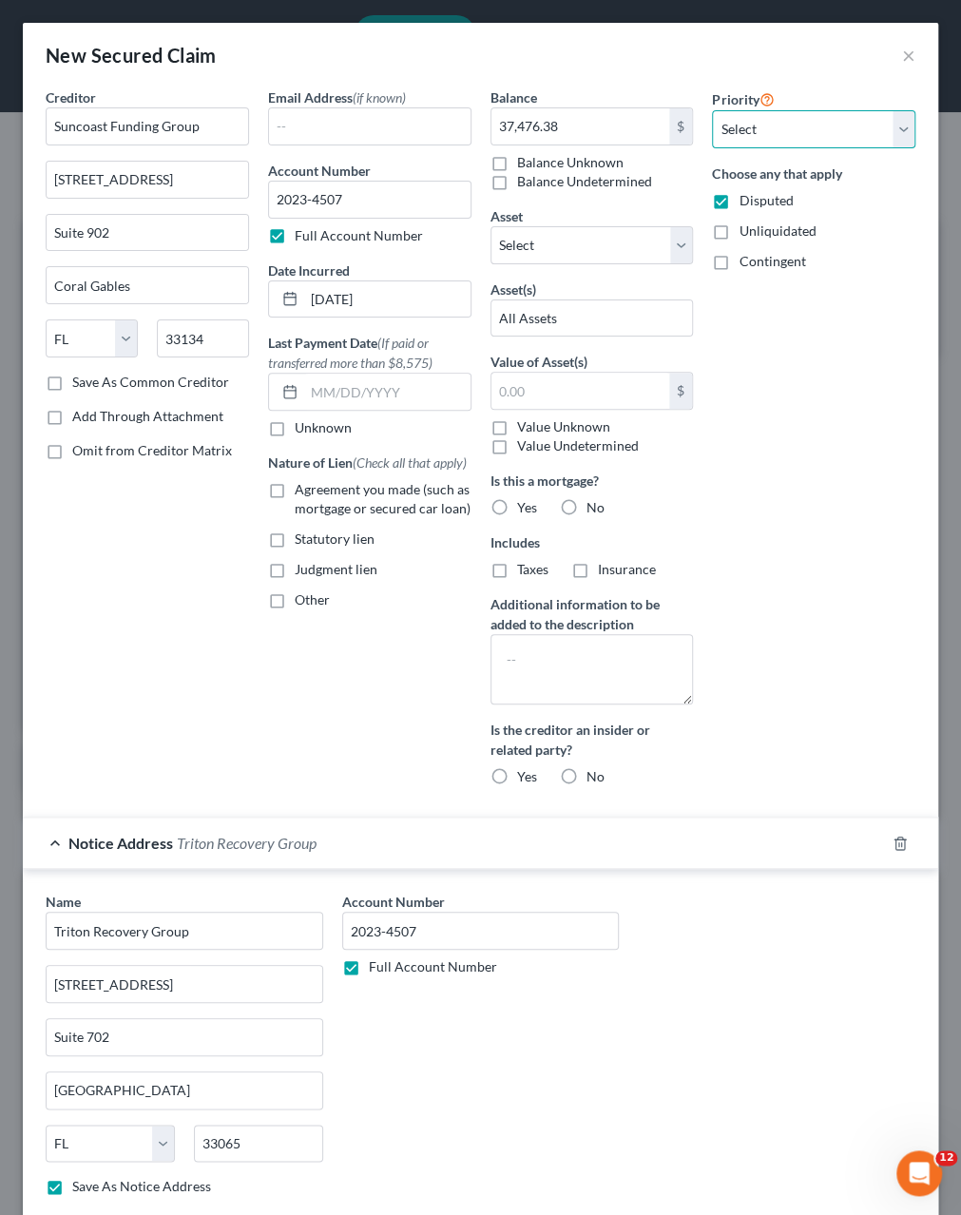
select select "0"
click option "1st" at bounding box center [0, 0] width 0 height 0
click at [830, 420] on div "Priority Select 1st 2nd 3rd 4th 5th 6th 7th 8th 9th 10th 11th 12th 13th 14th 15…" at bounding box center [814, 444] width 223 height 714
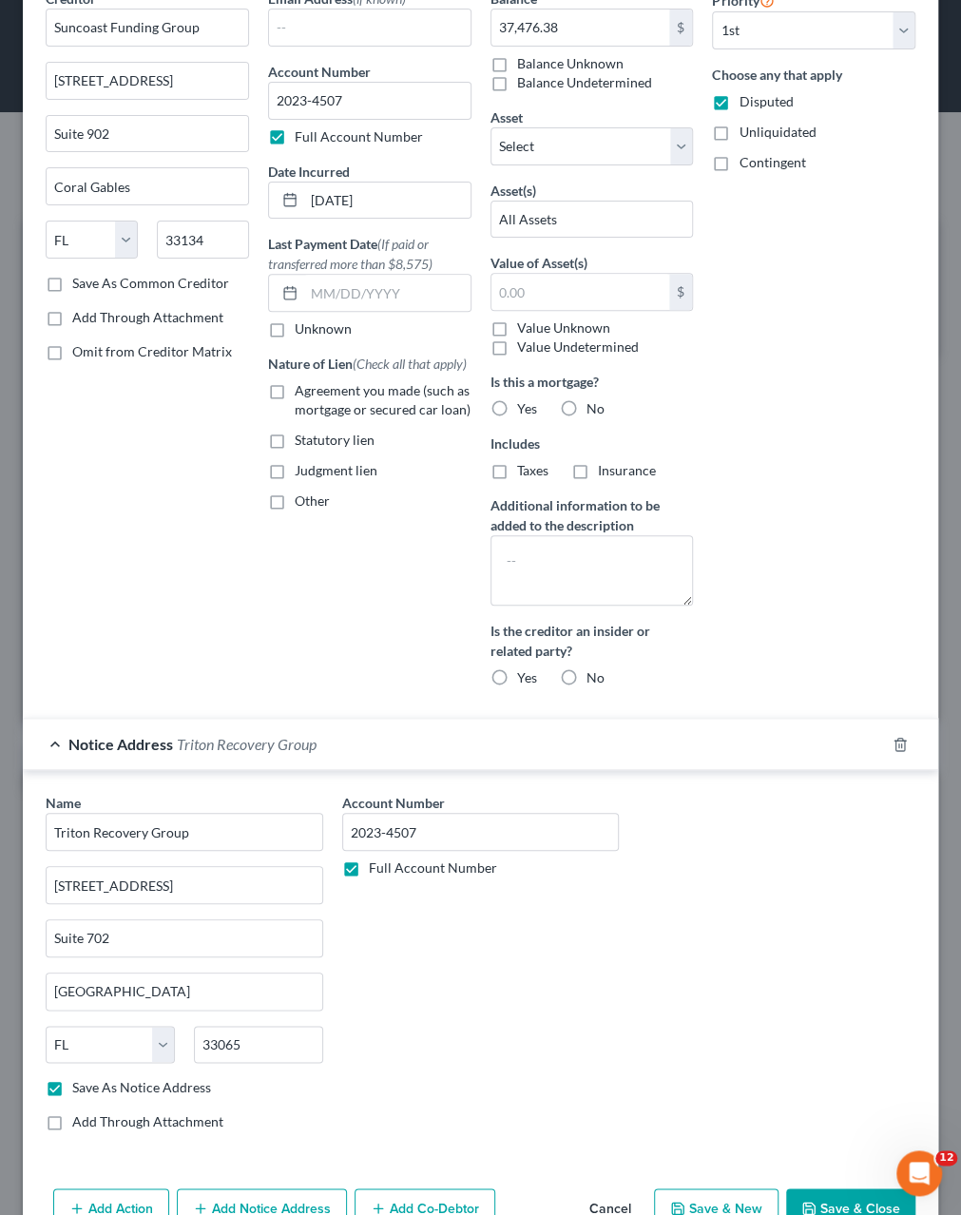
scroll to position [143, 0]
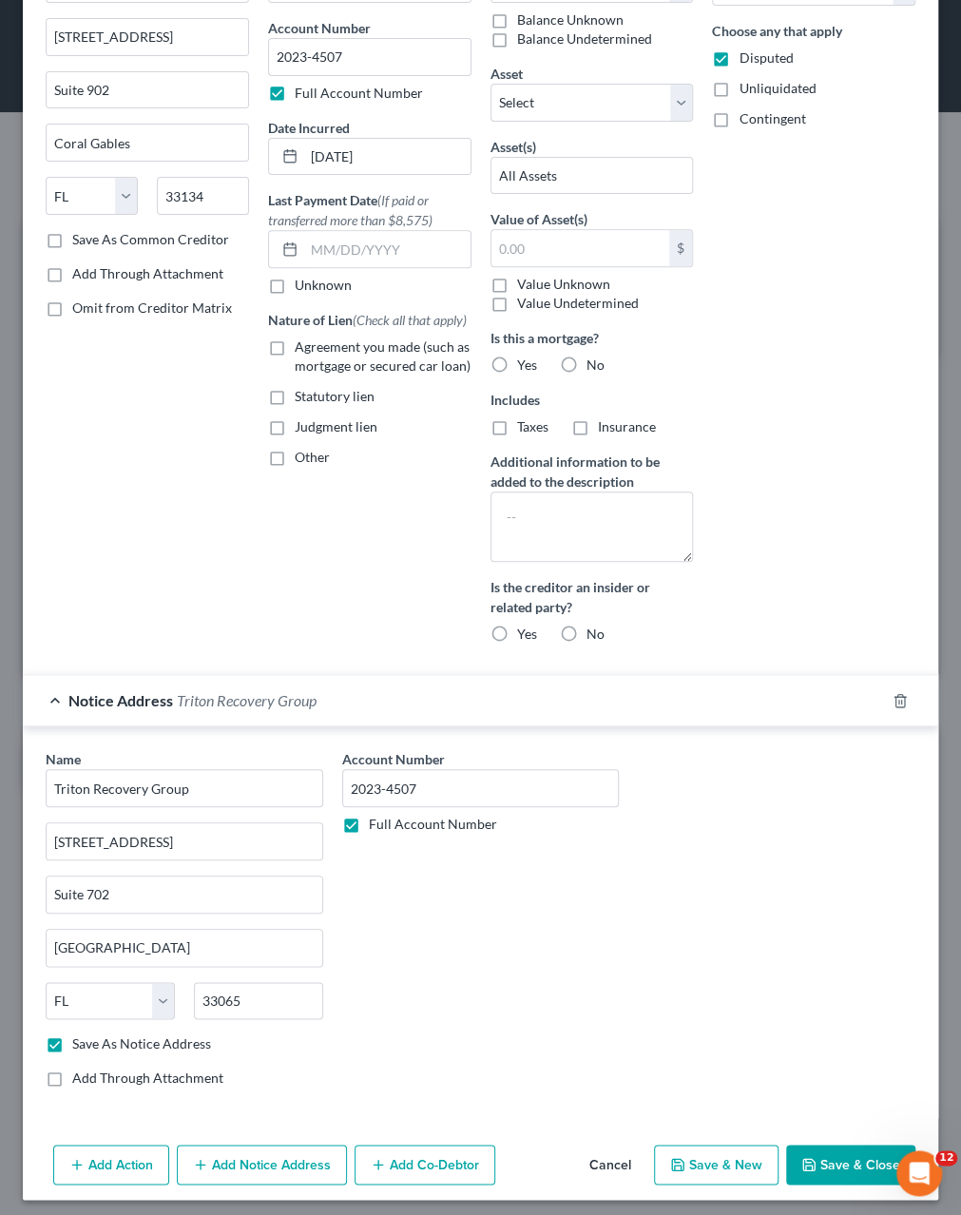
click at [842, 1163] on button "Save & Close" at bounding box center [850, 1165] width 129 height 40
checkbox input "false"
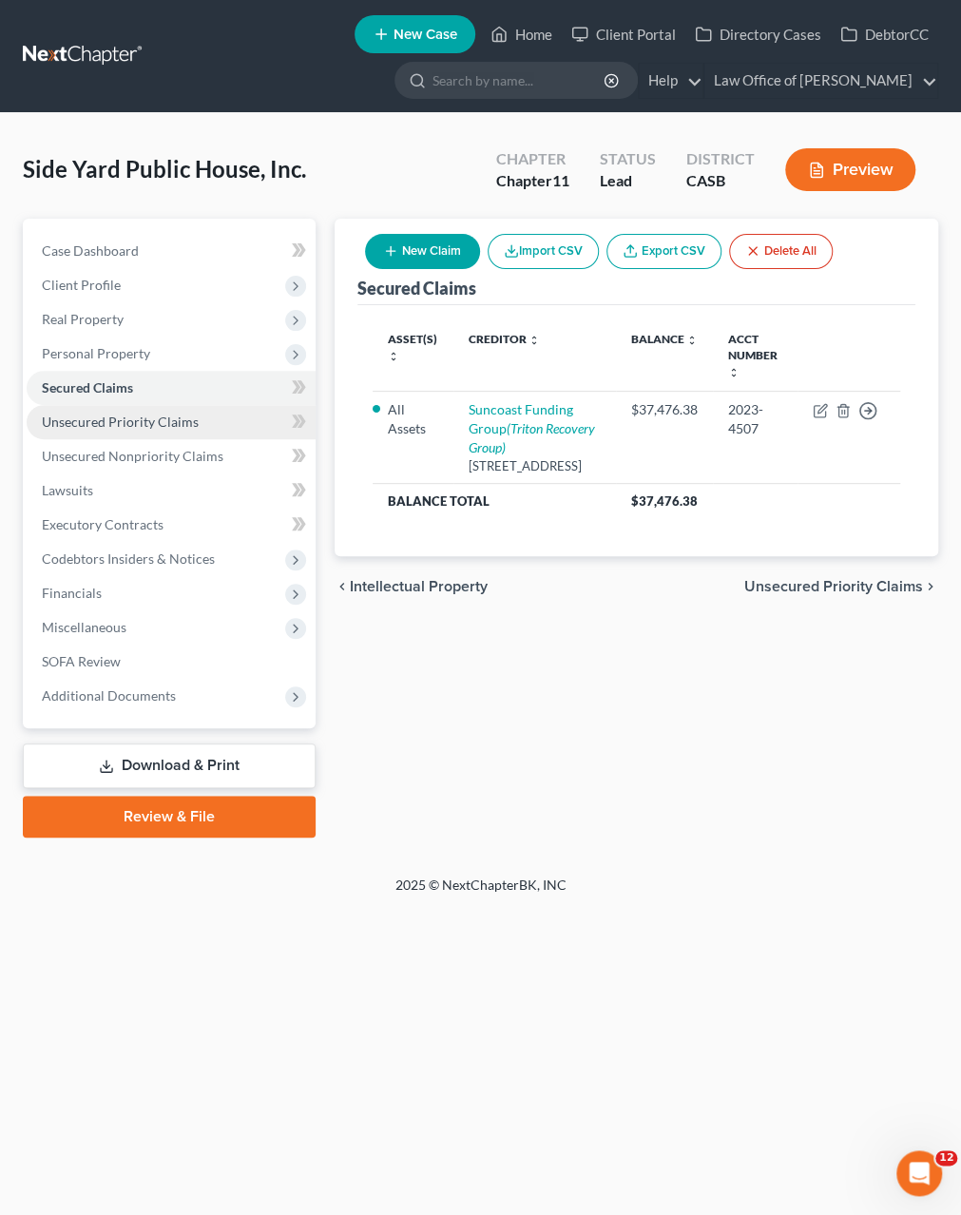
click at [155, 421] on span "Unsecured Priority Claims" at bounding box center [120, 422] width 157 height 16
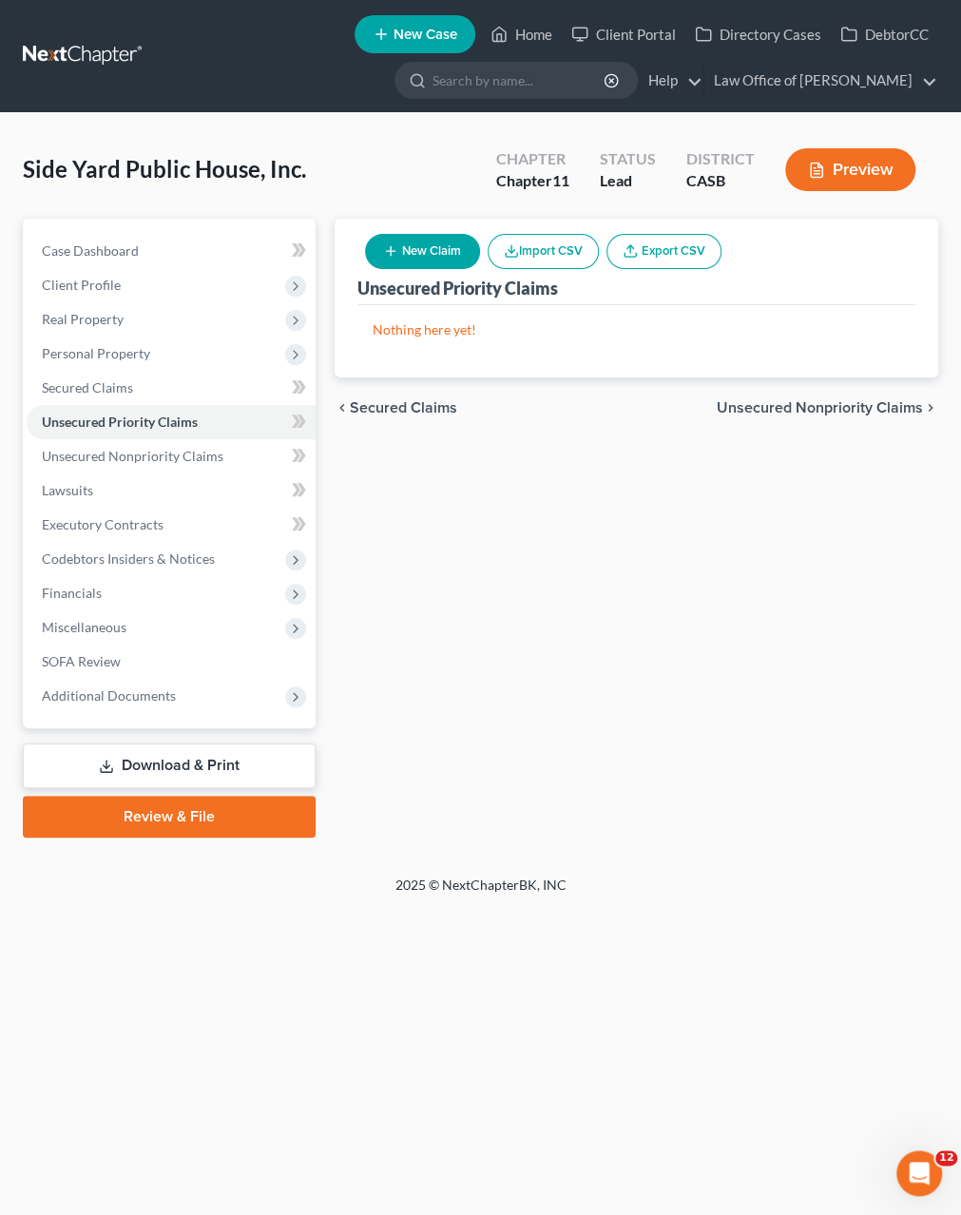
click at [428, 246] on button "New Claim" at bounding box center [422, 251] width 115 height 35
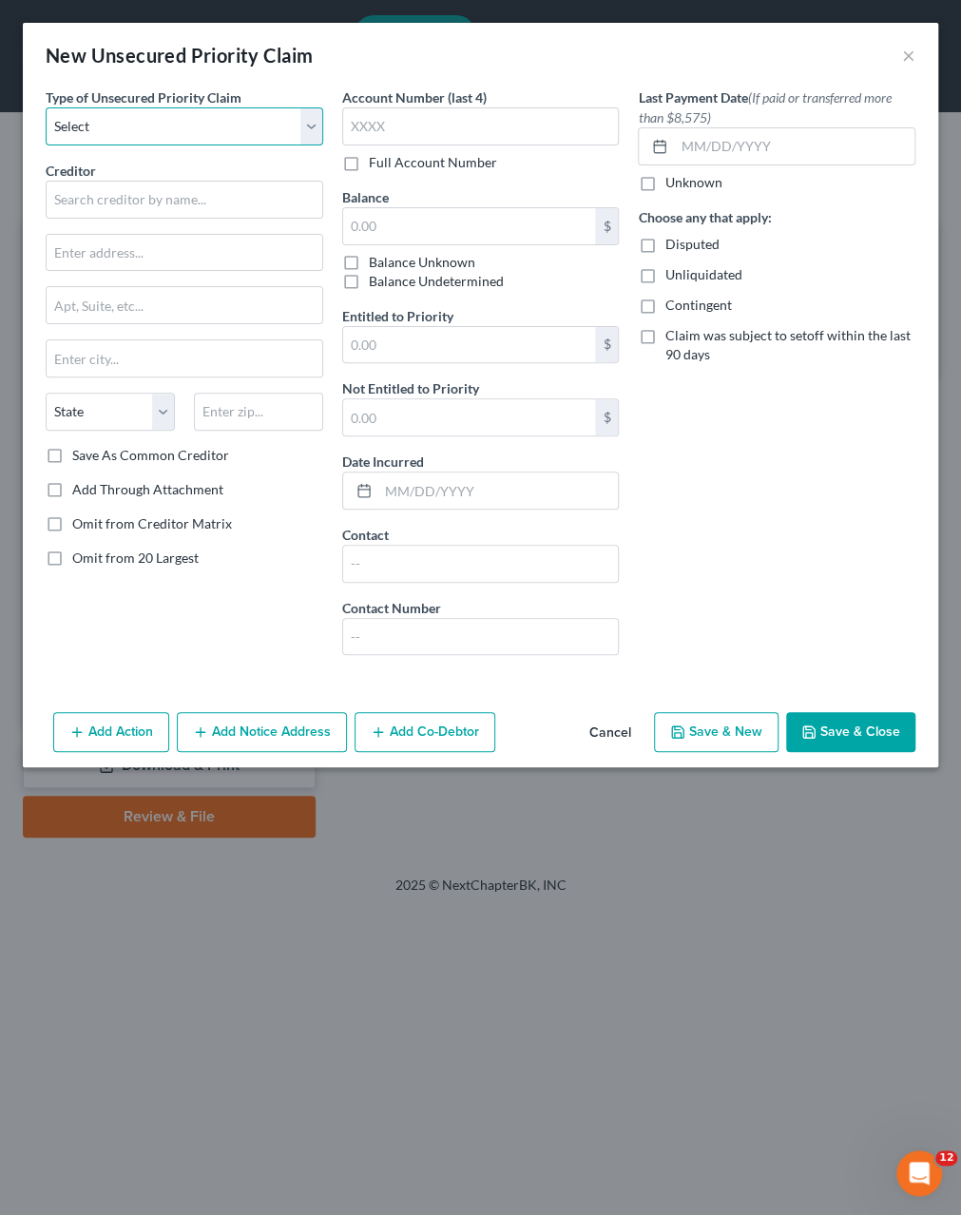
click at [46, 107] on select "Select Taxes & Other Government Units Domestic Support Obligations Extensions o…" at bounding box center [185, 126] width 278 height 38
select select "0"
click option "Taxes & Other Government Units" at bounding box center [0, 0] width 0 height 0
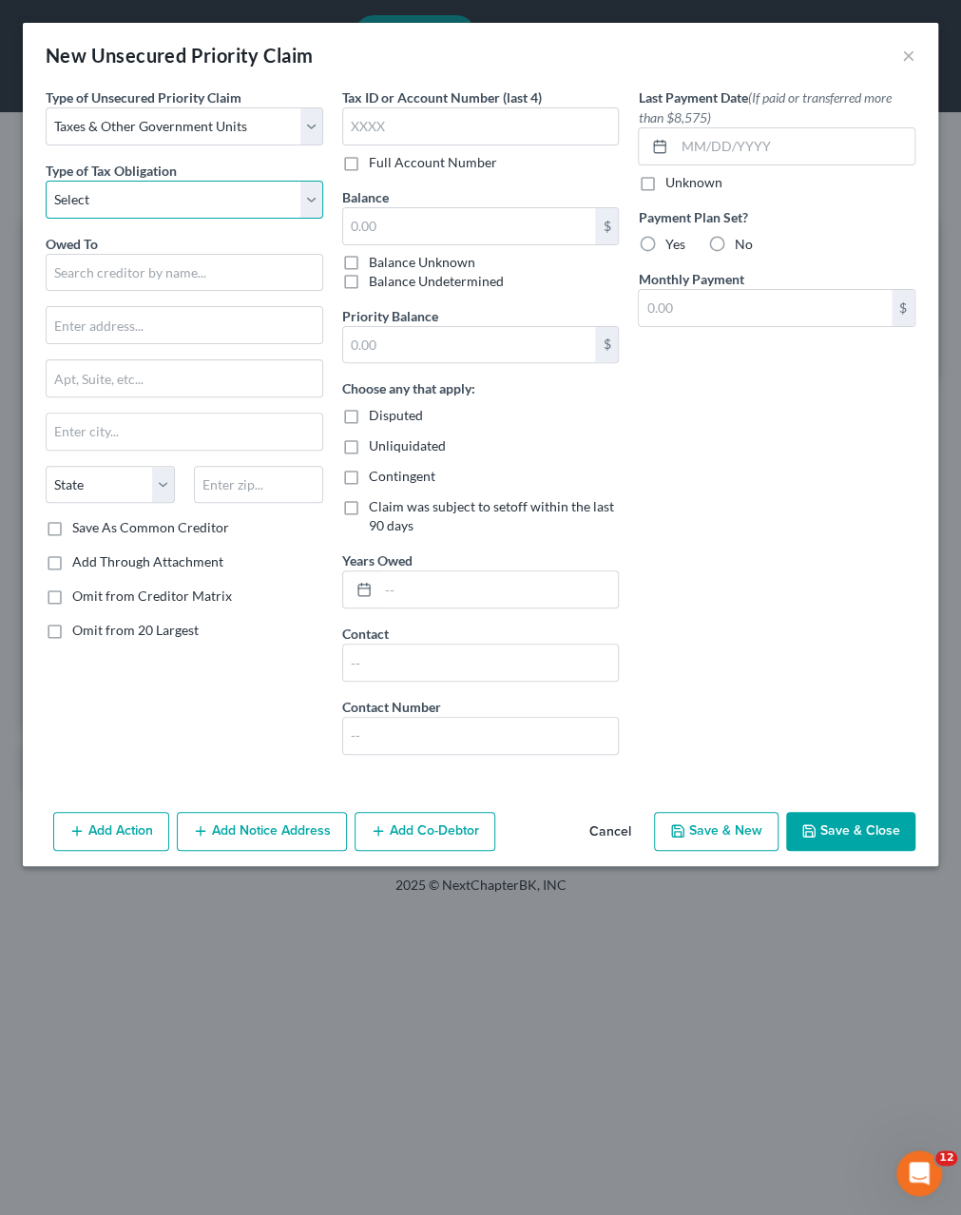
click at [46, 181] on select "Select Federal City State Franchise Tax Board Other" at bounding box center [185, 200] width 278 height 38
select select "2"
click option "State" at bounding box center [0, 0] width 0 height 0
click at [112, 272] on input "text" at bounding box center [185, 273] width 278 height 38
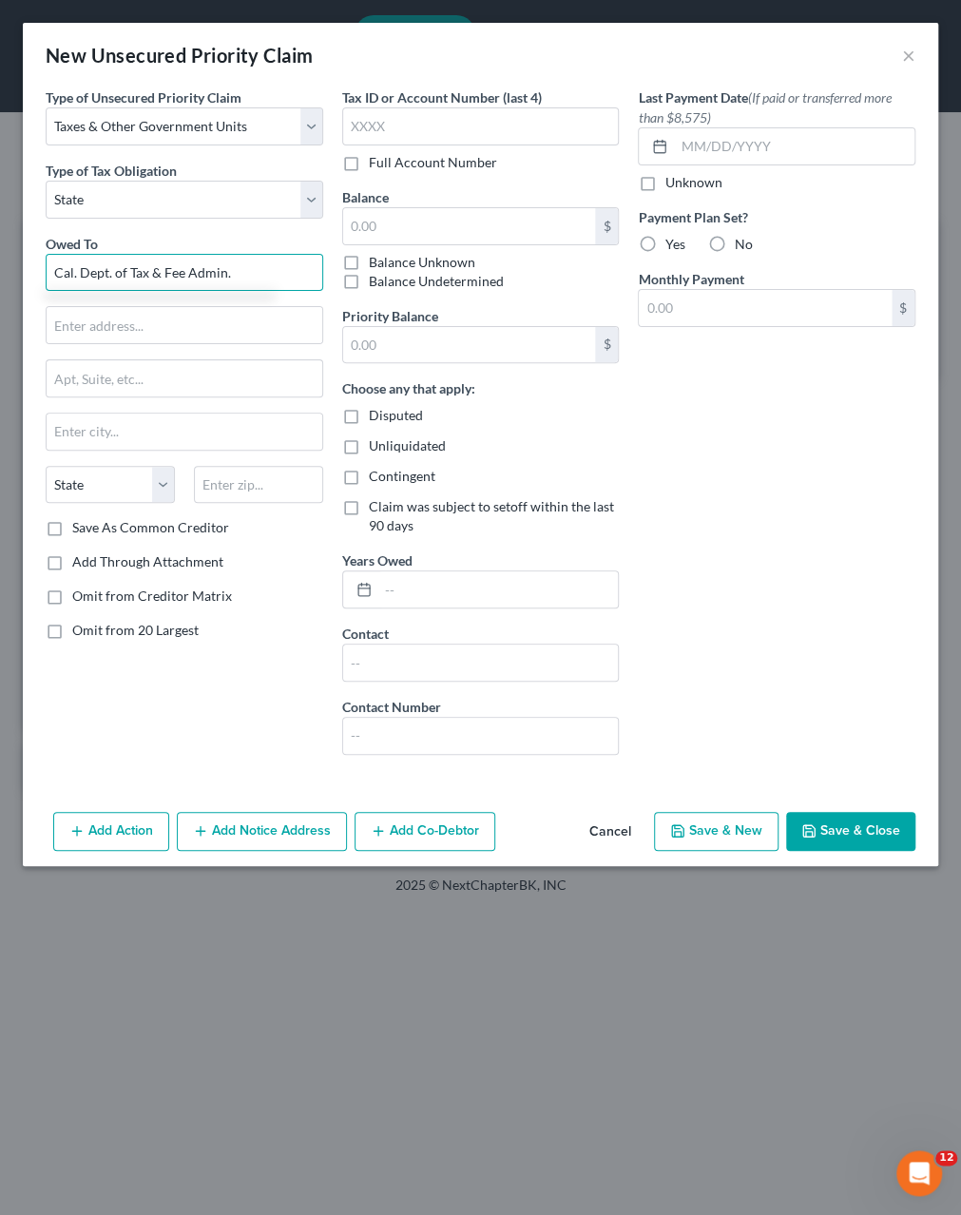
type input "Cal. Dept. of Tax & Fee Admin."
click at [158, 303] on div "Owed To * Cal. Dept. of Tax & Fee Admin. State AL AK AR AZ CA CO CT DE DC FL GA…" at bounding box center [185, 376] width 278 height 285
click at [158, 378] on input "text" at bounding box center [185, 378] width 276 height 36
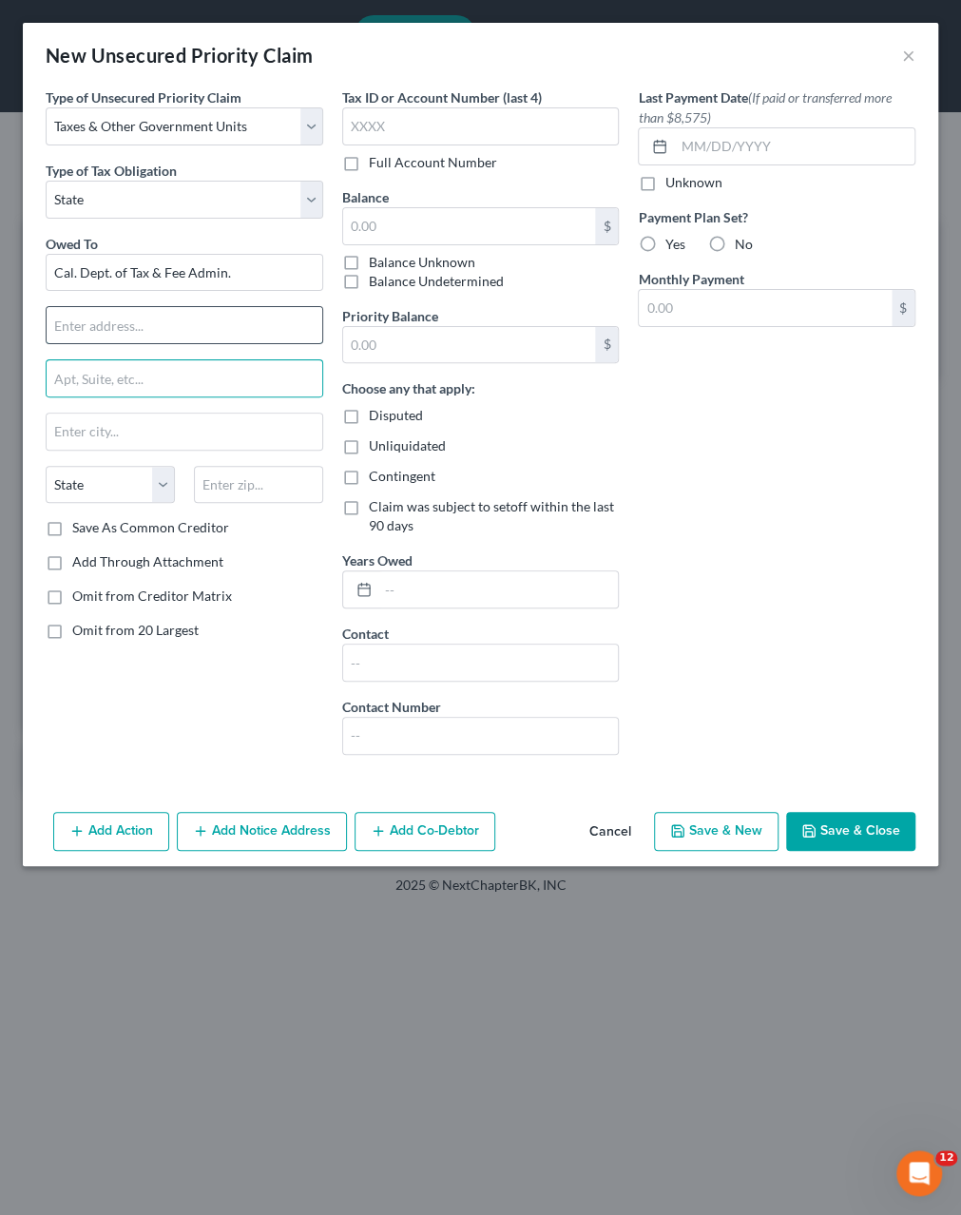
click at [144, 331] on input "text" at bounding box center [185, 325] width 276 height 36
paste input "15015 Avenue of Science"
type input "15015 Avenue of Science"
click at [145, 374] on input "text" at bounding box center [185, 378] width 276 height 36
type input "Suite 200"
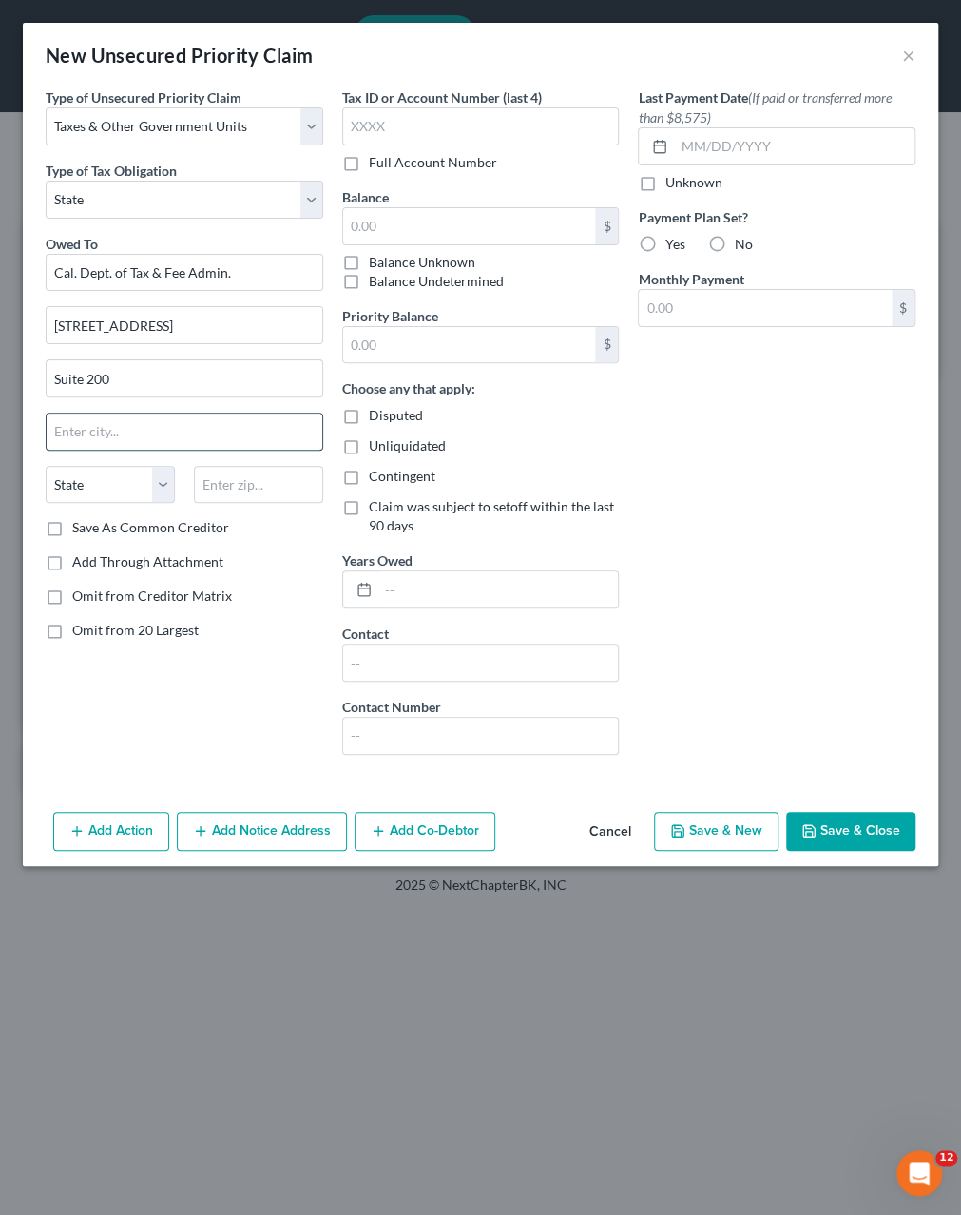
click at [118, 433] on input "text" at bounding box center [185, 432] width 276 height 36
type input "San Diego"
select select "4"
type input "92128"
click at [381, 219] on input "text" at bounding box center [469, 226] width 253 height 36
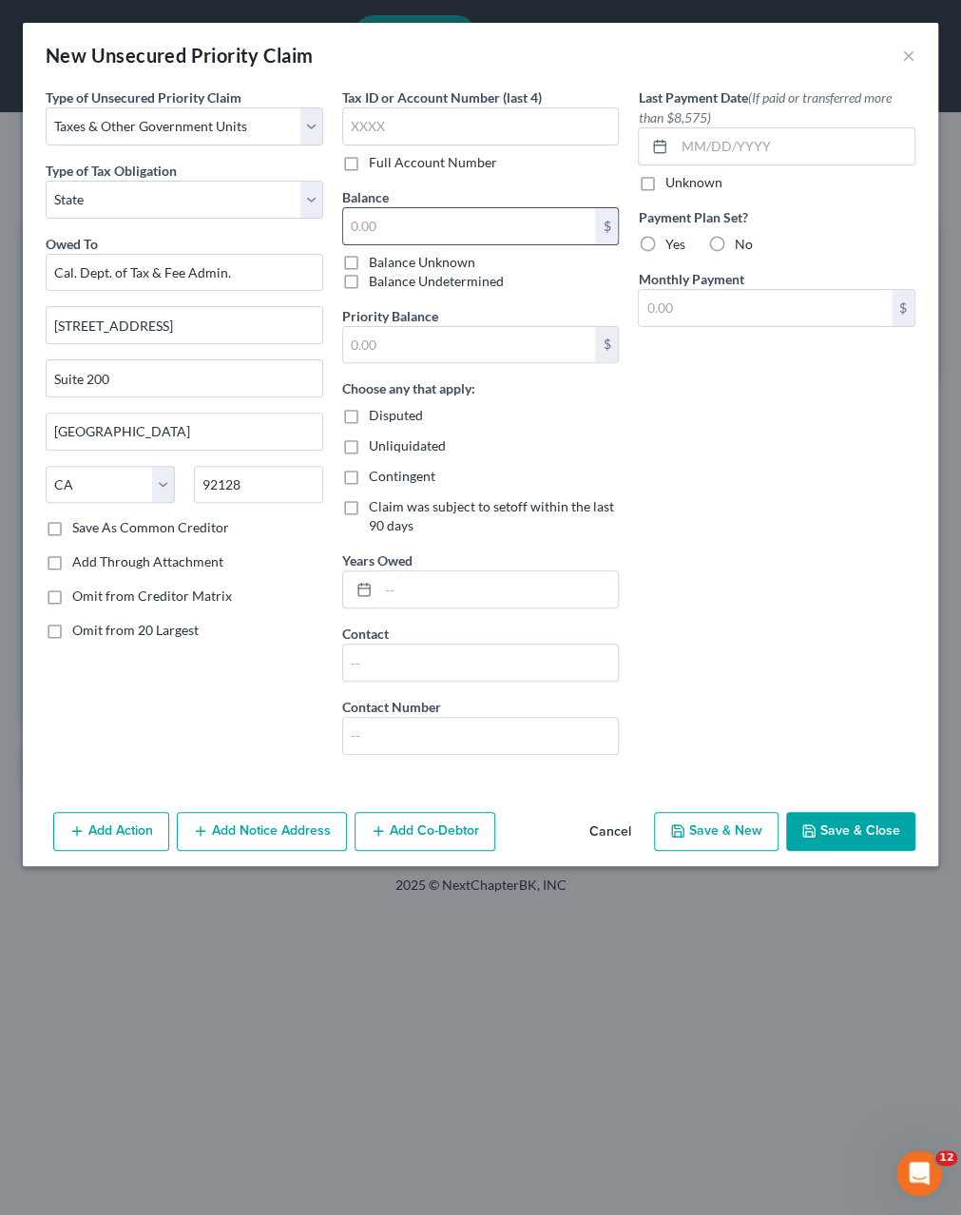
paste input "124525.47"
type input "124,525.47"
click at [665, 241] on label "Yes" at bounding box center [675, 244] width 20 height 19
click at [672, 241] on input "Yes" at bounding box center [678, 241] width 12 height 12
radio input "true"
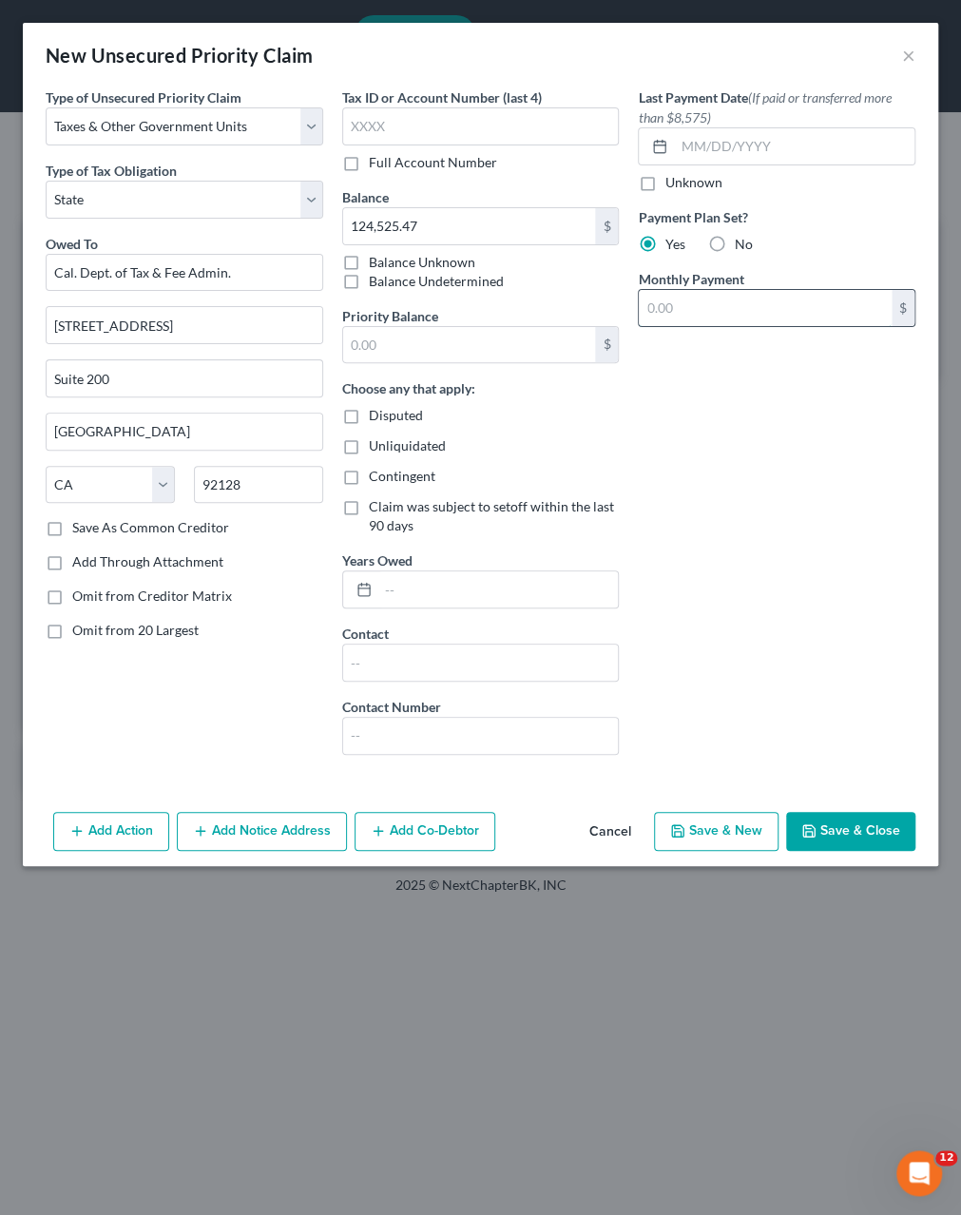
click at [783, 311] on input "text" at bounding box center [765, 308] width 253 height 36
type input "2,000"
click at [842, 839] on button "Save & Close" at bounding box center [850, 832] width 129 height 40
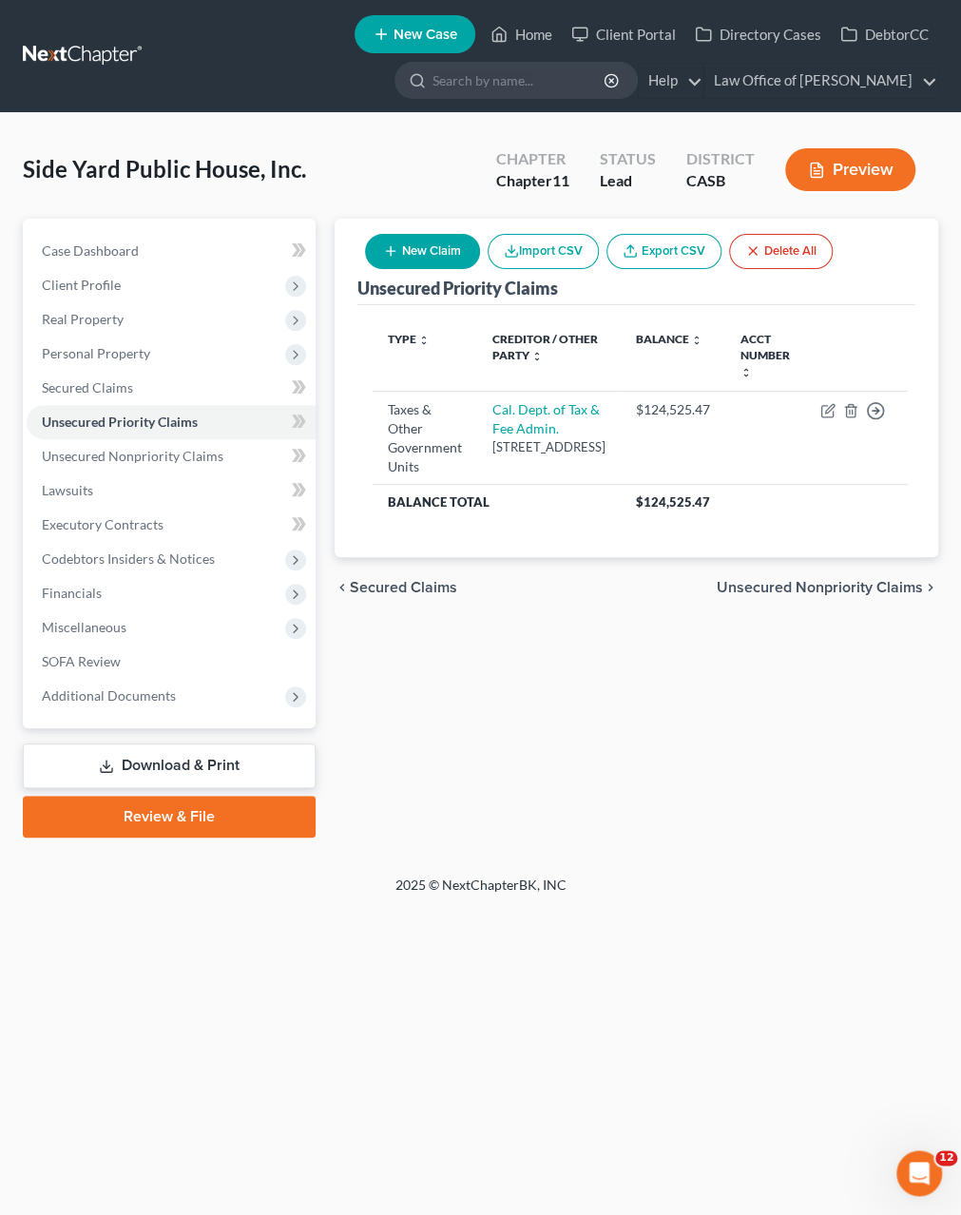
click at [442, 248] on button "New Claim" at bounding box center [422, 251] width 115 height 35
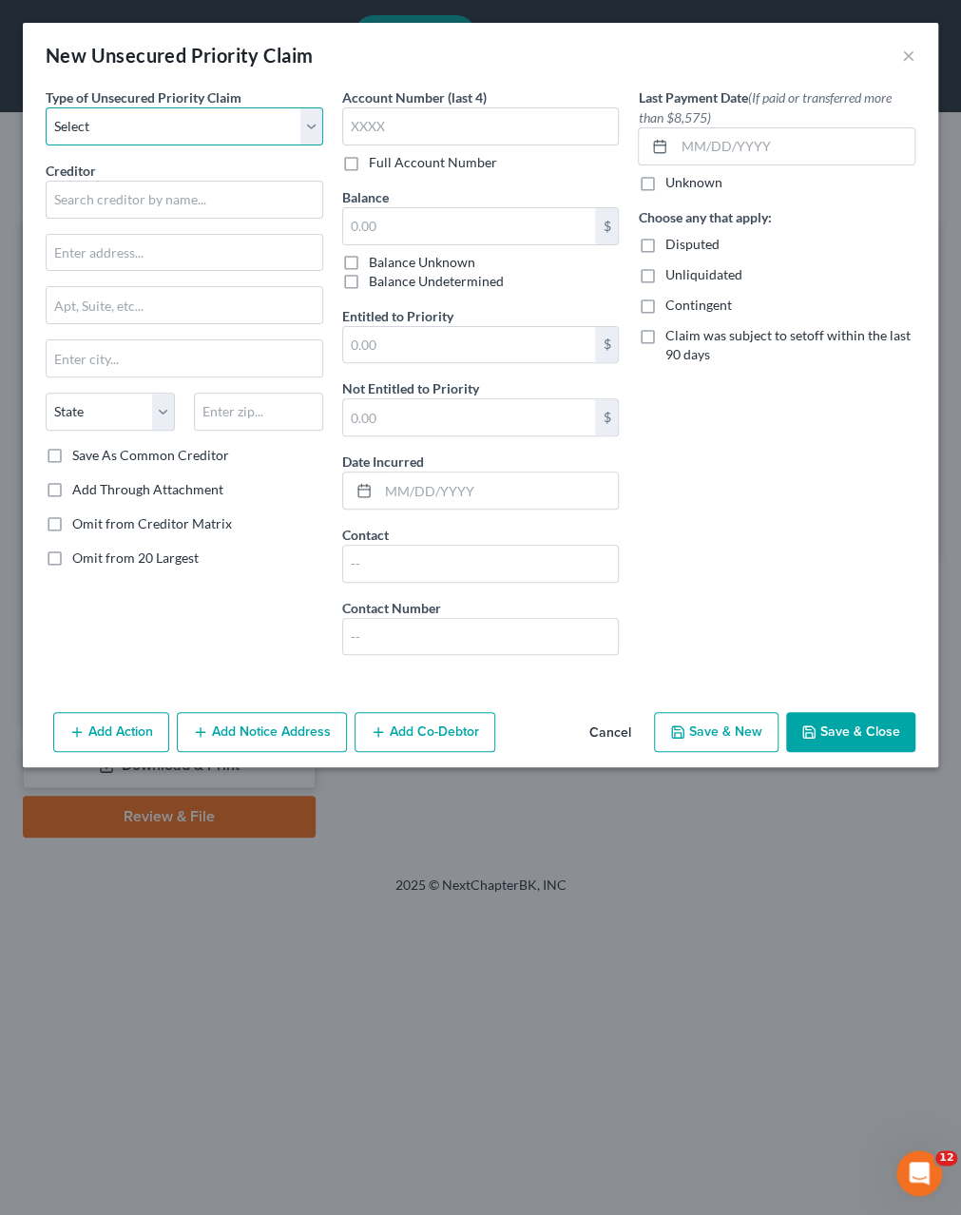
click at [46, 107] on select "Select Taxes & Other Government Units Domestic Support Obligations Extensions o…" at bounding box center [185, 126] width 278 height 38
select select "0"
click option "Taxes & Other Government Units" at bounding box center [0, 0] width 0 height 0
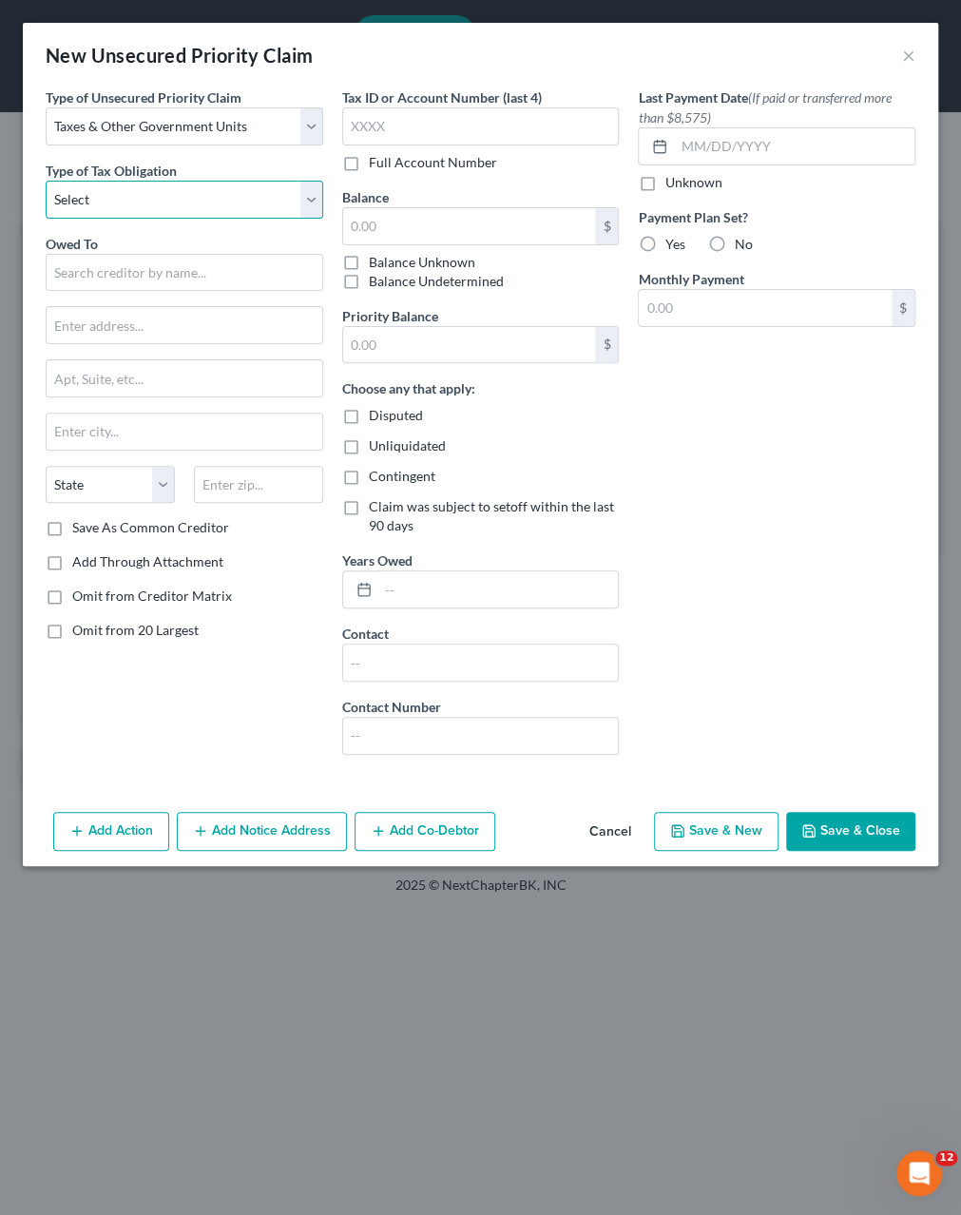
click at [46, 181] on select "Select Federal City State Franchise Tax Board Other" at bounding box center [185, 200] width 278 height 38
select select "0"
click option "Federal" at bounding box center [0, 0] width 0 height 0
click at [113, 265] on input "text" at bounding box center [185, 273] width 278 height 38
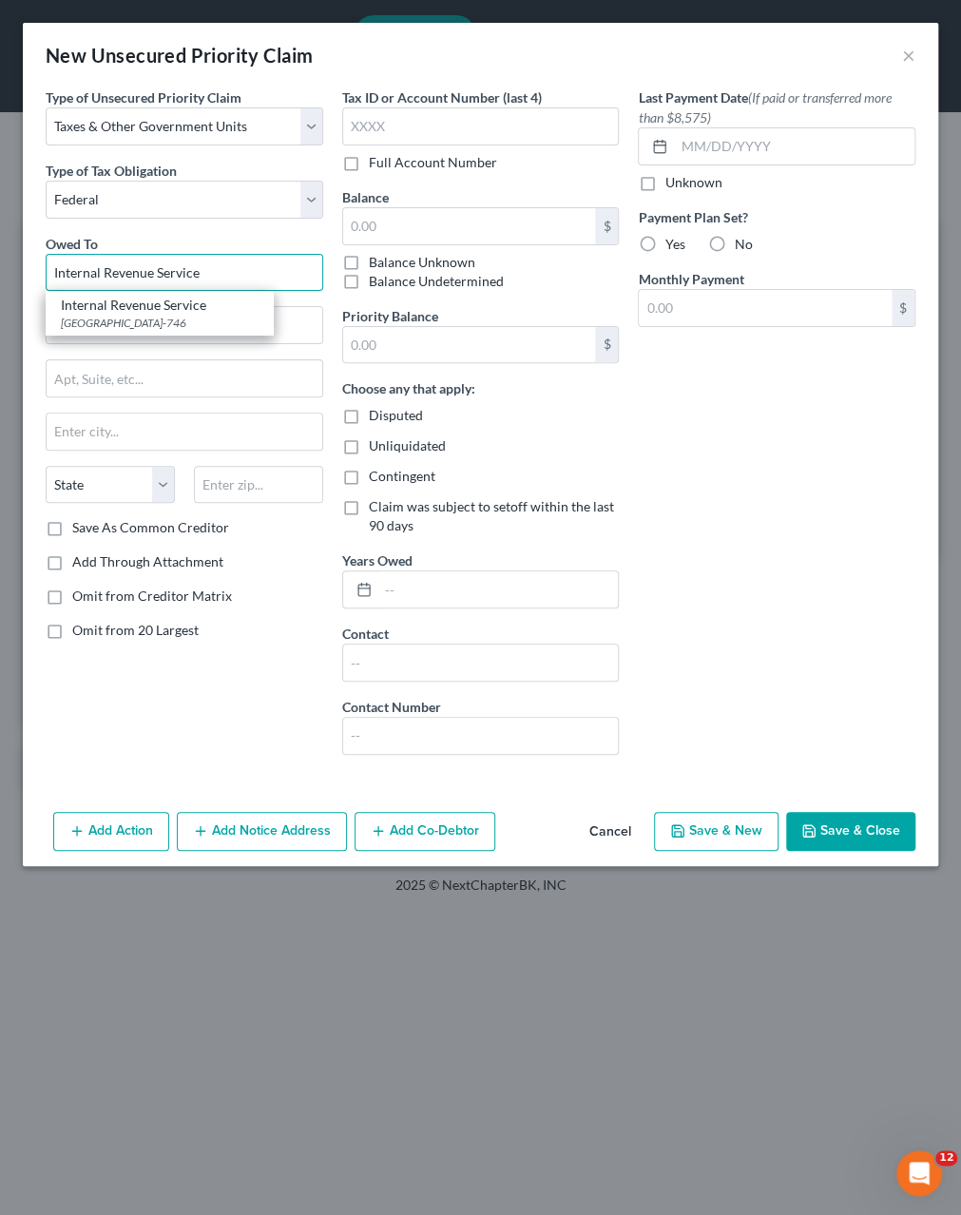
type input "Internal Revenue Service"
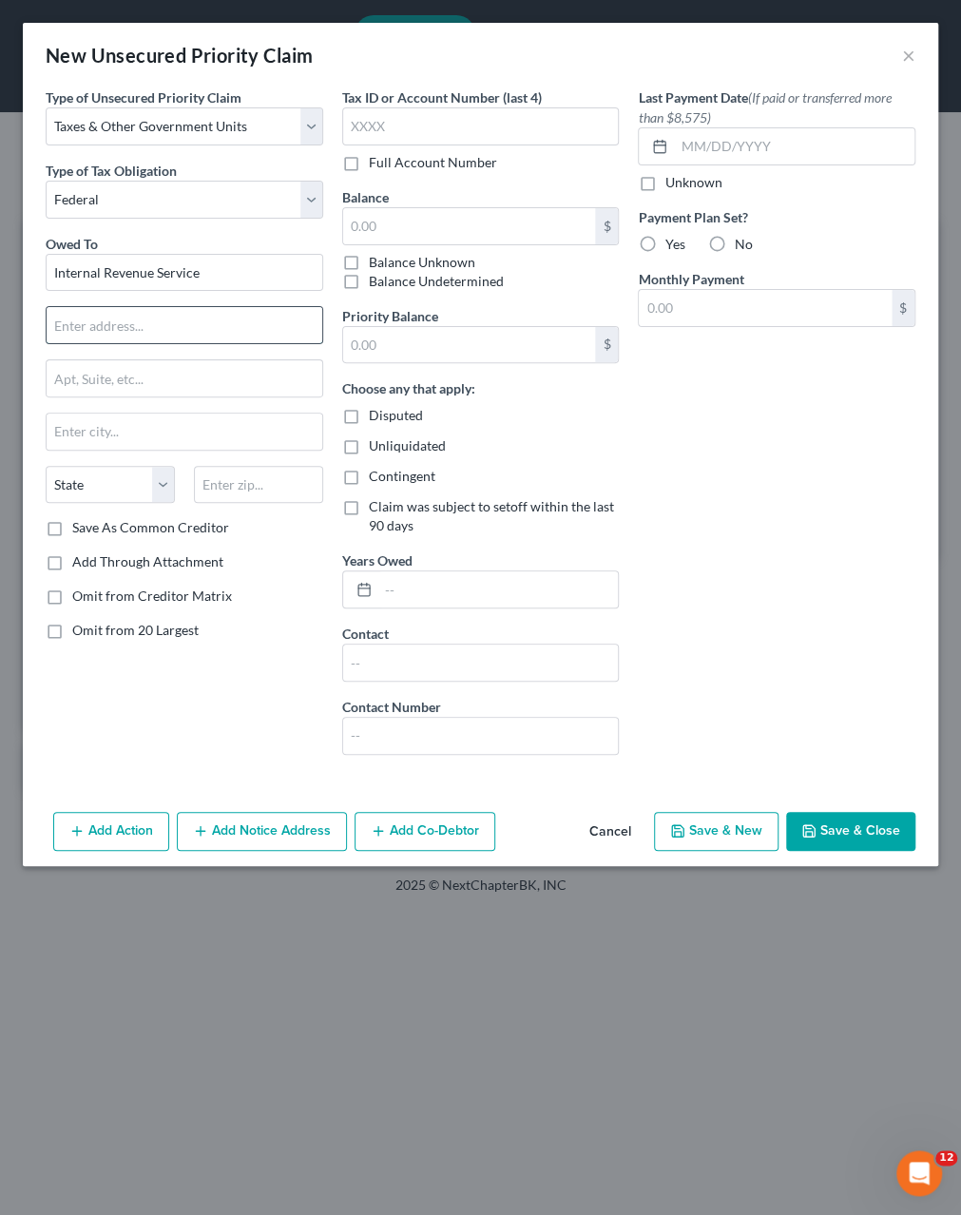
click at [150, 334] on input "text" at bounding box center [185, 325] width 276 height 36
paste input "P.O. Box 7346"
type input "P.O. Box 7346"
click at [109, 425] on input "text" at bounding box center [185, 432] width 276 height 36
paste input "Philadelphia, PA 19101-7346"
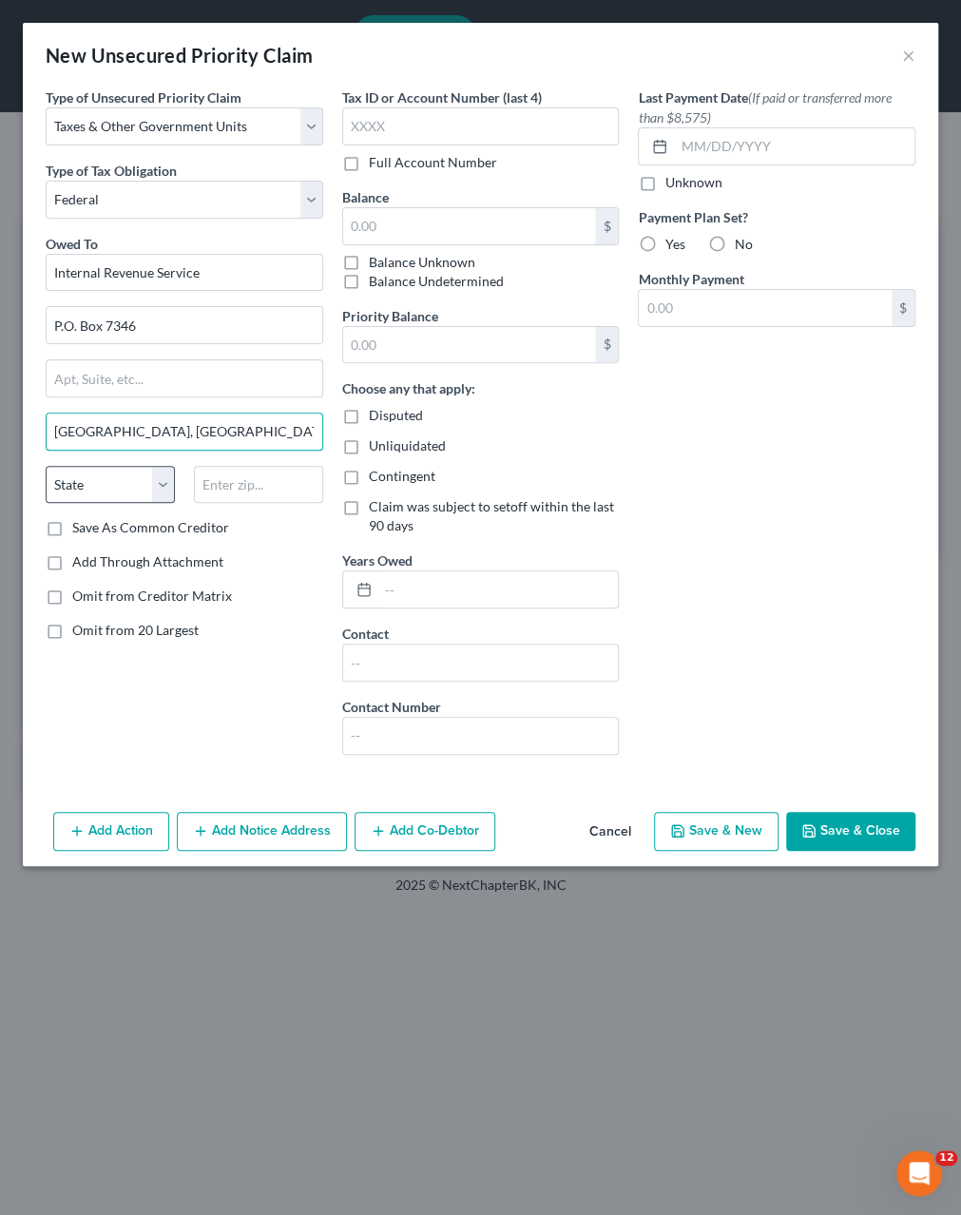
type input "Philadelphia, PA 19101-7346"
click at [46, 466] on select "State AL AK AR AZ CA CO CT DE DC FL GA GU HI ID IL IN IA KS KY LA ME MD MA MI M…" at bounding box center [110, 485] width 129 height 38
select select "39"
click option "PA" at bounding box center [0, 0] width 0 height 0
click at [250, 479] on input "text" at bounding box center [258, 485] width 129 height 38
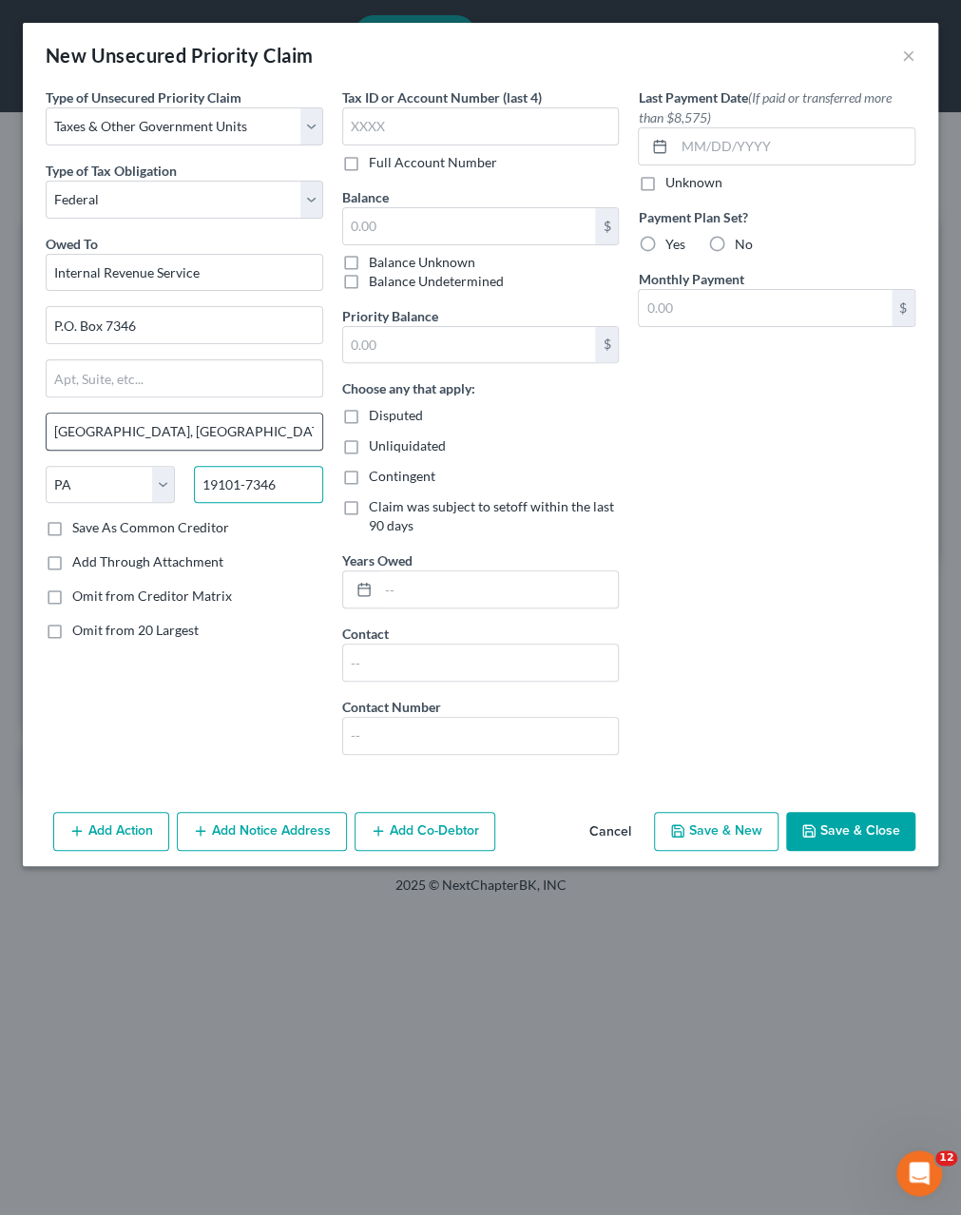
type input "19101-7346"
drag, startPoint x: 124, startPoint y: 421, endPoint x: 281, endPoint y: 440, distance: 159.0
click at [281, 440] on input "Philadelphia, PA 19101-7346" at bounding box center [185, 432] width 276 height 36
type input "Philadelphia"
click at [465, 225] on input "text" at bounding box center [469, 226] width 253 height 36
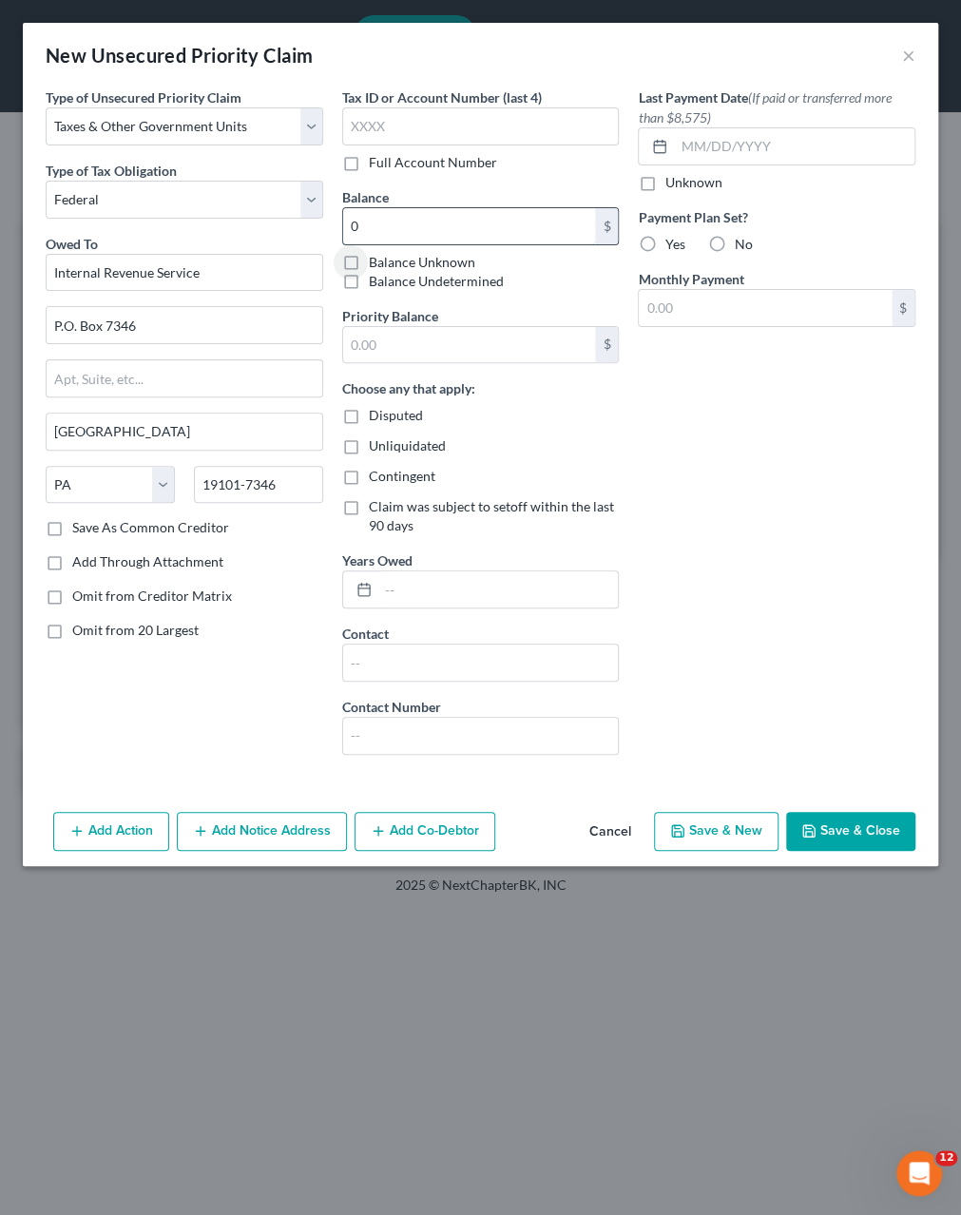
click at [465, 225] on input "0" at bounding box center [469, 226] width 253 height 36
click at [398, 129] on input "text" at bounding box center [481, 126] width 278 height 38
click at [397, 226] on input "0" at bounding box center [469, 226] width 253 height 36
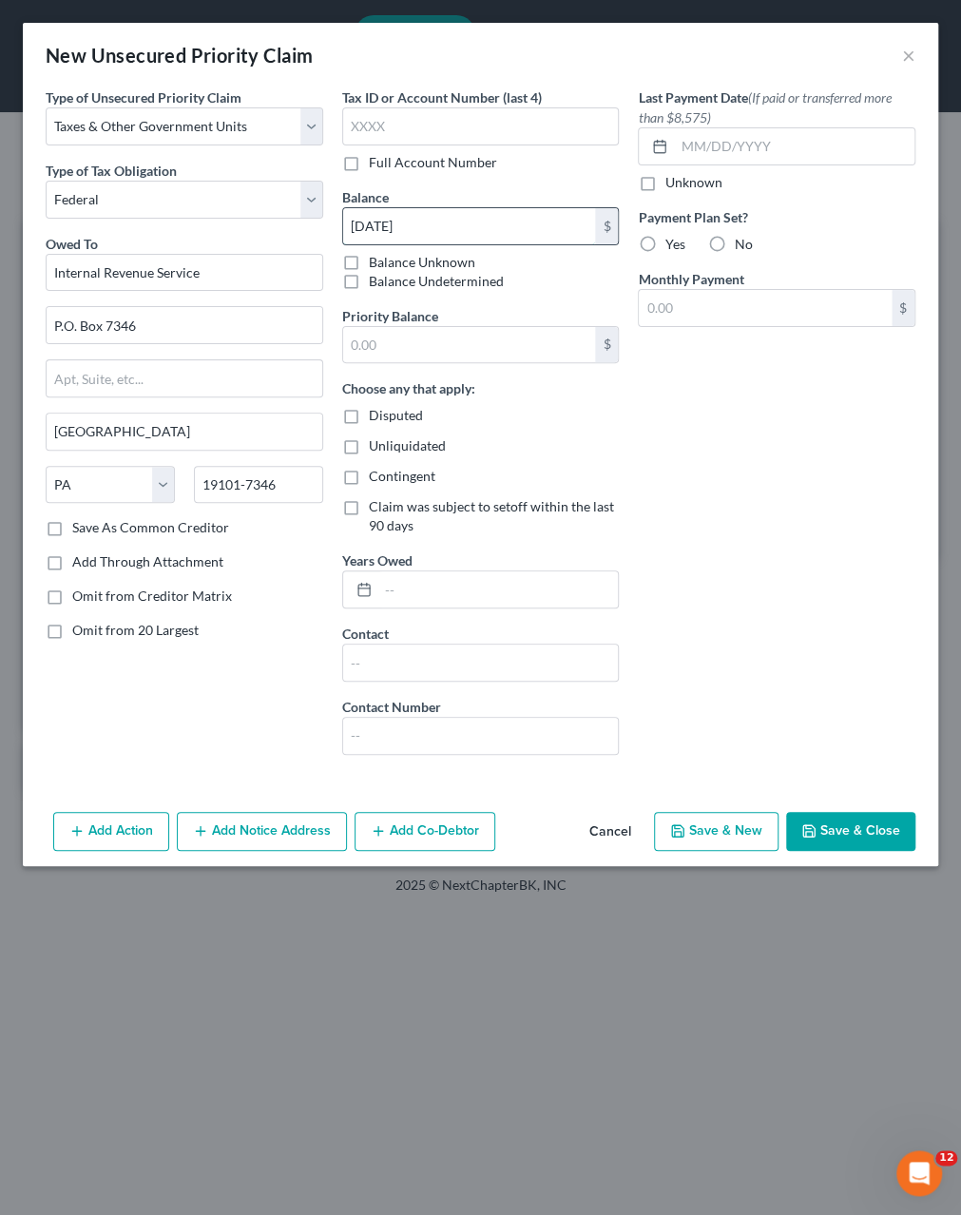
type input "0"
click at [374, 122] on input "text" at bounding box center [481, 126] width 278 height 38
type input "Noti"
click at [378, 157] on label "Full Account Number" at bounding box center [433, 162] width 128 height 19
click at [378, 157] on input "Full Account Number" at bounding box center [383, 159] width 12 height 12
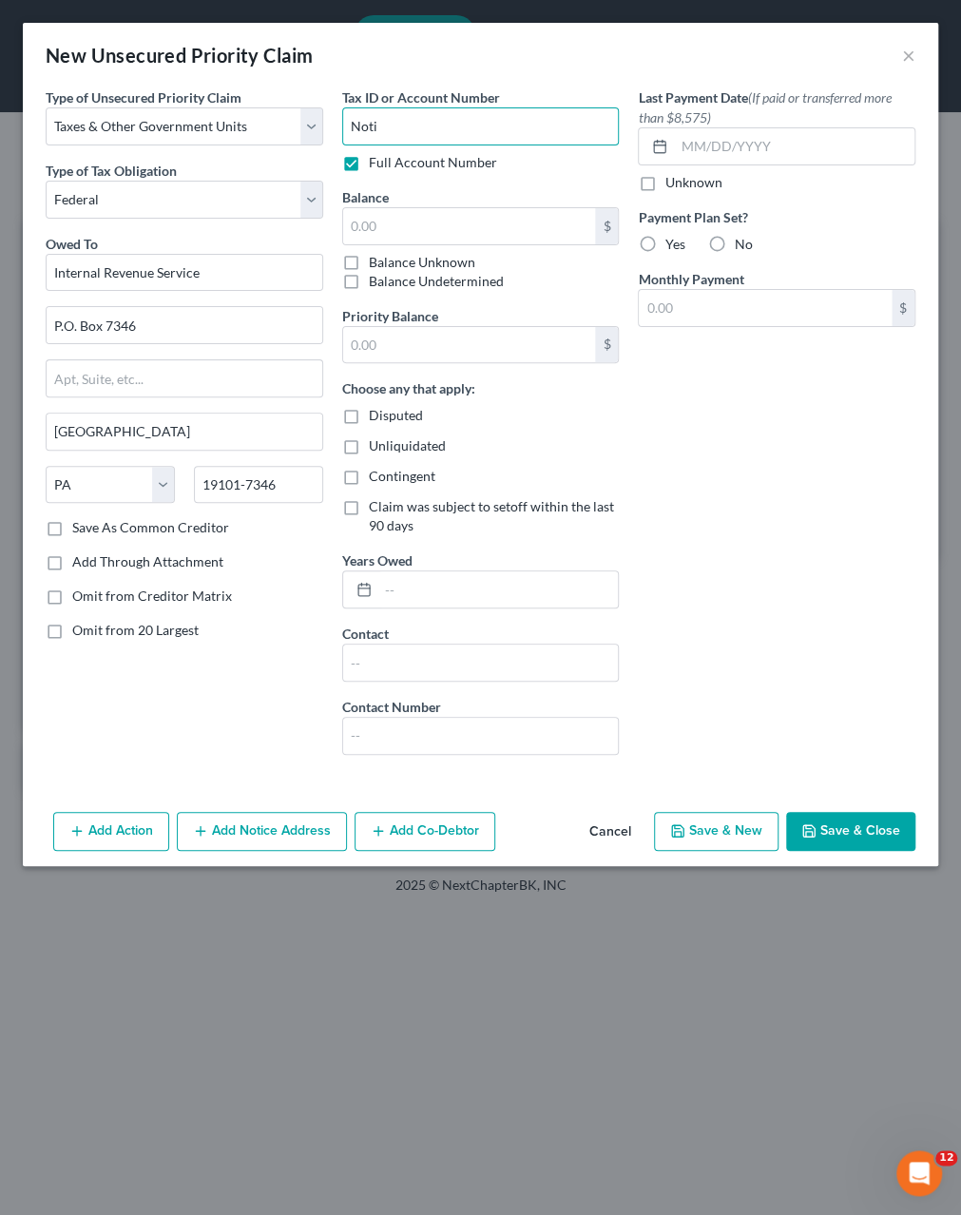
click at [392, 130] on input "Noti" at bounding box center [481, 126] width 278 height 38
type input "Notice Only"
click at [844, 828] on button "Save & Close" at bounding box center [850, 832] width 129 height 40
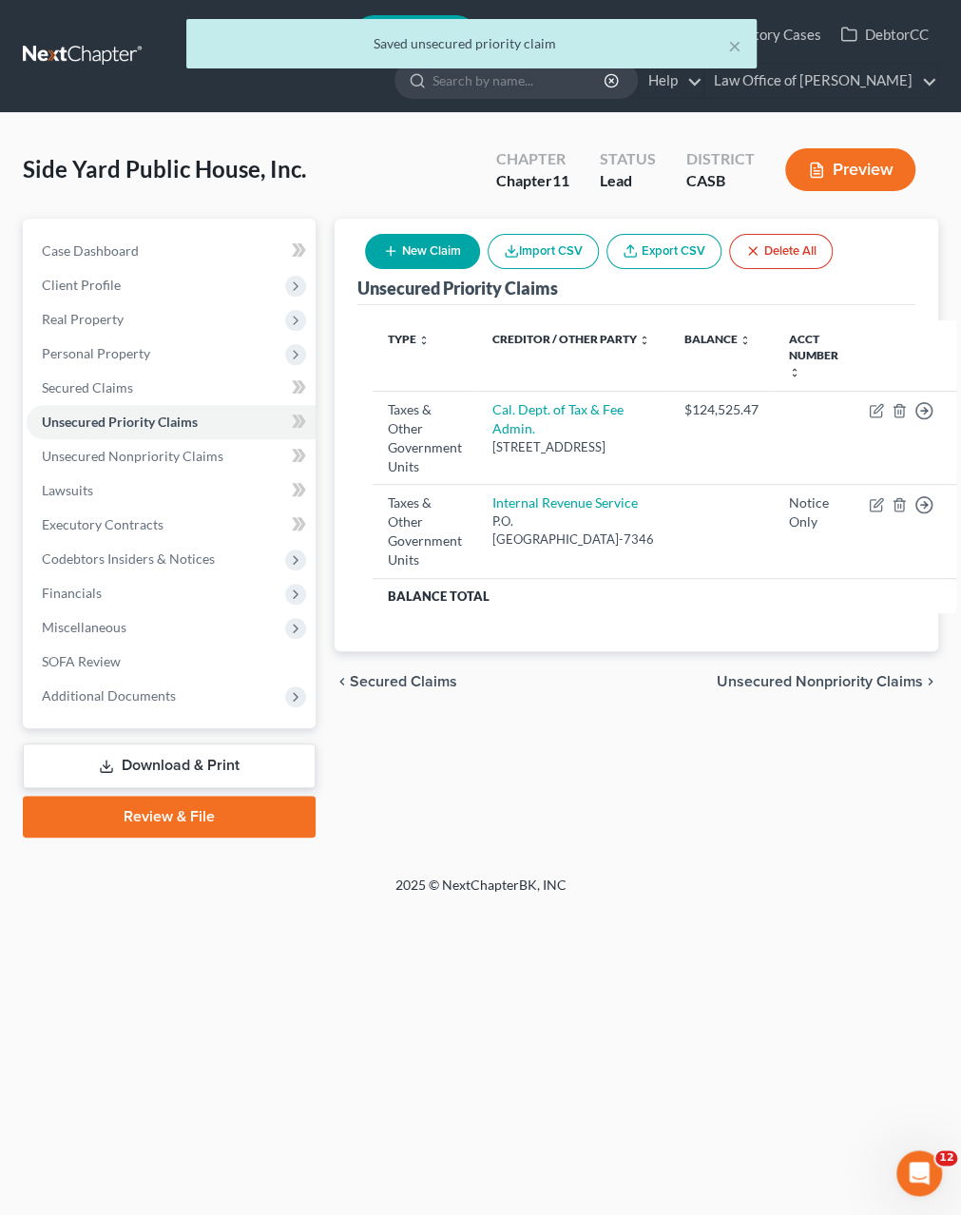
click at [429, 254] on button "New Claim" at bounding box center [422, 251] width 115 height 35
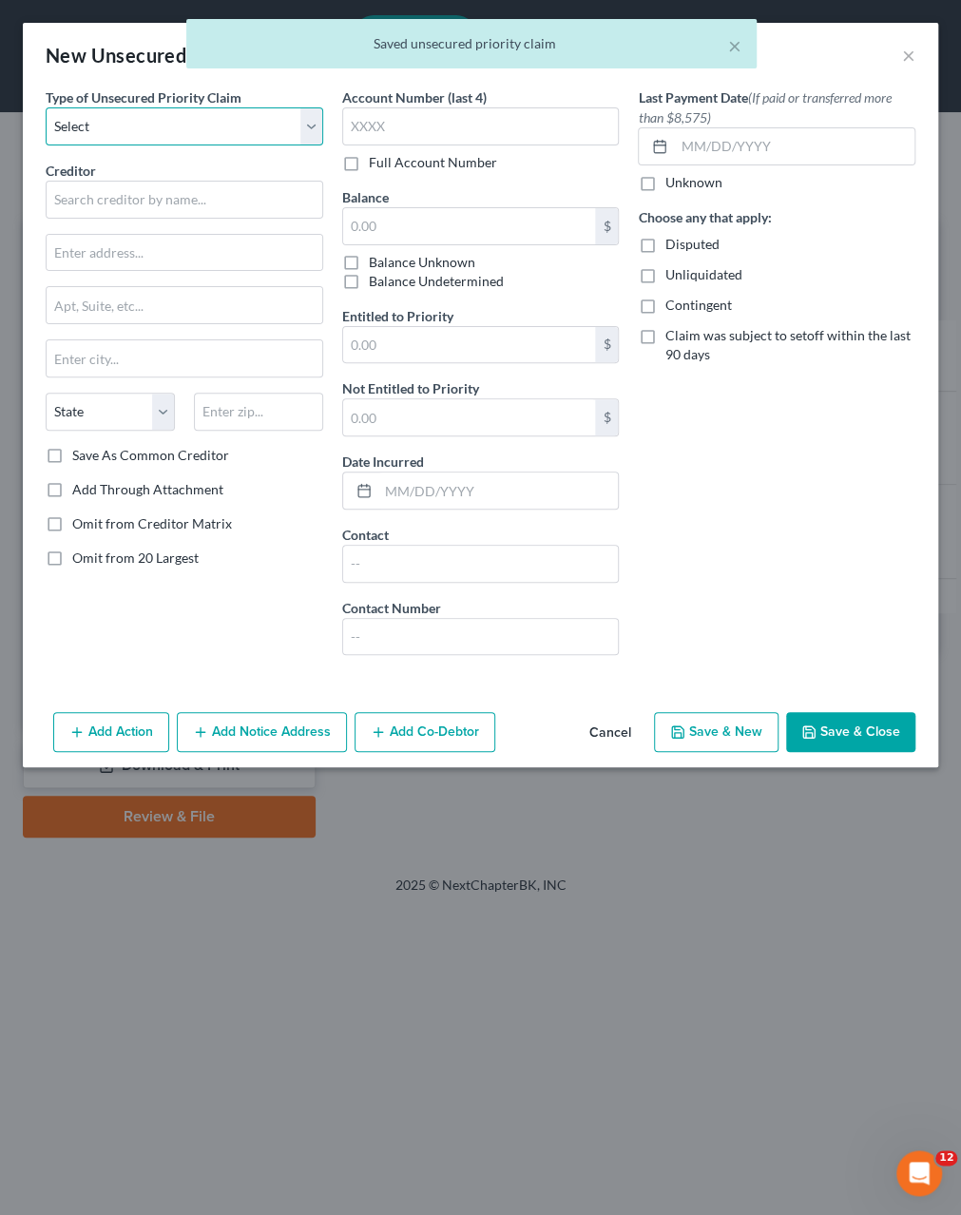
click at [46, 107] on select "Select Taxes & Other Government Units Domestic Support Obligations Extensions o…" at bounding box center [185, 126] width 278 height 38
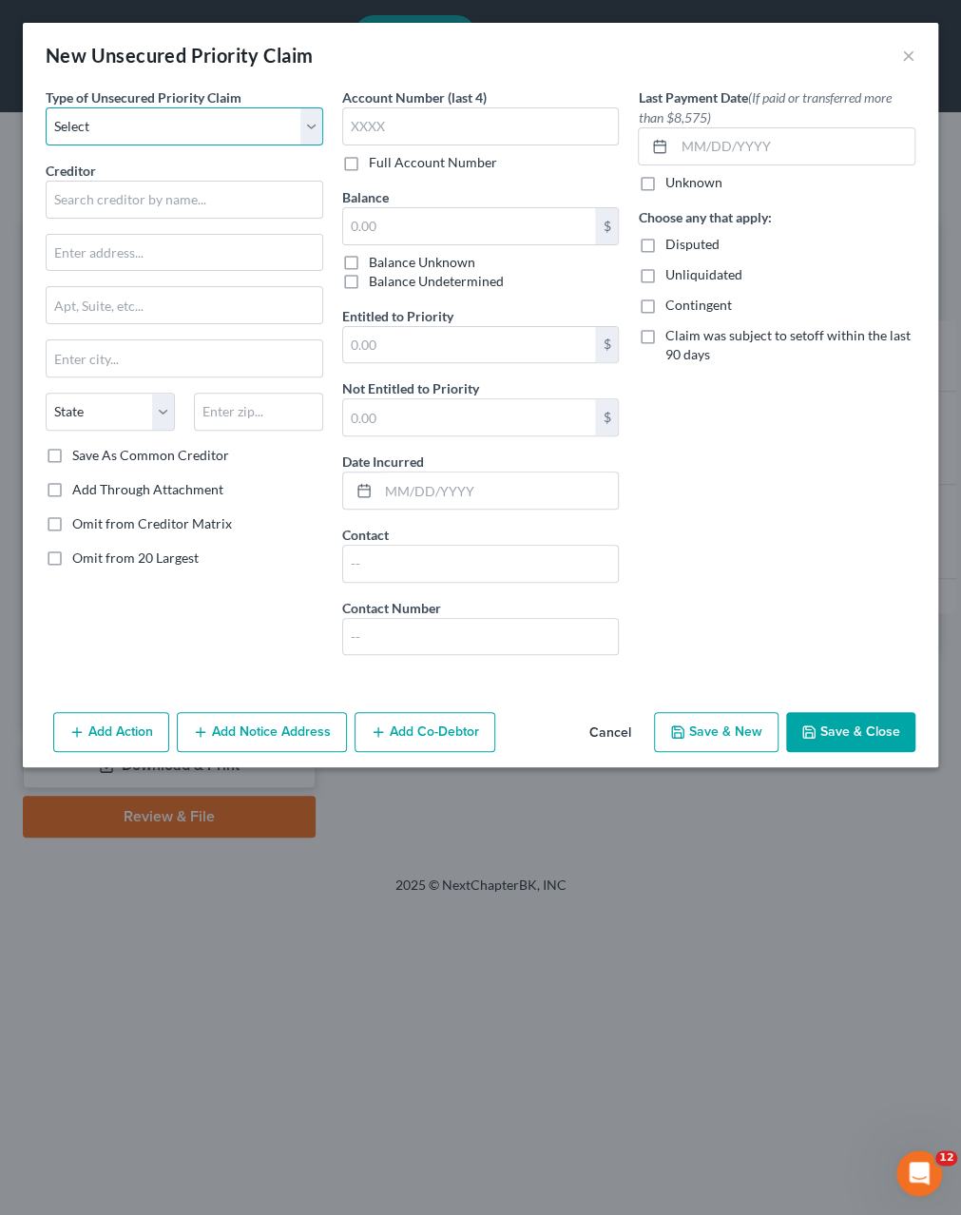
select select "0"
click option "Taxes & Other Government Units" at bounding box center [0, 0] width 0 height 0
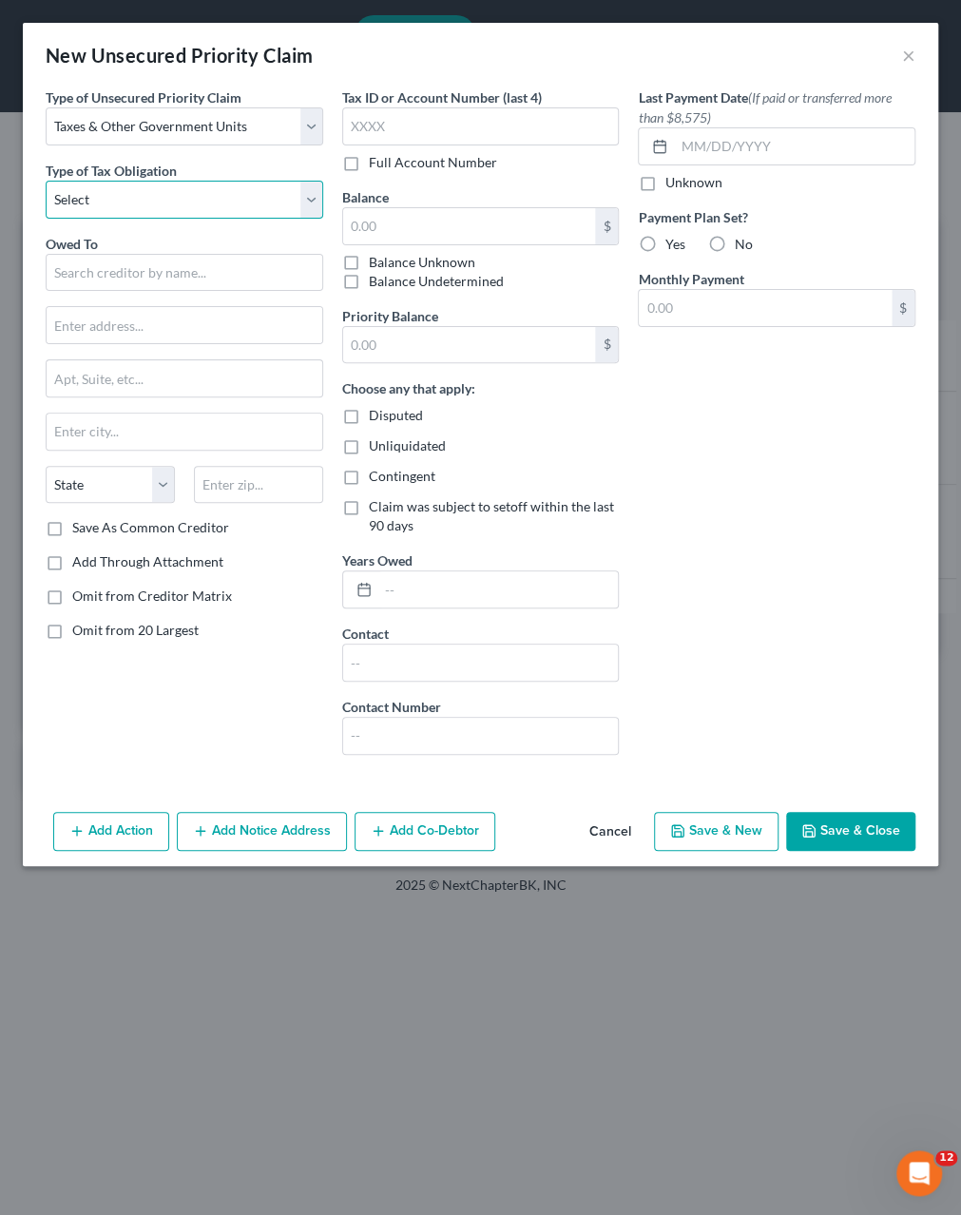
click at [46, 181] on select "Select Federal City State Franchise Tax Board Other" at bounding box center [185, 200] width 278 height 38
select select "2"
click option "State" at bounding box center [0, 0] width 0 height 0
click at [155, 268] on input "text" at bounding box center [185, 273] width 278 height 38
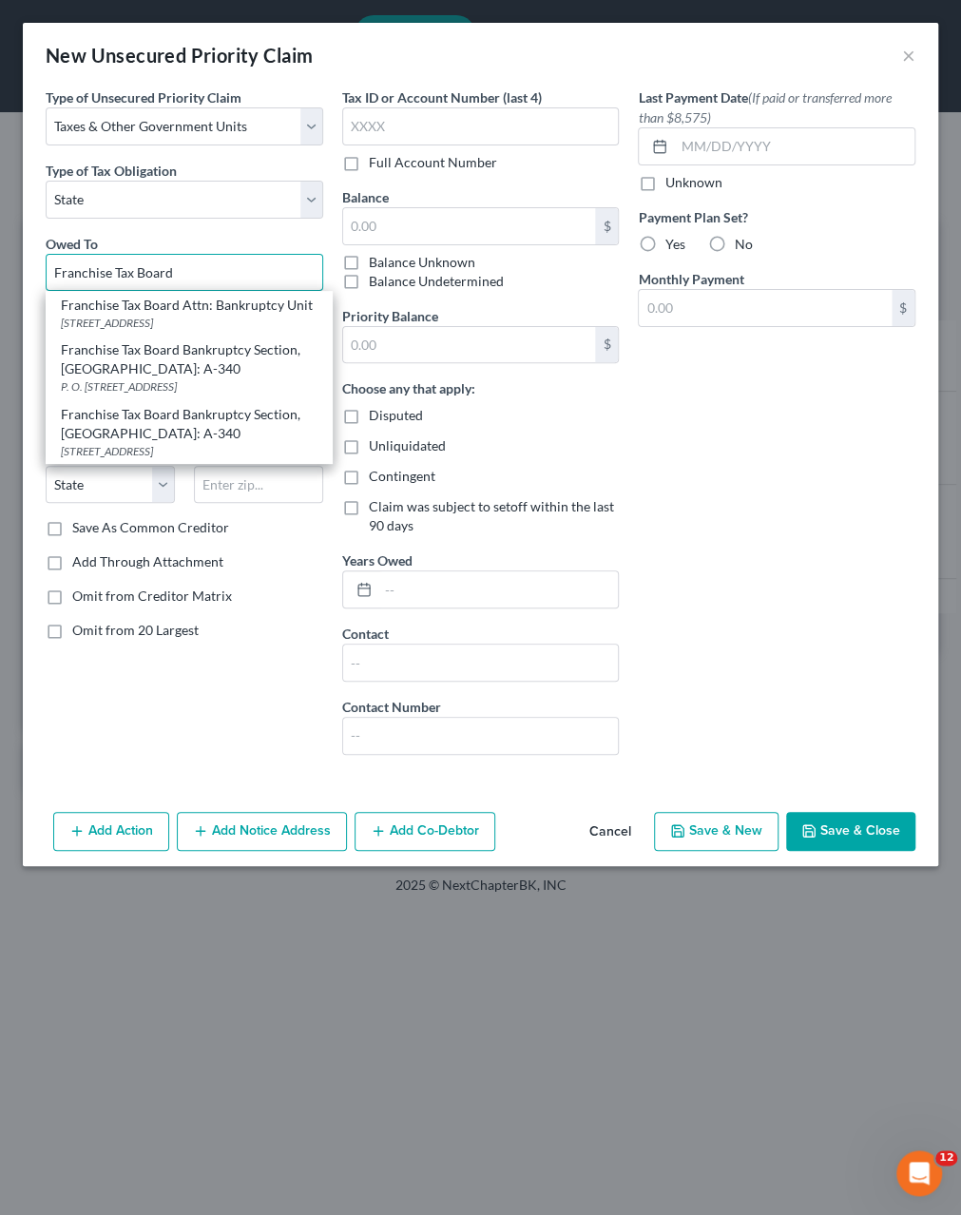
type input "Franchise Tax Board"
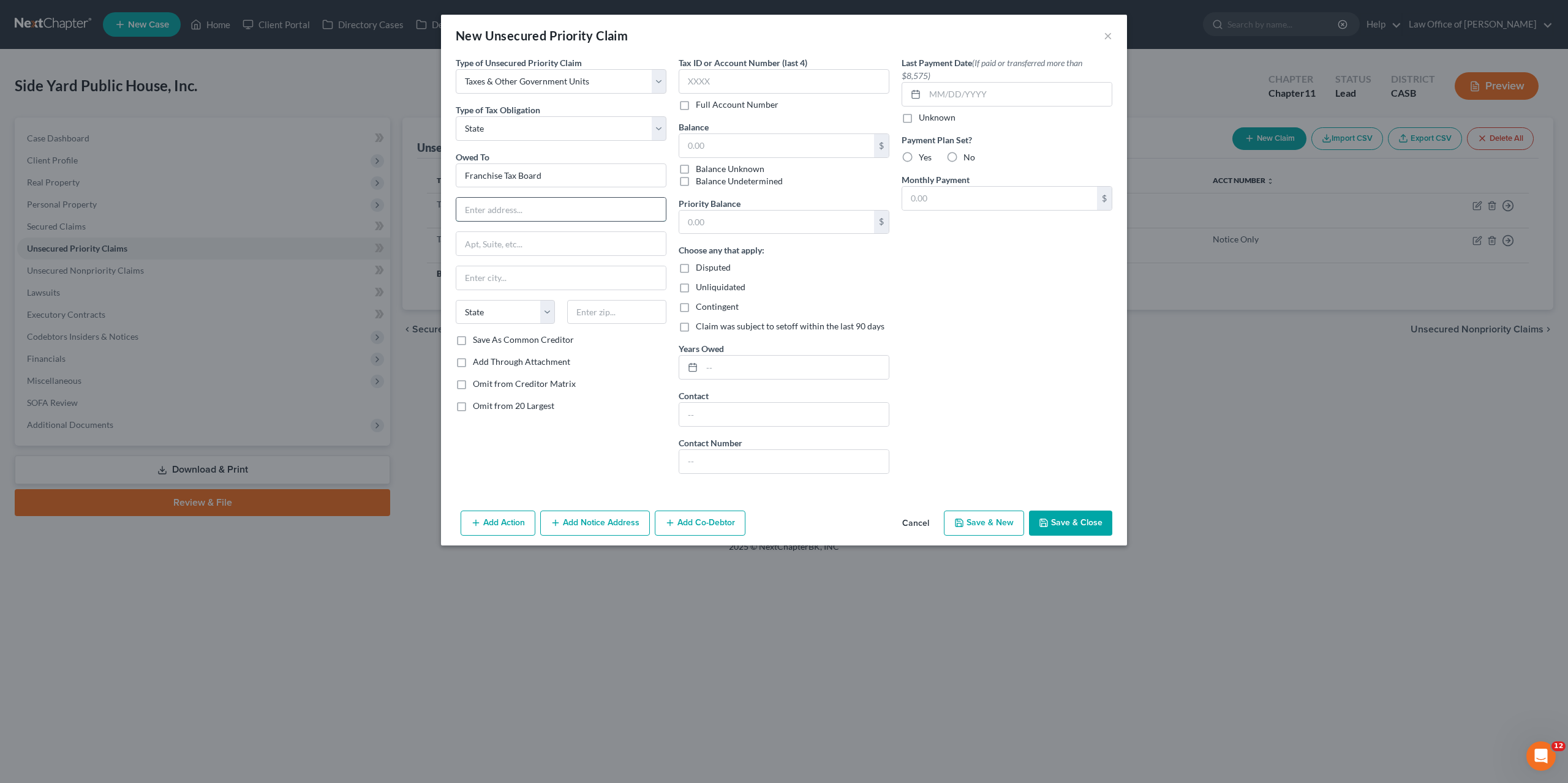
click at [487, 211] on input "text" at bounding box center [560, 209] width 209 height 23
paste input "Franchise Tax Board Bankruptcy Section, MS: A-340"
type input "Franchise Tax Board Bankruptcy Section, MS: A-340"
click at [498, 175] on input "Franchise Tax Board" at bounding box center [560, 176] width 211 height 24
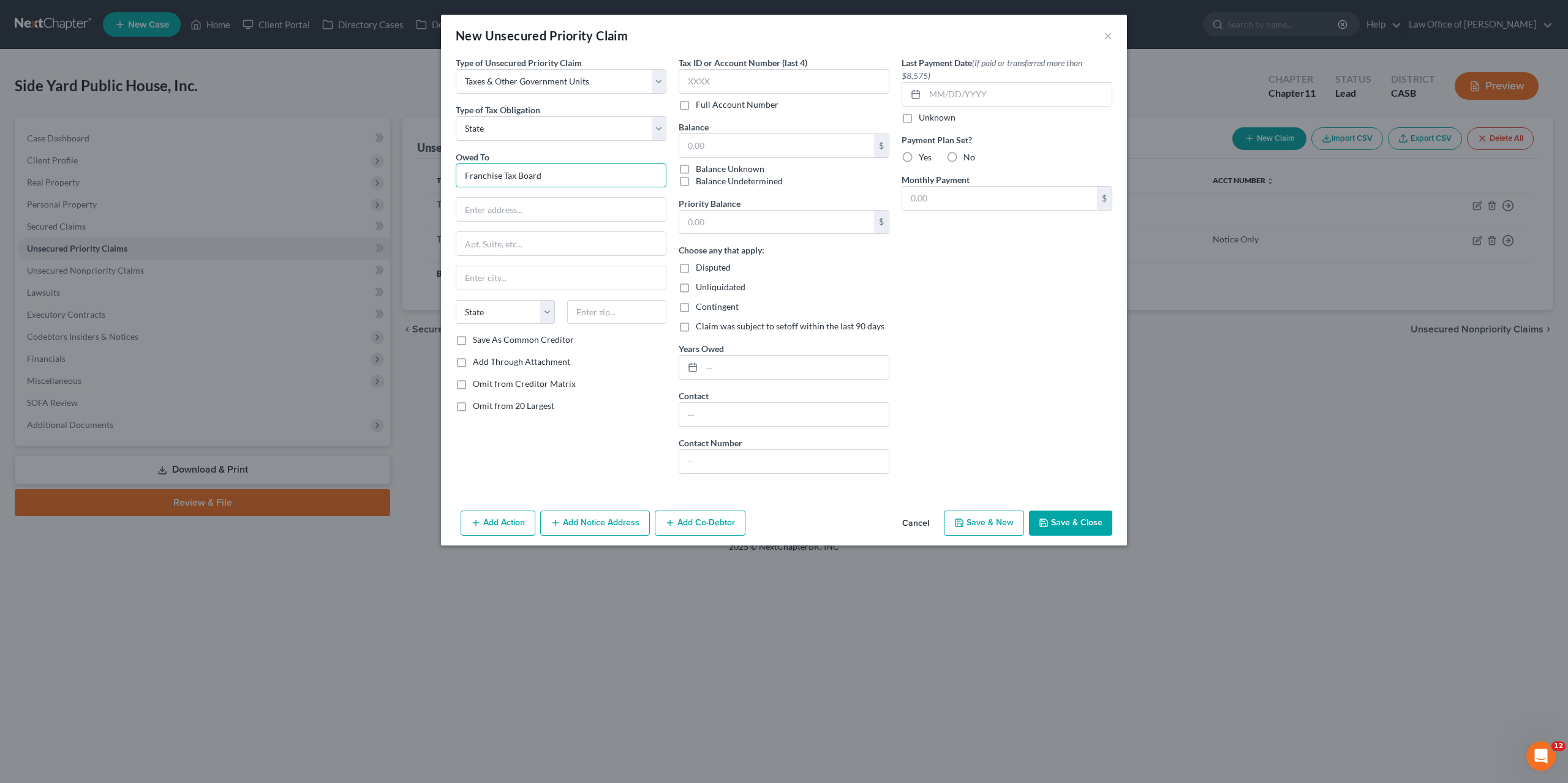
click at [498, 175] on input "Franchise Tax Board" at bounding box center [560, 176] width 211 height 24
paste input "Bankruptcy Section, MS: A-340"
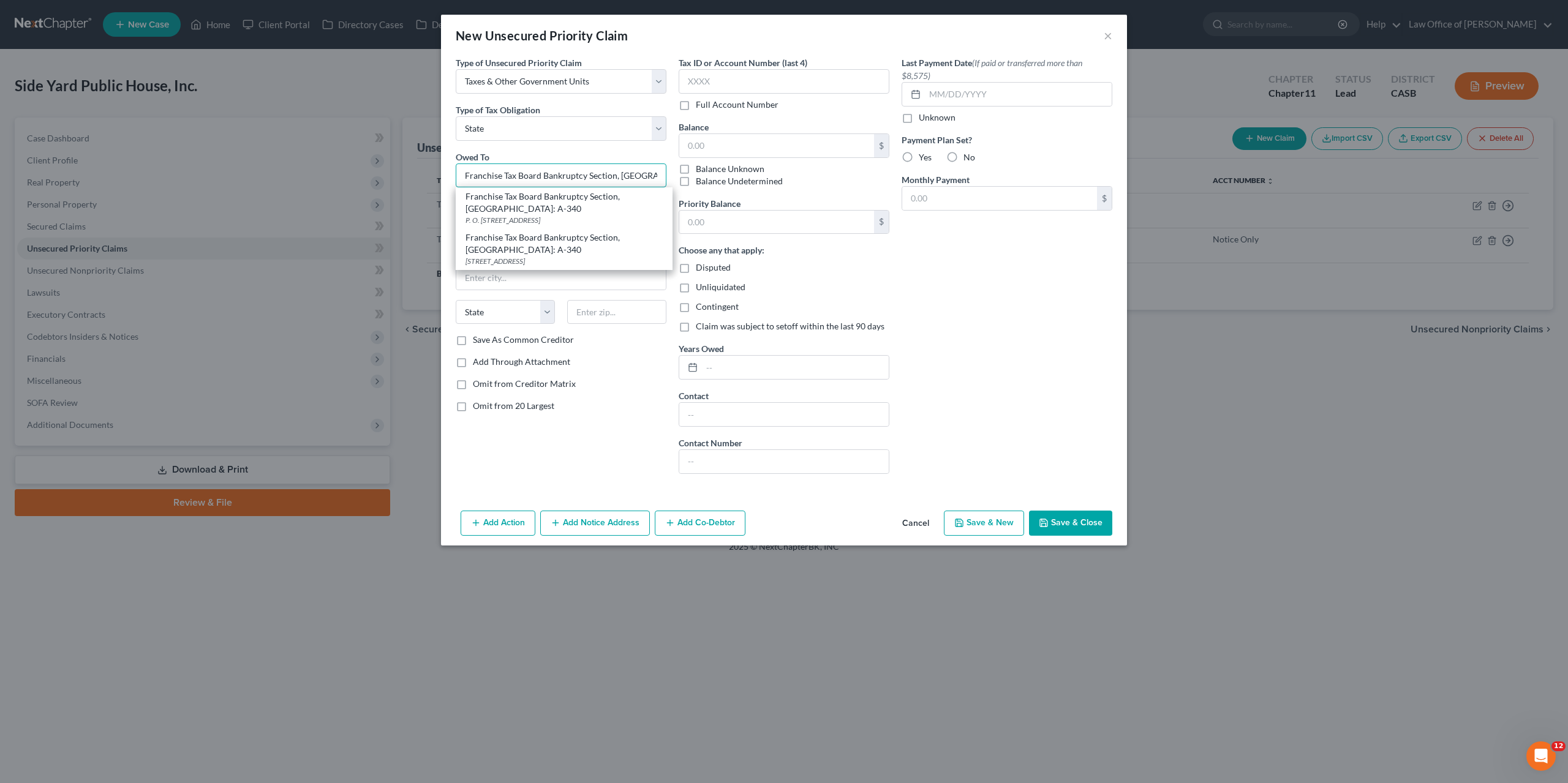
type input "Franchise Tax Board Bankruptcy Section, MS: A-340"
click at [521, 216] on input "text" at bounding box center [560, 209] width 209 height 23
paste input "P. O. Box 2952"
type input "P. O. Box 2952"
click at [509, 277] on input "text" at bounding box center [560, 278] width 209 height 23
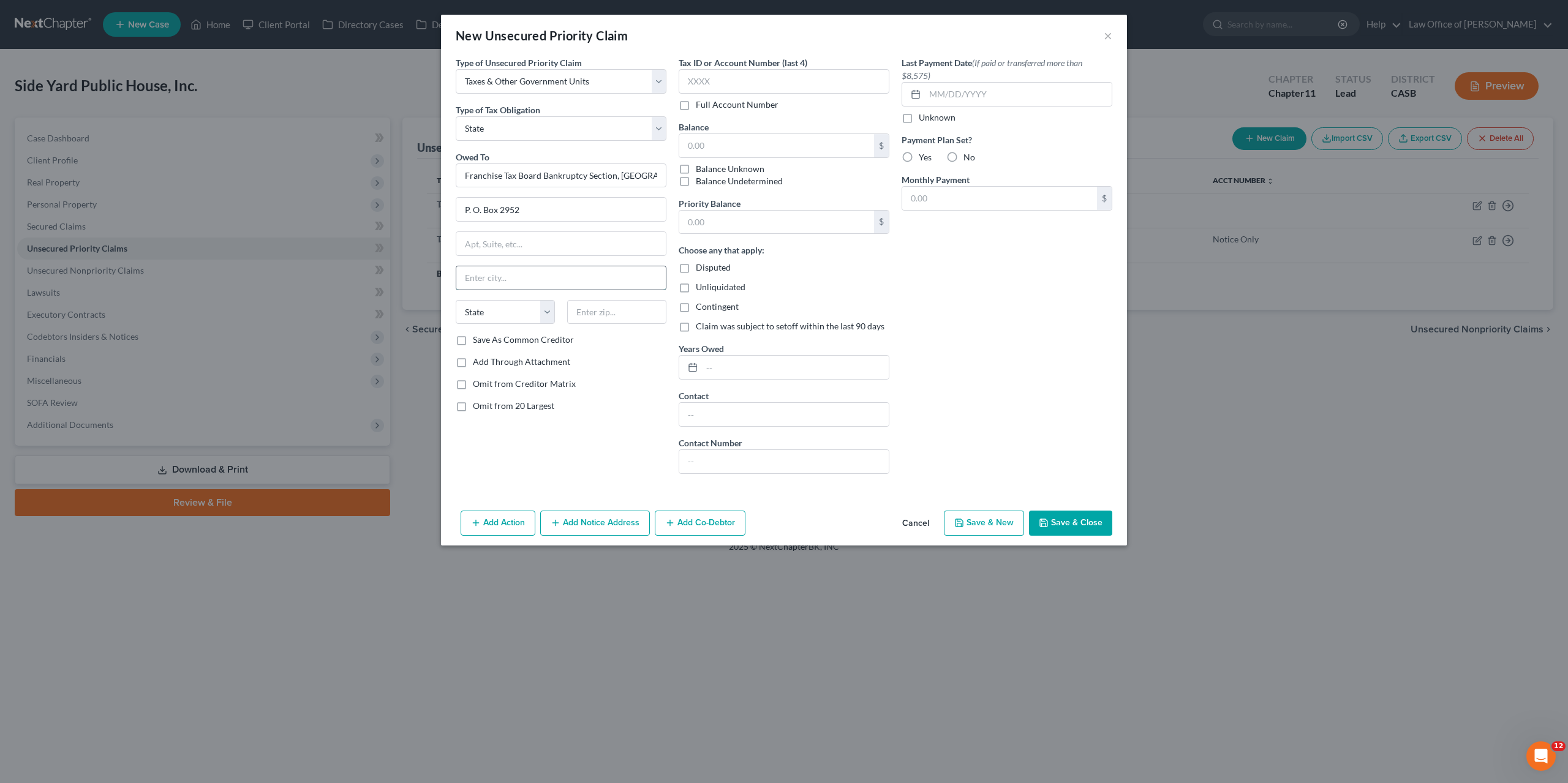
paste input "Sacramento, CA 95812-2952"
type input "Sacramento, CA 95812-2952"
select select "4"
click option "CA" at bounding box center [0, 0] width 0 height 0
click at [538, 276] on input "Sacramento, CA 95812-2952" at bounding box center [560, 278] width 209 height 23
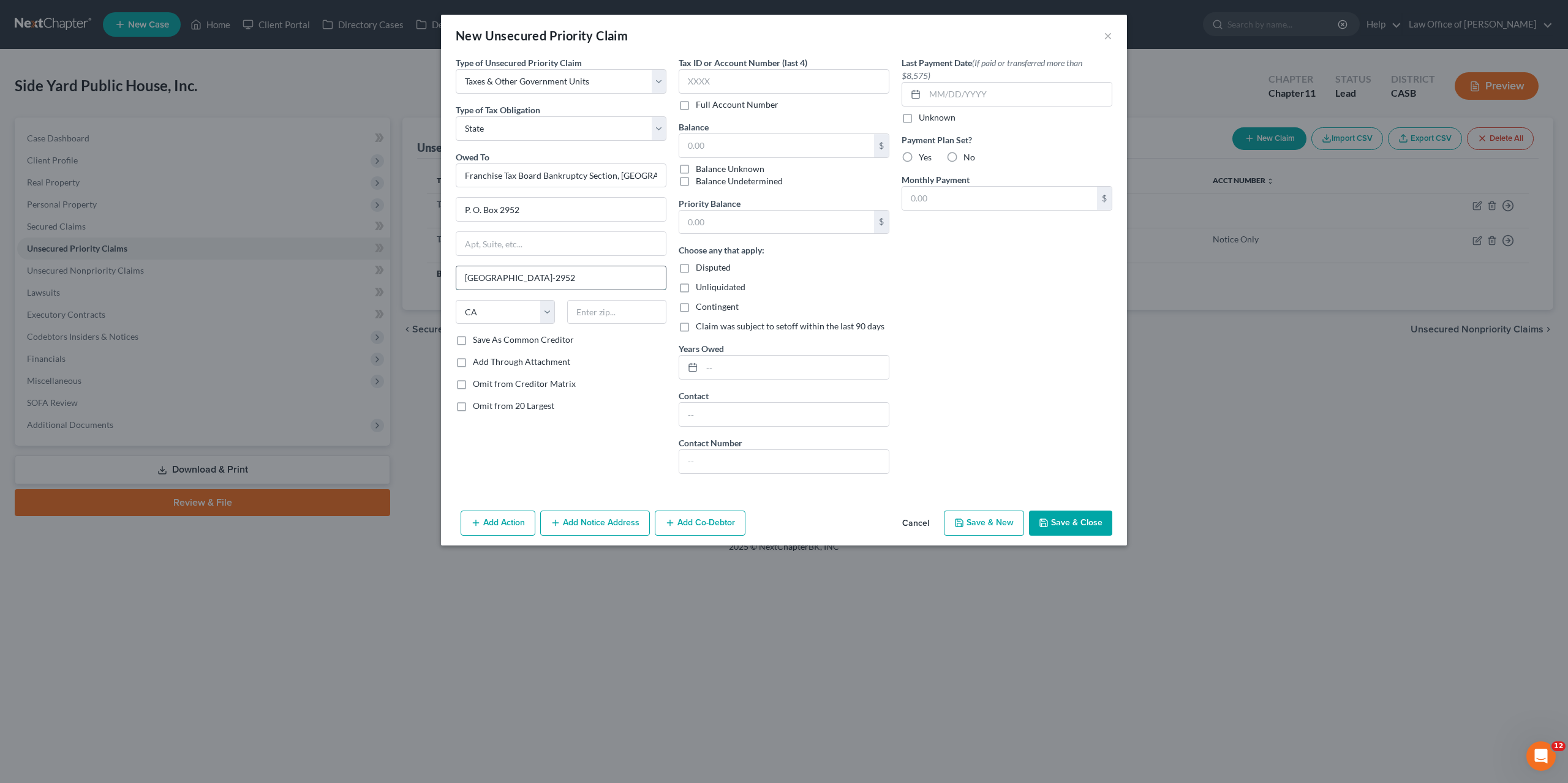
drag, startPoint x: 538, startPoint y: 276, endPoint x: 574, endPoint y: 280, distance: 36.2
click at [574, 280] on input "Sacramento, CA 95812-2952" at bounding box center [560, 278] width 209 height 23
click at [591, 316] on input "text" at bounding box center [617, 312] width 99 height 24
paste input "95812-2952"
type input "95812-2952"
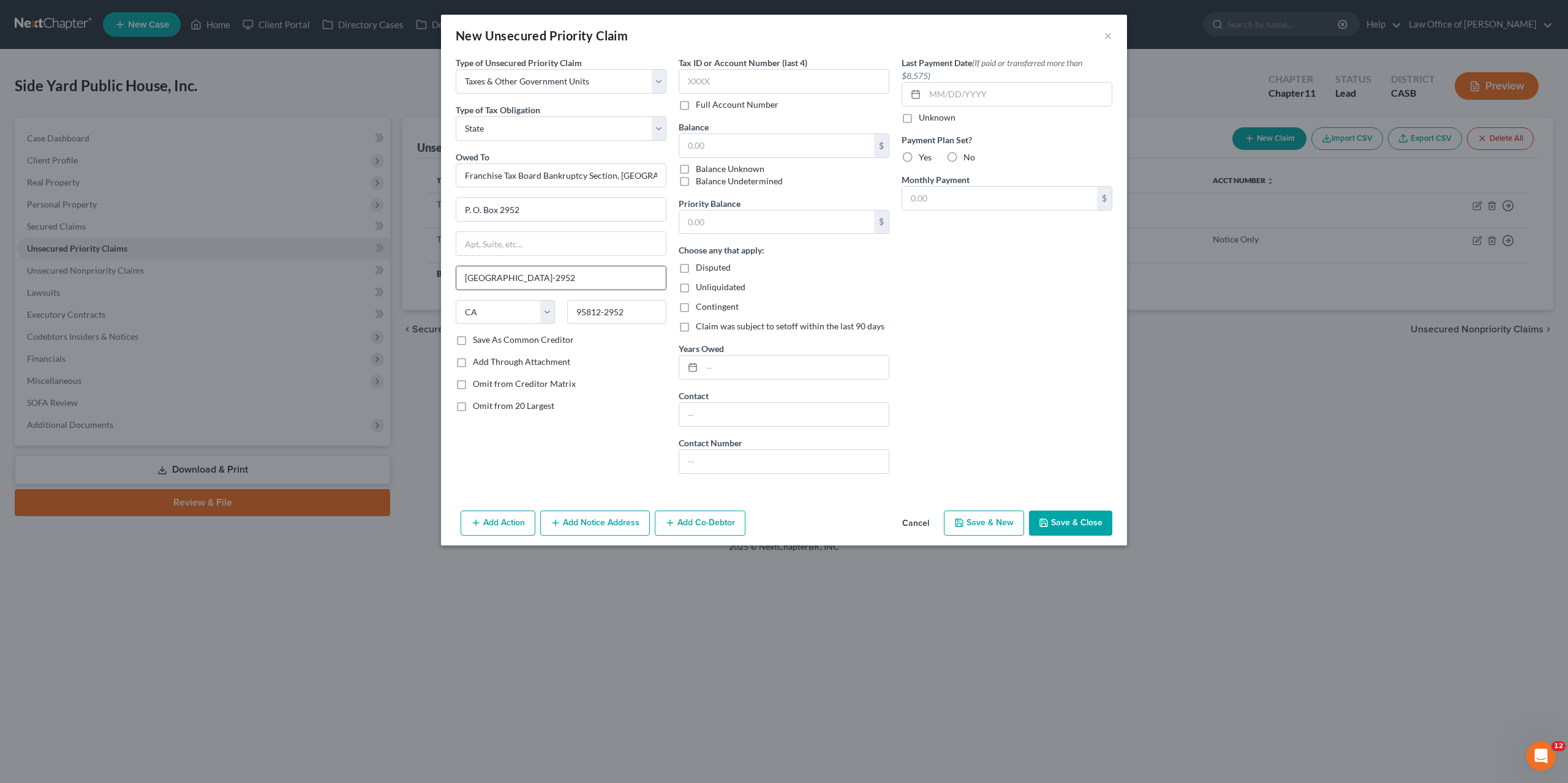
drag, startPoint x: 509, startPoint y: 279, endPoint x: 617, endPoint y: 281, distance: 108.0
click at [617, 281] on input "Sacramento, CA 95812-2952" at bounding box center [560, 278] width 209 height 23
type input "Sacramento"
click at [709, 84] on input "text" at bounding box center [784, 81] width 211 height 24
click at [689, 115] on div "Tax ID or Account Number (last 4) Full Account Number Balance $ Balance Unknown…" at bounding box center [784, 270] width 223 height 428
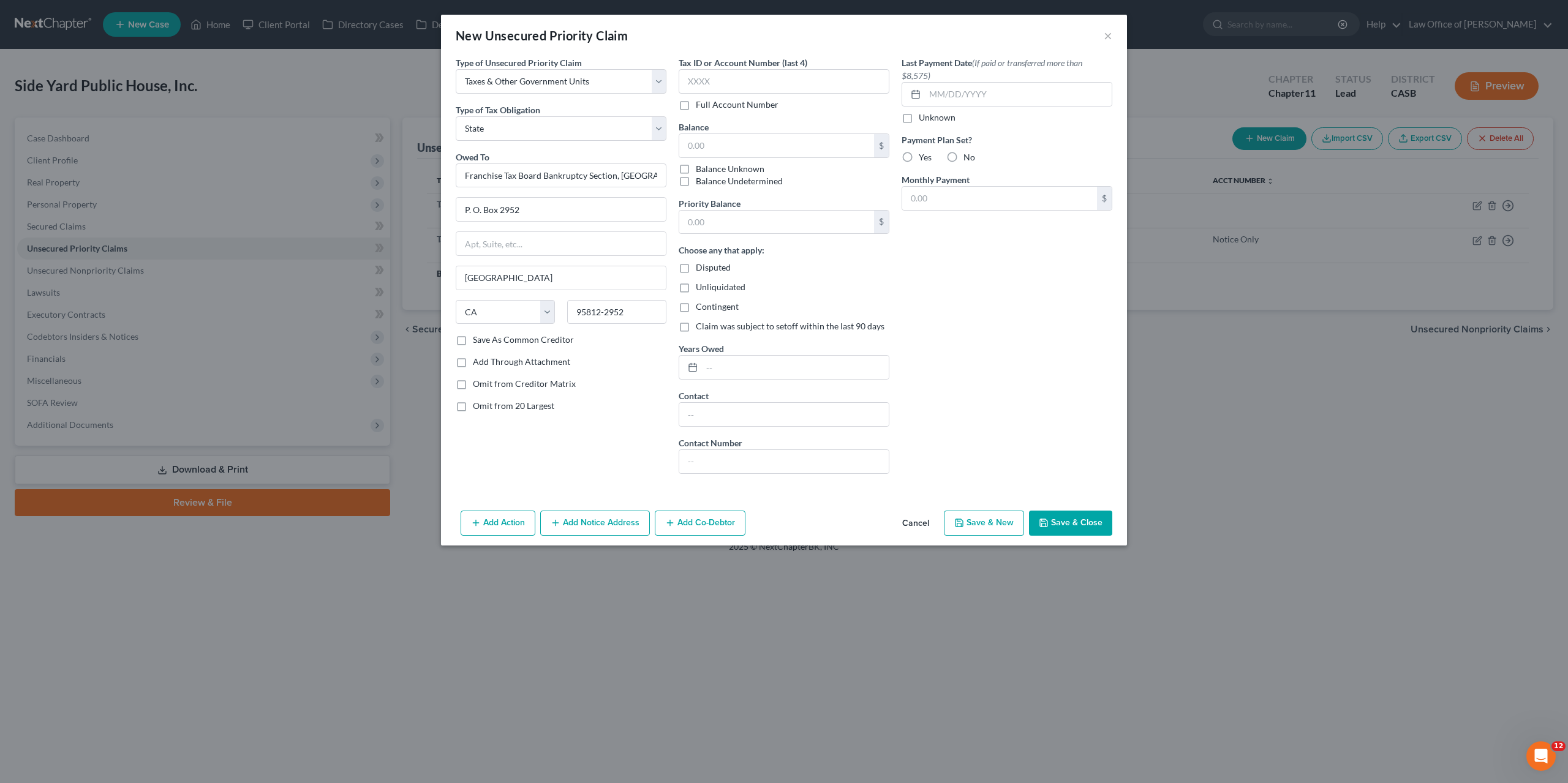
click at [696, 106] on label "Full Account Number" at bounding box center [737, 104] width 82 height 12
click at [701, 106] on input "Full Account Number" at bounding box center [705, 102] width 8 height 8
click at [698, 82] on input "text" at bounding box center [784, 81] width 211 height 24
type input "Notice Only"
click at [792, 520] on button "Save & Close" at bounding box center [1070, 524] width 83 height 26
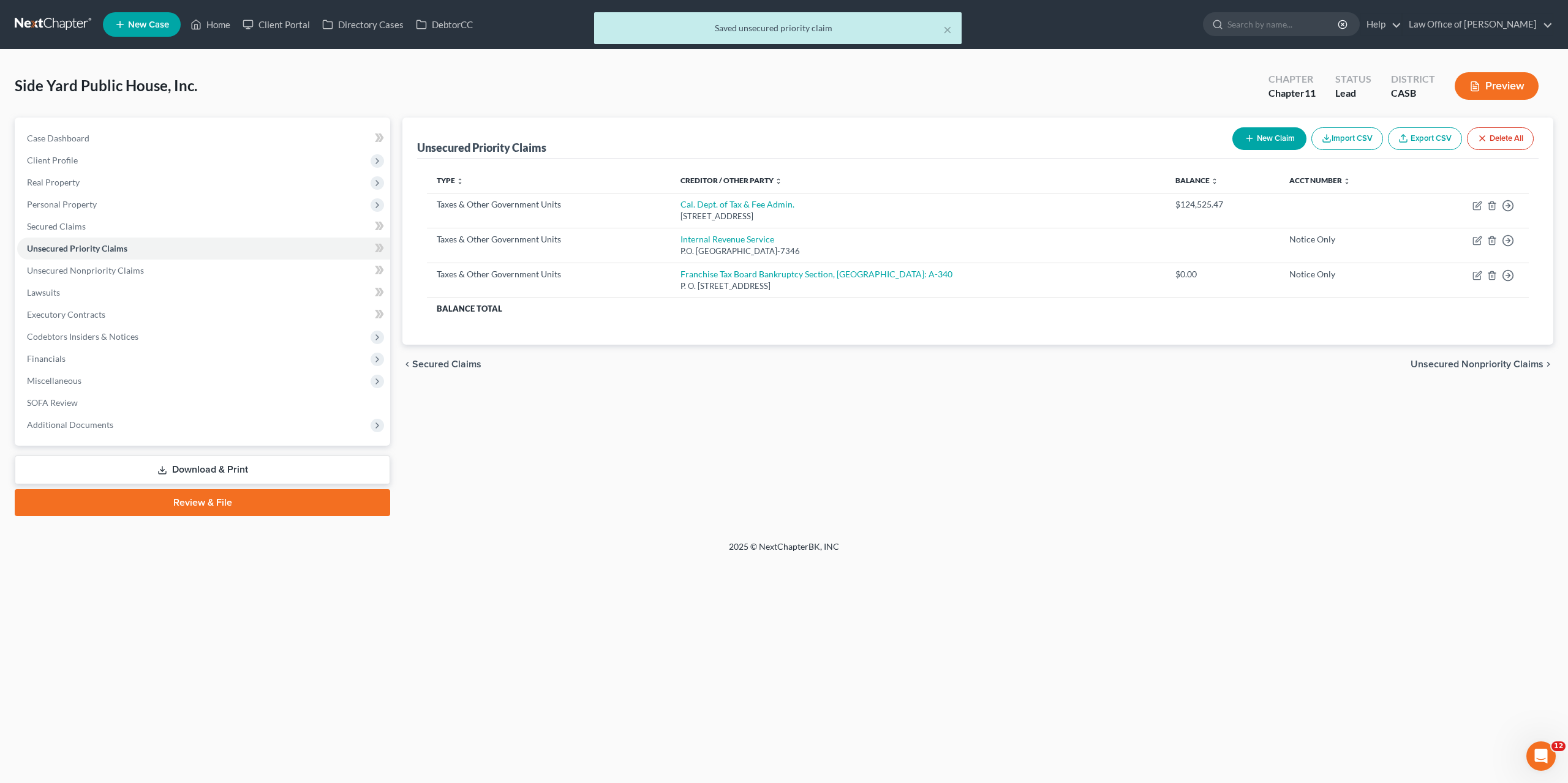
click at [792, 142] on icon "button" at bounding box center [1249, 138] width 10 height 10
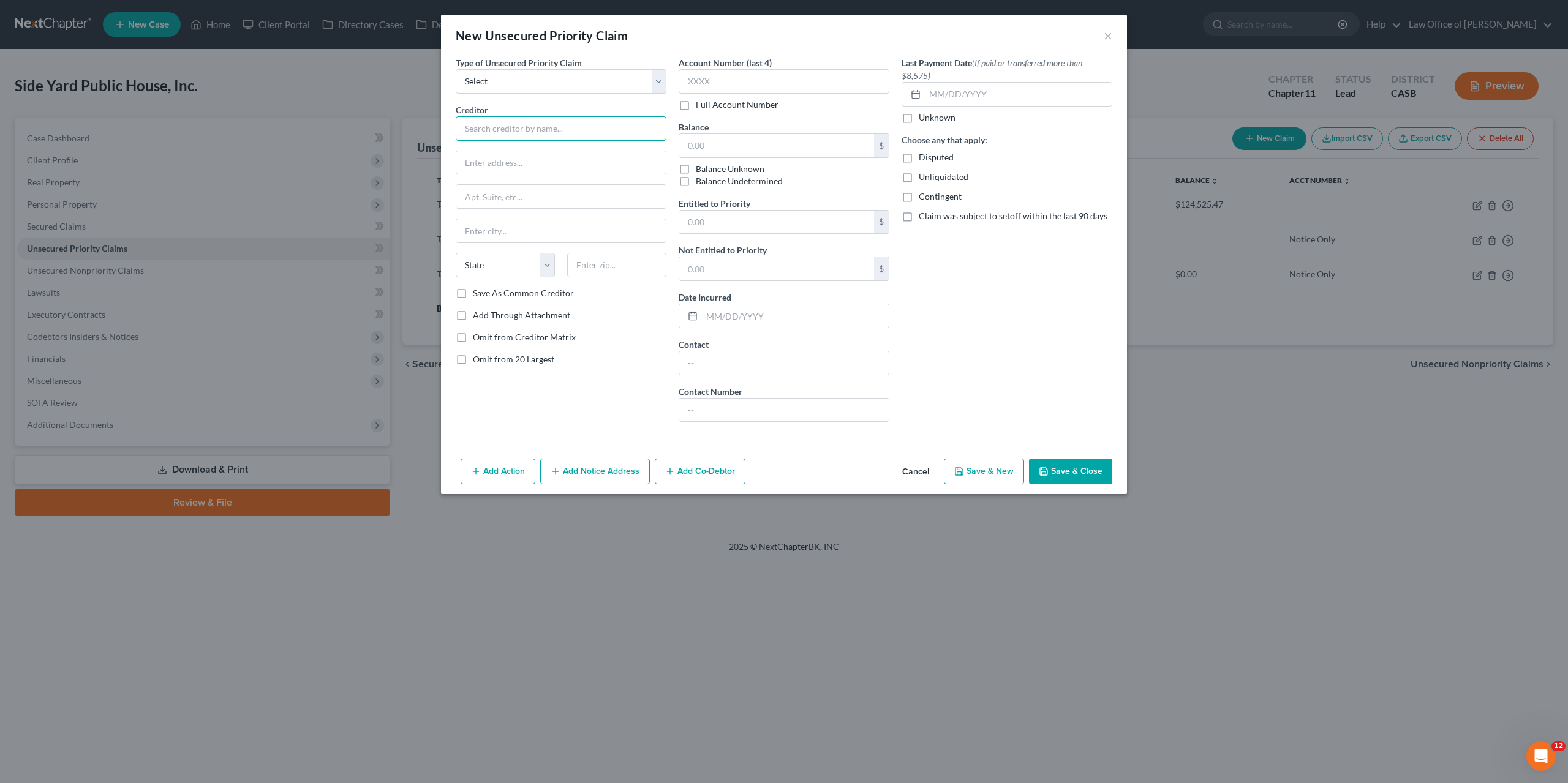
click at [524, 127] on input "text" at bounding box center [560, 129] width 211 height 24
paste input "Employment Development Department Bankruptcy Group MIC 92E"
type input "Employment Development Department Bankruptcy Group MIC 92E"
click at [559, 165] on input "text" at bounding box center [560, 163] width 209 height 23
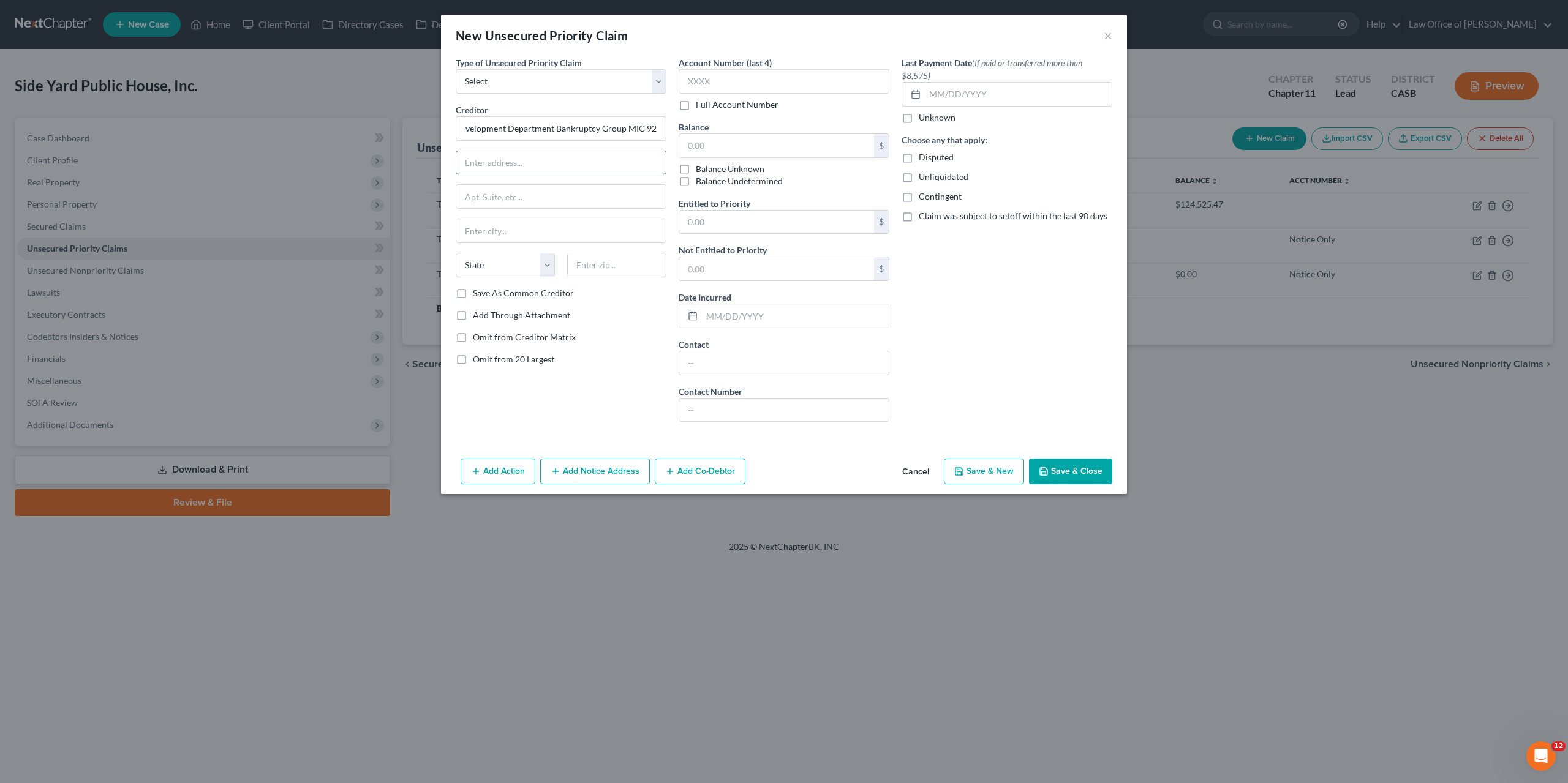
paste input "P. O. Box 826880"
type input "P. O. Box 826880"
click at [520, 237] on input "text" at bounding box center [560, 231] width 209 height 23
paste input "Sacramento, CA 94280-0001"
type input "Sacramento, CA 94280-0001"
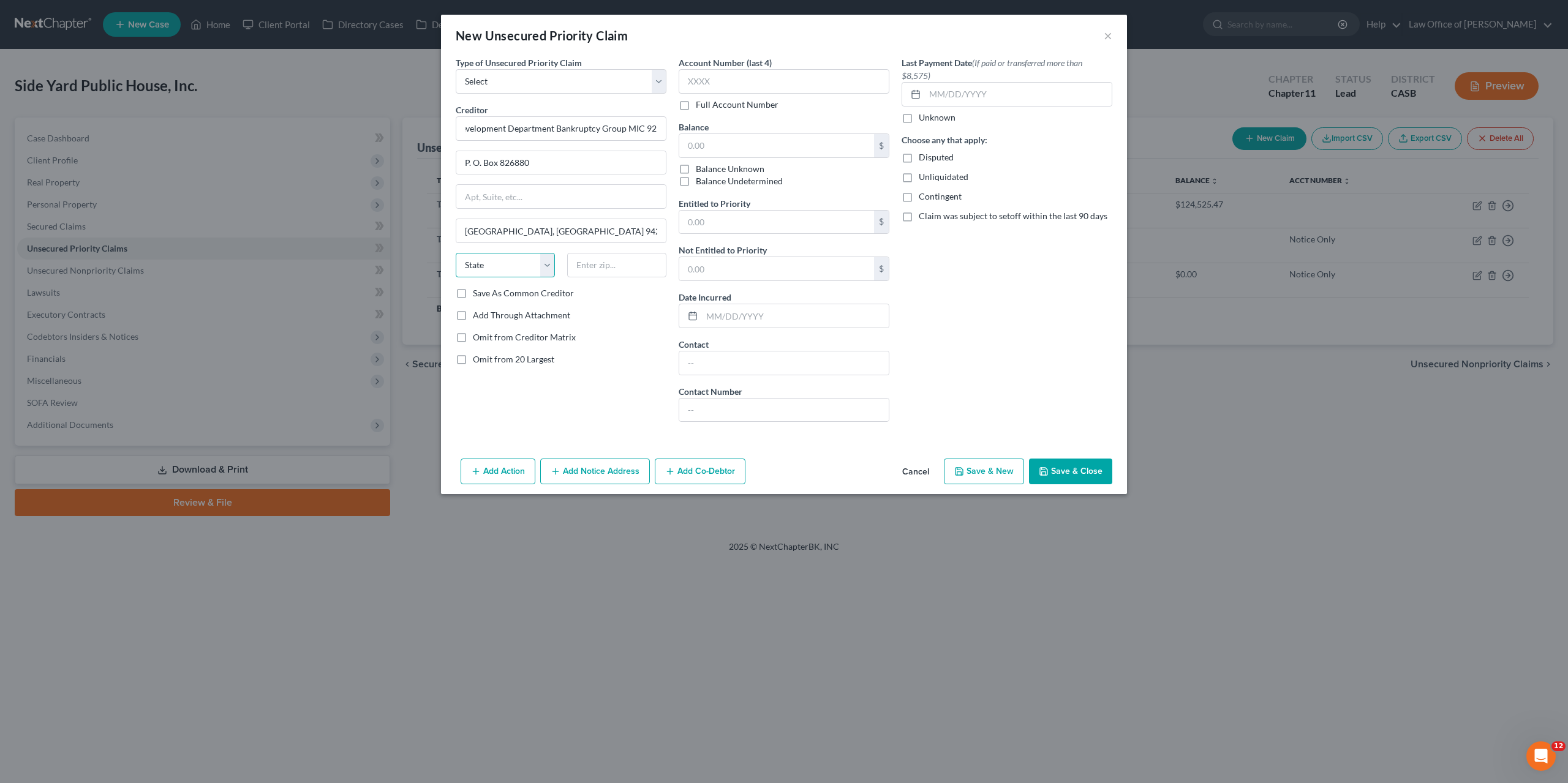
select select "4"
click option "CA" at bounding box center [0, 0] width 0 height 0
click at [541, 230] on input "Sacramento, CA 94280-0001" at bounding box center [560, 231] width 209 height 23
drag, startPoint x: 541, startPoint y: 230, endPoint x: 574, endPoint y: 231, distance: 33.0
click at [572, 231] on input "Sacramento, CA 94280-0001" at bounding box center [560, 231] width 209 height 23
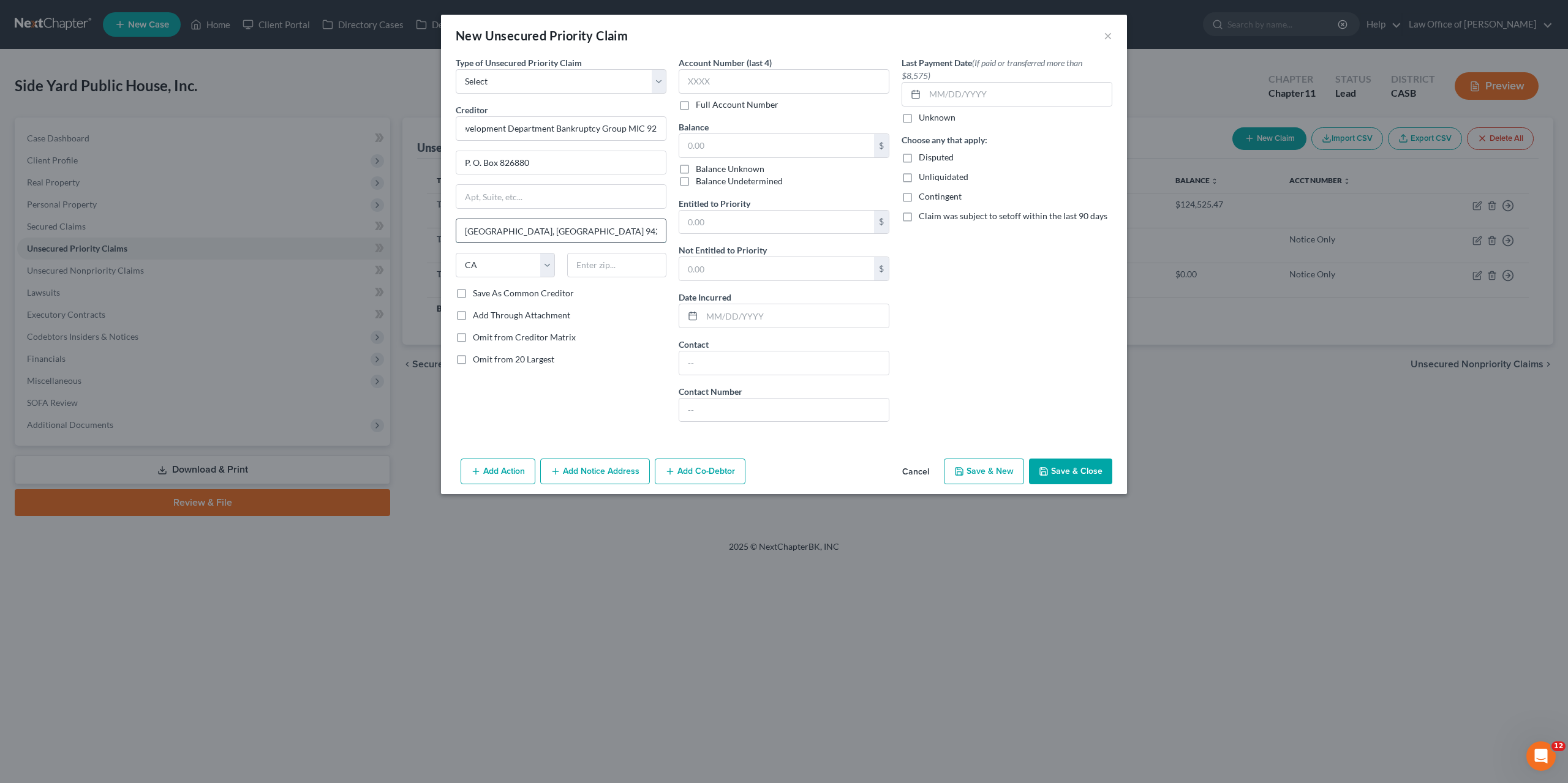
click at [574, 231] on input "Sacramento, CA 94280-0001" at bounding box center [560, 231] width 209 height 23
click at [542, 226] on input "Sacramento, CA 94280-0001" at bounding box center [560, 231] width 209 height 23
drag, startPoint x: 542, startPoint y: 226, endPoint x: 573, endPoint y: 230, distance: 31.3
click at [573, 230] on input "Sacramento, CA 94280-0001" at bounding box center [560, 231] width 209 height 23
click at [598, 269] on input "text" at bounding box center [617, 265] width 99 height 24
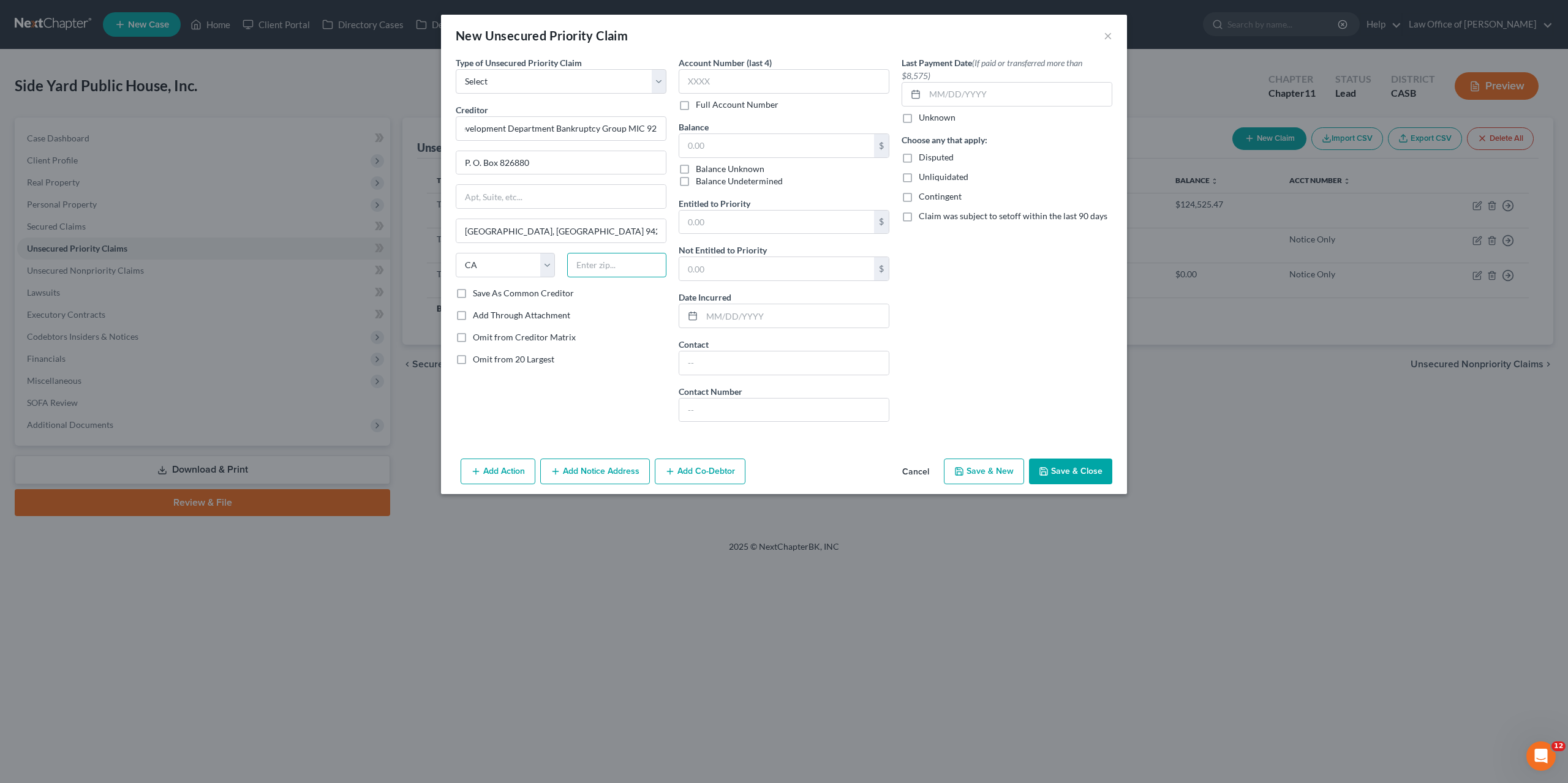
paste input "94280-0001"
type input "94280-0001"
drag, startPoint x: 508, startPoint y: 231, endPoint x: 594, endPoint y: 243, distance: 86.8
click at [595, 243] on input "Sacramento, CA 94280-0001" at bounding box center [560, 231] width 209 height 23
type input "Sacramento"
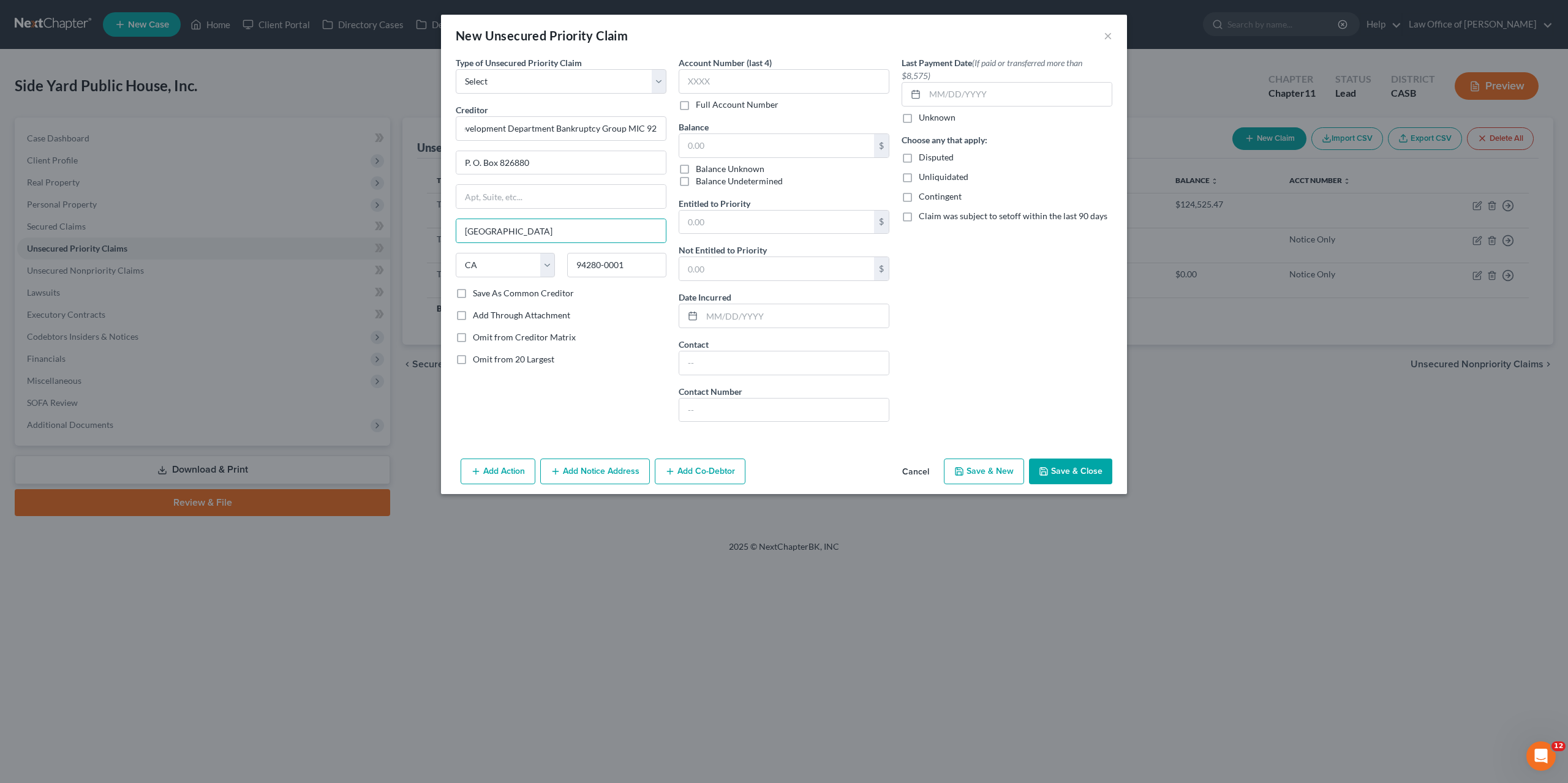
click at [697, 106] on label "Full Account Number" at bounding box center [737, 104] width 82 height 12
click at [701, 106] on input "Full Account Number" at bounding box center [705, 102] width 8 height 8
click at [704, 83] on input "text" at bounding box center [784, 81] width 211 height 24
type input "Notice Only"
click at [792, 470] on button "Save & Close" at bounding box center [1070, 471] width 83 height 26
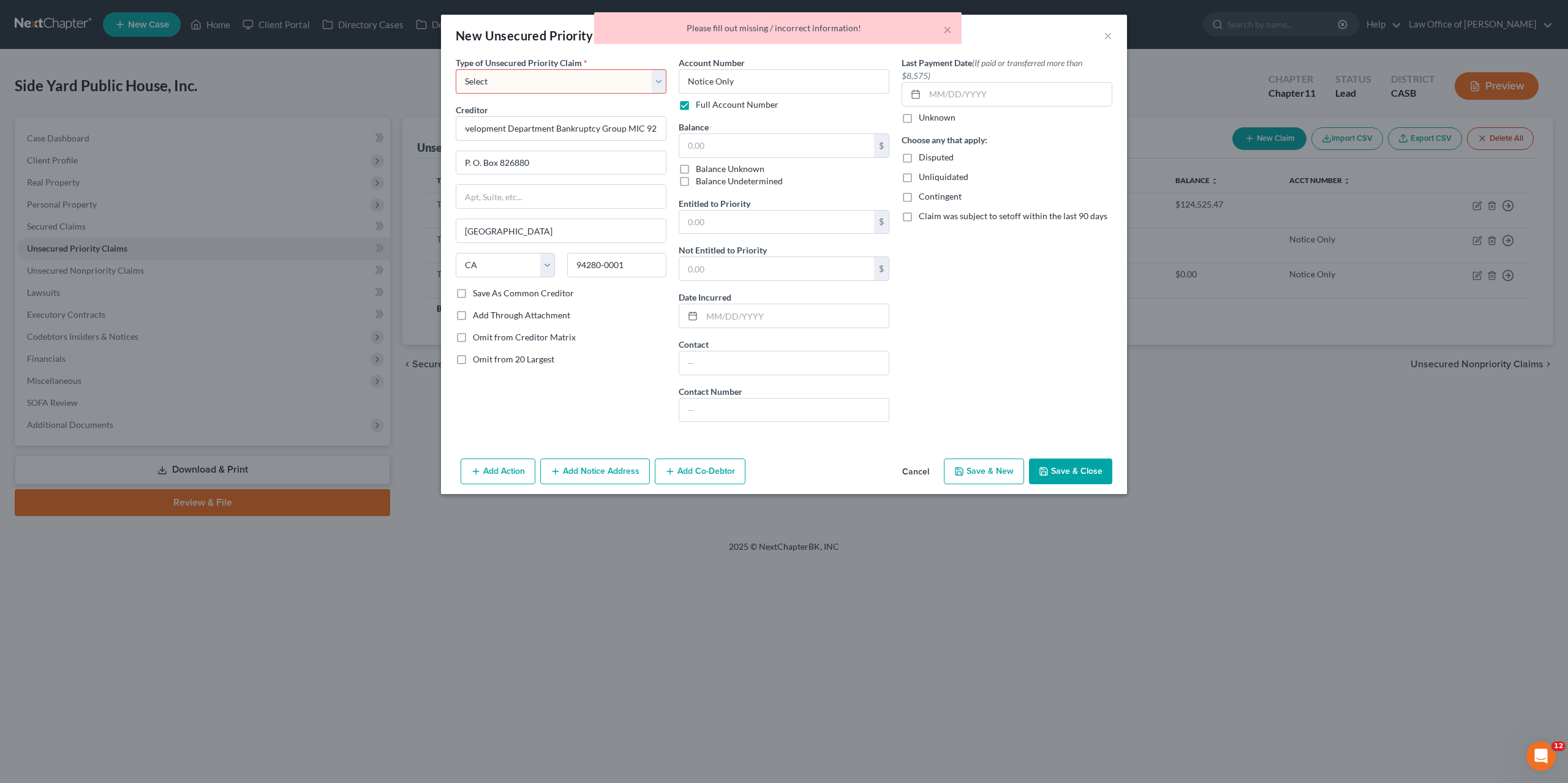
select select "0"
click option "Taxes & Other Government Units" at bounding box center [0, 0] width 0 height 0
select select "4"
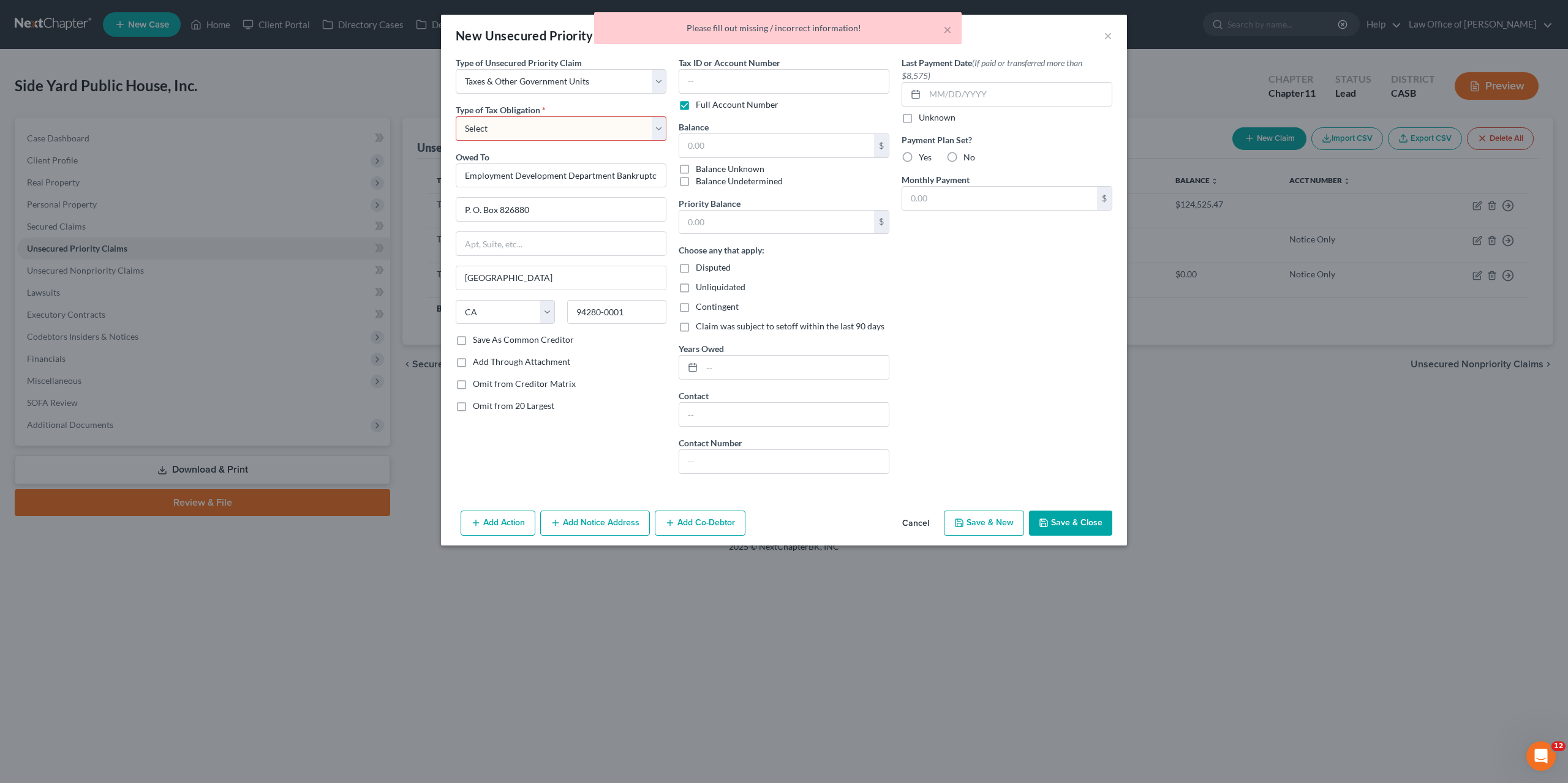
click at [455, 117] on select "Select Federal City State Franchise Tax Board Other" at bounding box center [560, 129] width 211 height 24
select select "2"
click option "State" at bounding box center [0, 0] width 0 height 0
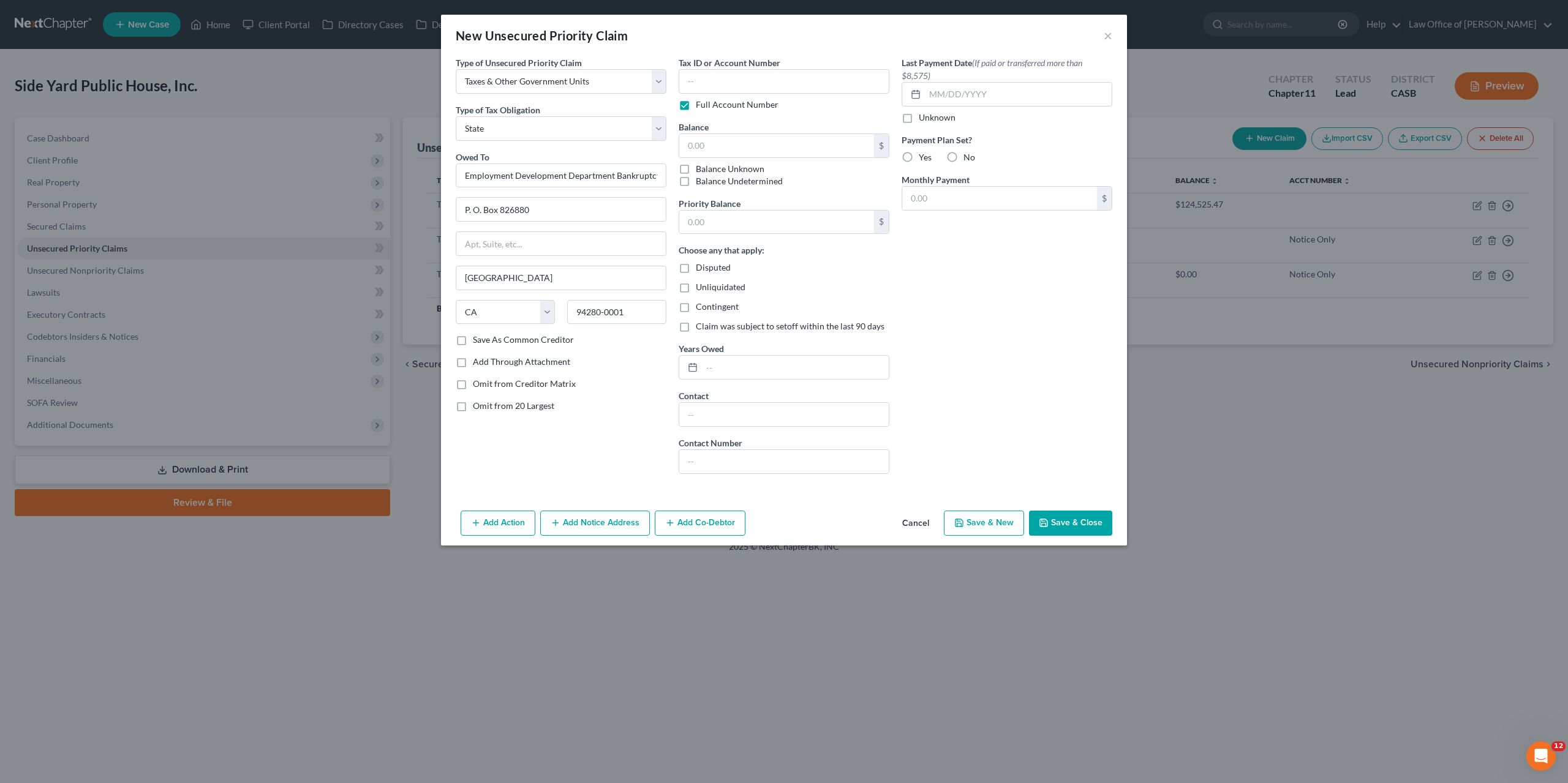
click at [792, 526] on button "Save & Close" at bounding box center [1070, 524] width 83 height 26
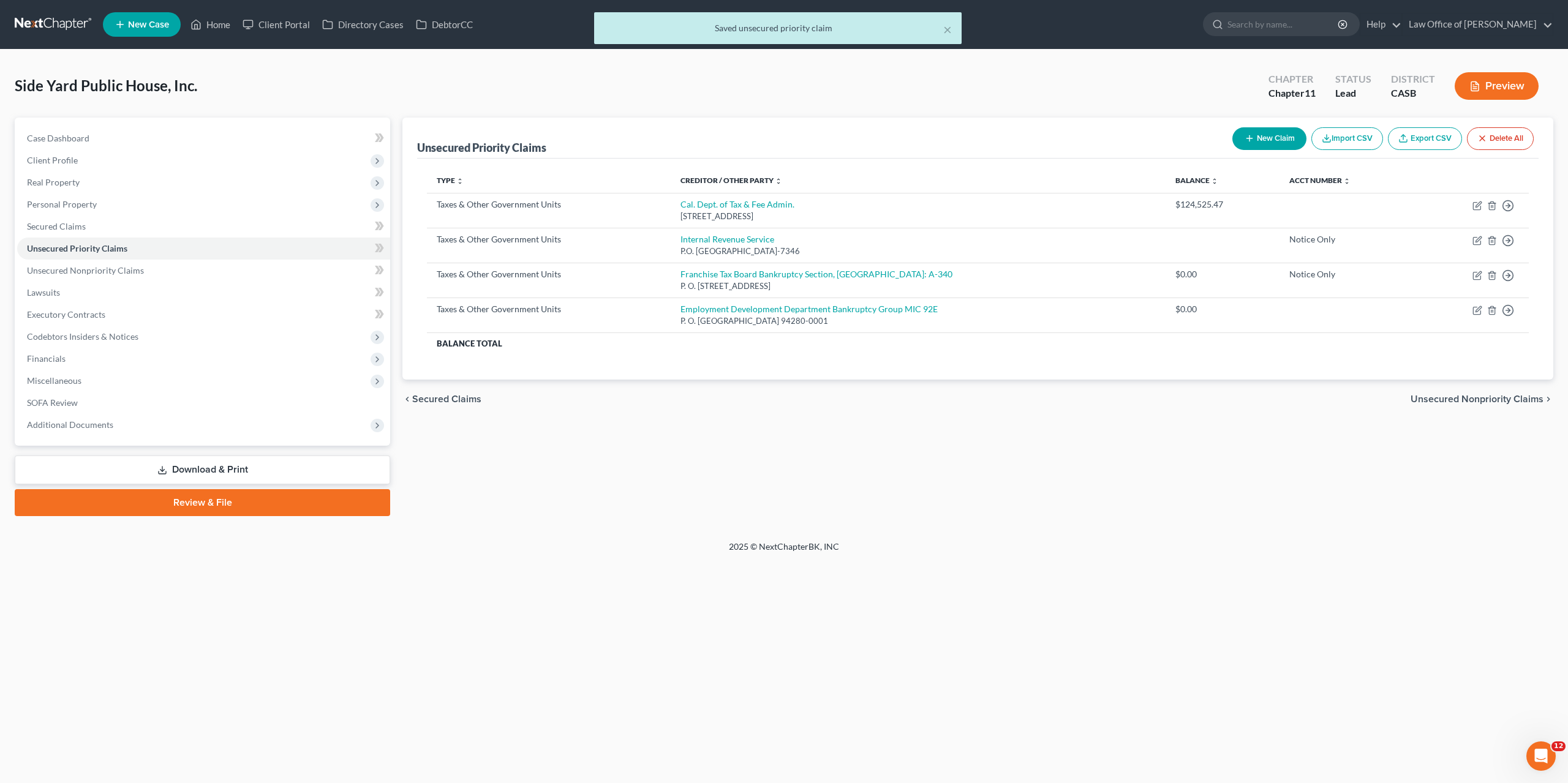
click at [792, 527] on div "× Saved unsecured priority claim Side Yard Public House, Inc. Upgraded Chapter …" at bounding box center [784, 295] width 1568 height 491
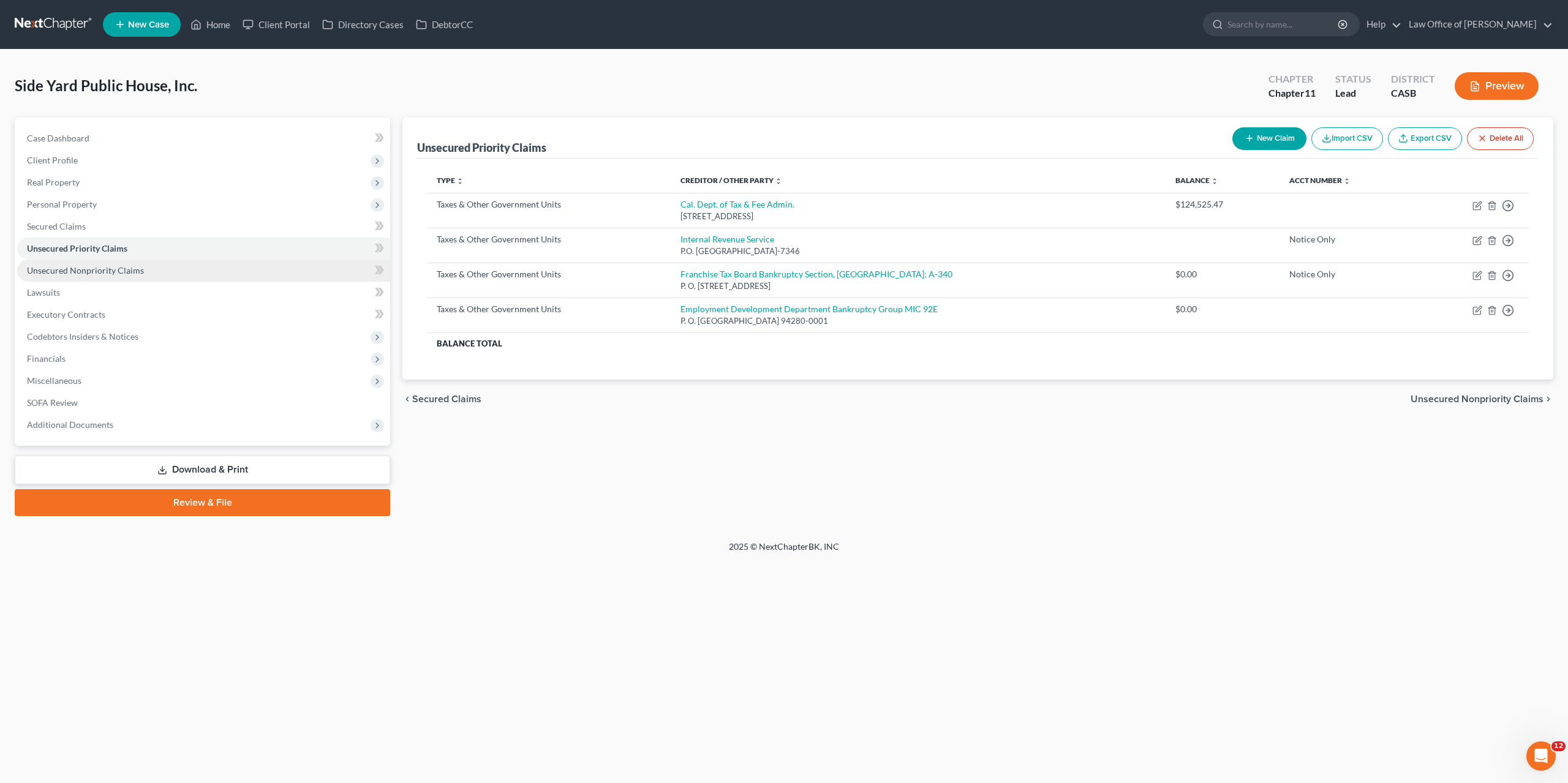
click at [82, 269] on span "Unsecured Nonpriority Claims" at bounding box center [86, 270] width 117 height 10
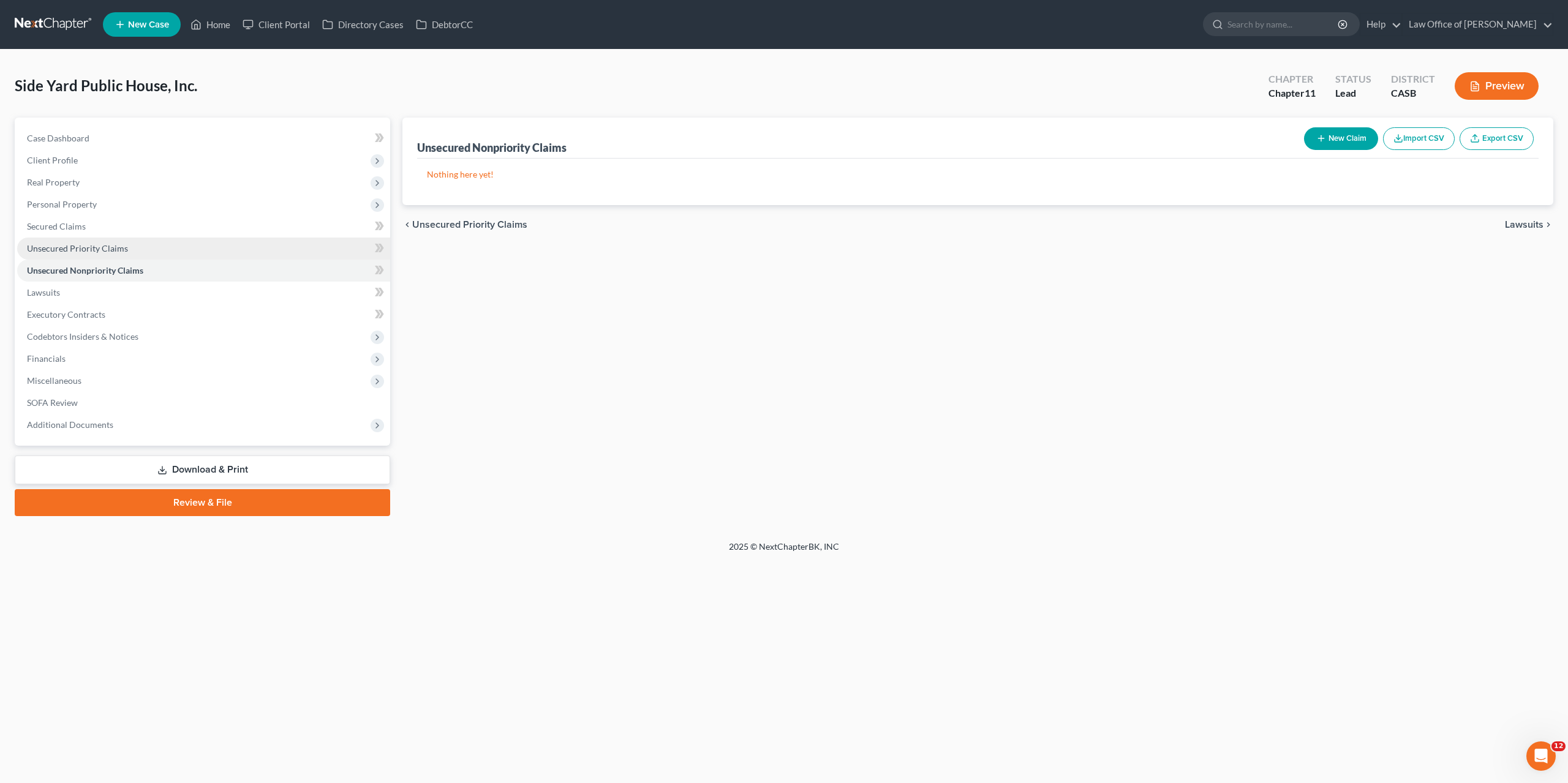
click at [116, 243] on span "Unsecured Priority Claims" at bounding box center [77, 249] width 101 height 10
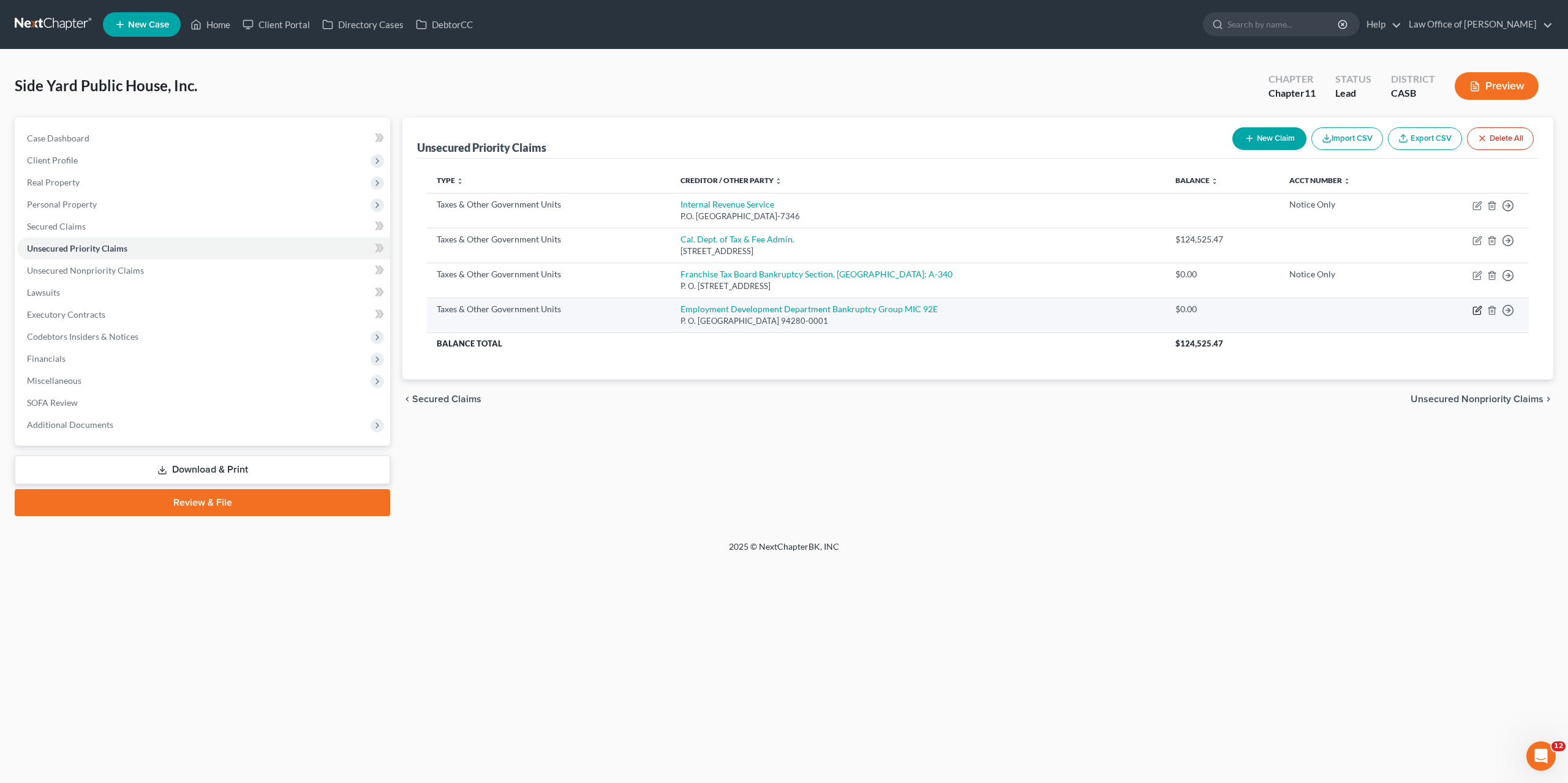
click at [792, 313] on icon "button" at bounding box center [1477, 310] width 7 height 7
select select "2"
select select "4"
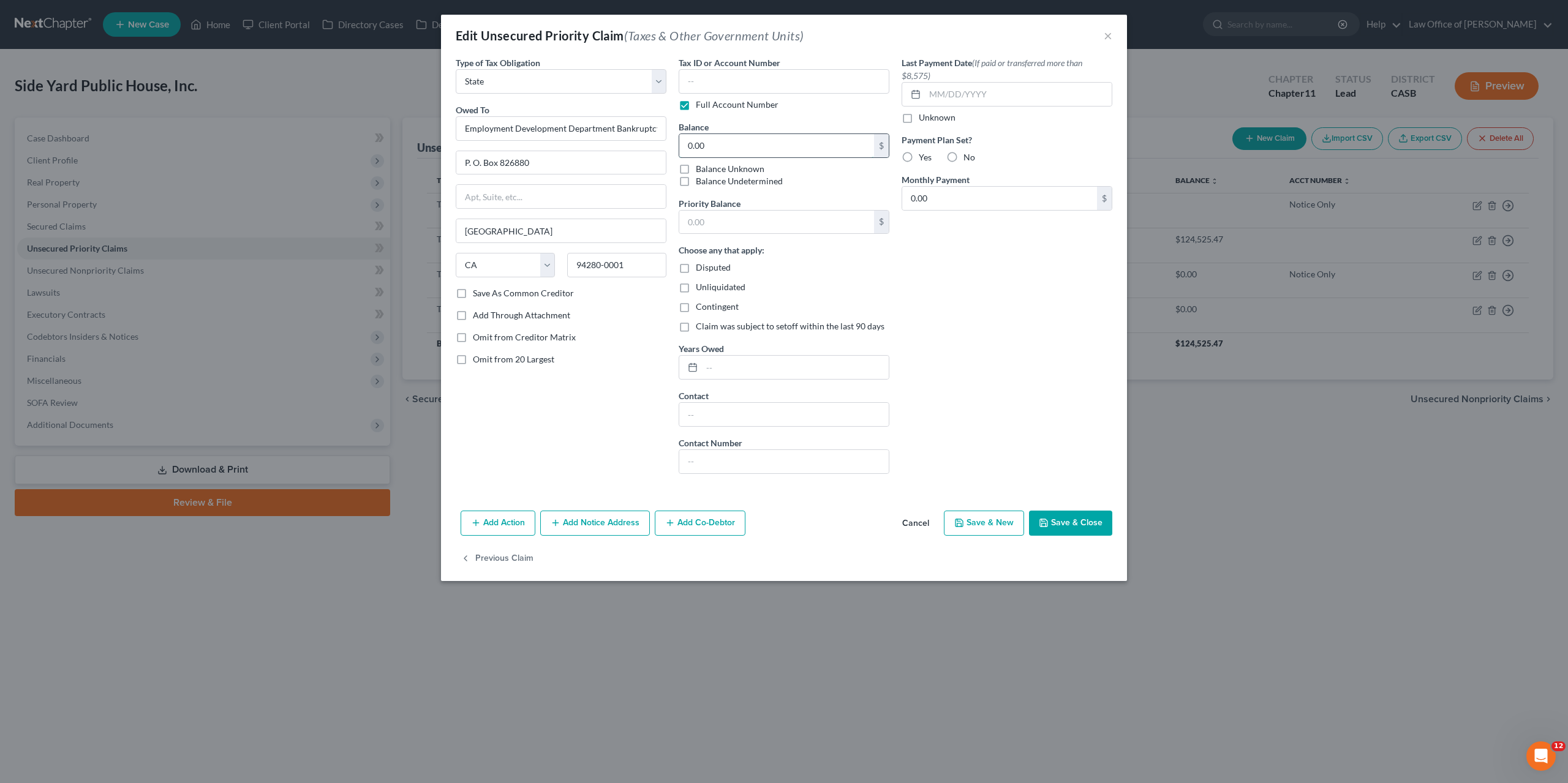
click at [716, 140] on input "0.00" at bounding box center [777, 146] width 195 height 23
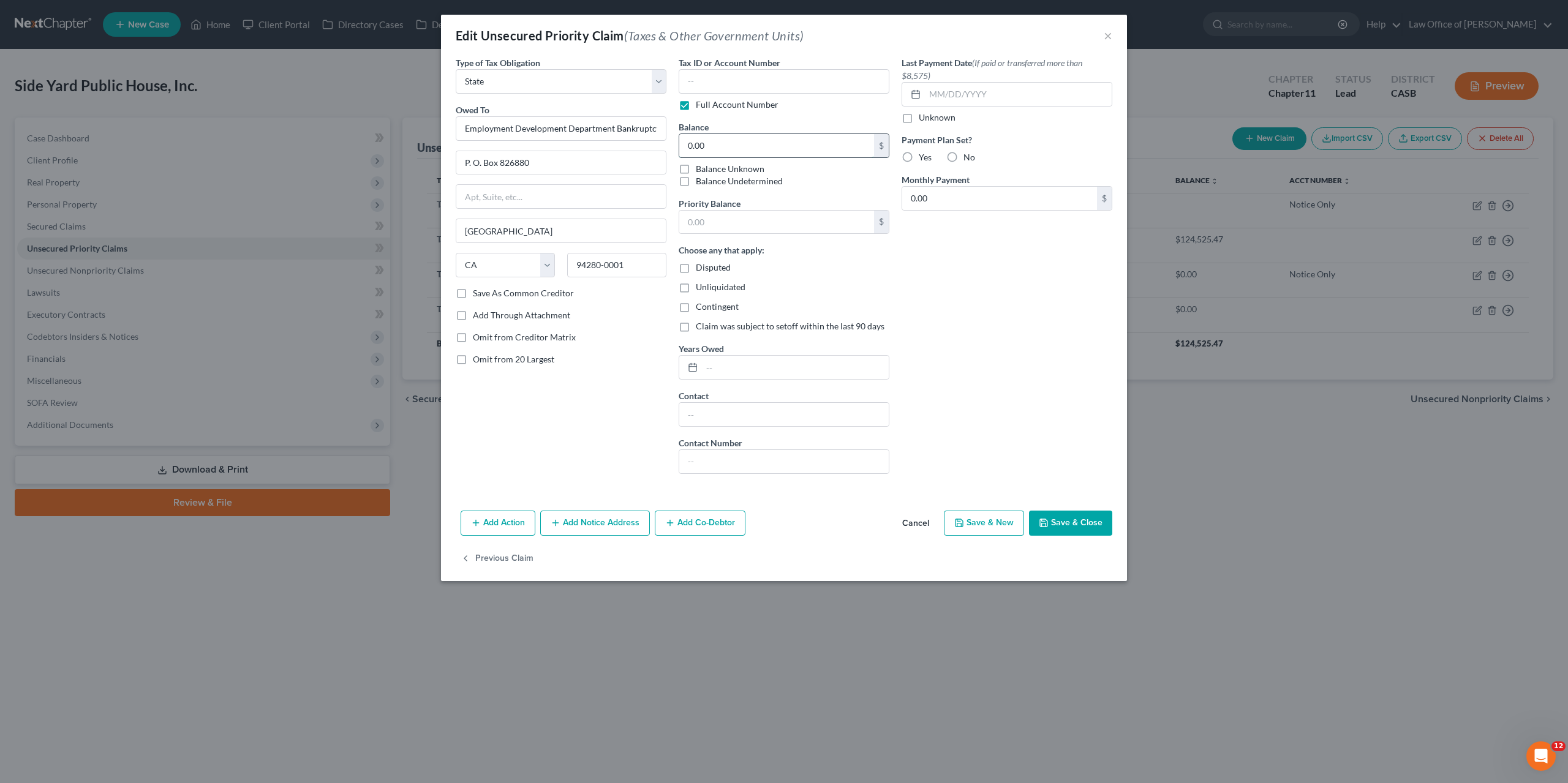
paste input "$7,802.87"
type input "7,802.87"
click at [792, 529] on button "Save & Close" at bounding box center [1070, 524] width 83 height 26
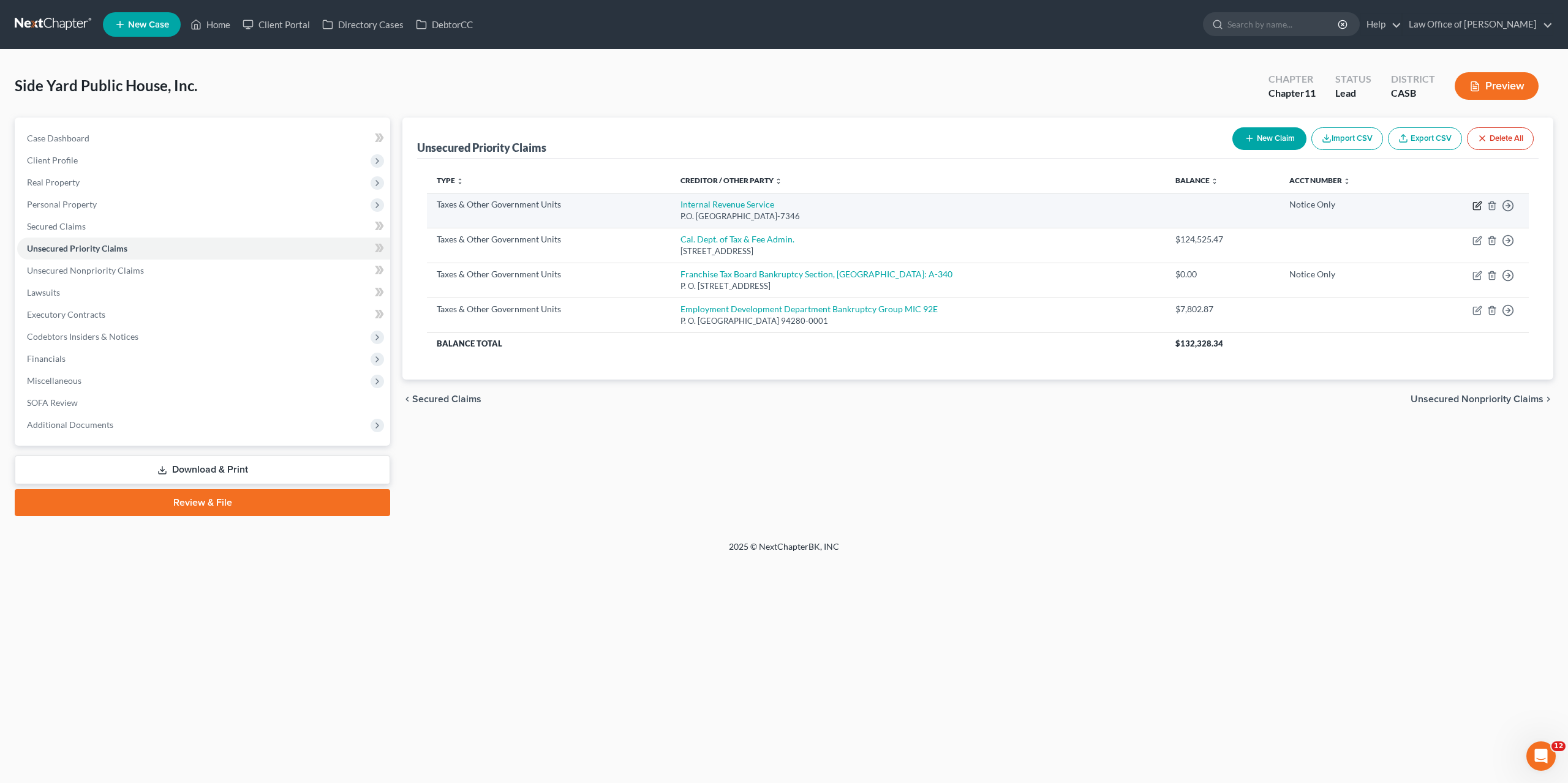
click at [792, 207] on icon "button" at bounding box center [1477, 205] width 10 height 10
select select "0"
select select "39"
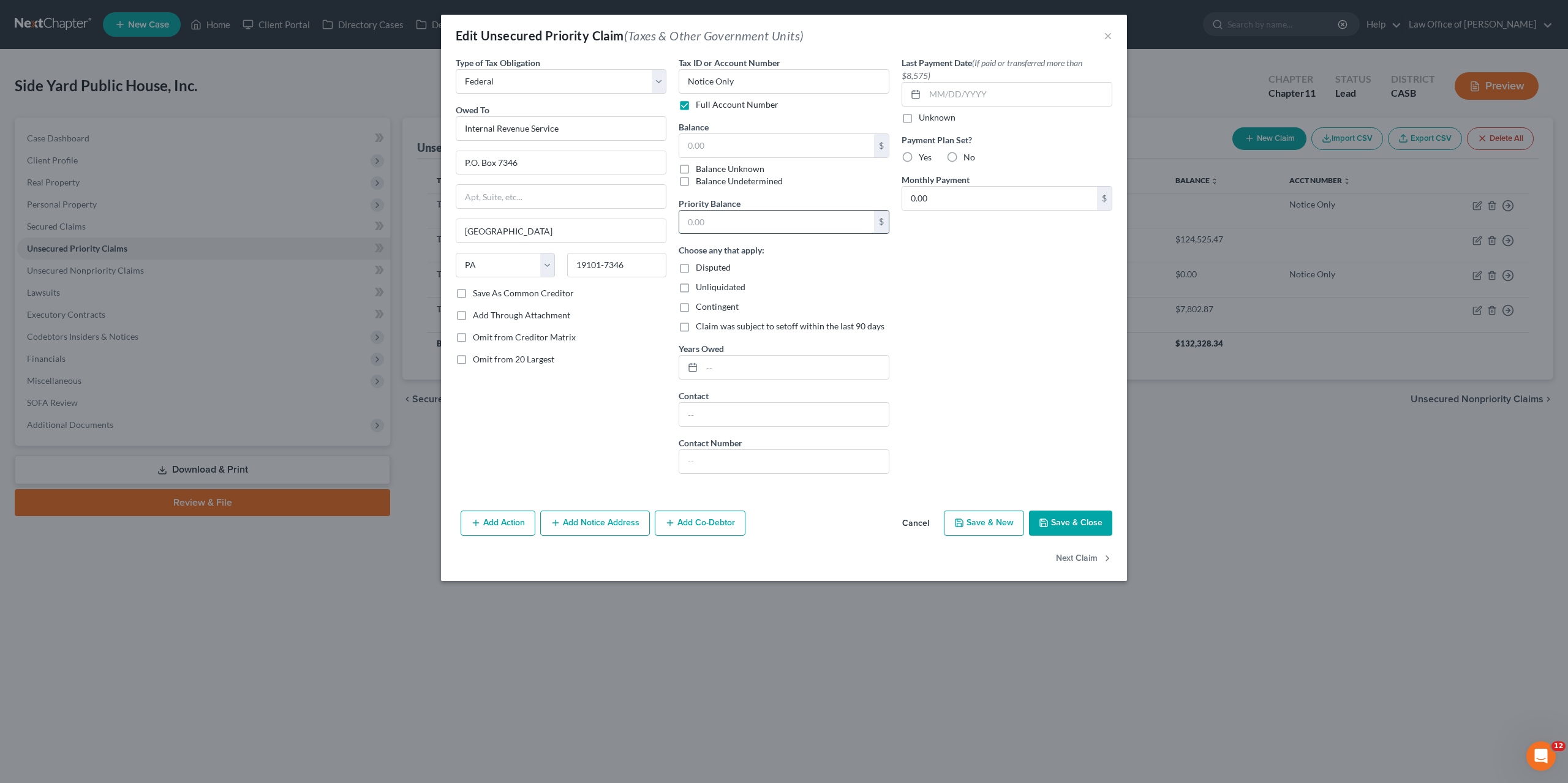
click at [743, 223] on input "text" at bounding box center [777, 222] width 195 height 23
type input "0"
click at [707, 134] on input "text" at bounding box center [777, 146] width 195 height 23
type input "0"
click at [792, 526] on button "Save & Close" at bounding box center [1070, 524] width 83 height 26
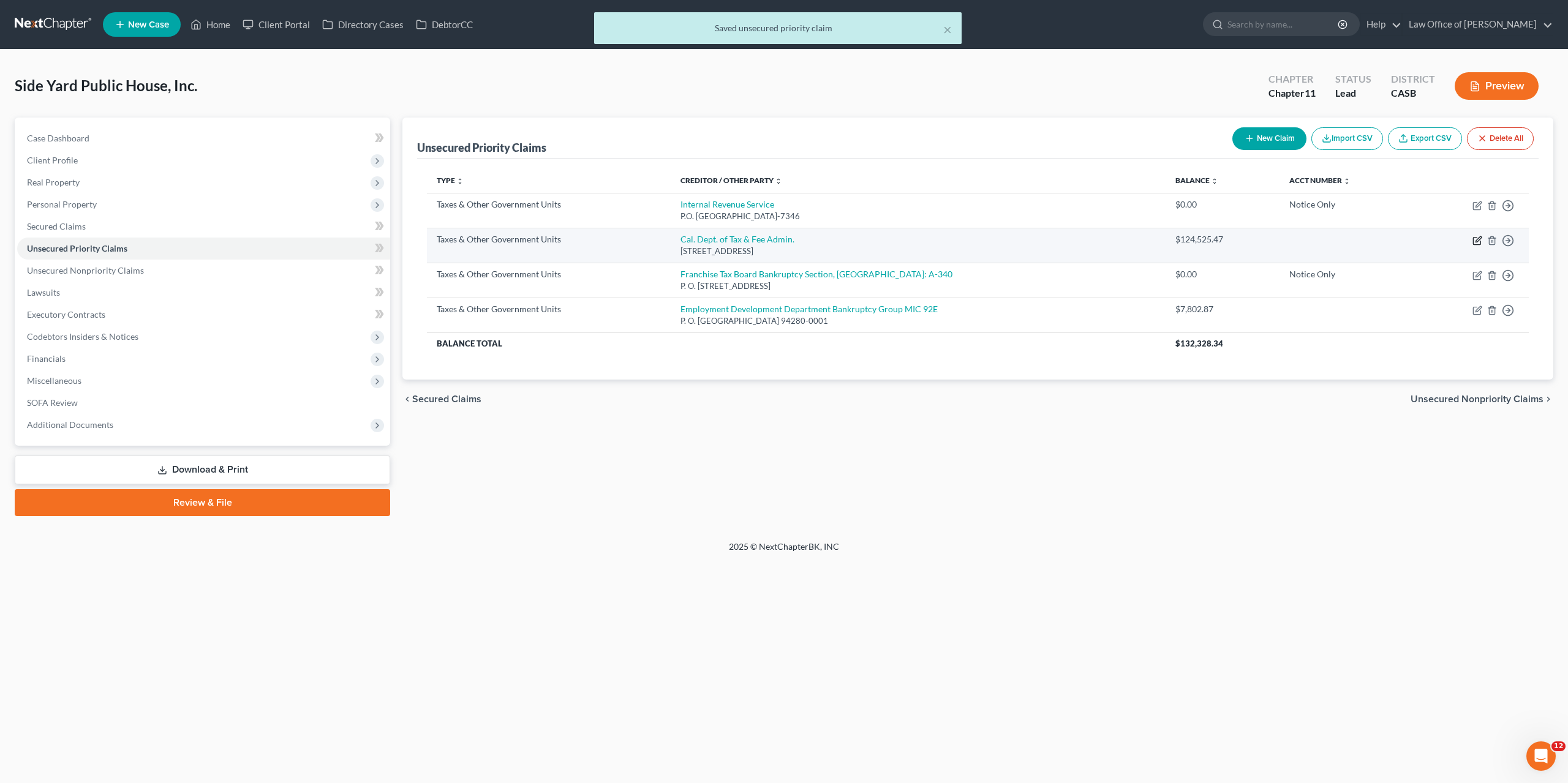
click at [792, 244] on icon "button" at bounding box center [1477, 241] width 7 height 7
select select "2"
select select "4"
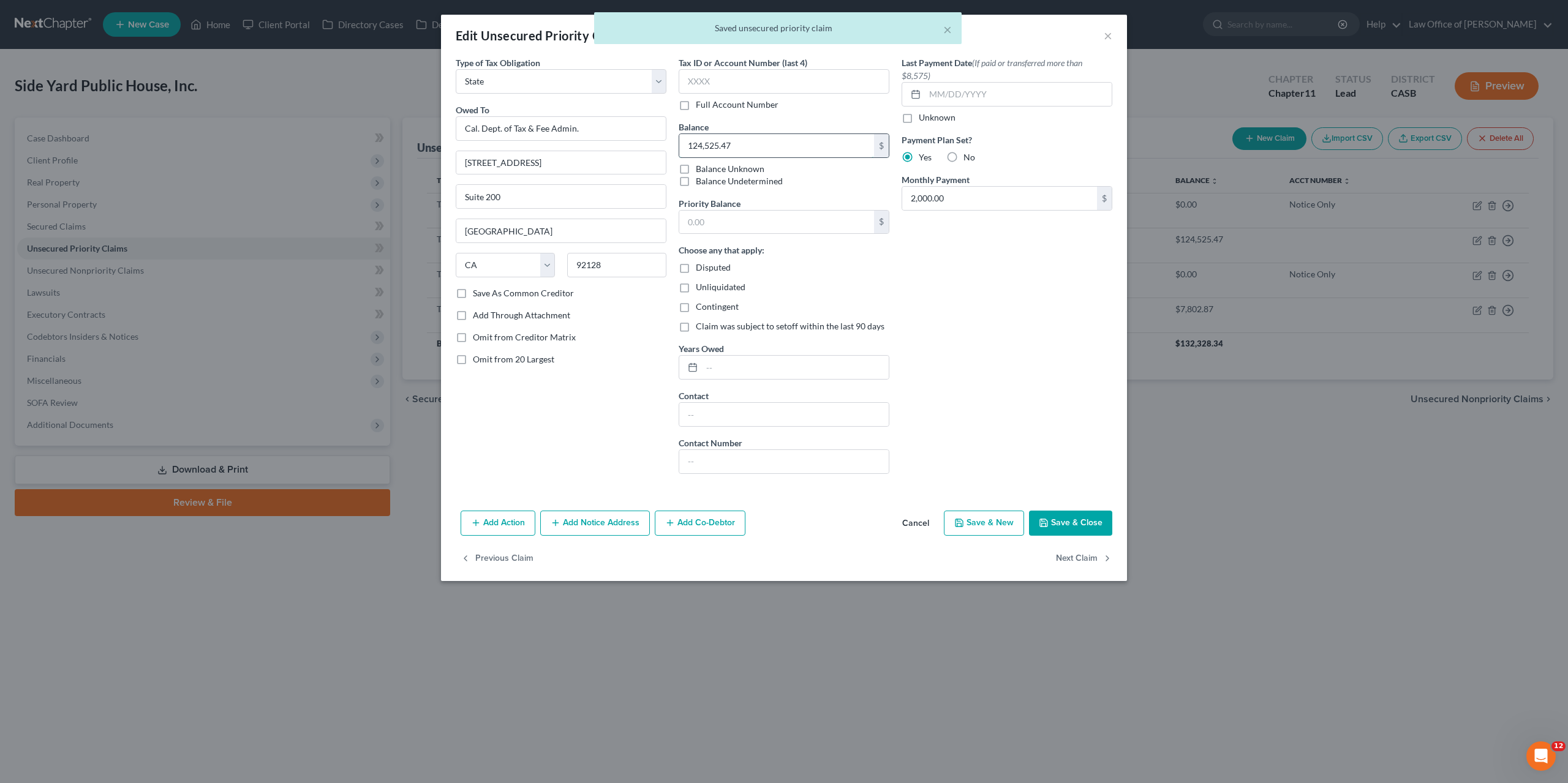
click at [727, 145] on input "124,525.47" at bounding box center [777, 146] width 195 height 23
click at [714, 216] on input "text" at bounding box center [777, 222] width 195 height 23
paste input "124,525.47"
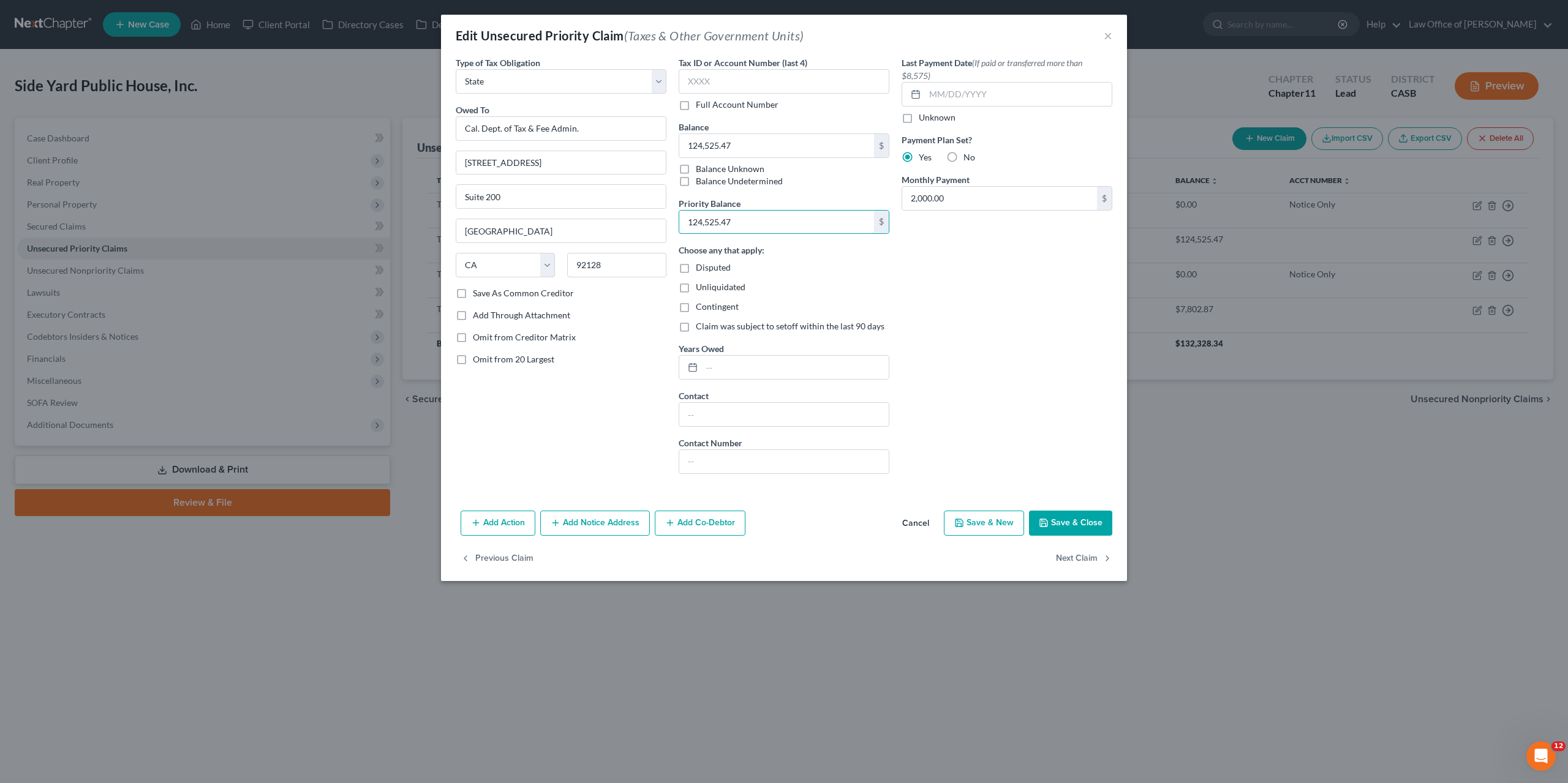
type input "124,525.47"
click at [792, 524] on button "Save & Close" at bounding box center [1070, 524] width 83 height 26
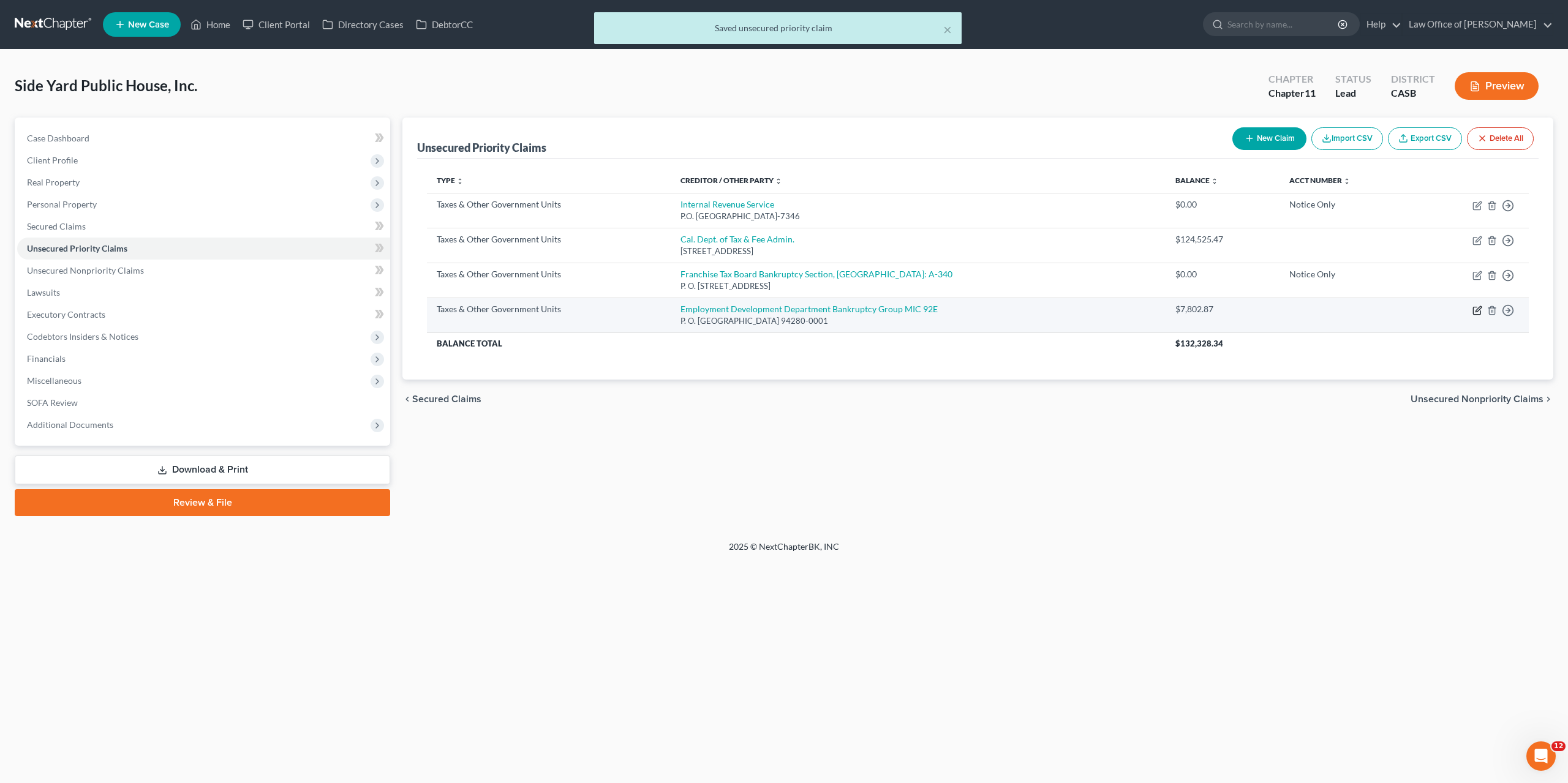
click at [792, 310] on icon "button" at bounding box center [1477, 310] width 10 height 10
select select "2"
select select "4"
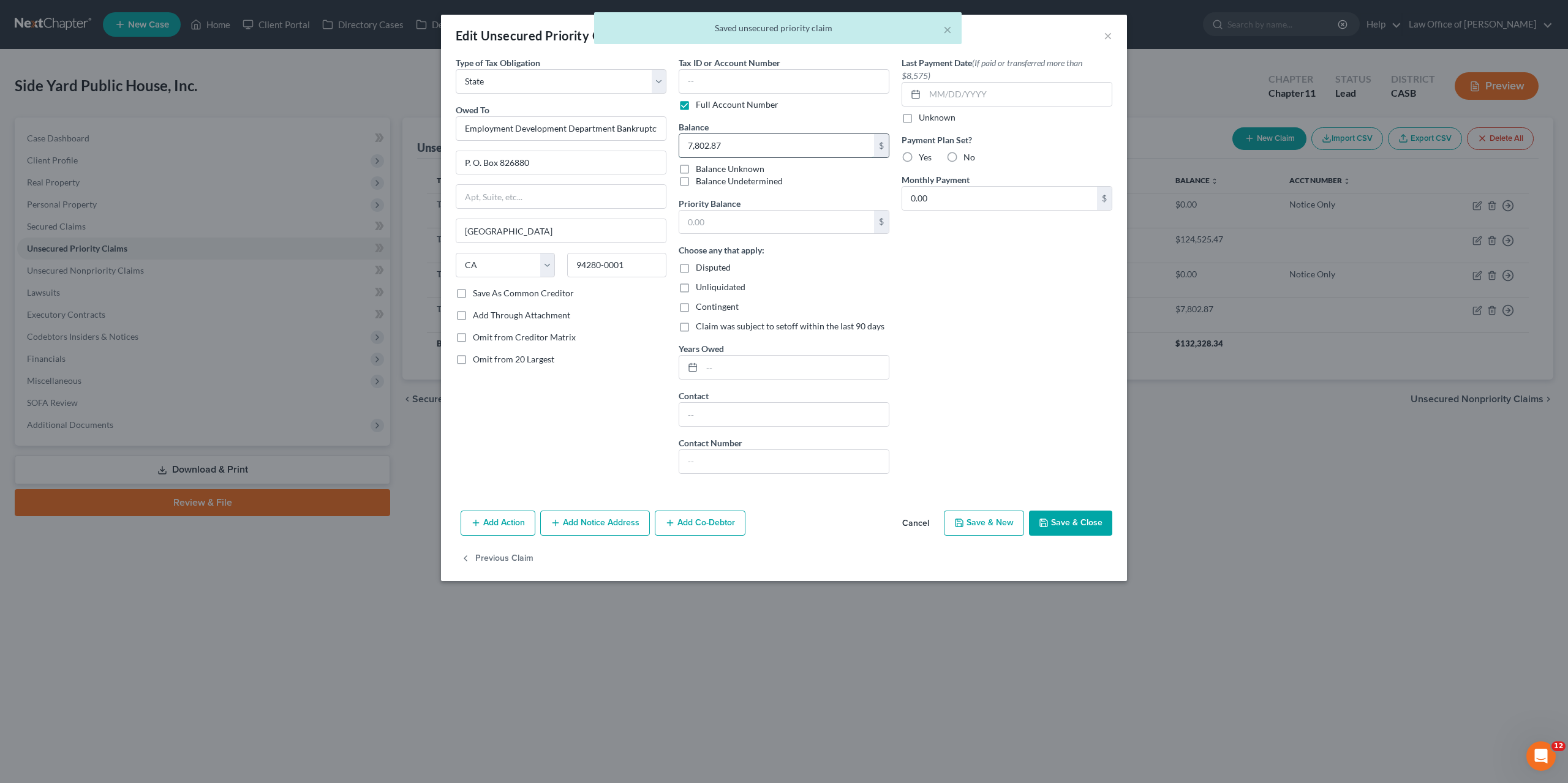
click at [709, 146] on input "7,802.87" at bounding box center [777, 146] width 195 height 23
click at [721, 225] on input "text" at bounding box center [777, 222] width 195 height 23
paste input "7,802.87"
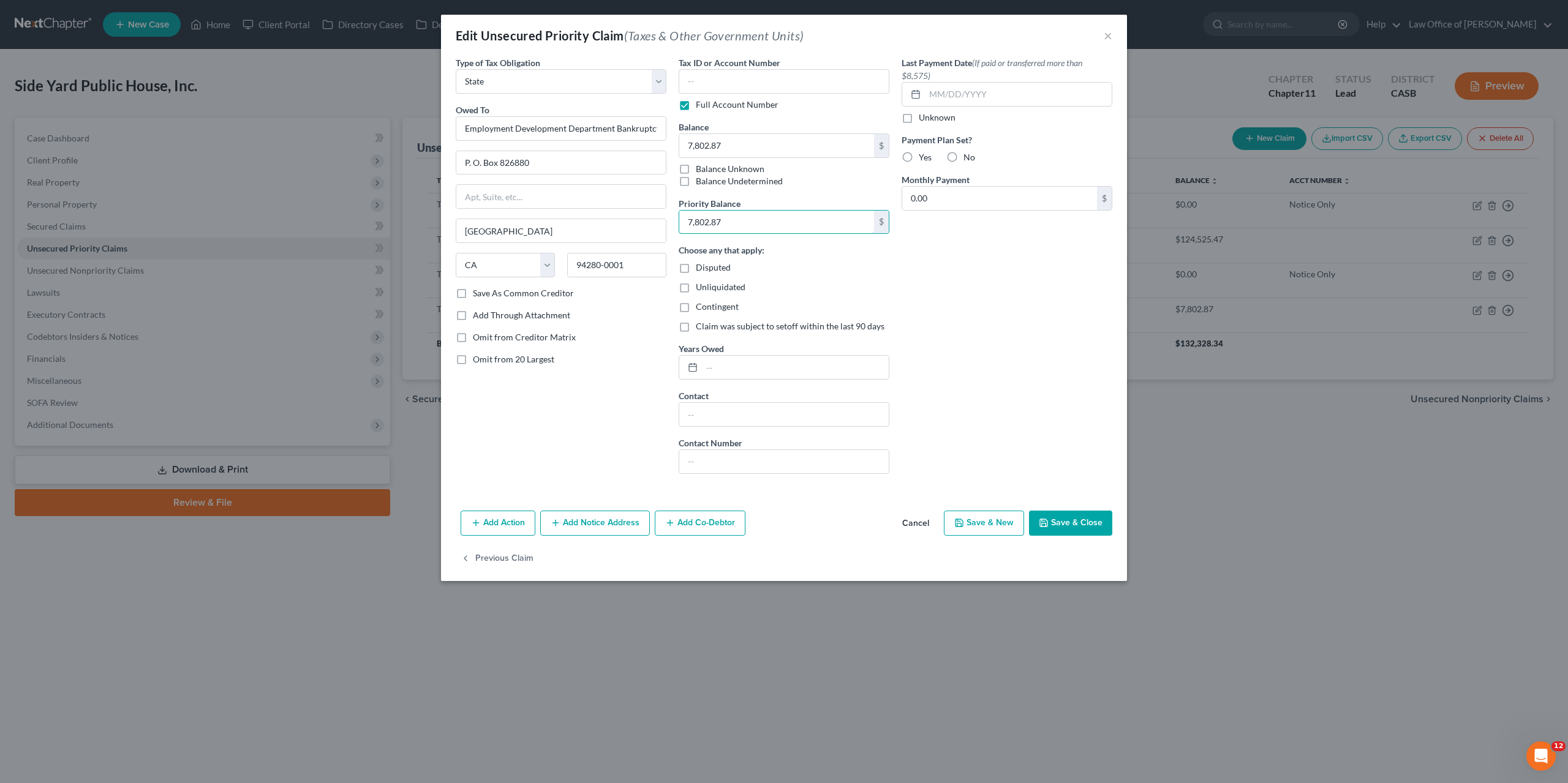
type input "7,802.87"
click at [792, 520] on button "Save & Close" at bounding box center [1070, 524] width 83 height 26
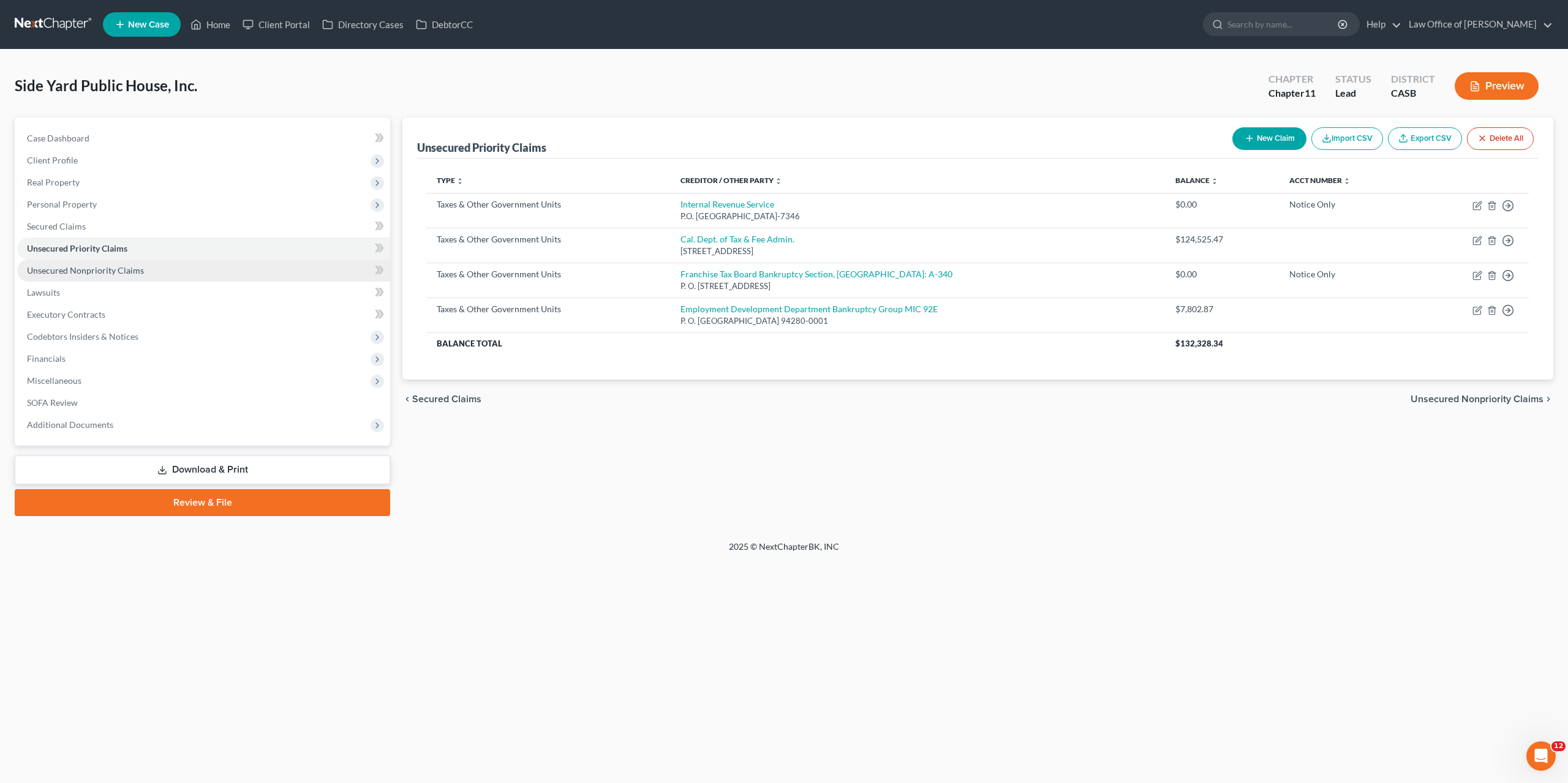
click at [94, 262] on link "Unsecured Nonpriority Claims" at bounding box center [204, 270] width 373 height 22
